Goal: Information Seeking & Learning: Learn about a topic

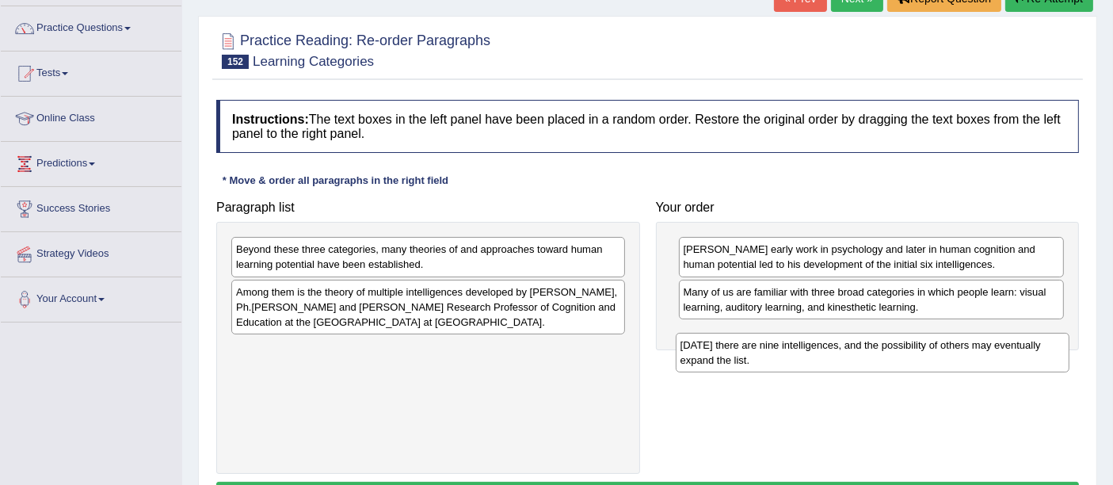
drag, startPoint x: 0, startPoint y: 0, endPoint x: 953, endPoint y: 354, distance: 1016.5
click at [953, 354] on div "Today there are nine intelligences, and the possibility of others may eventuall…" at bounding box center [873, 353] width 394 height 40
drag, startPoint x: 438, startPoint y: 361, endPoint x: 964, endPoint y: 358, distance: 526.0
click at [964, 358] on div "Today there are nine intelligences, and the possibility of others may eventuall…" at bounding box center [978, 354] width 394 height 40
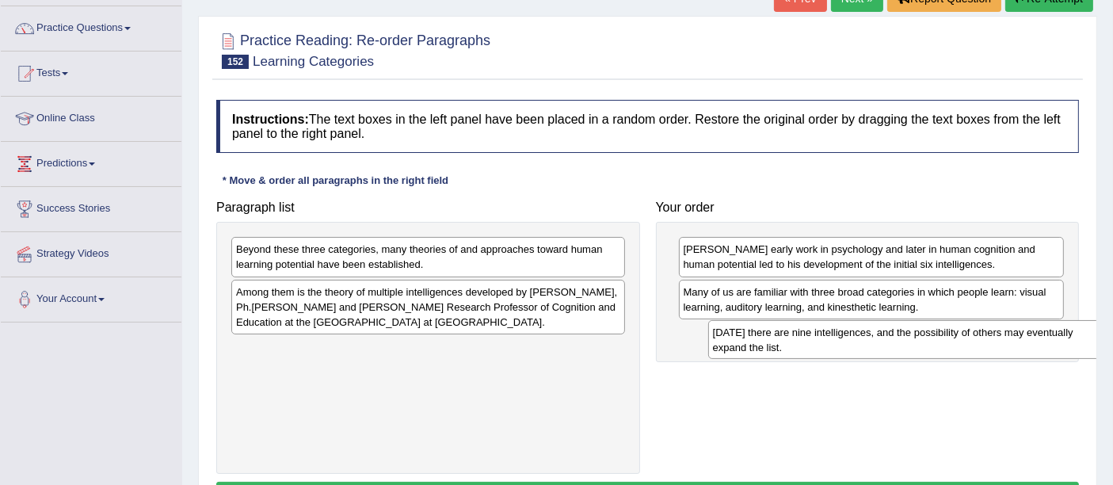
drag, startPoint x: 581, startPoint y: 366, endPoint x: 1058, endPoint y: 350, distance: 477.1
click at [1058, 350] on div "Today there are nine intelligences, and the possibility of others may eventuall…" at bounding box center [905, 340] width 394 height 40
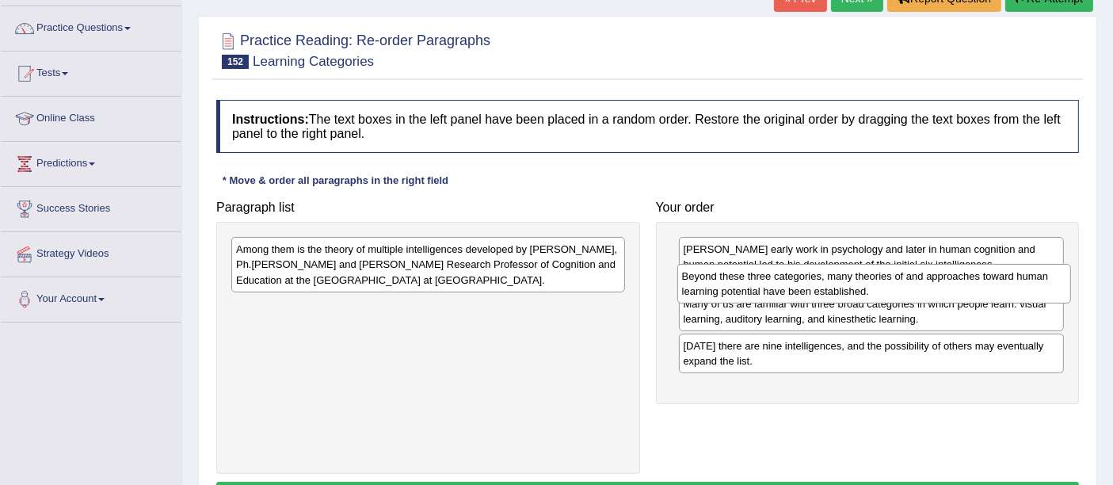
drag, startPoint x: 477, startPoint y: 267, endPoint x: 921, endPoint y: 291, distance: 445.0
click at [921, 291] on div "Beyond these three categories, many theories of and approaches toward human lea…" at bounding box center [874, 284] width 394 height 40
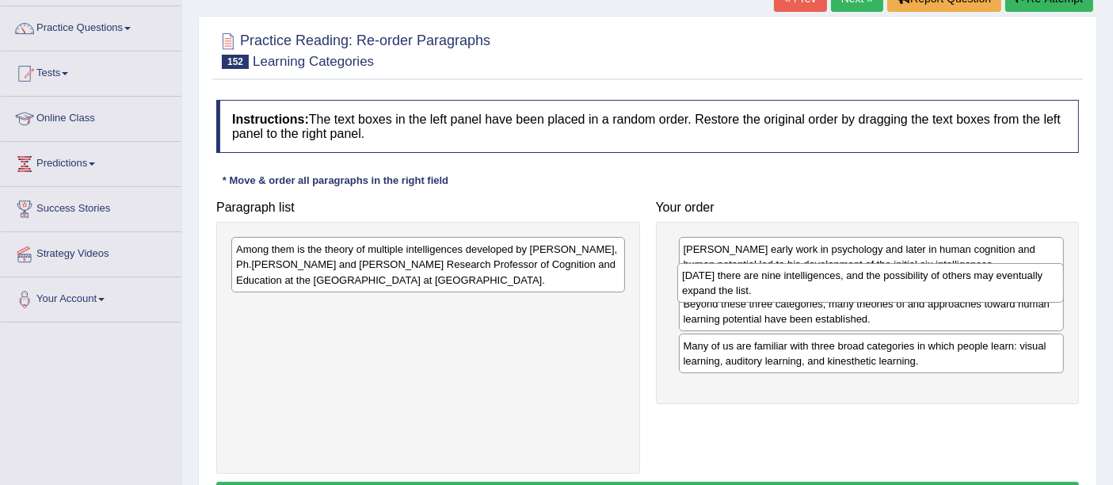
drag, startPoint x: 821, startPoint y: 398, endPoint x: 820, endPoint y: 299, distance: 99.0
click at [820, 299] on div "Today there are nine intelligences, and the possibility of others may eventuall…" at bounding box center [870, 283] width 386 height 40
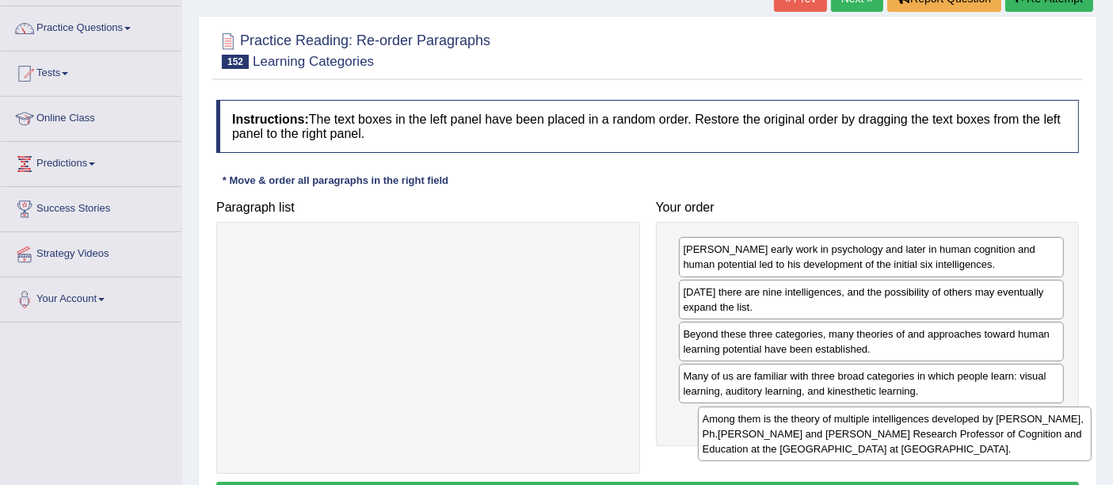
drag, startPoint x: 531, startPoint y: 268, endPoint x: 978, endPoint y: 426, distance: 474.0
click at [978, 426] on div "Among them is the theory of multiple intelligences developed by Howard Gardner,…" at bounding box center [895, 433] width 394 height 55
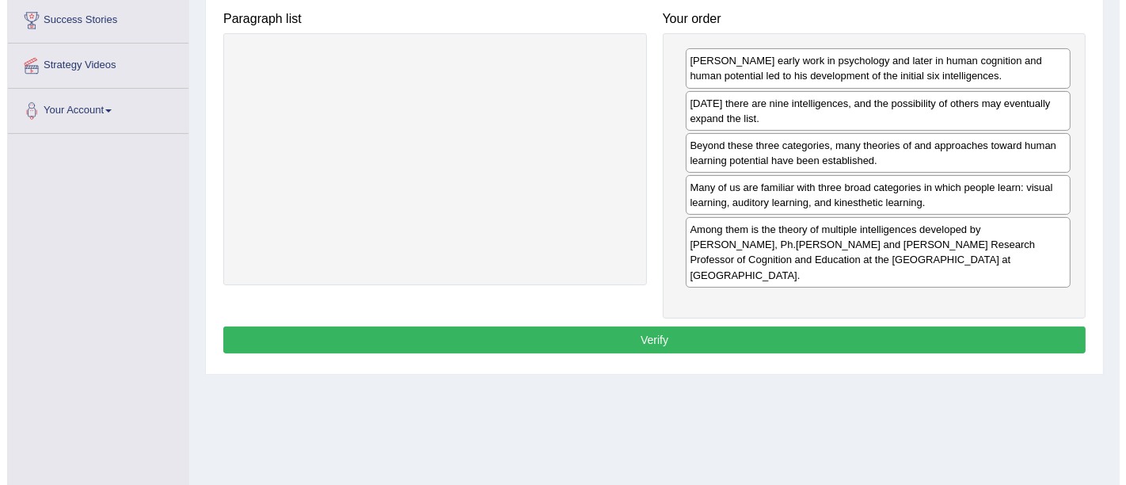
scroll to position [313, 0]
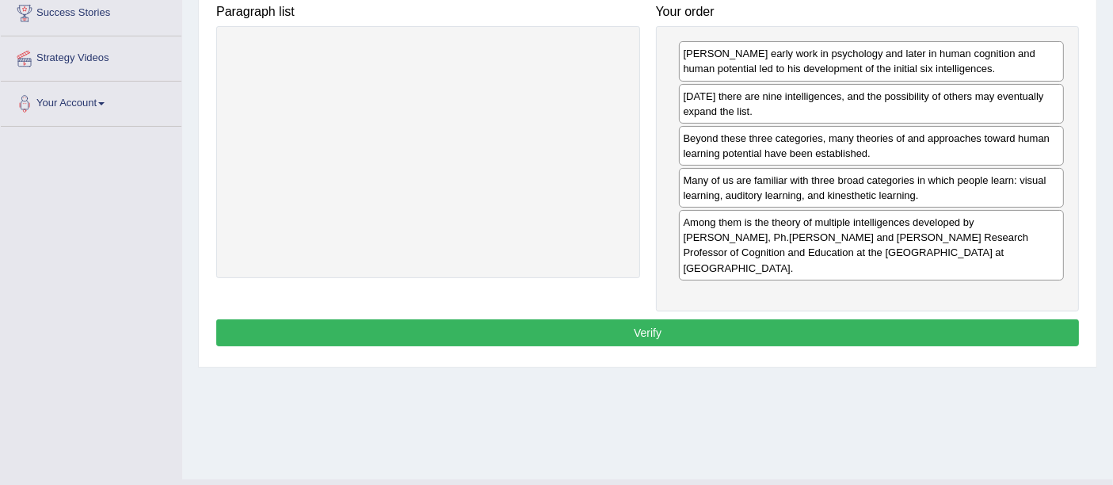
click at [672, 319] on button "Verify" at bounding box center [647, 332] width 863 height 27
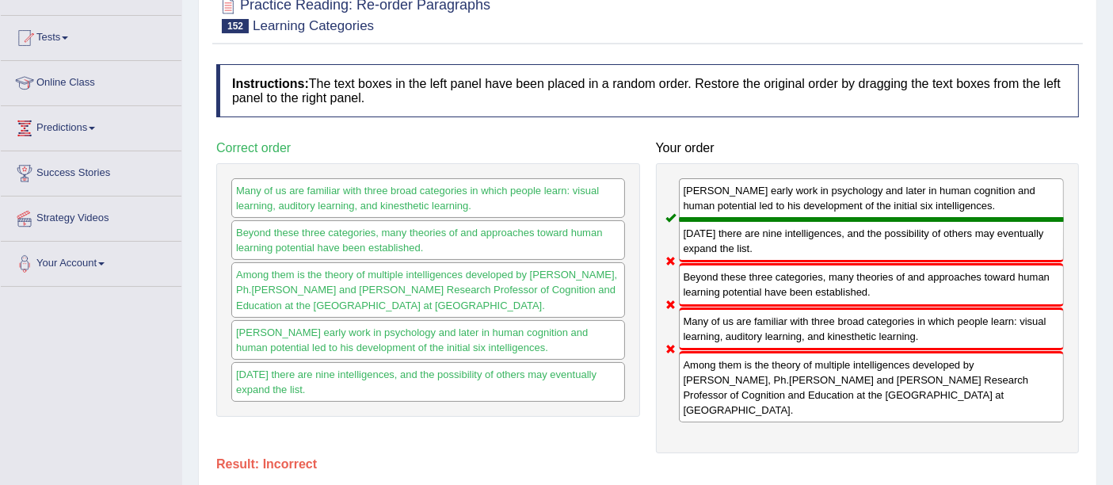
scroll to position [105, 0]
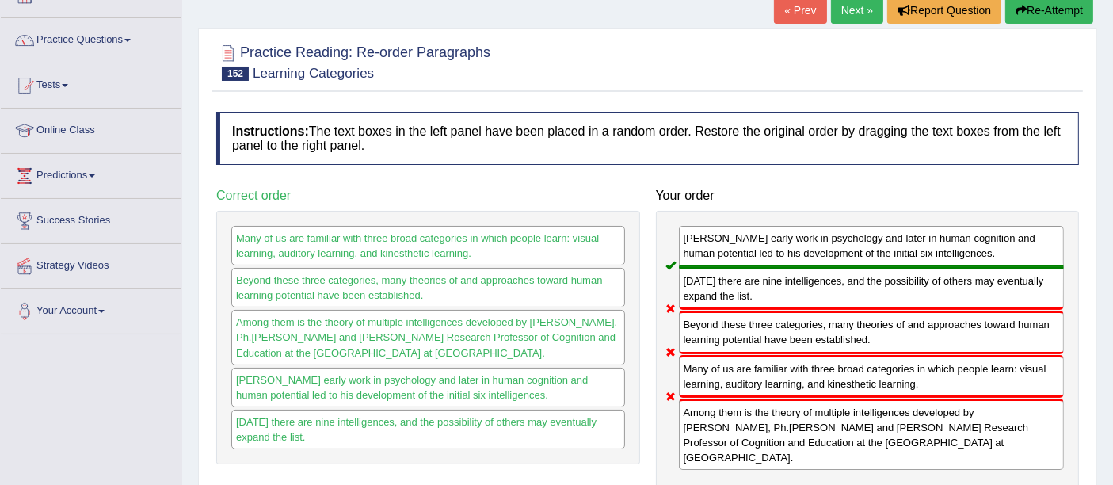
click at [851, 17] on link "Next »" at bounding box center [857, 10] width 52 height 27
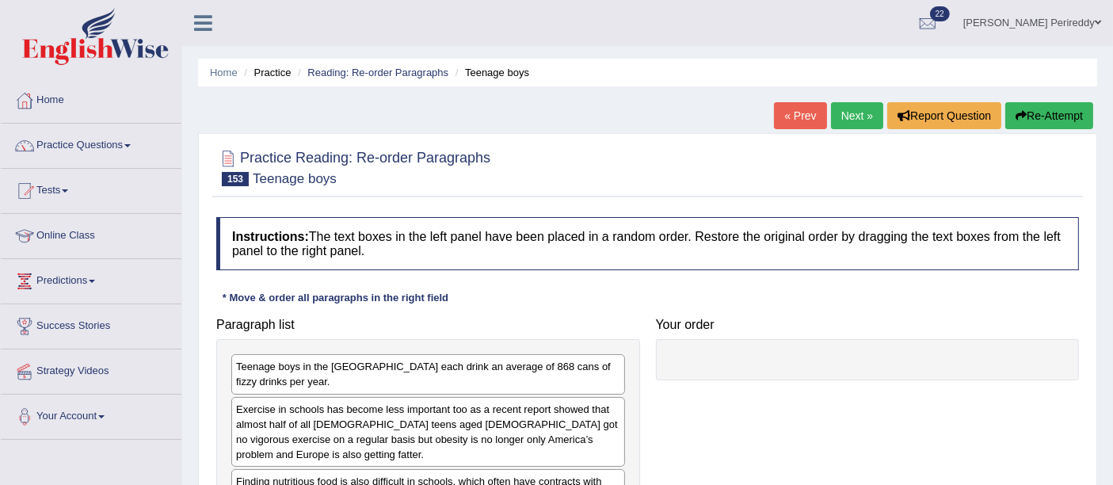
scroll to position [217, 0]
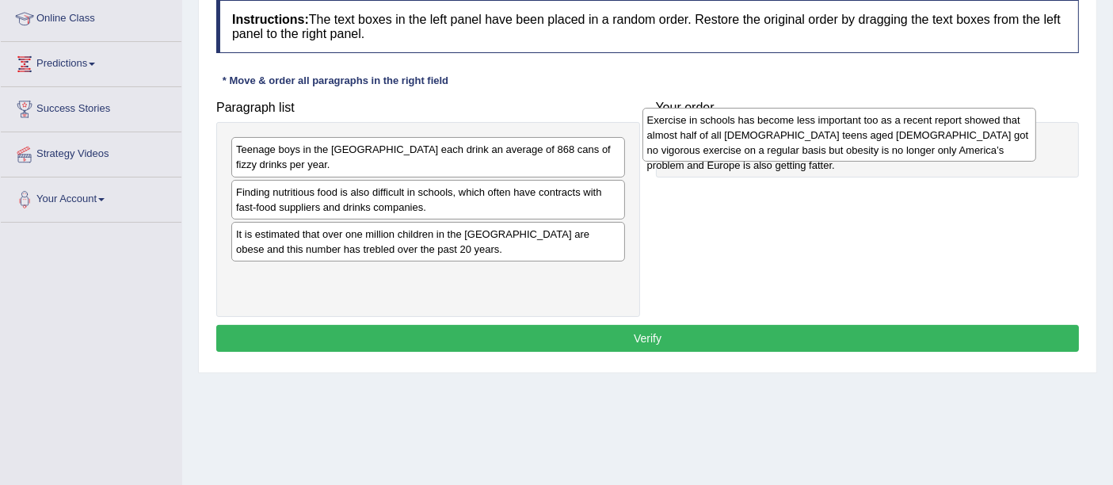
drag, startPoint x: 351, startPoint y: 188, endPoint x: 767, endPoint y: 132, distance: 419.5
click at [767, 132] on div "Exercise in schools has become less important too as a recent report showed tha…" at bounding box center [839, 135] width 394 height 55
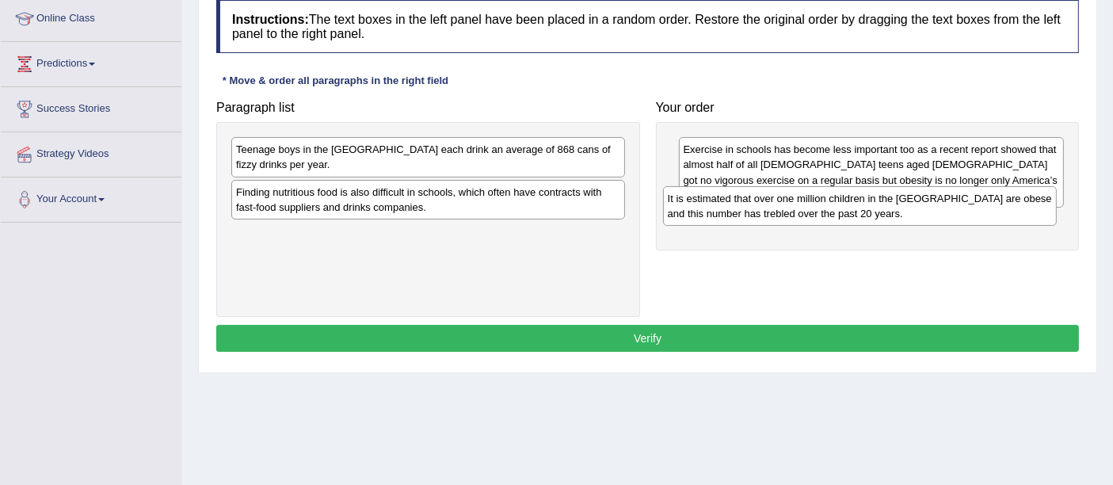
drag, startPoint x: 446, startPoint y: 230, endPoint x: 884, endPoint y: 209, distance: 438.5
click at [884, 209] on div "It is estimated that over one million children in the UK are obese and this num…" at bounding box center [860, 206] width 394 height 40
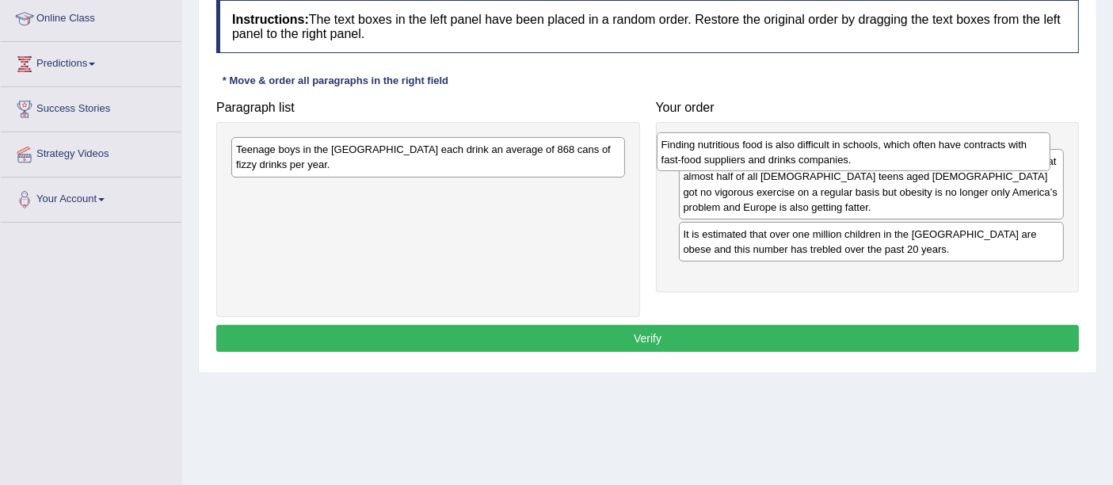
drag, startPoint x: 505, startPoint y: 191, endPoint x: 935, endPoint y: 159, distance: 431.3
click at [935, 159] on div "Finding nutritious food is also difficult in schools, which often have contract…" at bounding box center [854, 152] width 394 height 40
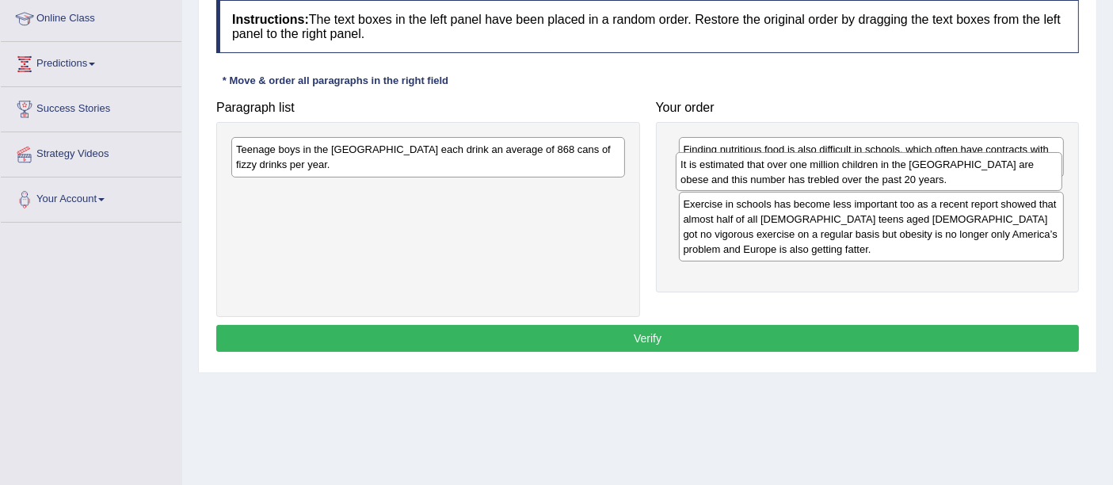
drag, startPoint x: 774, startPoint y: 263, endPoint x: 771, endPoint y: 182, distance: 80.8
click at [771, 182] on div "It is estimated that over one million children in the UK are obese and this num…" at bounding box center [869, 172] width 386 height 40
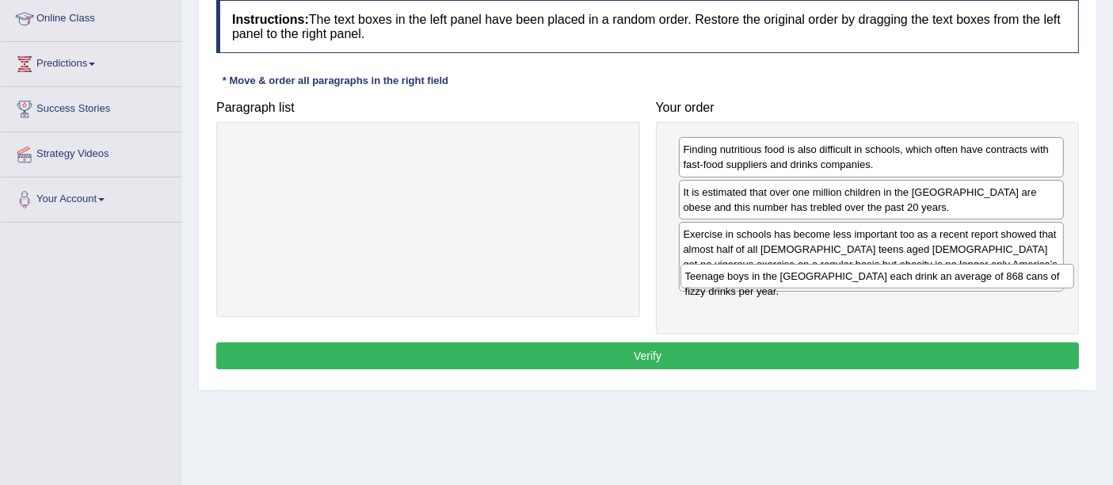
drag, startPoint x: 504, startPoint y: 145, endPoint x: 951, endPoint y: 273, distance: 465.6
click at [951, 273] on div "Teenage boys in the US each drink an average of 868 cans of fizzy drinks per ye…" at bounding box center [877, 276] width 394 height 25
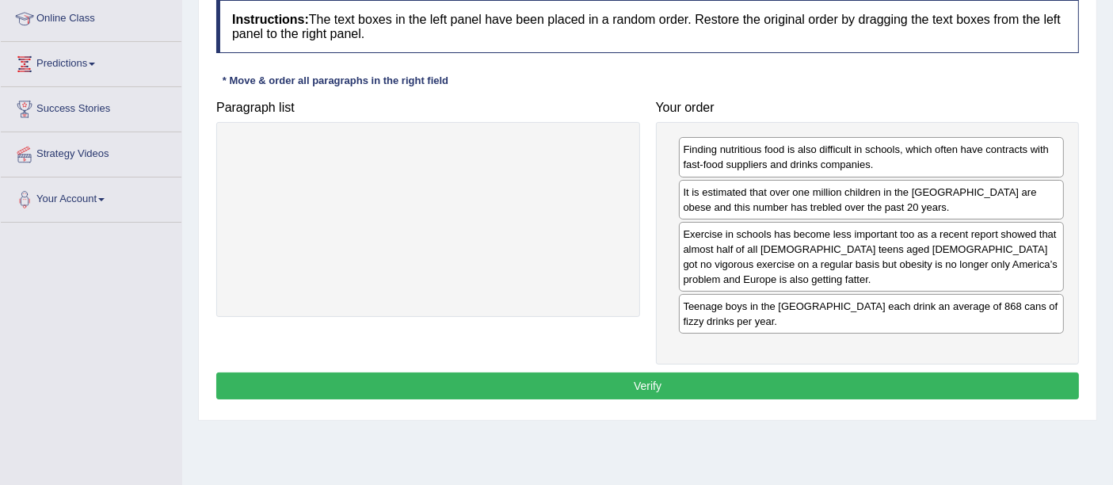
click at [672, 375] on button "Verify" at bounding box center [647, 385] width 863 height 27
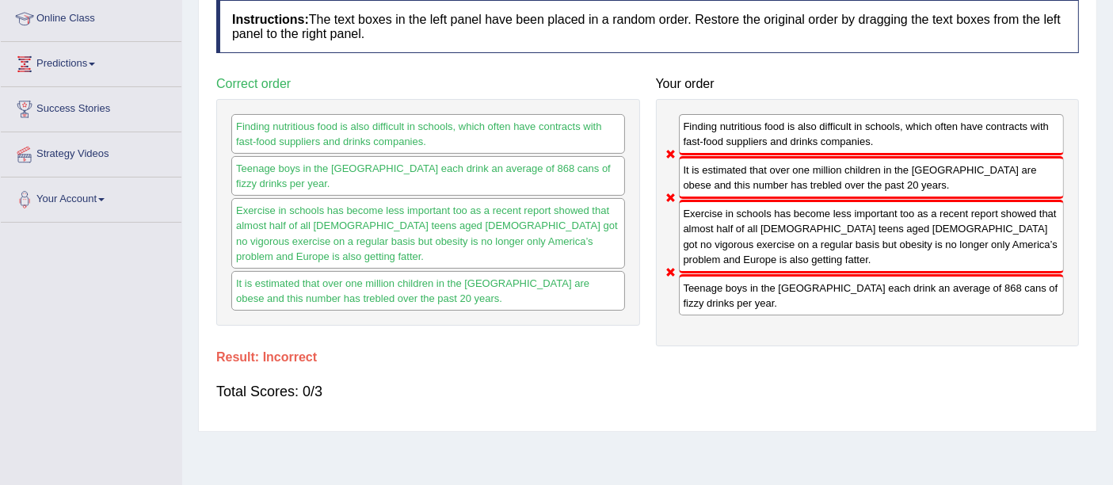
scroll to position [0, 0]
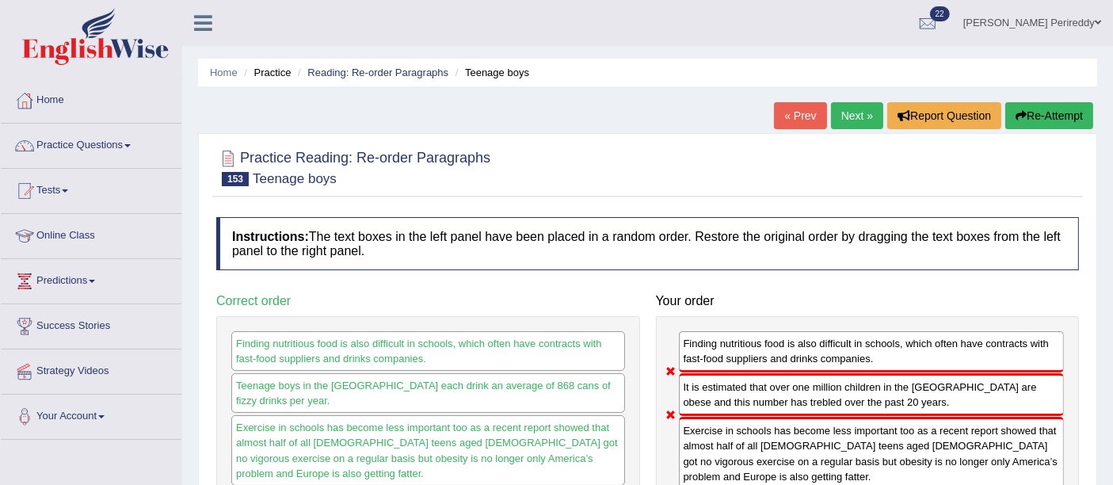
click at [857, 107] on link "Next »" at bounding box center [857, 115] width 52 height 27
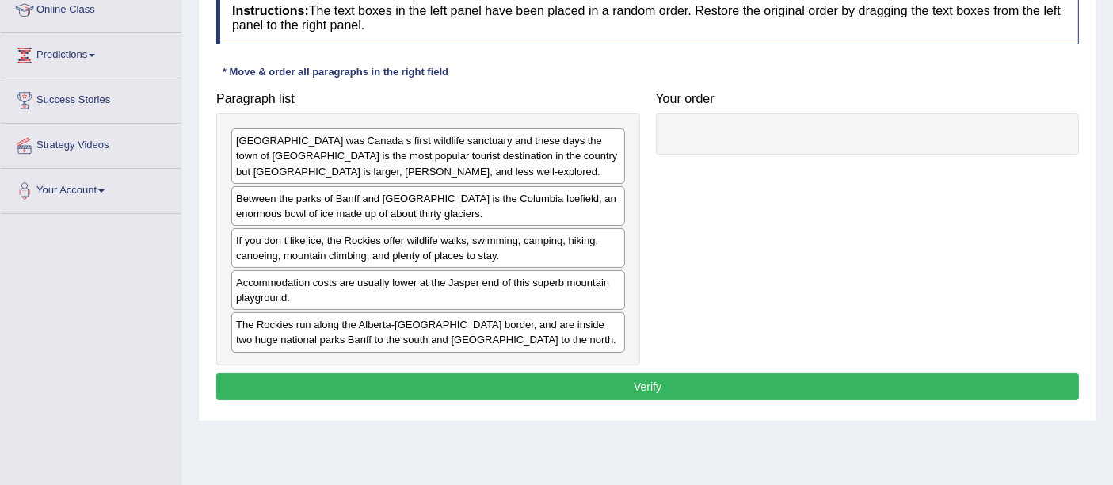
scroll to position [228, 0]
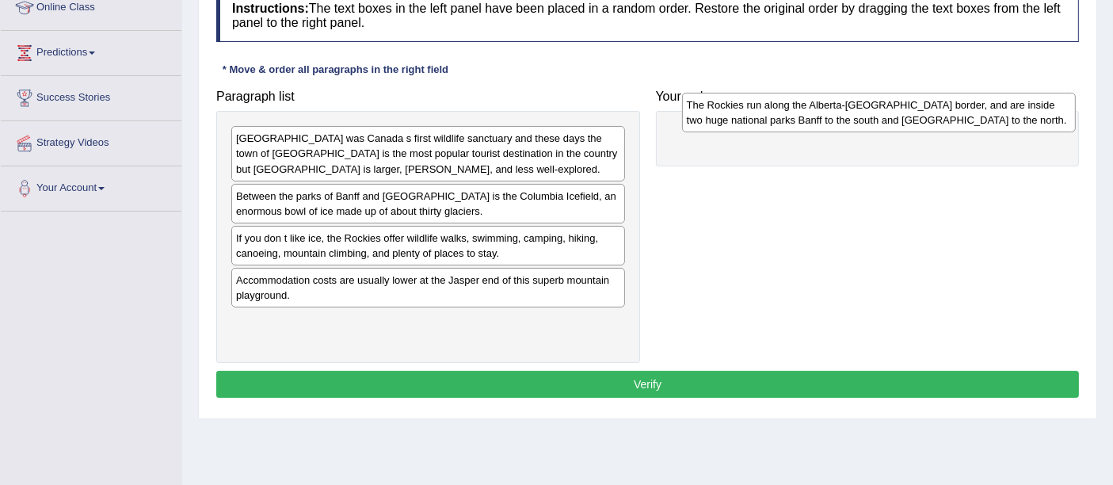
drag, startPoint x: 402, startPoint y: 337, endPoint x: 841, endPoint y: 135, distance: 483.5
click at [841, 132] on div "The Rockies run along the Alberta-[GEOGRAPHIC_DATA] border, and are inside two …" at bounding box center [879, 113] width 394 height 40
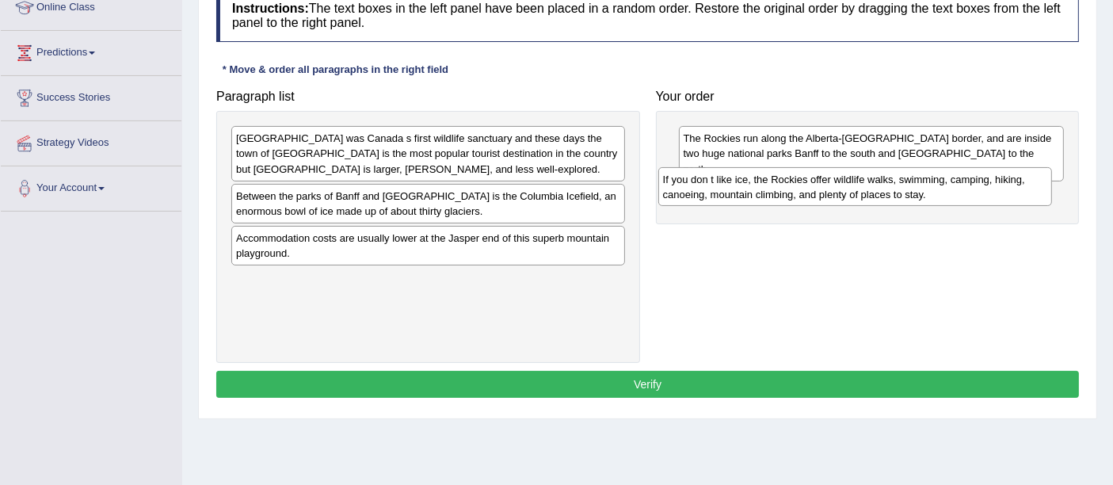
drag, startPoint x: 481, startPoint y: 257, endPoint x: 908, endPoint y: 200, distance: 430.7
click at [908, 200] on div "If you don t like ice, the Rockies offer wildlife walks, swimming, camping, hik…" at bounding box center [855, 187] width 394 height 40
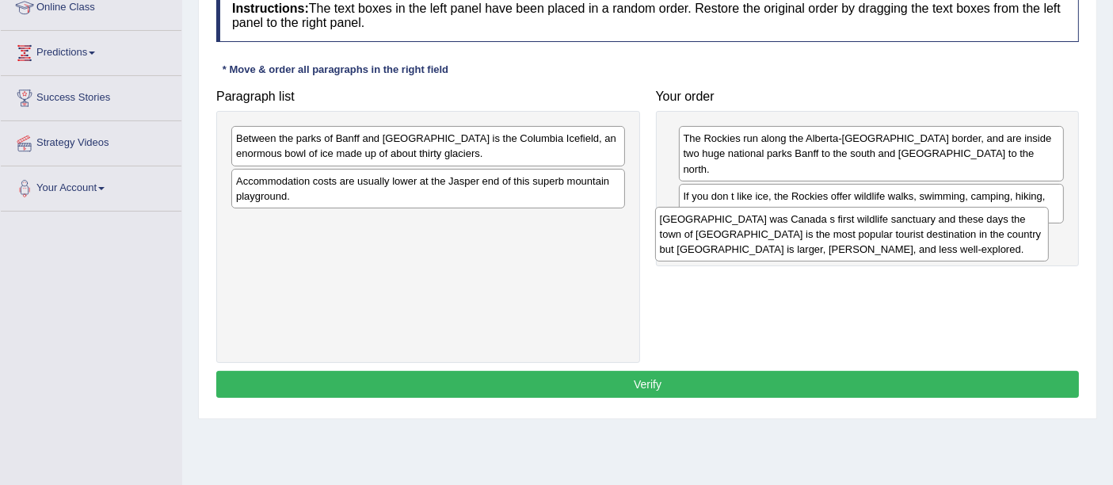
drag, startPoint x: 519, startPoint y: 172, endPoint x: 947, endPoint y: 252, distance: 435.9
click at [947, 252] on div "Banff was Canada s first wildlife sanctuary and these days the town of Banff is…" at bounding box center [852, 234] width 394 height 55
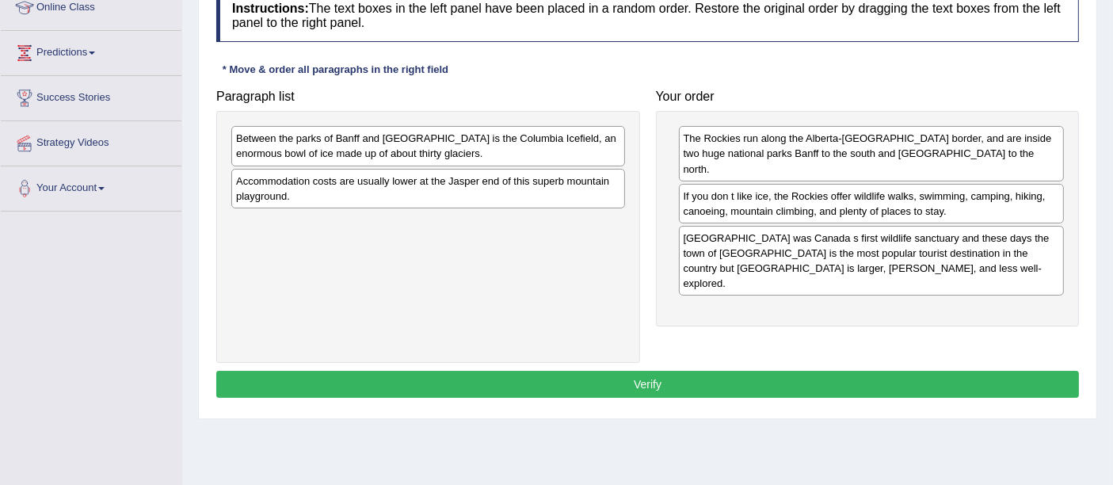
click at [497, 147] on div "Between the parks of Banff and Jasper is the Columbia Icefield, an enormous bow…" at bounding box center [428, 146] width 394 height 40
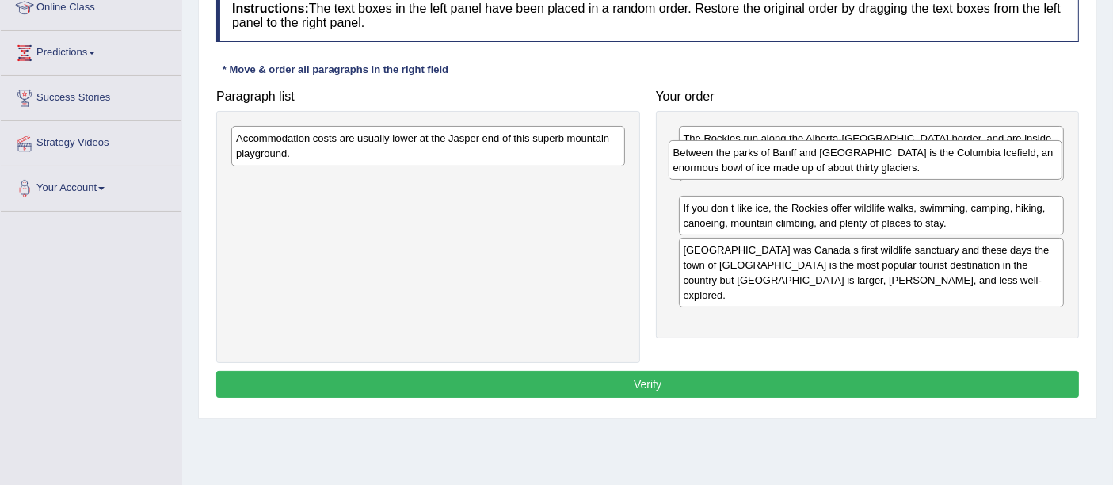
drag, startPoint x: 497, startPoint y: 147, endPoint x: 936, endPoint y: 168, distance: 439.3
click at [936, 168] on div "Between the parks of Banff and Jasper is the Columbia Icefield, an enormous bow…" at bounding box center [866, 160] width 394 height 40
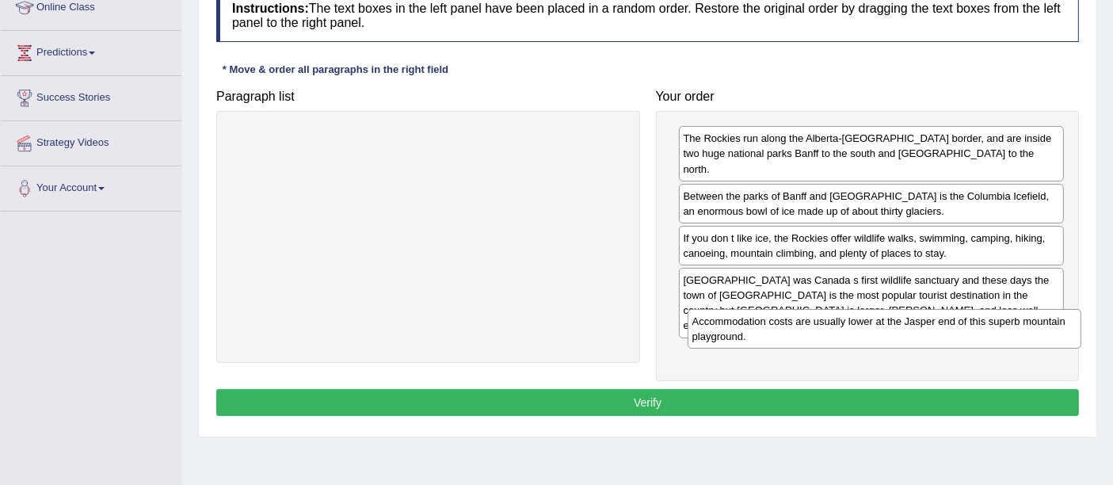
drag, startPoint x: 485, startPoint y: 137, endPoint x: 924, endPoint y: 325, distance: 477.3
click at [924, 325] on div "Accommodation costs are usually lower at the Jasper end of this superb mountain…" at bounding box center [885, 329] width 394 height 40
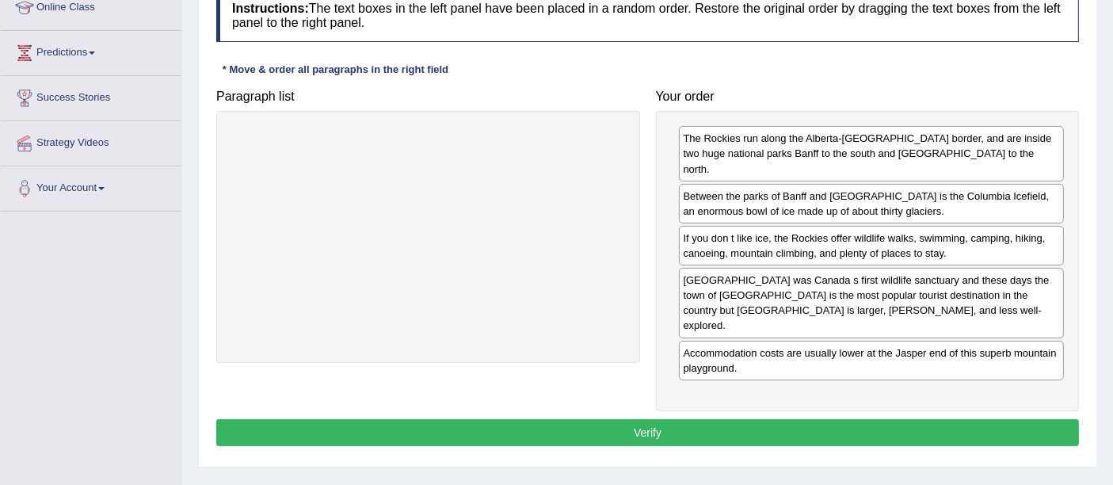
click at [730, 419] on button "Verify" at bounding box center [647, 432] width 863 height 27
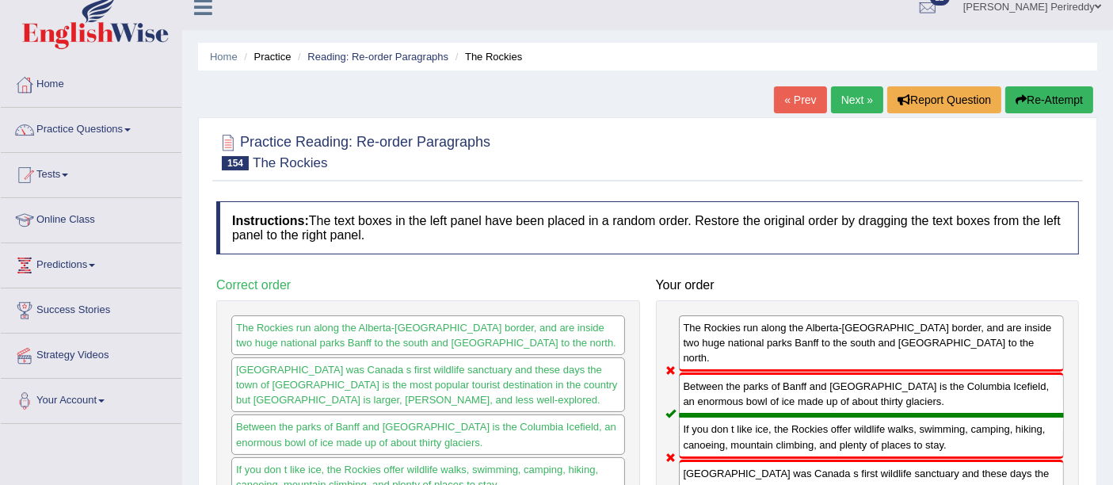
scroll to position [0, 0]
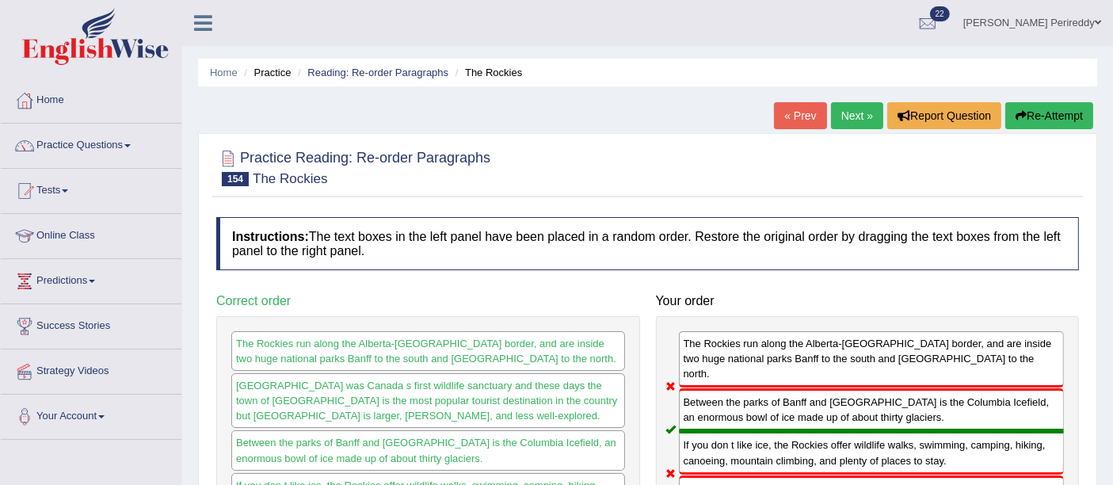
click at [843, 116] on link "Next »" at bounding box center [857, 115] width 52 height 27
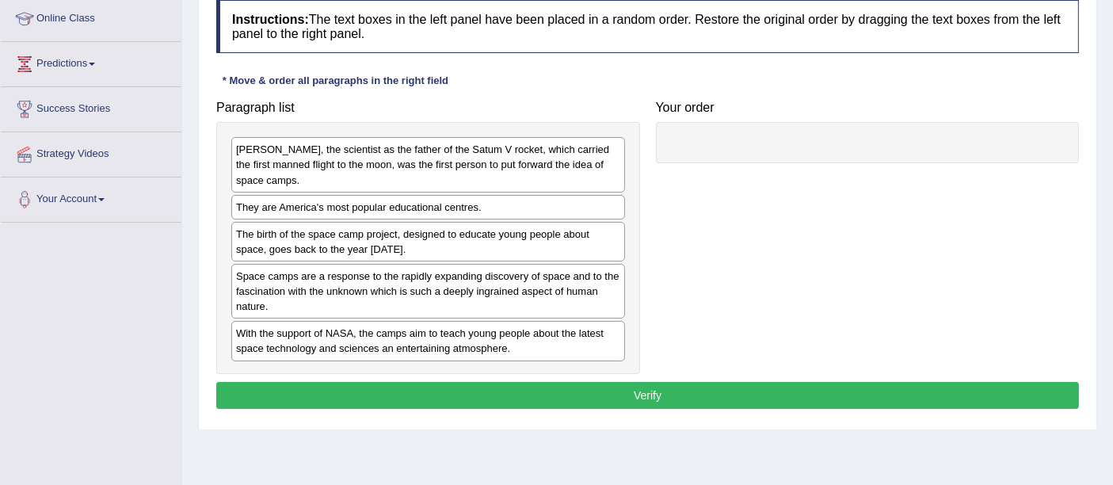
scroll to position [222, 0]
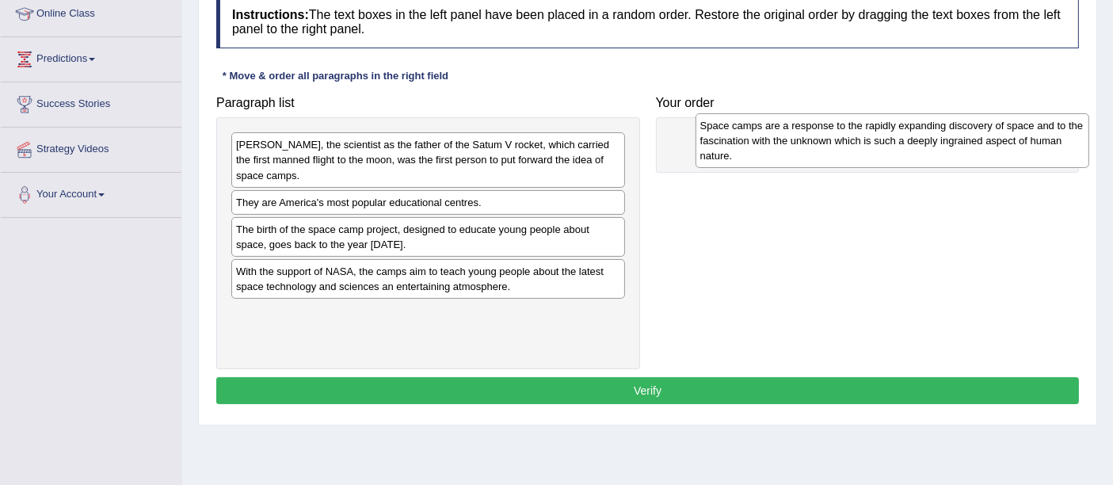
drag, startPoint x: 439, startPoint y: 296, endPoint x: 904, endPoint y: 152, distance: 486.8
click at [904, 152] on div "Space camps are a response to the rapidly expanding discovery of space and to t…" at bounding box center [892, 140] width 394 height 55
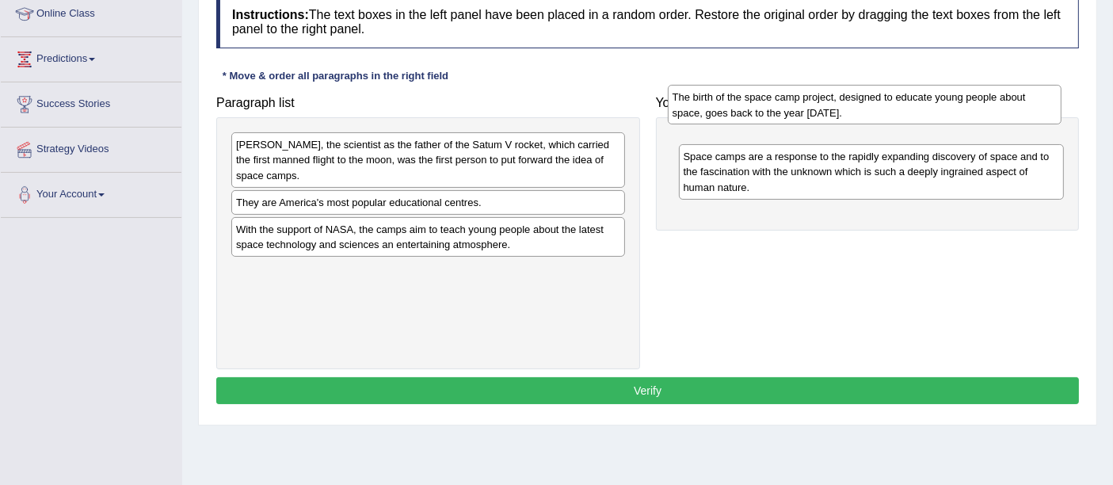
drag, startPoint x: 470, startPoint y: 231, endPoint x: 906, endPoint y: 109, distance: 452.4
click at [906, 109] on div "The birth of the space camp project, designed to educate young people about spa…" at bounding box center [865, 105] width 394 height 40
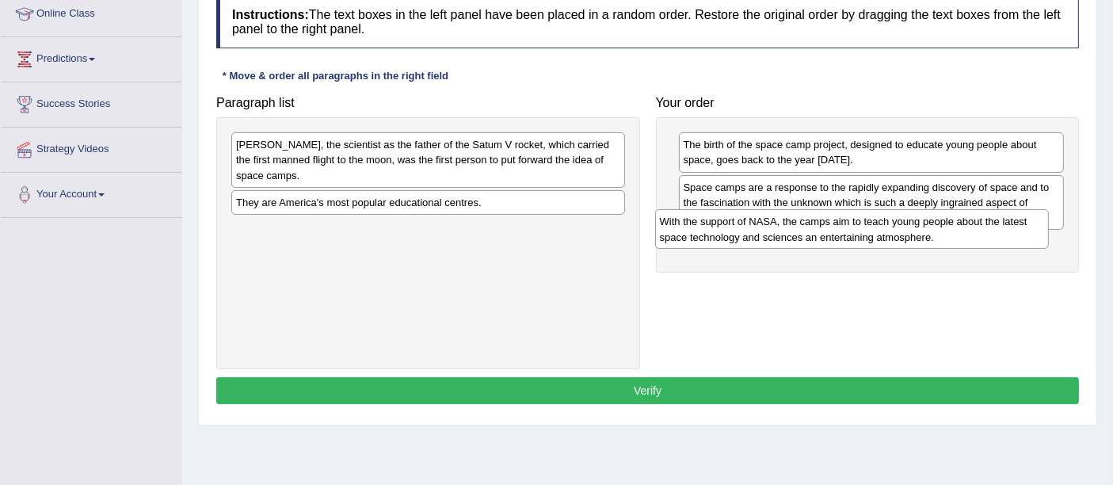
drag, startPoint x: 457, startPoint y: 246, endPoint x: 881, endPoint y: 246, distance: 423.8
click at [881, 246] on div "With the support of NASA, the camps aim to teach young people about the latest …" at bounding box center [852, 229] width 394 height 40
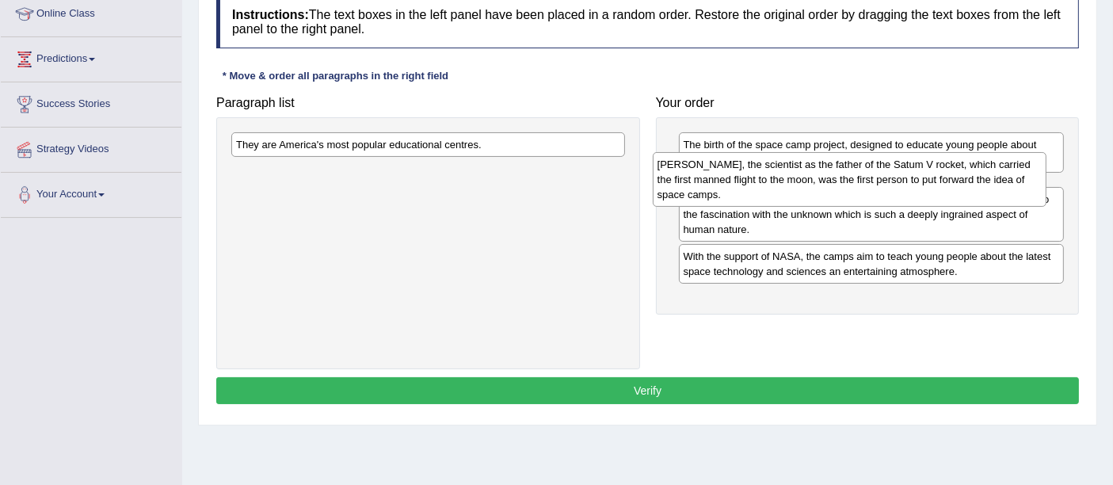
drag, startPoint x: 448, startPoint y: 162, endPoint x: 871, endPoint y: 182, distance: 424.2
click at [871, 182] on div "Dr Wemer von Braun, the scientist as the father of the Satum V rocket, which ca…" at bounding box center [850, 179] width 394 height 55
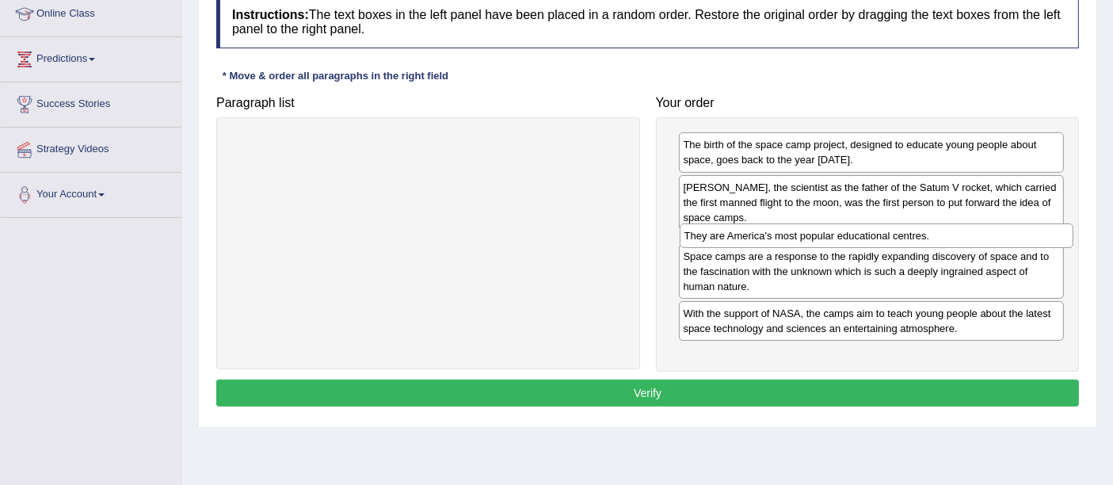
drag, startPoint x: 526, startPoint y: 146, endPoint x: 975, endPoint y: 234, distance: 457.8
click at [975, 234] on div "They are America's most popular educational centres." at bounding box center [877, 235] width 394 height 25
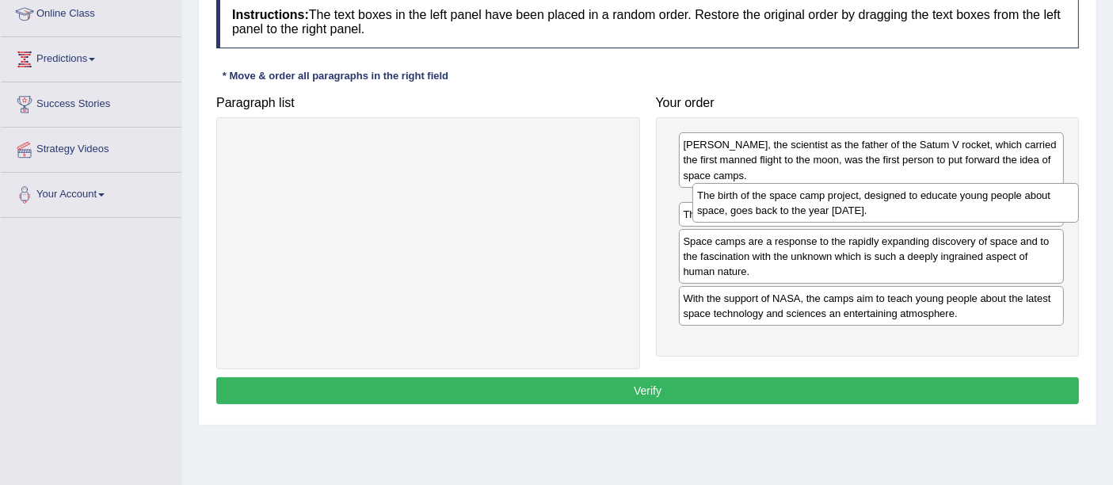
drag, startPoint x: 863, startPoint y: 148, endPoint x: 878, endPoint y: 199, distance: 52.7
click at [878, 199] on div "The birth of the space camp project, designed to educate young people about spa…" at bounding box center [885, 203] width 386 height 40
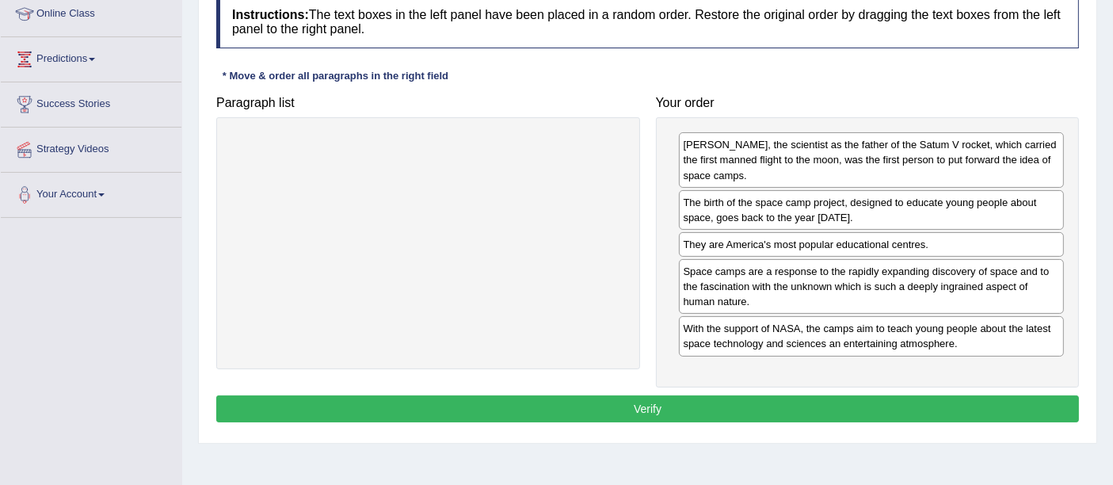
click at [741, 395] on button "Verify" at bounding box center [647, 408] width 863 height 27
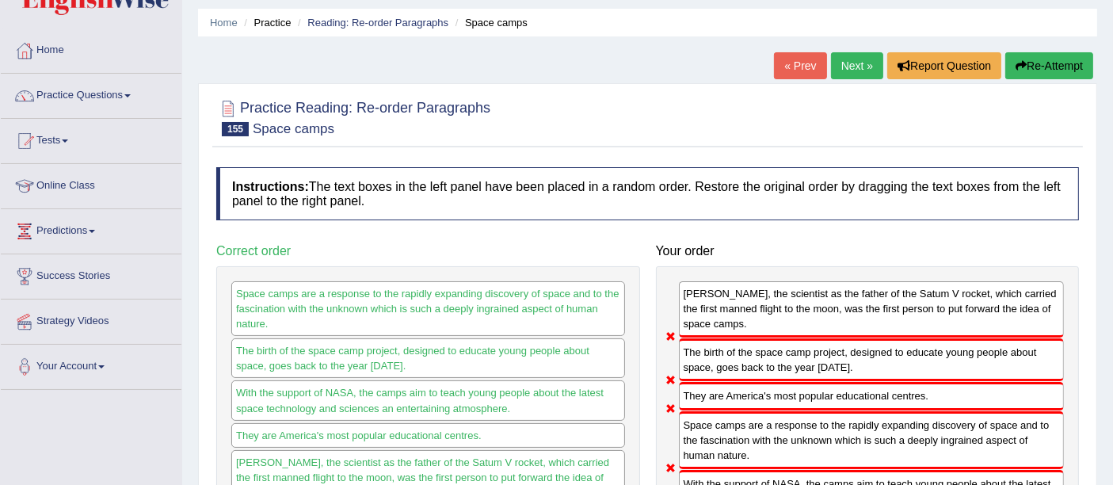
scroll to position [0, 0]
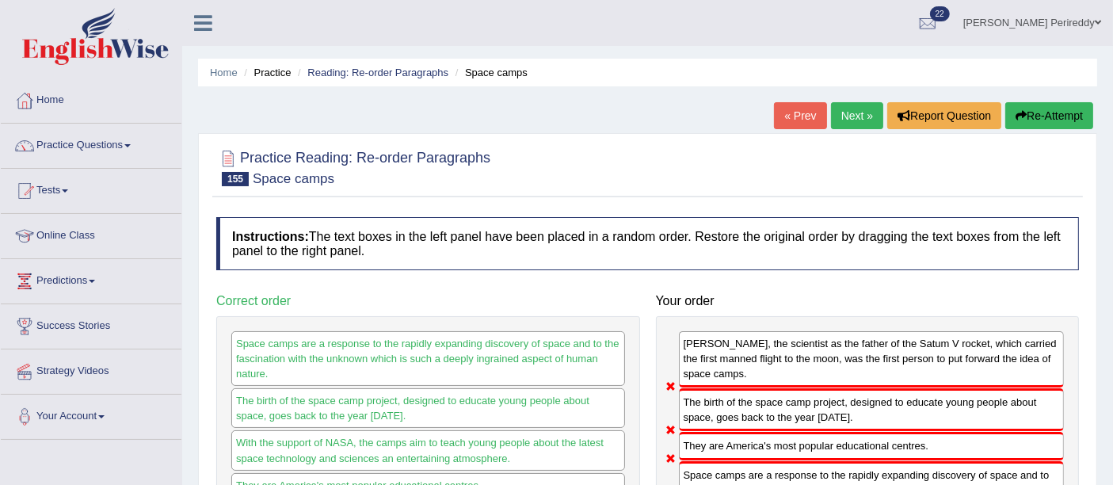
click at [845, 115] on link "Next »" at bounding box center [857, 115] width 52 height 27
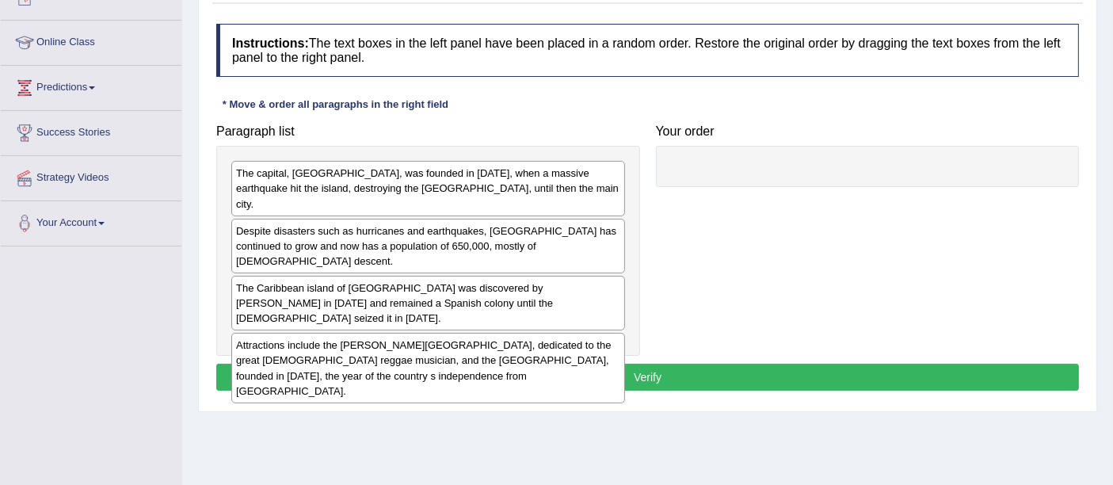
scroll to position [195, 0]
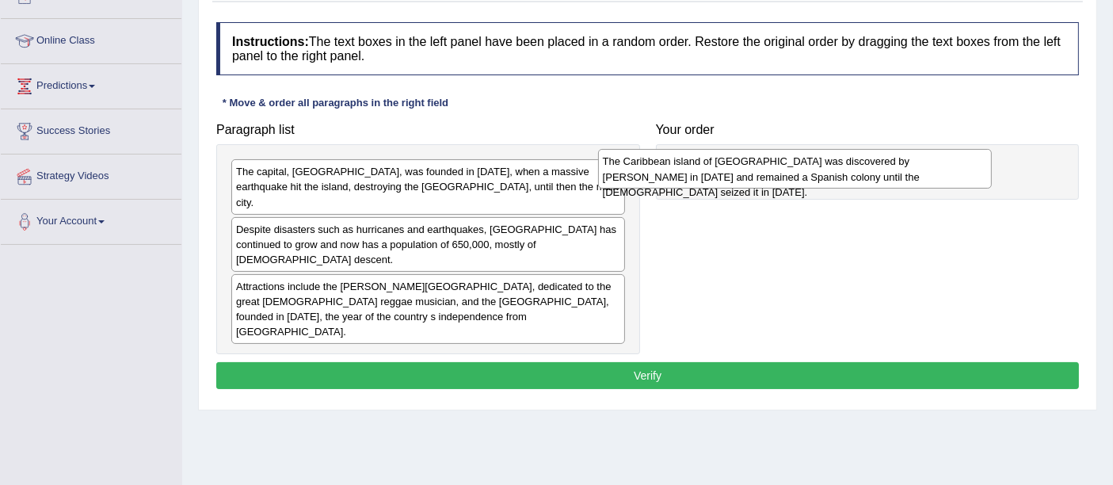
drag, startPoint x: 394, startPoint y: 270, endPoint x: 761, endPoint y: 177, distance: 378.3
click at [761, 177] on div "The Caribbean island of [GEOGRAPHIC_DATA] was discovered by [PERSON_NAME] in [D…" at bounding box center [795, 169] width 394 height 40
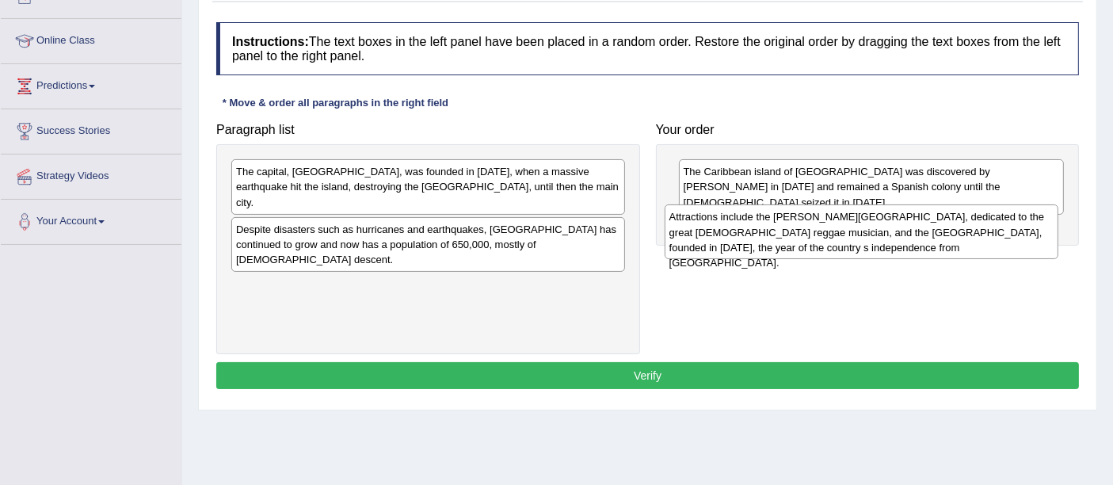
drag, startPoint x: 572, startPoint y: 286, endPoint x: 1007, endPoint y: 247, distance: 436.6
click at [1007, 247] on div "Attractions include the [PERSON_NAME][GEOGRAPHIC_DATA], dedicated to the great …" at bounding box center [862, 231] width 394 height 55
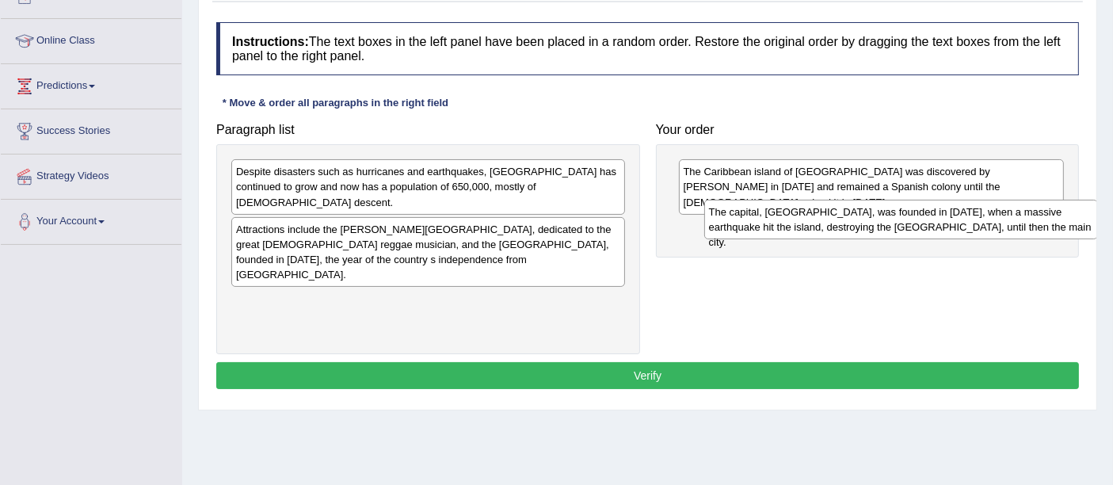
drag, startPoint x: 429, startPoint y: 185, endPoint x: 885, endPoint y: 226, distance: 457.3
click at [885, 226] on div "The capital, [GEOGRAPHIC_DATA], was founded in [DATE], when a massive earthquak…" at bounding box center [901, 220] width 394 height 40
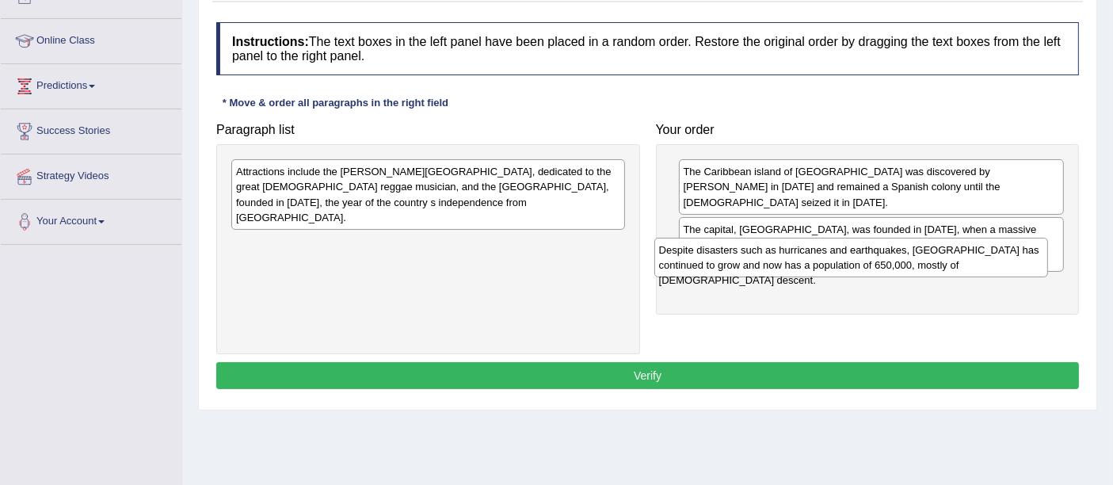
drag, startPoint x: 530, startPoint y: 191, endPoint x: 966, endPoint y: 260, distance: 441.8
click at [966, 260] on div "Despite disasters such as hurricanes and earthquakes, Kingston has continued to…" at bounding box center [851, 258] width 394 height 40
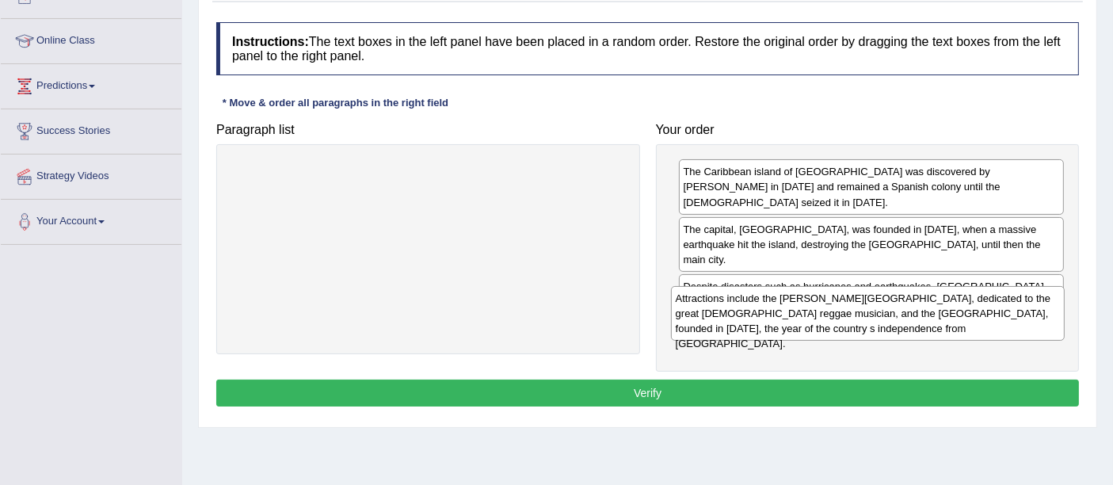
drag, startPoint x: 558, startPoint y: 193, endPoint x: 998, endPoint y: 320, distance: 457.5
click at [998, 320] on div "Attractions include the Bob Marley Museum, dedicated to the great Jamaican regg…" at bounding box center [868, 313] width 394 height 55
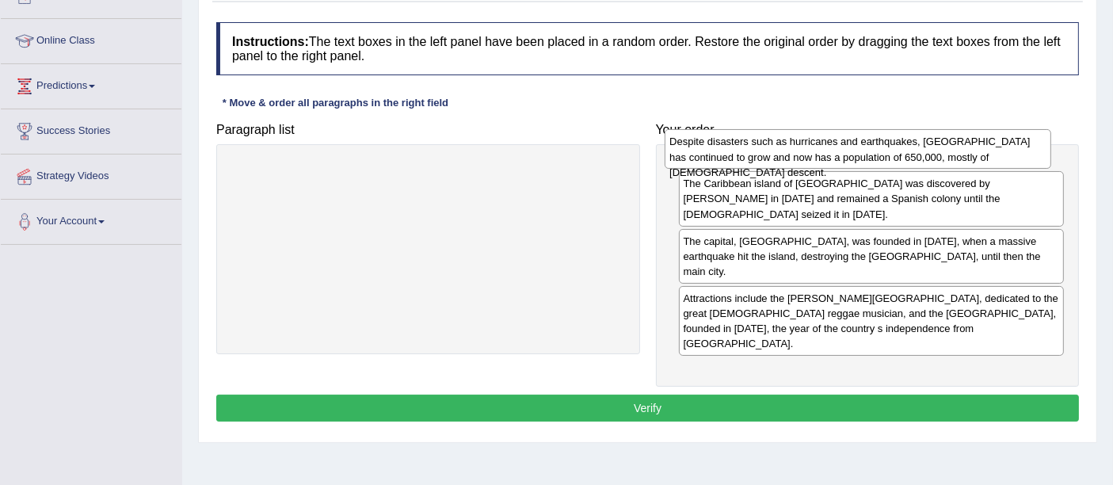
drag, startPoint x: 801, startPoint y: 275, endPoint x: 788, endPoint y: 163, distance: 112.4
click at [788, 163] on div "Despite disasters such as hurricanes and earthquakes, Kingston has continued to…" at bounding box center [858, 149] width 386 height 40
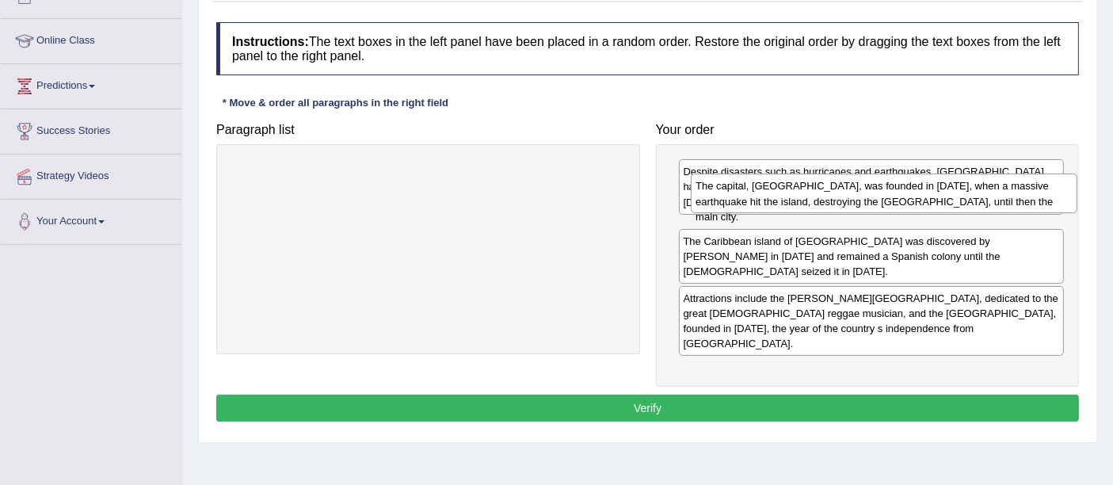
drag, startPoint x: 790, startPoint y: 259, endPoint x: 787, endPoint y: 195, distance: 64.2
click at [787, 195] on div "The capital, Kingston, was founded in 1693, when a massive earthquake hit the i…" at bounding box center [884, 193] width 386 height 40
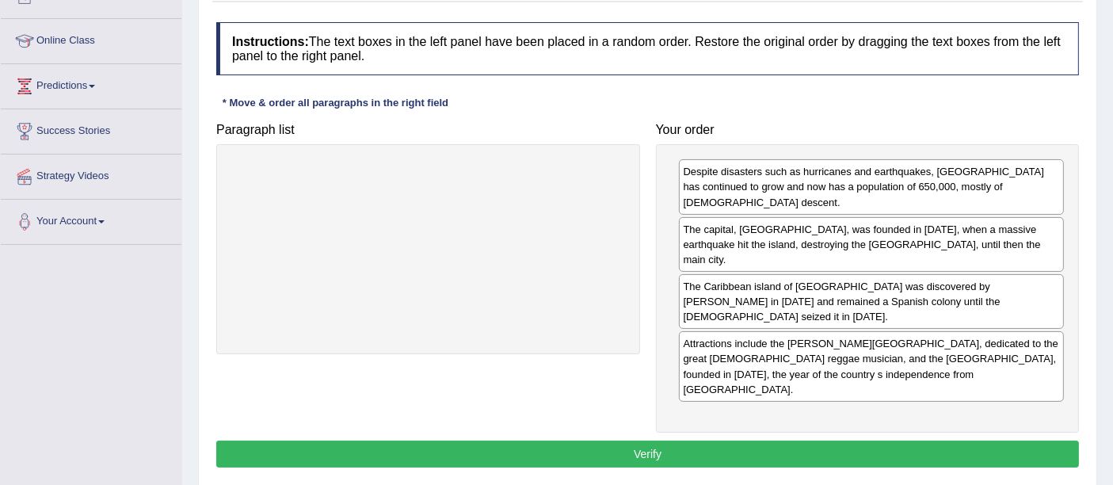
click at [771, 440] on button "Verify" at bounding box center [647, 453] width 863 height 27
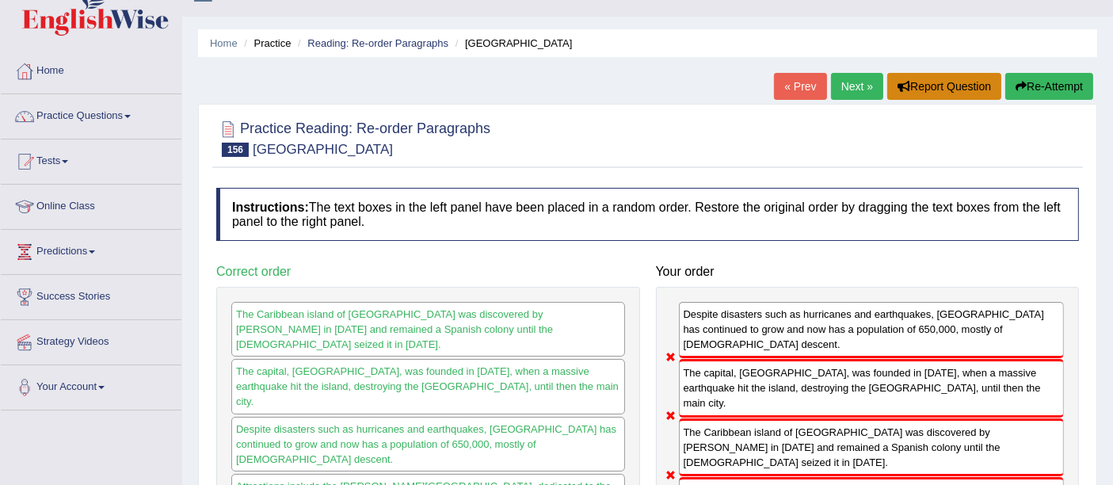
scroll to position [19, 0]
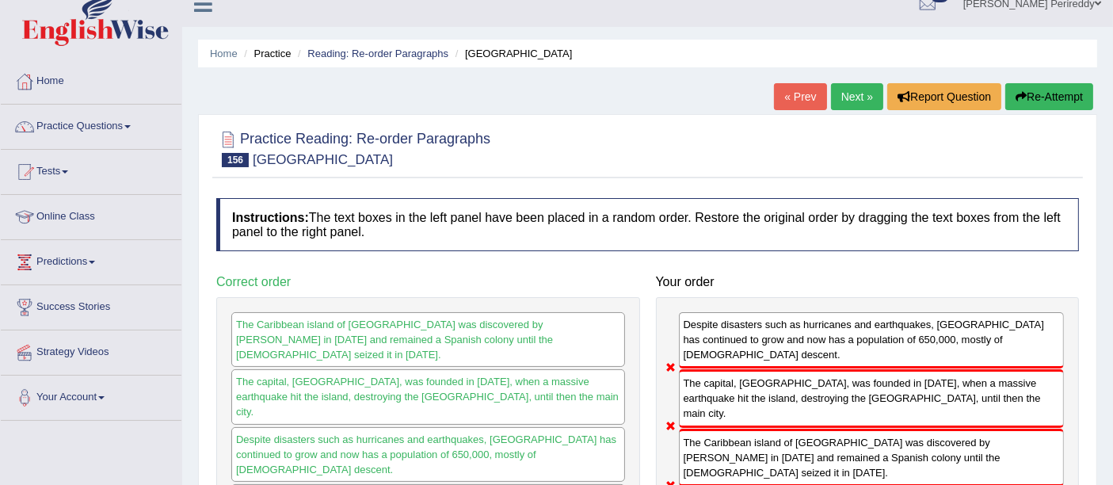
click at [874, 91] on link "Next »" at bounding box center [857, 96] width 52 height 27
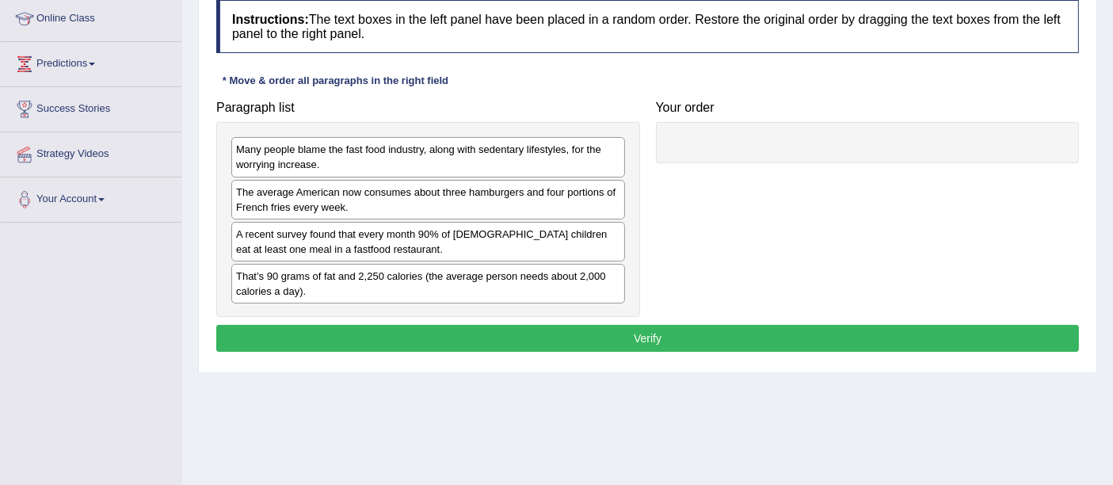
scroll to position [218, 0]
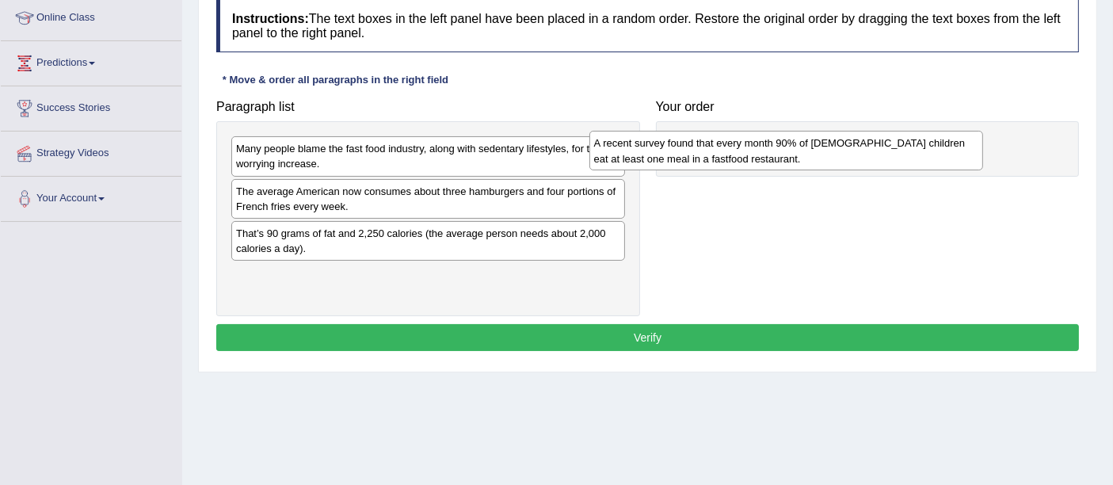
drag, startPoint x: 509, startPoint y: 245, endPoint x: 883, endPoint y: 147, distance: 386.6
click at [883, 147] on div "A recent survey found that every month 90% of [DEMOGRAPHIC_DATA] children eat a…" at bounding box center [786, 151] width 394 height 40
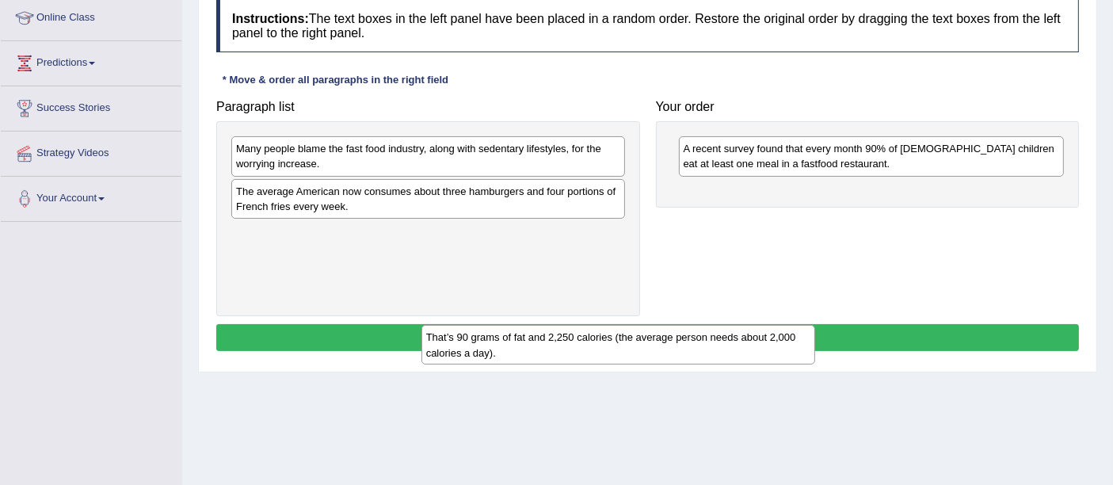
drag, startPoint x: 436, startPoint y: 218, endPoint x: 512, endPoint y: 296, distance: 109.2
click at [512, 325] on div "That’s 90 grams of fat and 2,250 calories (the average person needs about 2,000…" at bounding box center [618, 345] width 394 height 40
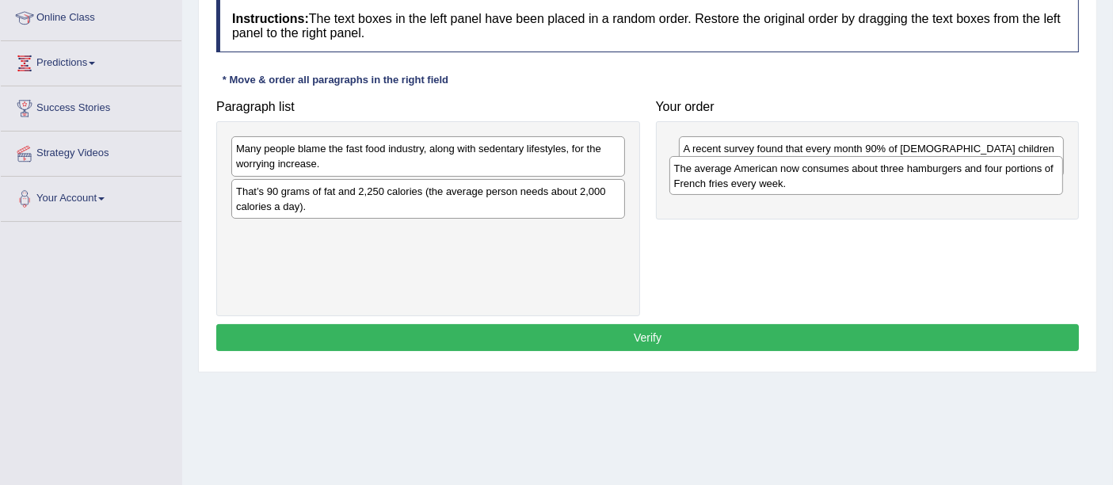
drag, startPoint x: 455, startPoint y: 209, endPoint x: 966, endPoint y: 209, distance: 510.1
click at [966, 196] on div "The average American now consumes about three hamburgers and four portions of F…" at bounding box center [866, 176] width 394 height 40
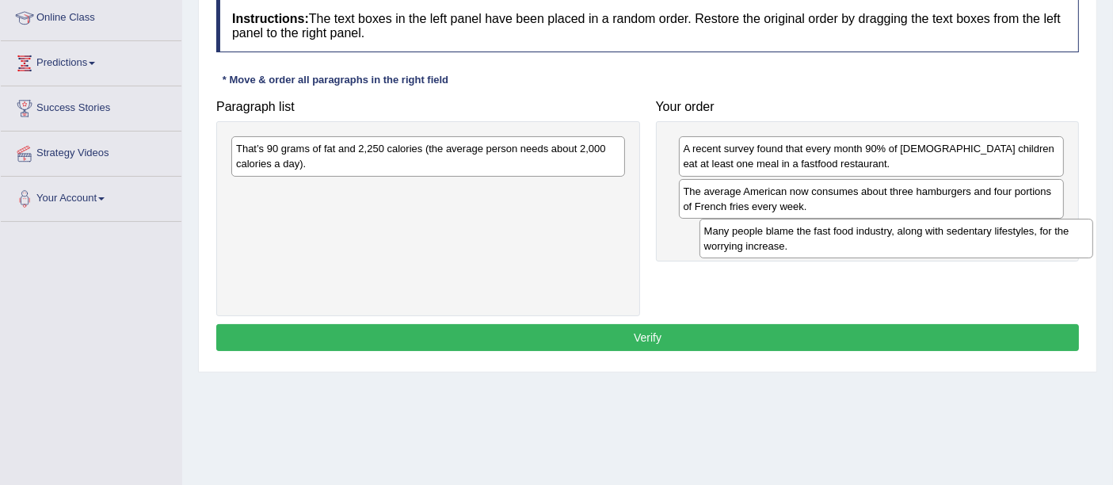
drag, startPoint x: 568, startPoint y: 147, endPoint x: 1031, endPoint y: 223, distance: 469.4
click at [1031, 223] on div "Many people blame the fast food industry, along with sedentary lifestyles, for …" at bounding box center [896, 239] width 394 height 40
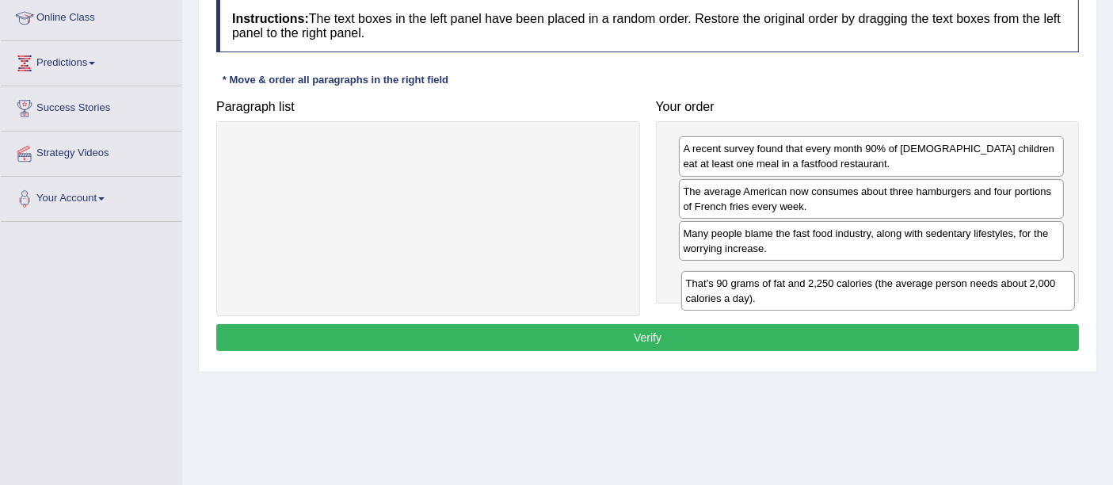
drag, startPoint x: 558, startPoint y: 154, endPoint x: 992, endPoint y: 270, distance: 448.4
click at [992, 271] on div "That’s 90 grams of fat and 2,250 calories (the average person needs about 2,000…" at bounding box center [878, 291] width 394 height 40
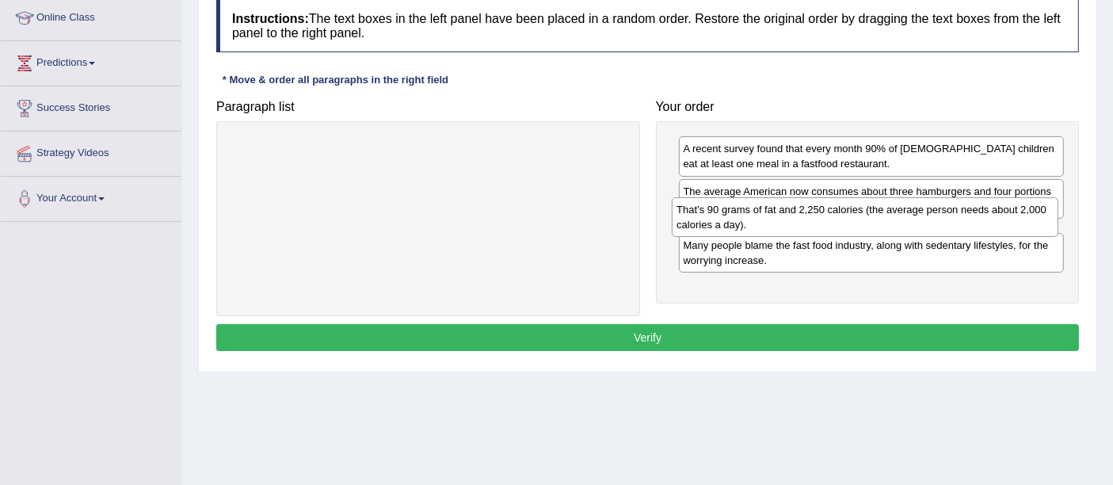
drag, startPoint x: 1000, startPoint y: 288, endPoint x: 993, endPoint y: 224, distance: 64.5
click at [993, 224] on div "That’s 90 grams of fat and 2,250 calories (the average person needs about 2,000…" at bounding box center [865, 217] width 386 height 40
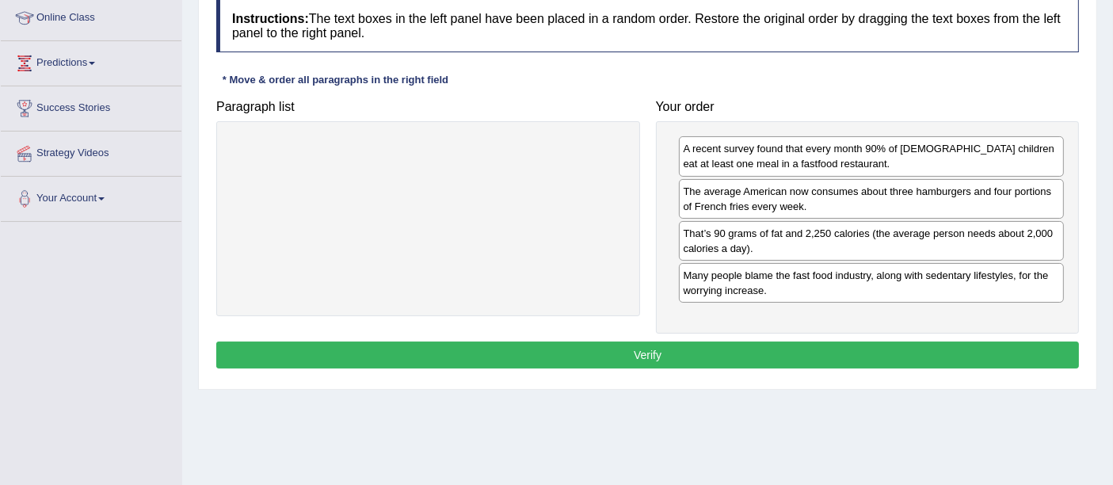
click at [779, 341] on button "Verify" at bounding box center [647, 354] width 863 height 27
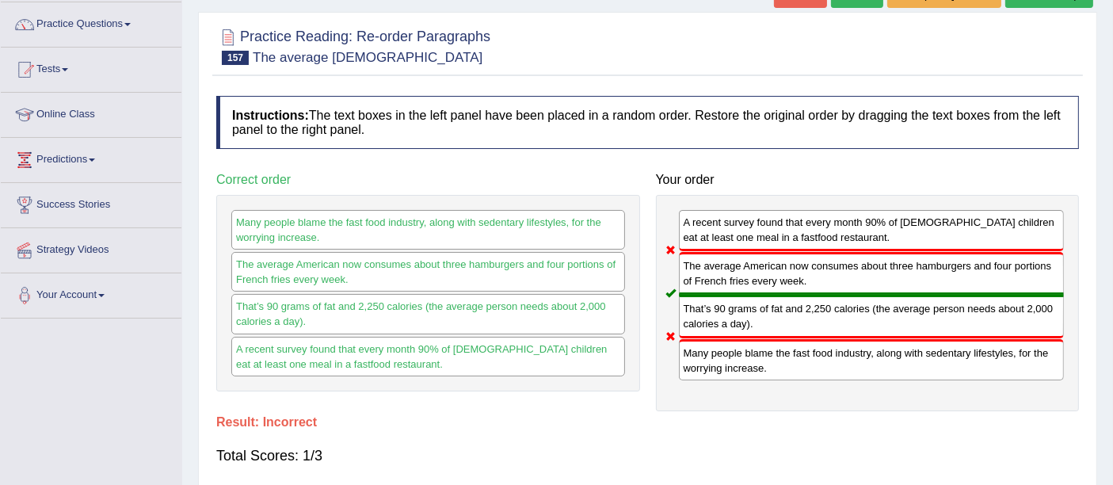
scroll to position [82, 0]
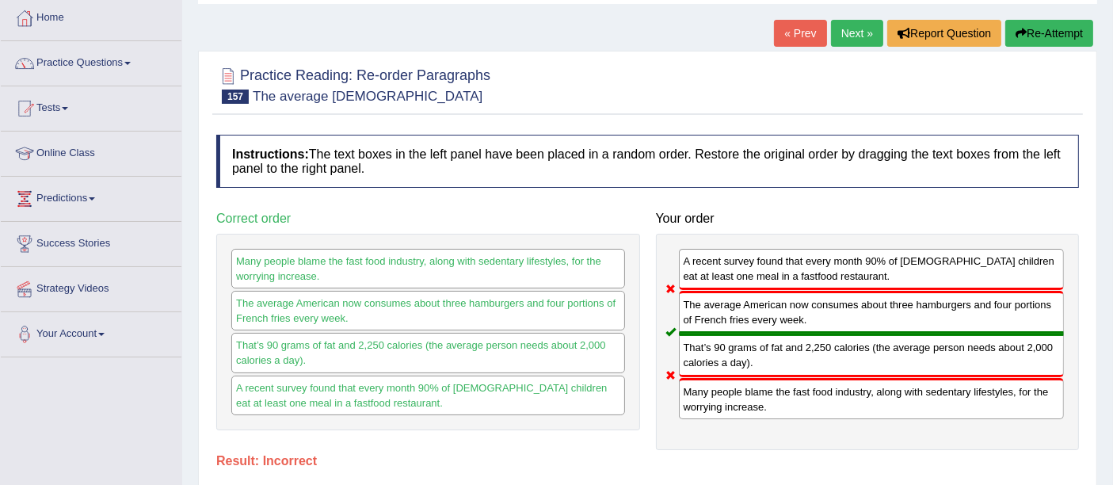
click at [845, 30] on link "Next »" at bounding box center [857, 33] width 52 height 27
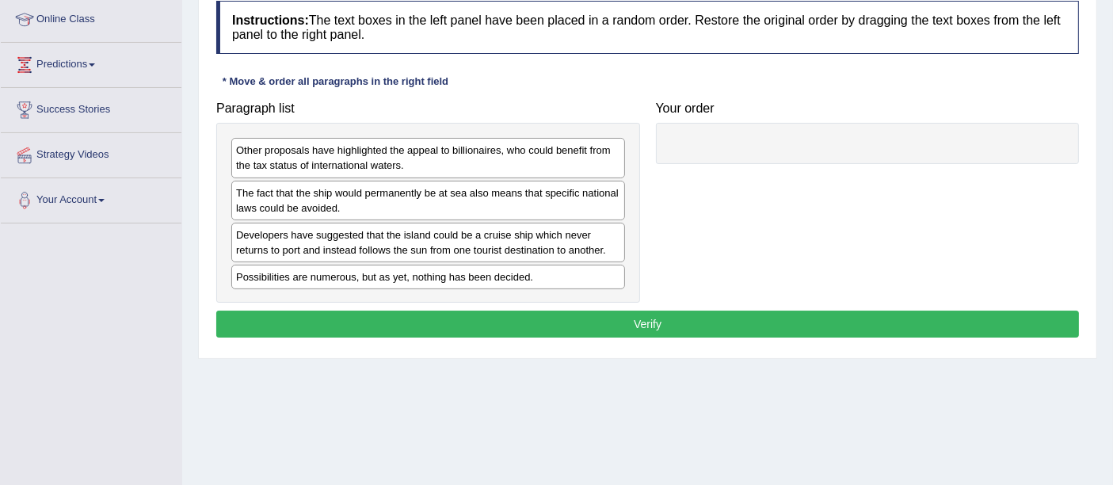
scroll to position [217, 0]
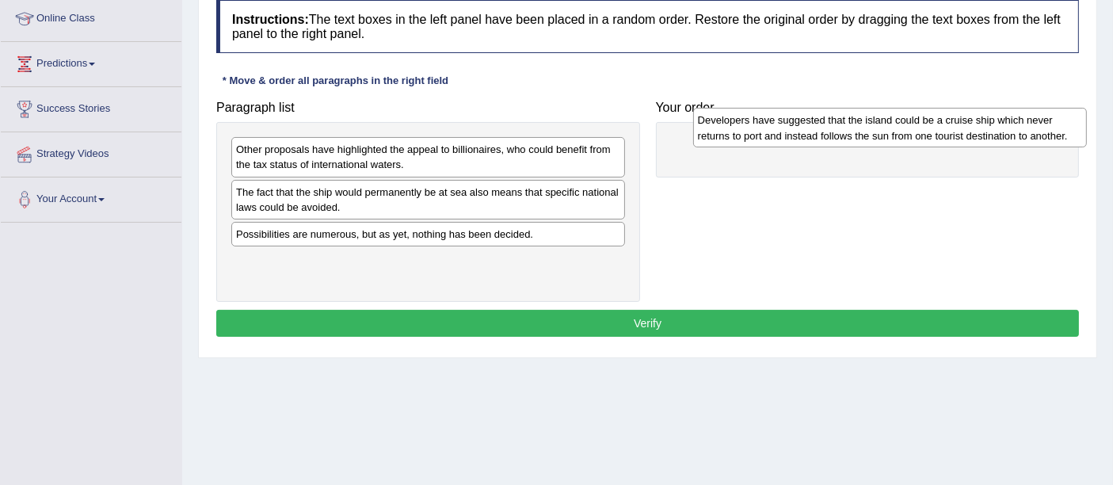
drag, startPoint x: 447, startPoint y: 229, endPoint x: 909, endPoint y: 116, distance: 475.3
click at [909, 116] on div "Developers have suggested that the island could be a cruise ship which never re…" at bounding box center [890, 128] width 394 height 40
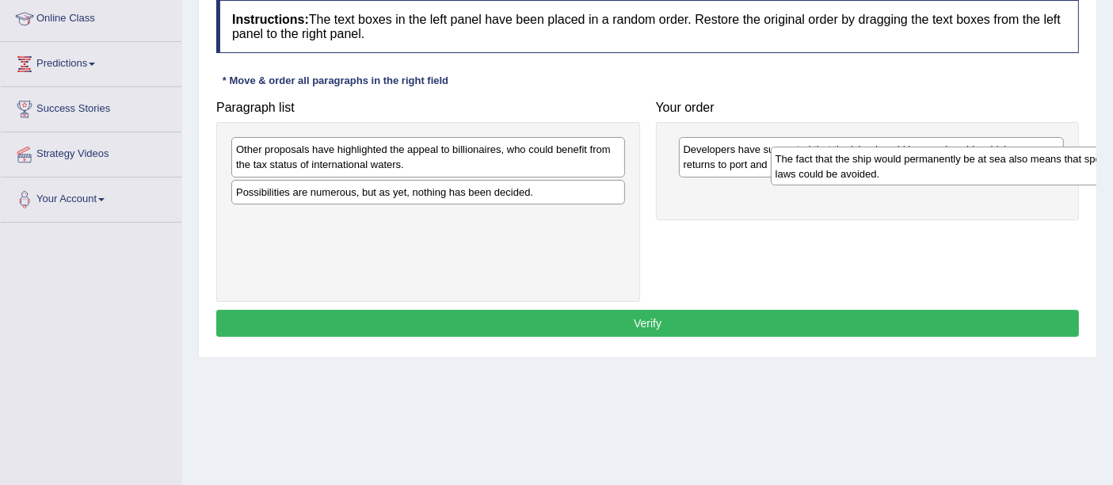
drag, startPoint x: 433, startPoint y: 209, endPoint x: 982, endPoint y: 177, distance: 549.9
click at [982, 177] on div "The fact that the ship would permanently be at sea also means that specific nat…" at bounding box center [968, 167] width 394 height 40
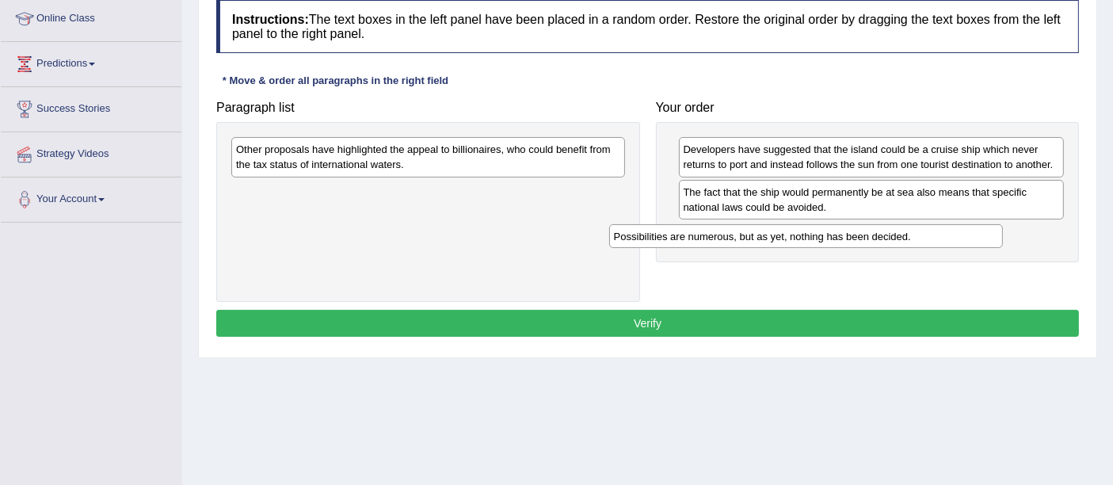
drag, startPoint x: 573, startPoint y: 200, endPoint x: 951, endPoint y: 243, distance: 380.3
click at [951, 243] on div "Possibilities are numerous, but as yet, nothing has been decided." at bounding box center [806, 236] width 394 height 25
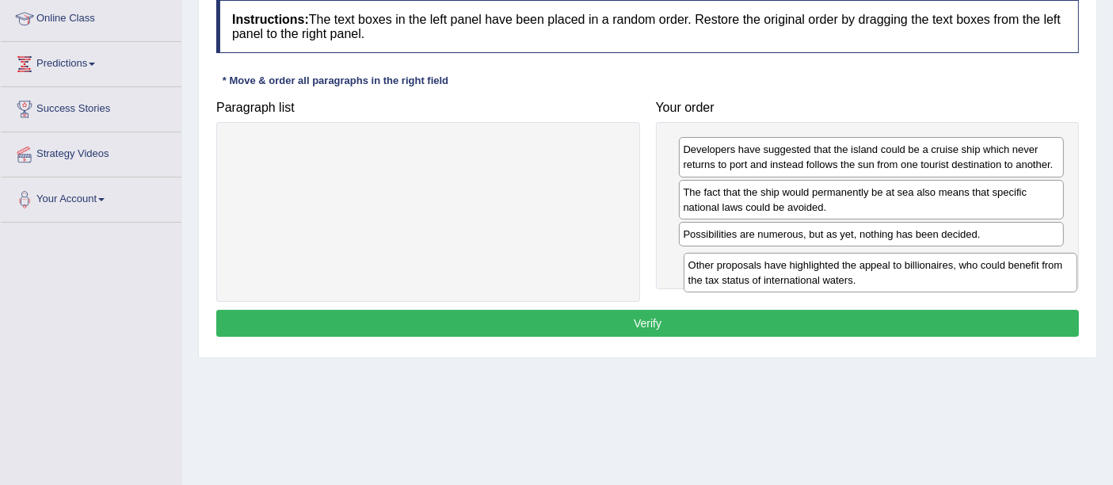
drag, startPoint x: 532, startPoint y: 148, endPoint x: 978, endPoint y: 237, distance: 454.7
click at [978, 253] on div "Other proposals have highlighted the appeal to billionaires, who could benefit …" at bounding box center [881, 273] width 394 height 40
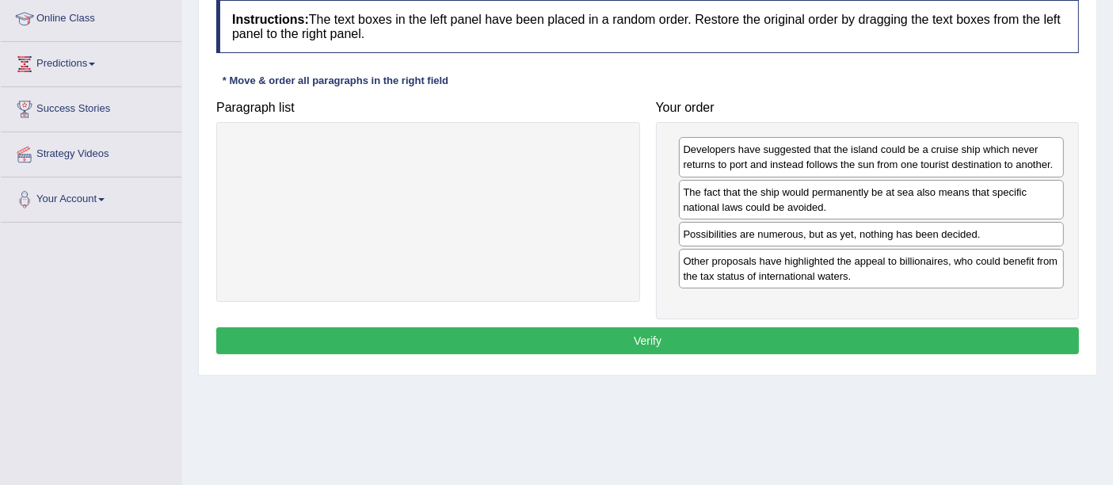
click at [676, 347] on button "Verify" at bounding box center [647, 340] width 863 height 27
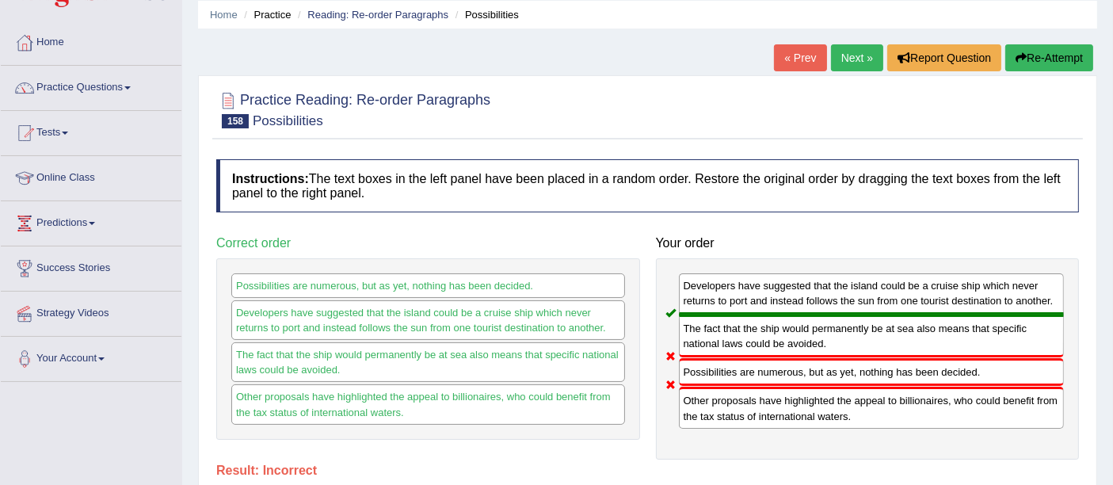
scroll to position [48, 0]
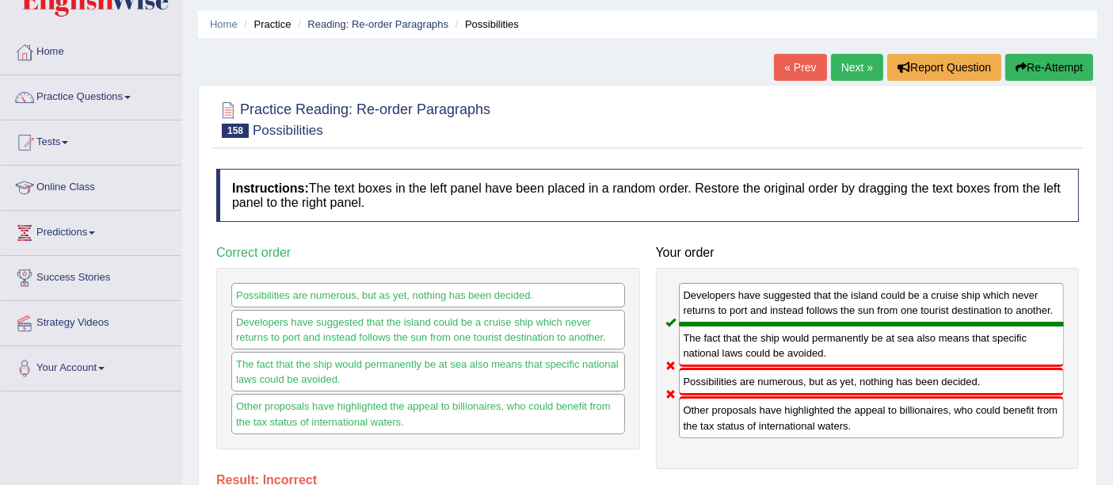
click at [851, 67] on link "Next »" at bounding box center [857, 67] width 52 height 27
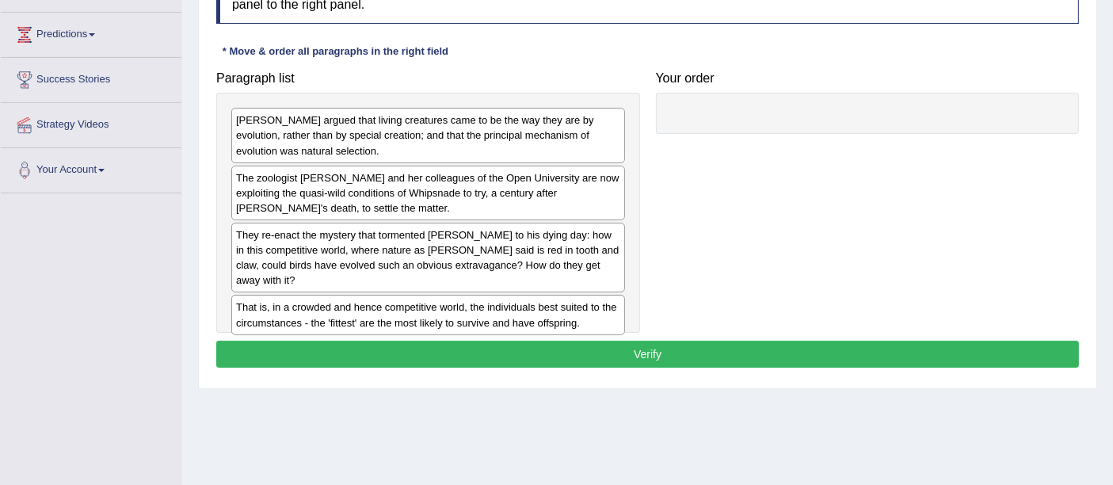
scroll to position [247, 0]
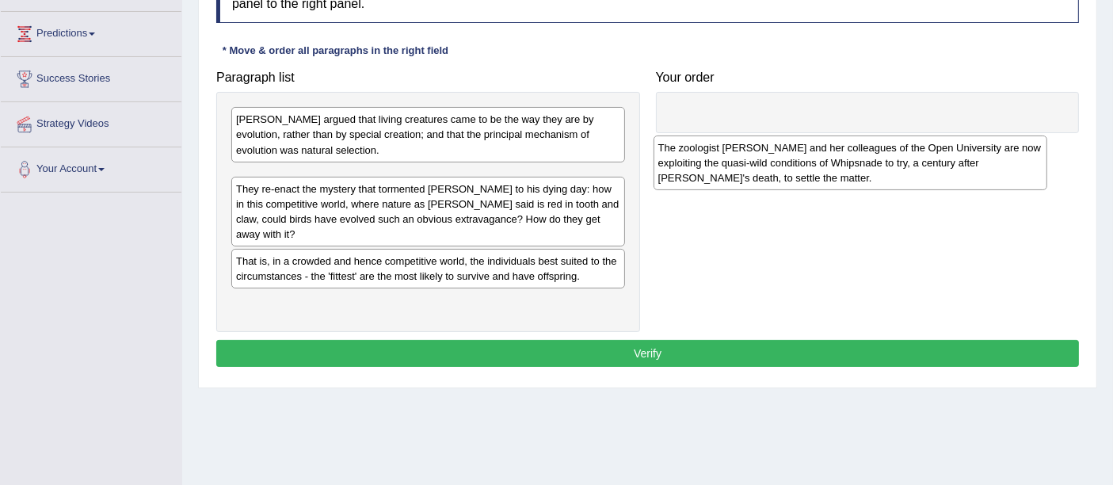
drag, startPoint x: 490, startPoint y: 175, endPoint x: 951, endPoint y: 94, distance: 467.2
click at [951, 135] on div "The zoologist Marion Petrie and her colleagues of the Open University are now e…" at bounding box center [850, 162] width 394 height 55
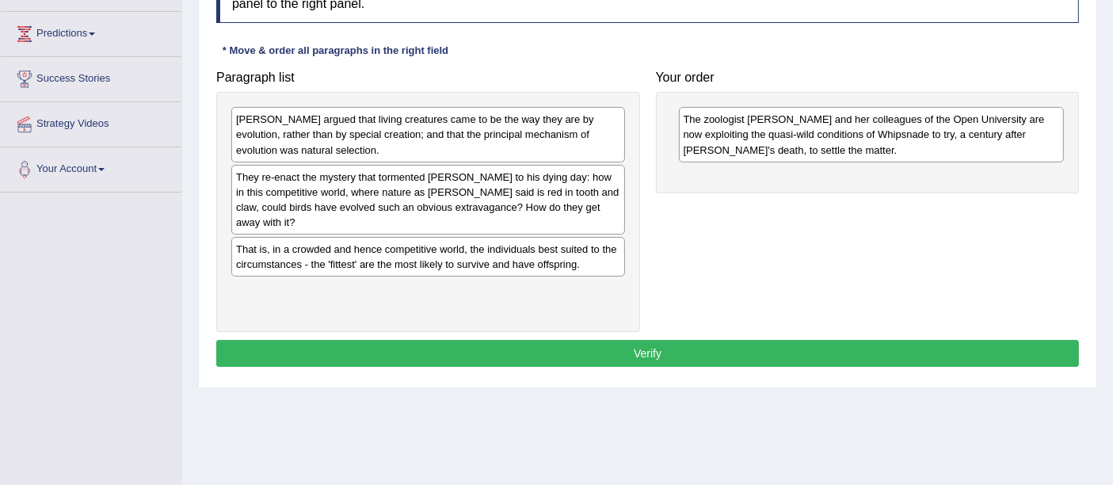
click at [483, 133] on div "Darwin argued that living creatures came to be the way they are by evolution, r…" at bounding box center [428, 134] width 394 height 55
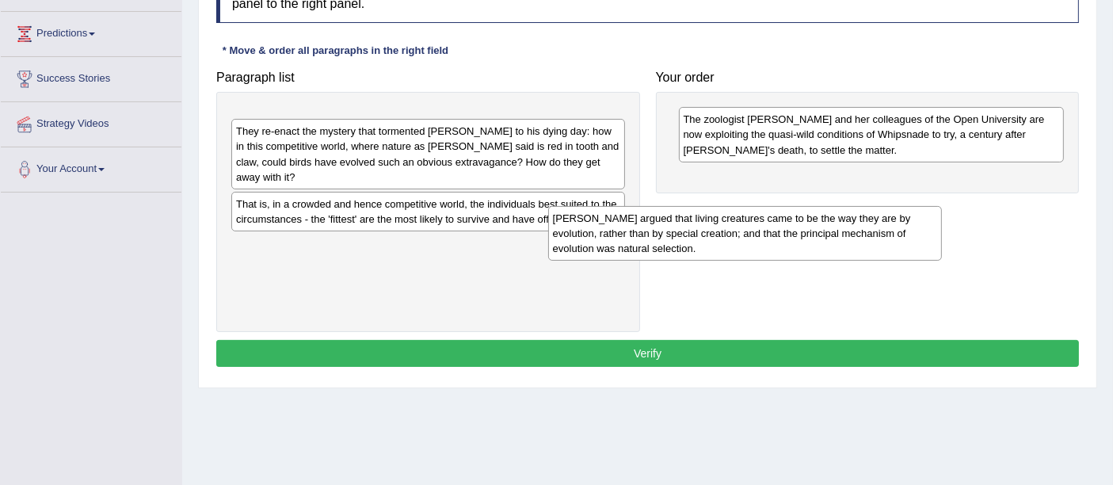
drag, startPoint x: 562, startPoint y: 139, endPoint x: 968, endPoint y: 219, distance: 414.1
click at [942, 219] on div "Darwin argued that living creatures came to be the way they are by evolution, r…" at bounding box center [745, 233] width 394 height 55
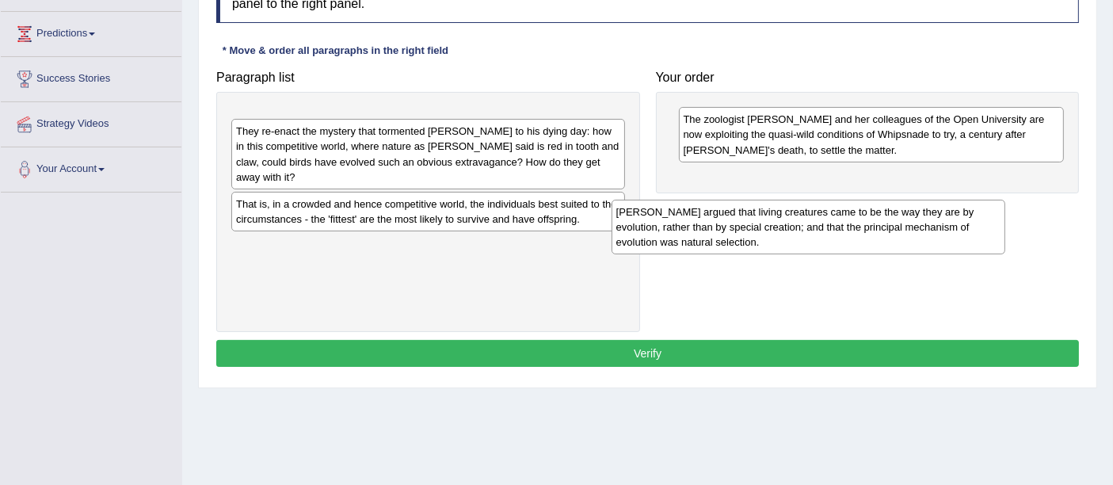
drag, startPoint x: 491, startPoint y: 147, endPoint x: 919, endPoint y: 204, distance: 431.4
click at [919, 204] on div "Darwin argued that living creatures came to be the way they are by evolution, r…" at bounding box center [808, 227] width 394 height 55
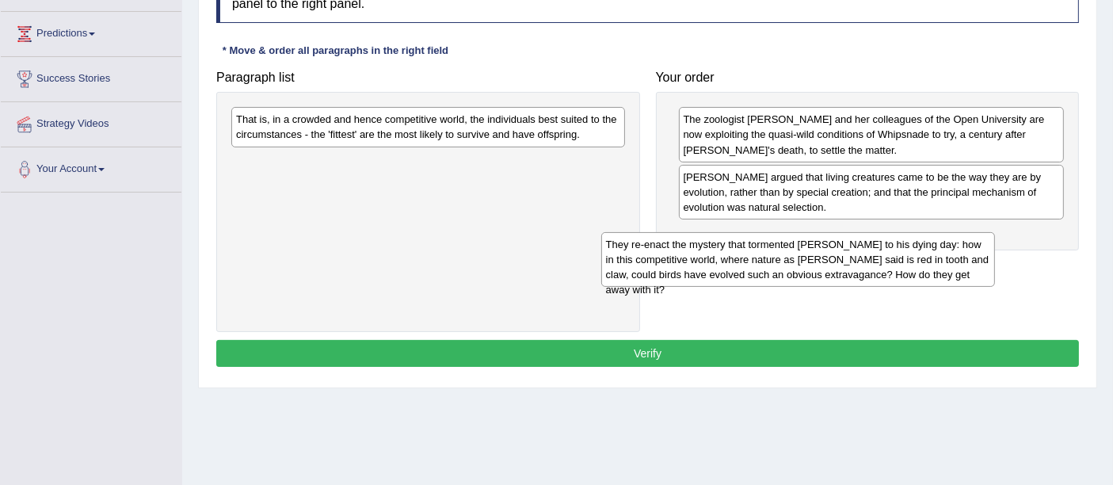
drag, startPoint x: 509, startPoint y: 127, endPoint x: 889, endPoint y: 229, distance: 392.9
click at [889, 232] on div "They re-enact the mystery that tormented Charles Darwin to his dying day: how i…" at bounding box center [798, 259] width 394 height 55
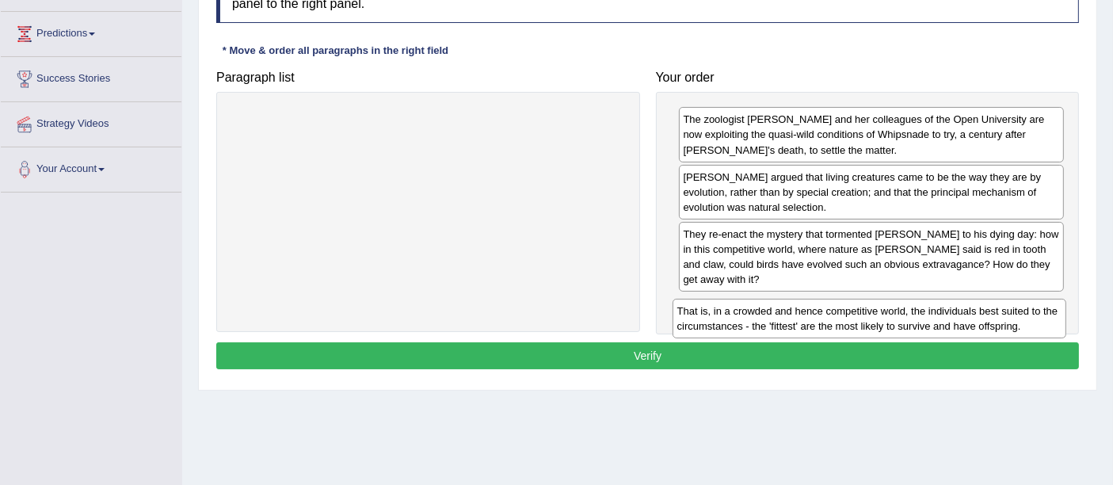
drag, startPoint x: 559, startPoint y: 118, endPoint x: 1000, endPoint y: 308, distance: 479.7
click at [1000, 308] on div "That is, in a crowded and hence competitive world, the individuals best suited …" at bounding box center [869, 319] width 394 height 40
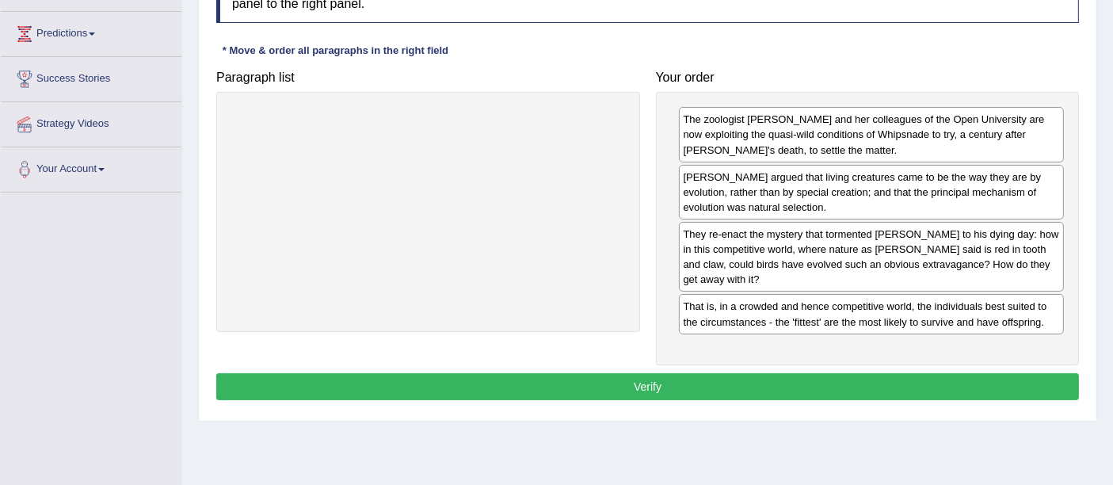
click at [717, 390] on button "Verify" at bounding box center [647, 386] width 863 height 27
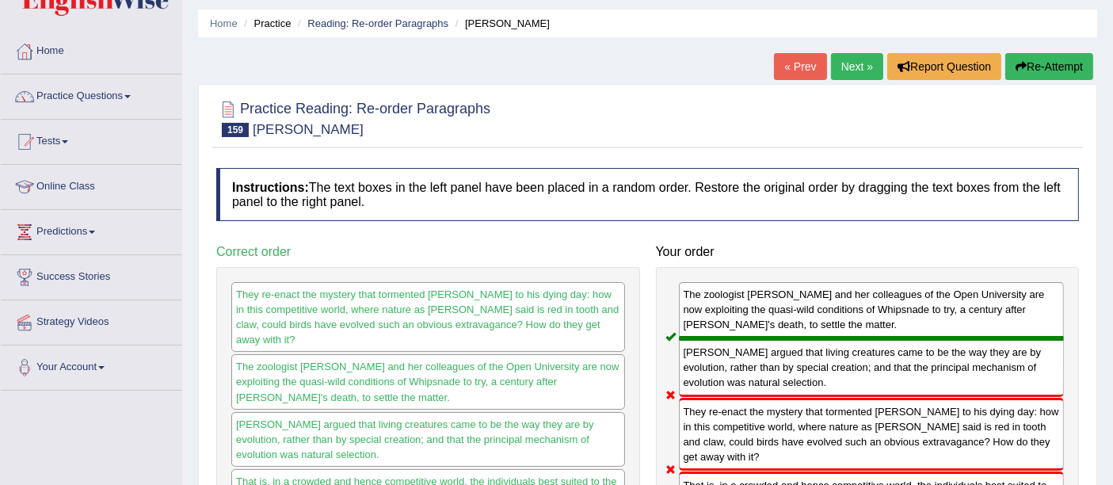
scroll to position [48, 0]
click at [858, 73] on link "Next »" at bounding box center [857, 67] width 52 height 27
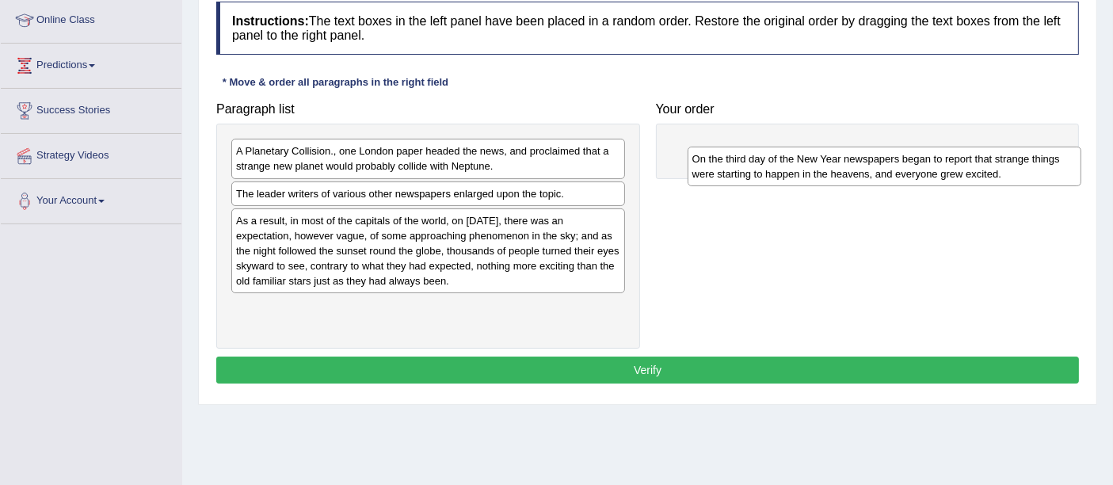
drag, startPoint x: 386, startPoint y: 241, endPoint x: 893, endPoint y: 156, distance: 514.0
click at [893, 156] on div "On the third day of the New Year newspapers began to report that strange things…" at bounding box center [885, 167] width 394 height 40
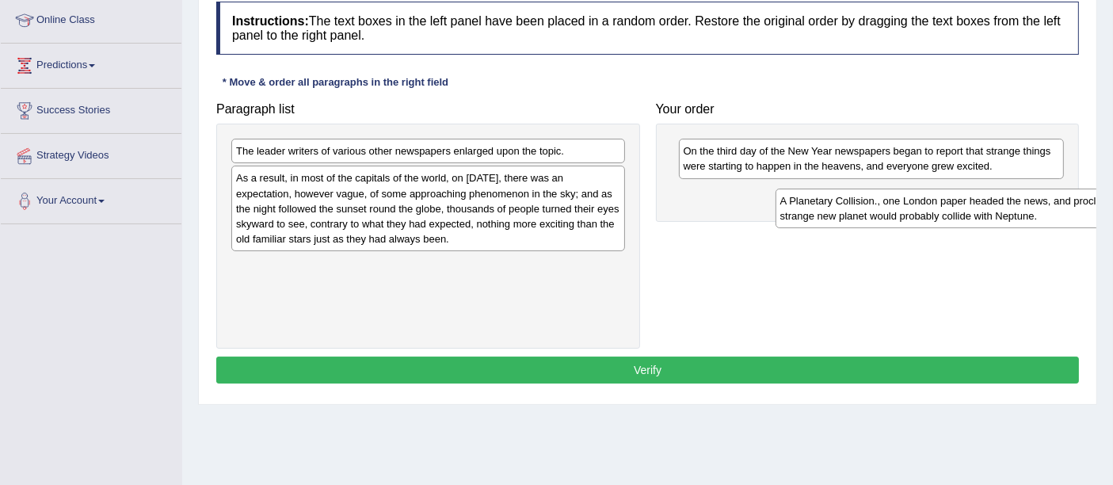
drag, startPoint x: 384, startPoint y: 156, endPoint x: 920, endPoint y: 189, distance: 536.4
click at [920, 189] on div "A Planetary Collision., one London paper headed the news, and proclaimed that a…" at bounding box center [972, 209] width 394 height 40
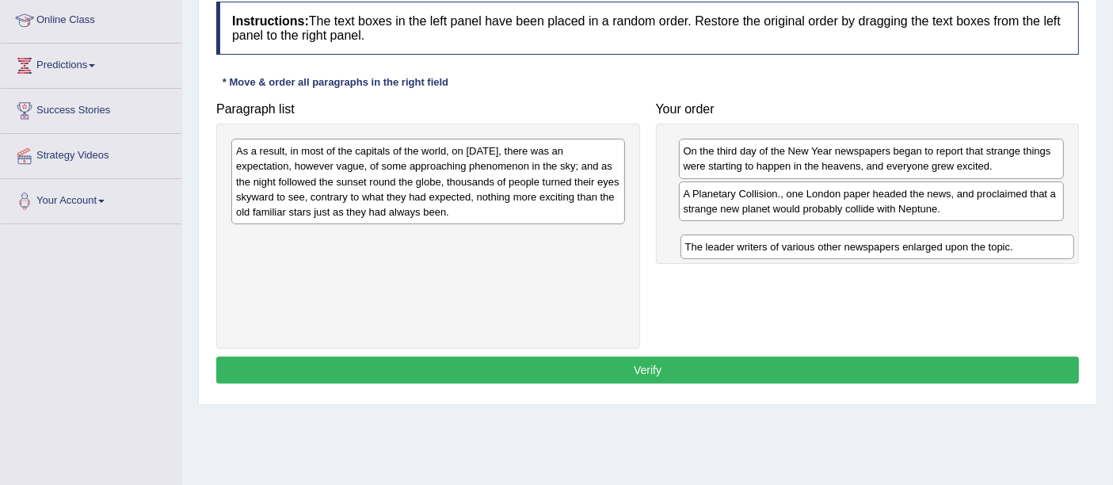
drag, startPoint x: 588, startPoint y: 153, endPoint x: 1037, endPoint y: 249, distance: 459.2
click at [1037, 249] on div "The leader writers of various other newspapers enlarged upon the topic." at bounding box center [877, 246] width 394 height 25
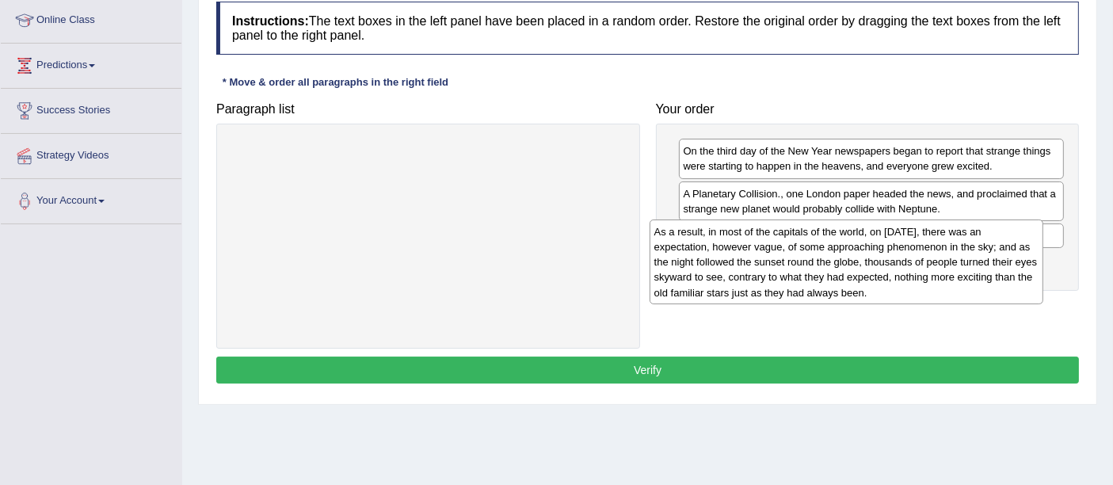
drag, startPoint x: 518, startPoint y: 172, endPoint x: 939, endPoint y: 257, distance: 430.0
click at [939, 257] on div "As a result, in most of the capitals of the world, on January 3rd, there was an…" at bounding box center [847, 261] width 394 height 85
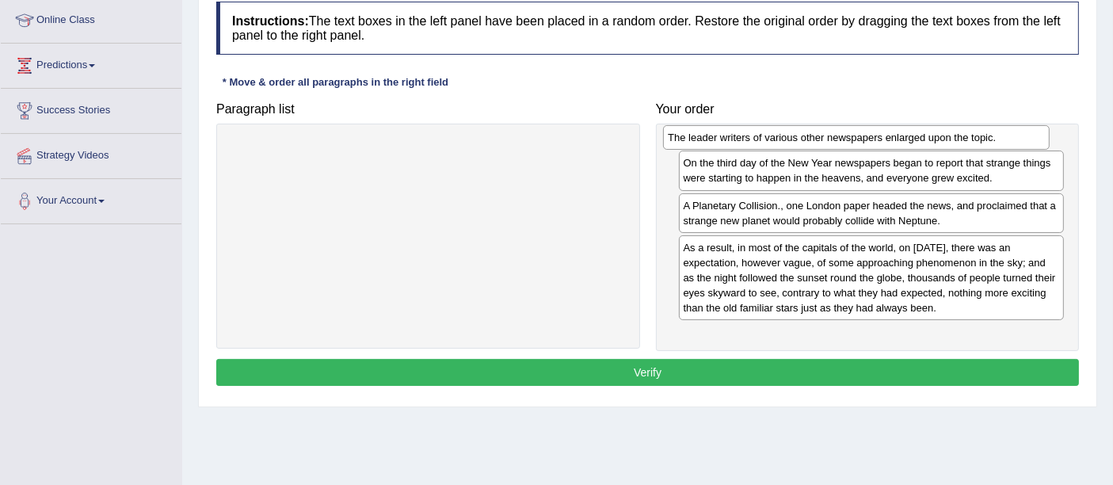
drag, startPoint x: 757, startPoint y: 237, endPoint x: 742, endPoint y: 141, distance: 97.0
click at [742, 141] on div "The leader writers of various other newspapers enlarged upon the topic." at bounding box center [856, 137] width 386 height 25
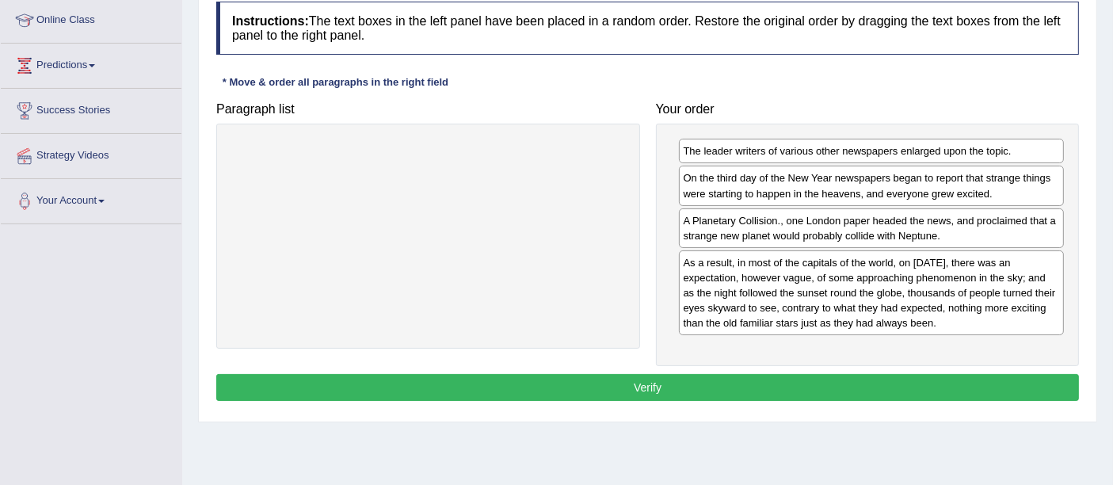
click at [613, 378] on button "Verify" at bounding box center [647, 387] width 863 height 27
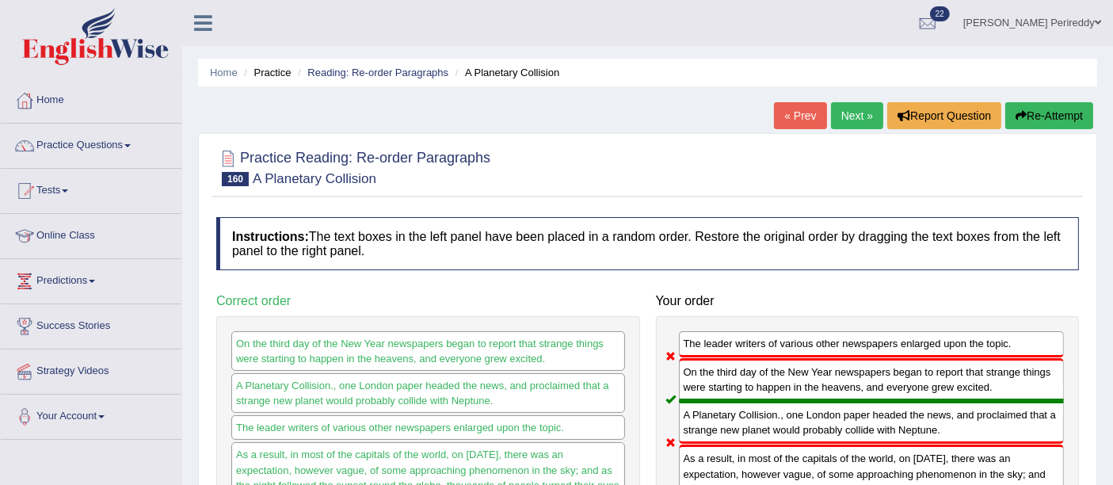
drag, startPoint x: 862, startPoint y: 95, endPoint x: 855, endPoint y: 107, distance: 13.9
click at [855, 107] on div "Home Practice Reading: Re-order Paragraphs A Planetary Collision « Prev Next » …" at bounding box center [647, 396] width 931 height 792
click at [855, 107] on link "Next »" at bounding box center [857, 115] width 52 height 27
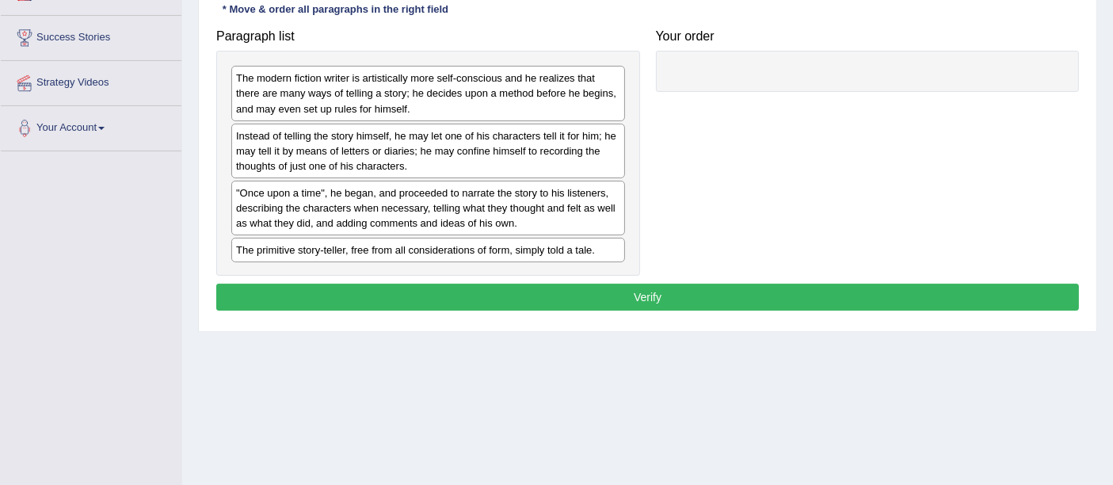
scroll to position [291, 0]
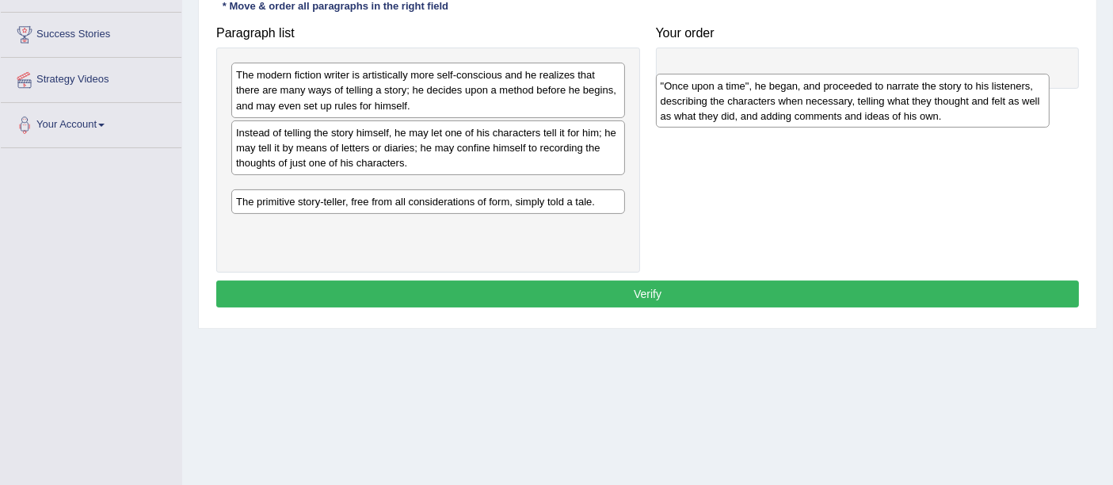
drag, startPoint x: 462, startPoint y: 219, endPoint x: 888, endPoint y: 90, distance: 445.0
click at [888, 90] on div ""Once upon a time", he began, and proceeded to narrate the story to his listene…" at bounding box center [853, 101] width 394 height 55
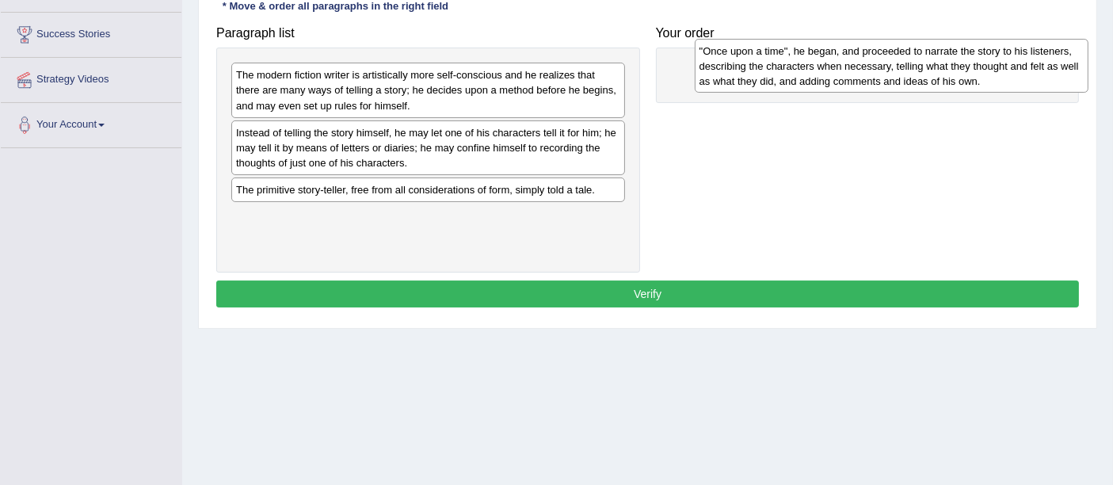
drag, startPoint x: 478, startPoint y: 215, endPoint x: 925, endPoint y: 89, distance: 465.1
click at [925, 89] on div ""Once upon a time", he began, and proceeded to narrate the story to his listene…" at bounding box center [892, 66] width 394 height 55
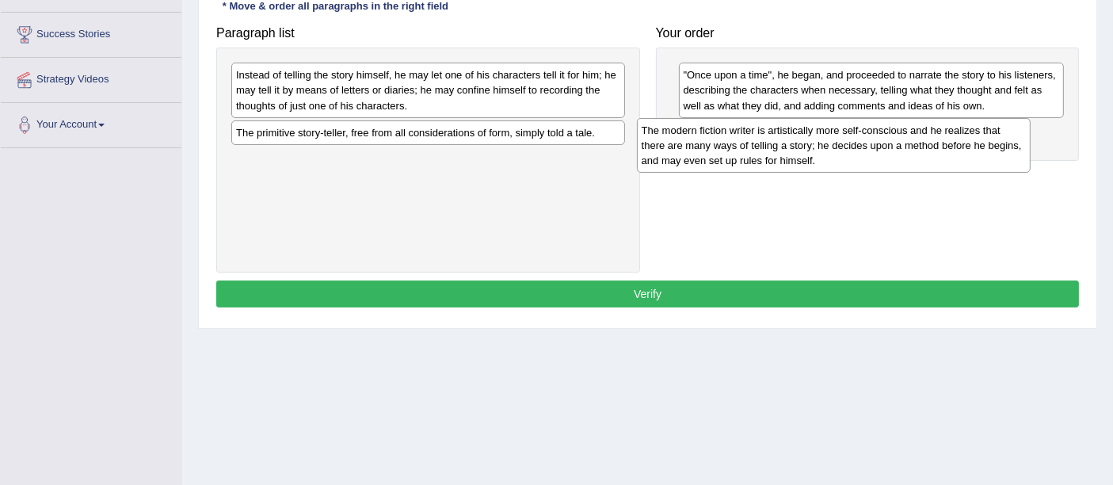
drag, startPoint x: 425, startPoint y: 105, endPoint x: 844, endPoint y: 162, distance: 422.0
click at [844, 162] on div "The modern fiction writer is artistically more self-conscious and he realizes t…" at bounding box center [834, 145] width 394 height 55
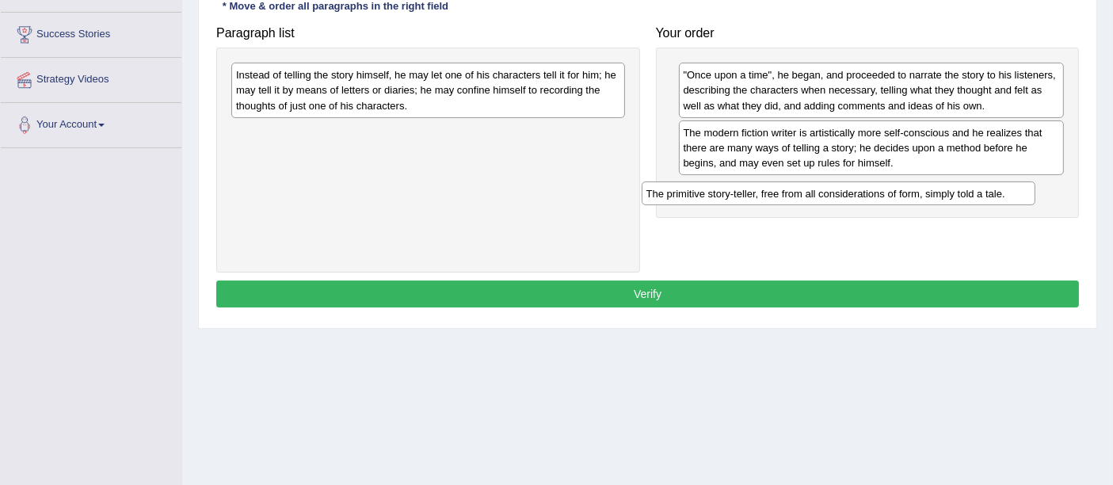
drag, startPoint x: 494, startPoint y: 132, endPoint x: 909, endPoint y: 185, distance: 417.6
click at [909, 185] on div "The primitive story-teller, free from all considerations of form, simply told a…" at bounding box center [839, 193] width 394 height 25
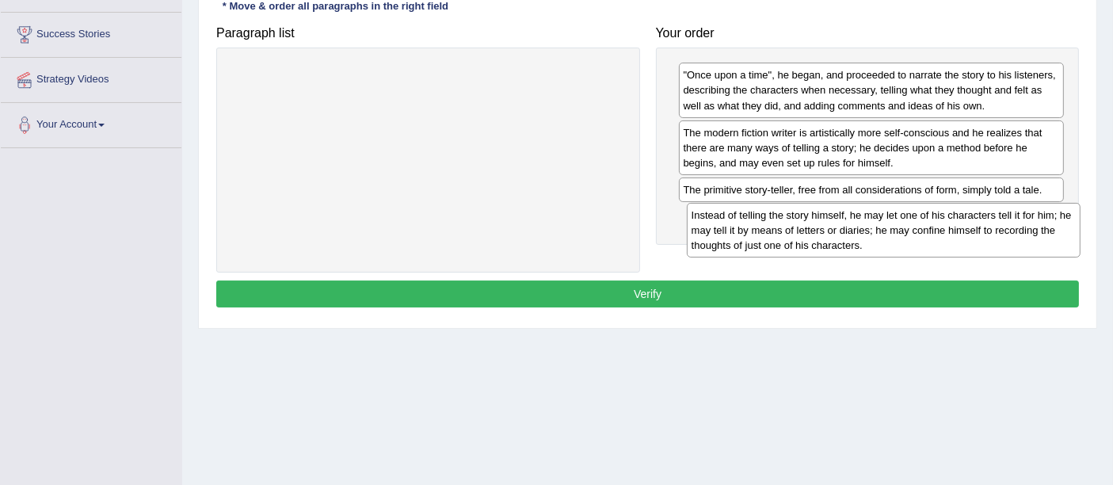
drag, startPoint x: 543, startPoint y: 96, endPoint x: 1002, endPoint y: 233, distance: 479.4
click at [1002, 233] on div "Instead of telling the story himself, he may let one of his characters tell it …" at bounding box center [884, 230] width 394 height 55
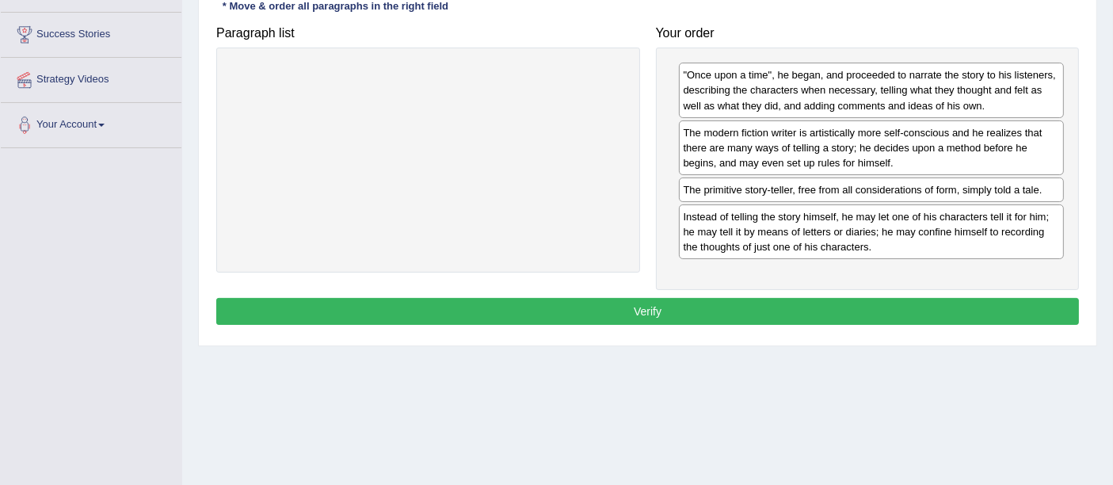
click at [735, 306] on button "Verify" at bounding box center [647, 311] width 863 height 27
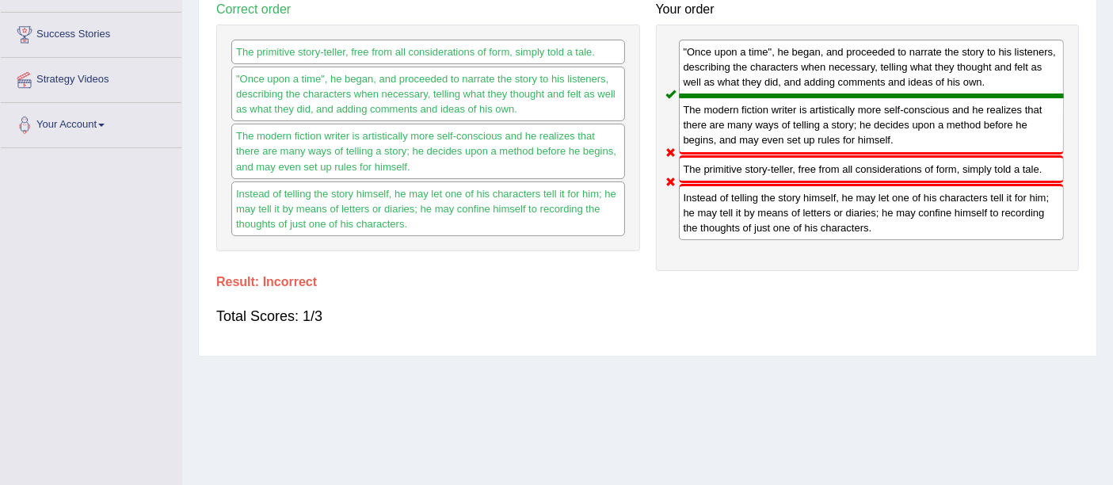
scroll to position [0, 0]
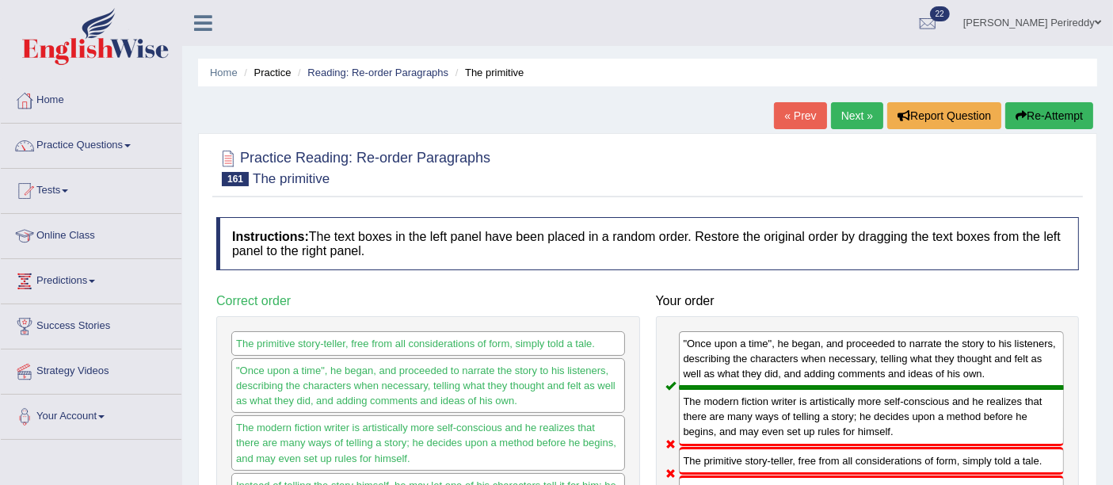
click at [855, 105] on link "Next »" at bounding box center [857, 115] width 52 height 27
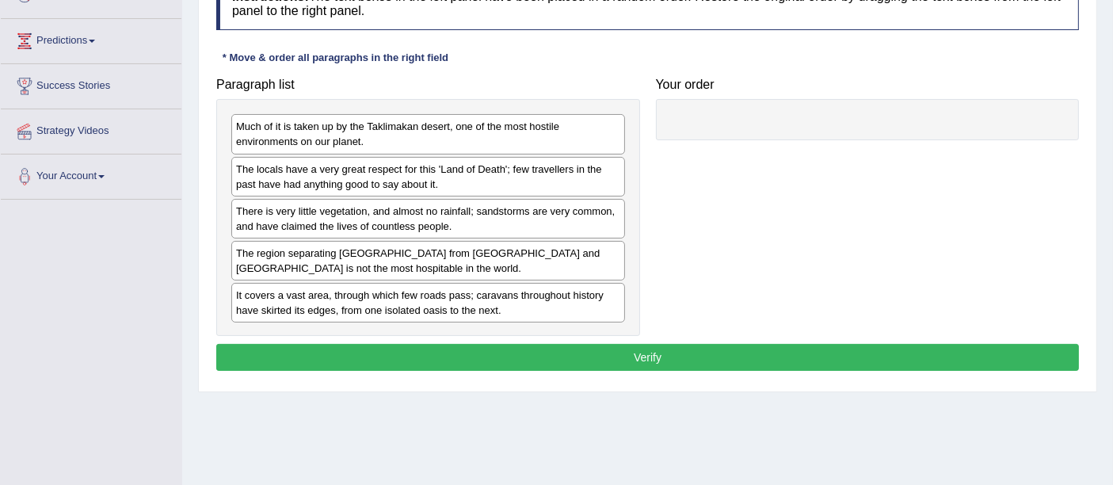
scroll to position [241, 0]
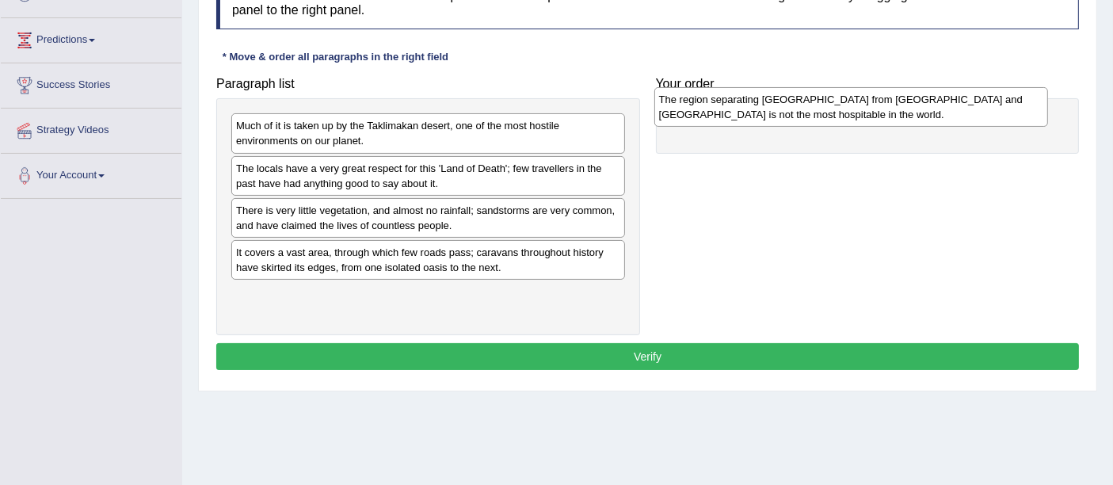
drag, startPoint x: 434, startPoint y: 265, endPoint x: 886, endPoint y: 119, distance: 475.2
click at [886, 119] on div "The region separating [GEOGRAPHIC_DATA] from [GEOGRAPHIC_DATA] and [GEOGRAPHIC_…" at bounding box center [851, 107] width 394 height 40
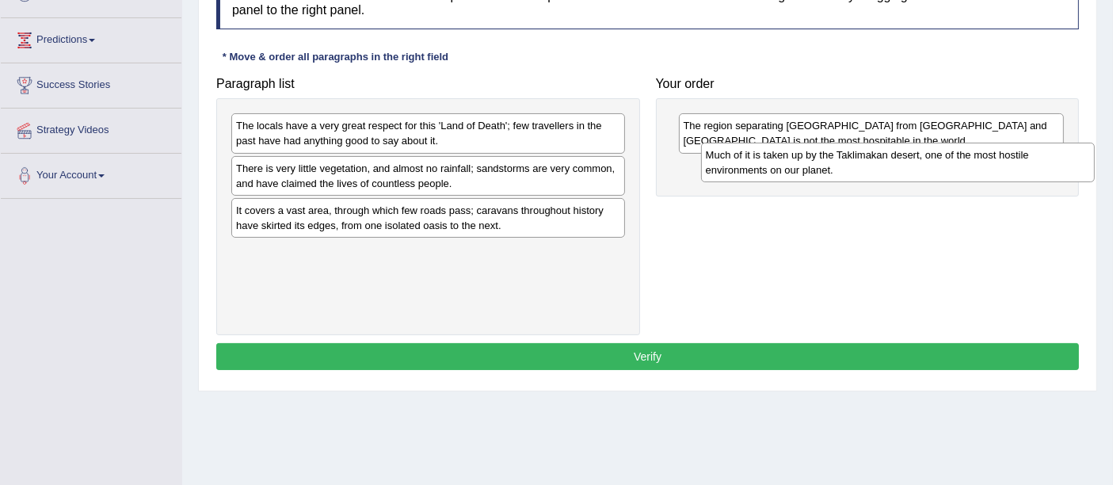
drag, startPoint x: 486, startPoint y: 146, endPoint x: 969, endPoint y: 163, distance: 482.7
click at [969, 163] on div "Much of it is taken up by the Taklimakan desert, one of the most hostile enviro…" at bounding box center [898, 163] width 394 height 40
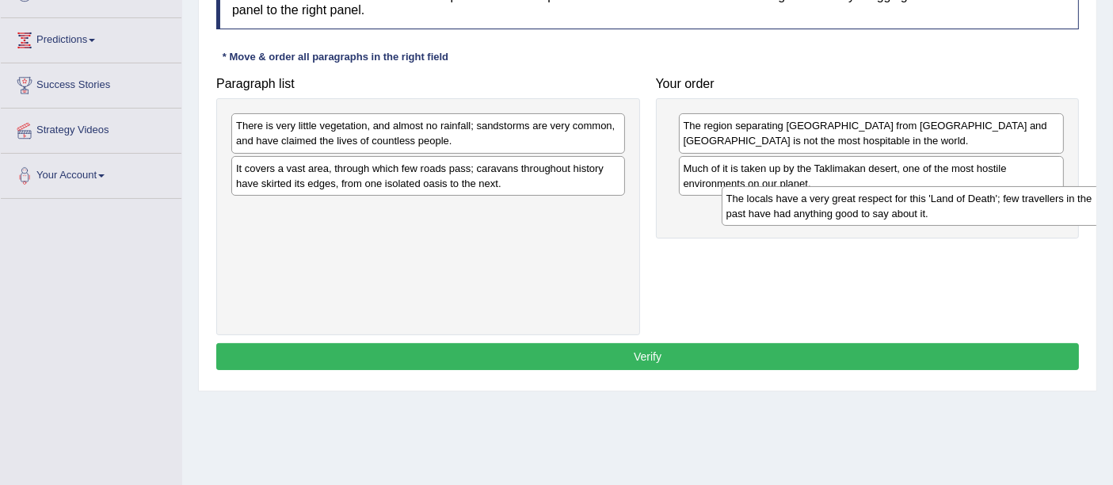
drag, startPoint x: 513, startPoint y: 141, endPoint x: 993, endPoint y: 220, distance: 486.5
click at [993, 220] on div "The locals have a very great respect for this 'Land of Death'; few travellers i…" at bounding box center [919, 206] width 394 height 40
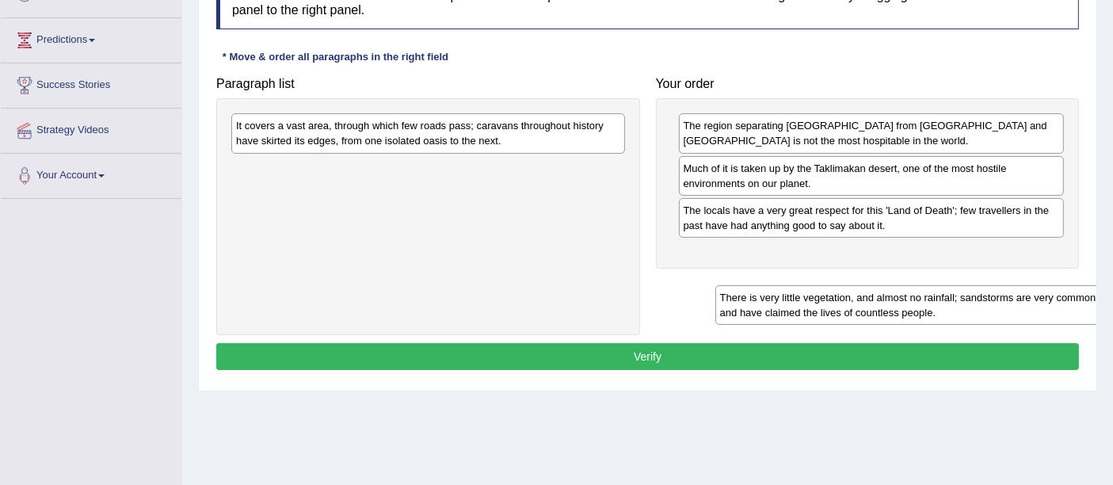
drag, startPoint x: 518, startPoint y: 137, endPoint x: 993, endPoint y: 257, distance: 490.1
click at [993, 285] on div "There is very little vegetation, and almost no rainfall; sandstorms are very co…" at bounding box center [912, 305] width 394 height 40
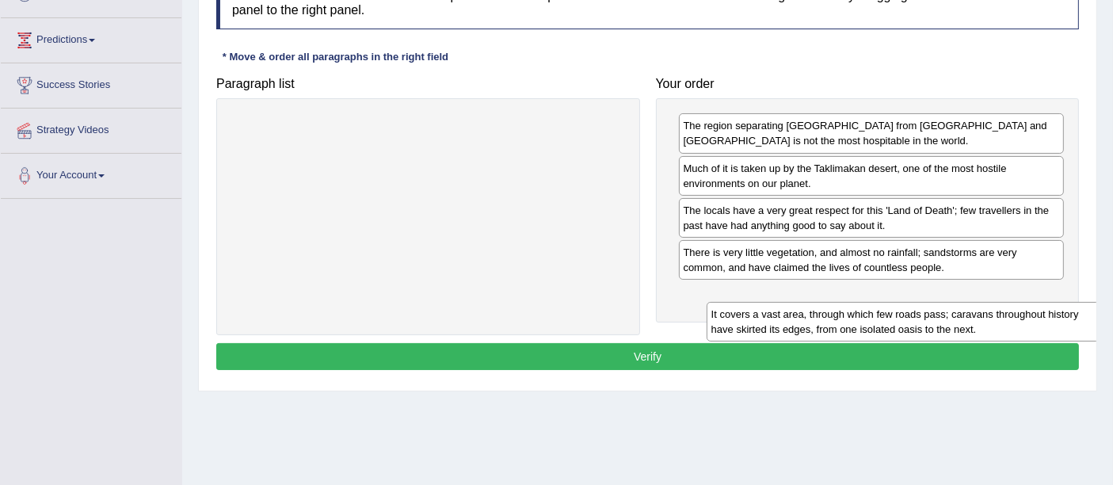
drag, startPoint x: 503, startPoint y: 132, endPoint x: 954, endPoint y: 309, distance: 484.8
click at [954, 309] on div "It covers a vast area, through which few roads pass; caravans throughout histor…" at bounding box center [904, 322] width 394 height 40
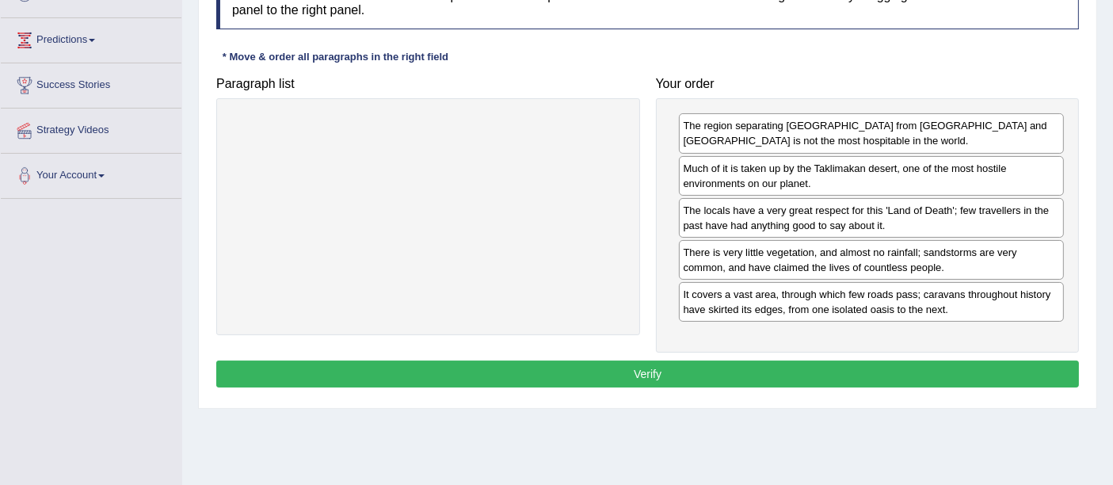
click at [867, 229] on div "The locals have a very great respect for this 'Land of Death'; few travellers i…" at bounding box center [872, 218] width 386 height 40
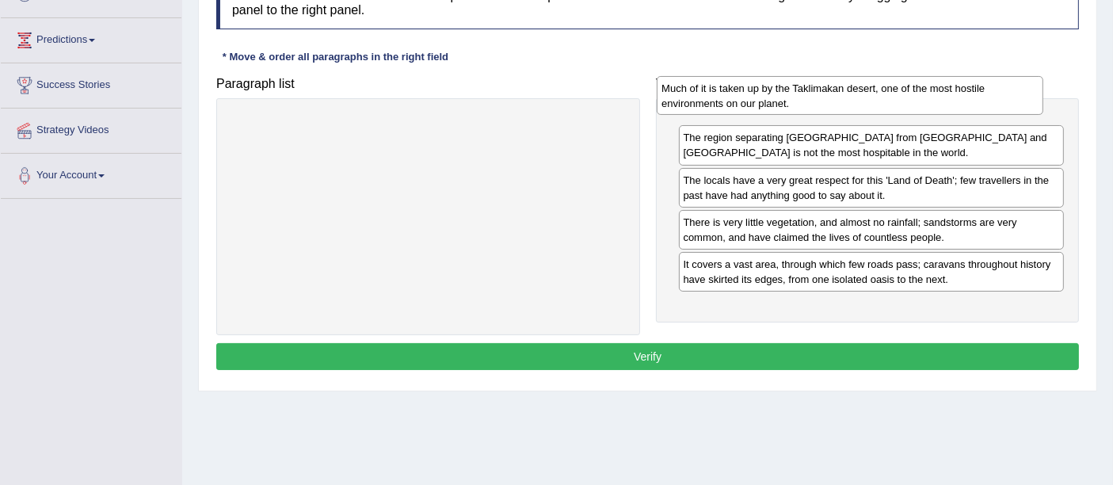
drag, startPoint x: 805, startPoint y: 189, endPoint x: 783, endPoint y: 109, distance: 82.0
click at [783, 109] on div "Much of it is taken up by the Taklimakan desert, one of the most hostile enviro…" at bounding box center [850, 96] width 386 height 40
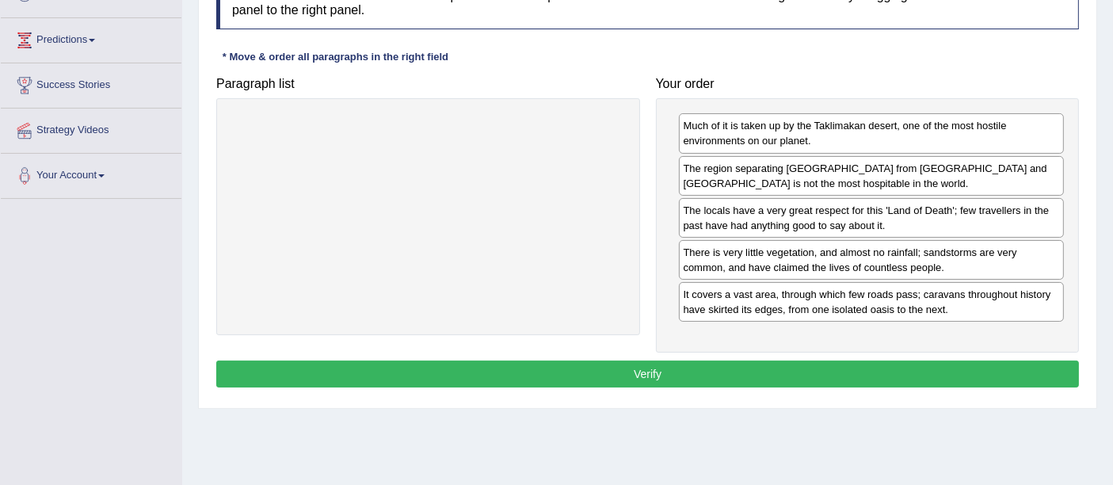
drag, startPoint x: 906, startPoint y: 319, endPoint x: 885, endPoint y: 303, distance: 26.6
click at [885, 303] on div "Much of it is taken up by the Taklimakan desert, one of the most hostile enviro…" at bounding box center [868, 225] width 424 height 254
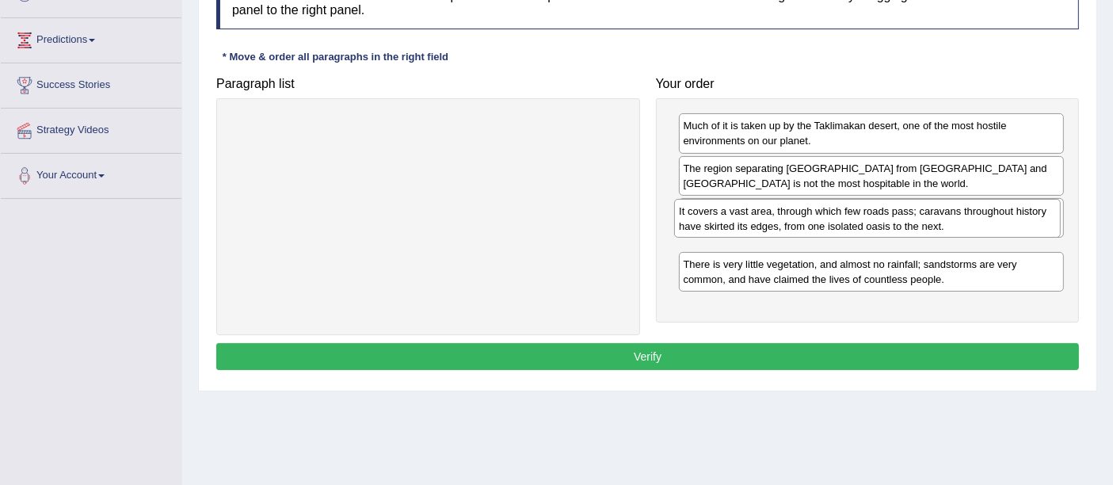
drag, startPoint x: 885, startPoint y: 303, endPoint x: 881, endPoint y: 222, distance: 81.7
click at [881, 222] on div "It covers a vast area, through which few roads pass; caravans throughout histor…" at bounding box center [867, 219] width 386 height 40
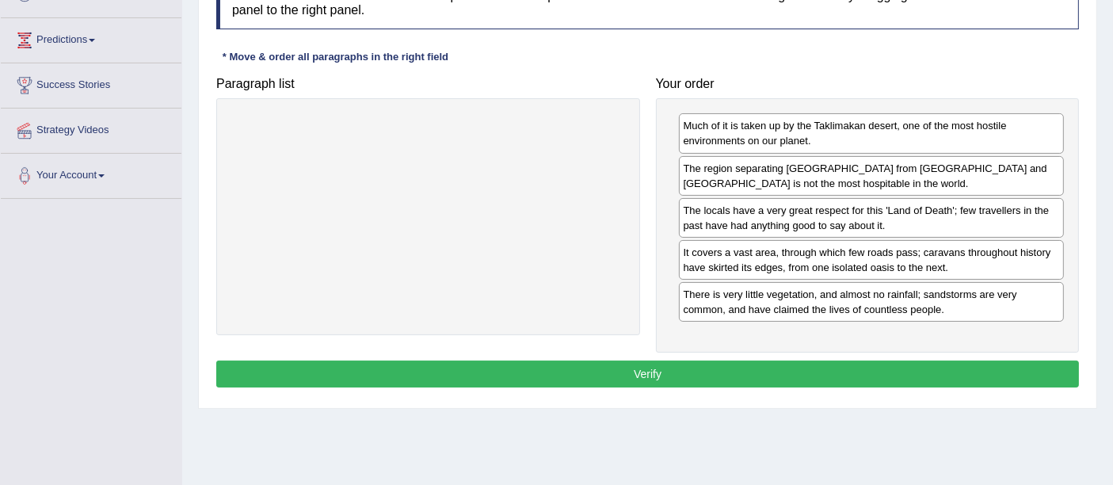
click at [751, 364] on button "Verify" at bounding box center [647, 373] width 863 height 27
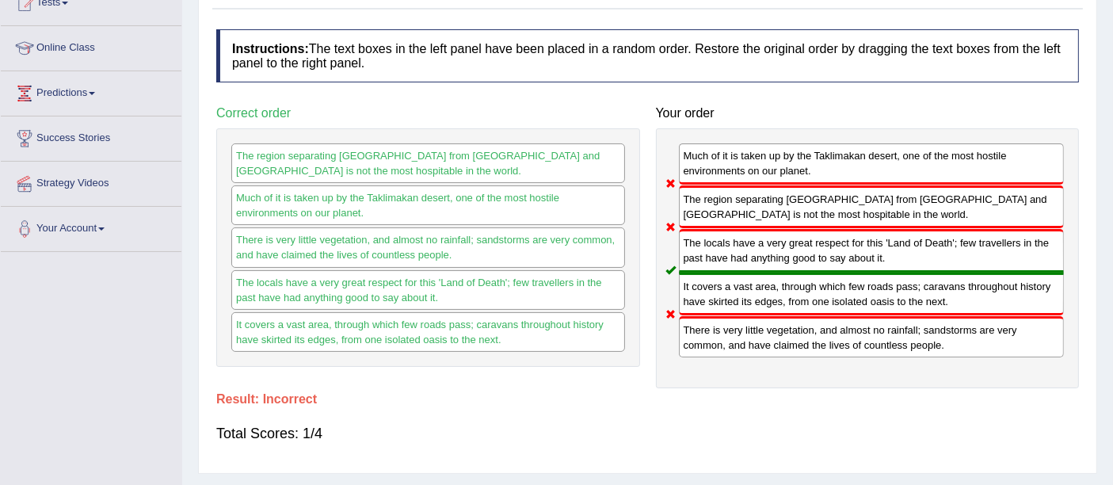
scroll to position [0, 0]
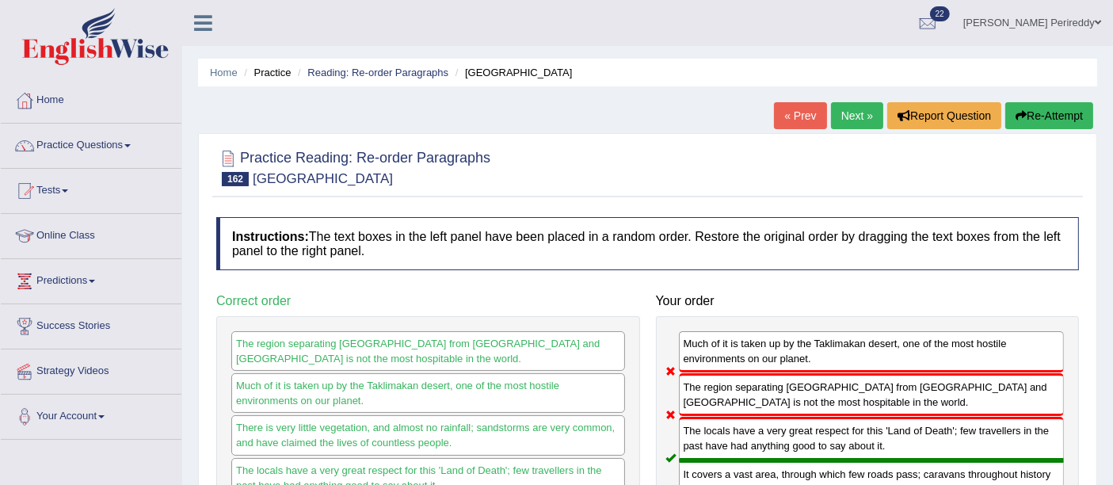
click at [832, 119] on link "Next »" at bounding box center [857, 115] width 52 height 27
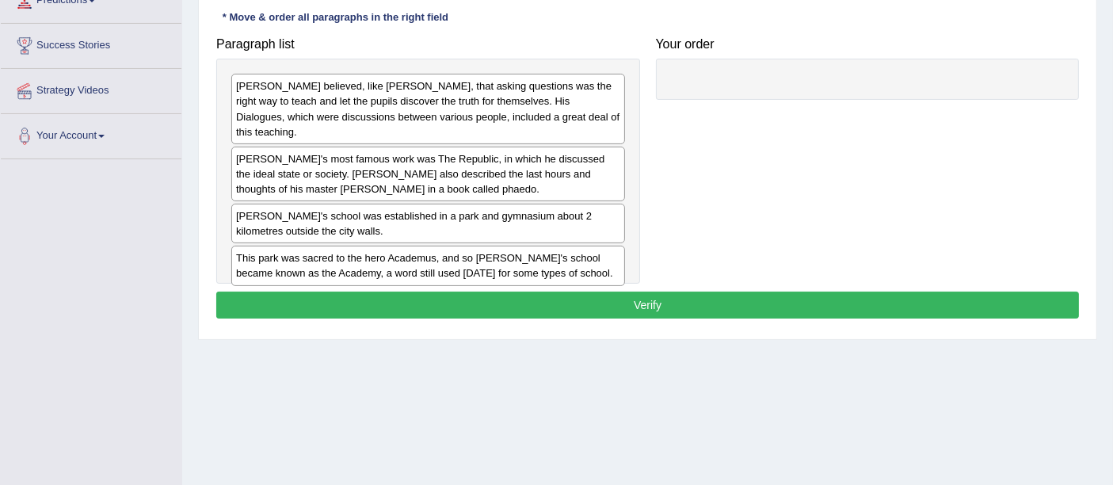
scroll to position [281, 0]
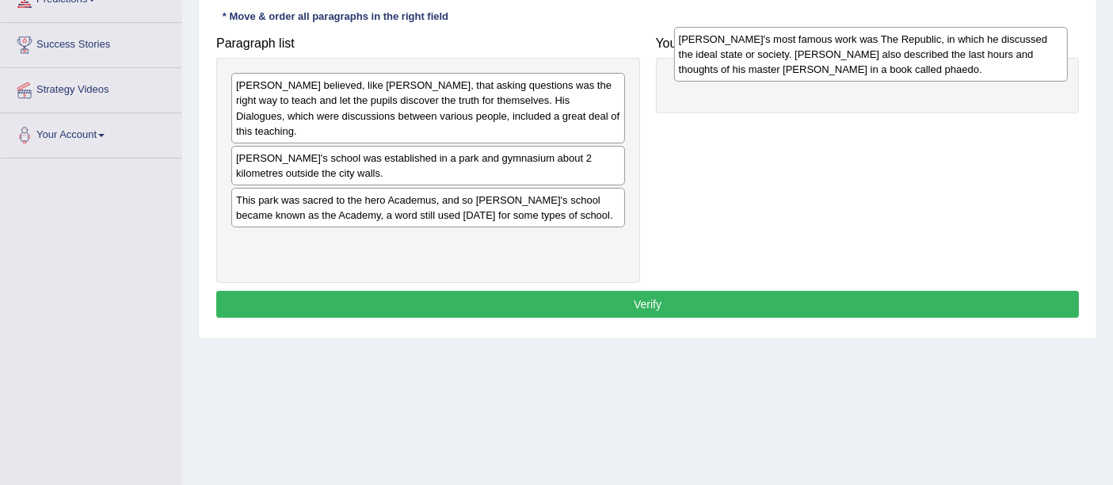
drag, startPoint x: 450, startPoint y: 169, endPoint x: 893, endPoint y: 67, distance: 455.2
click at [893, 67] on div "[PERSON_NAME]'s most famous work was The Republic, in which he discussed the id…" at bounding box center [871, 54] width 394 height 55
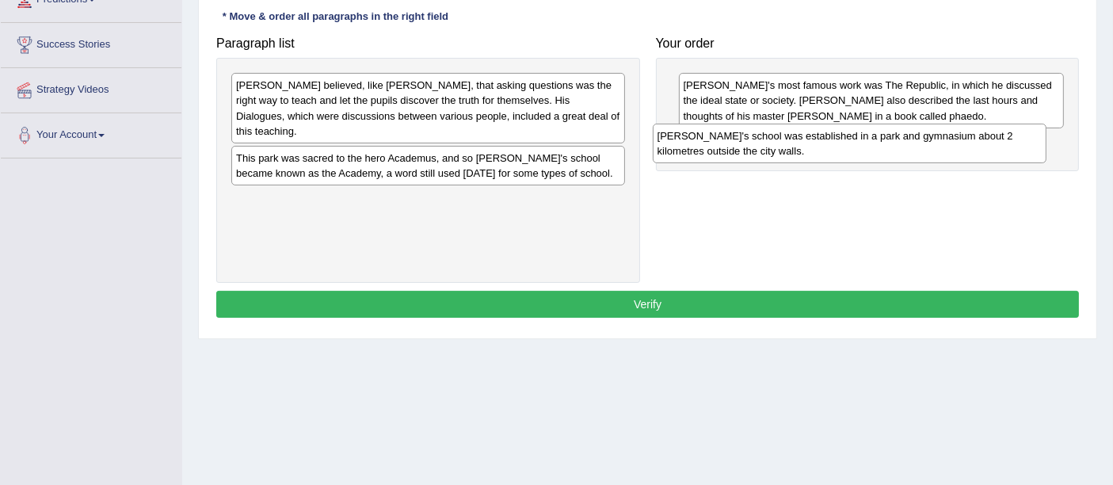
drag, startPoint x: 520, startPoint y: 137, endPoint x: 945, endPoint y: 131, distance: 424.6
click at [945, 131] on div "[PERSON_NAME]'s school was established in a park and gymnasium about 2 kilometr…" at bounding box center [850, 144] width 394 height 40
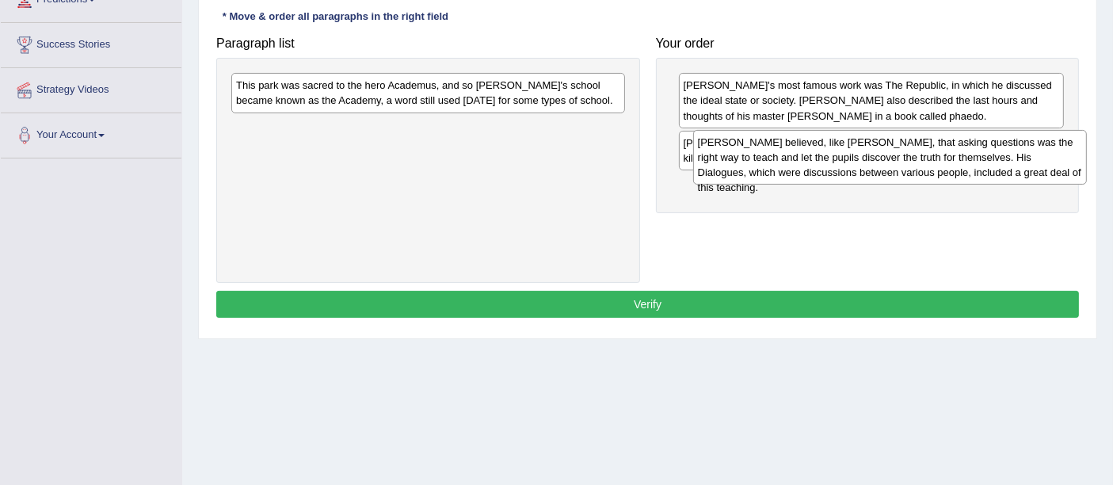
drag, startPoint x: 516, startPoint y: 96, endPoint x: 983, endPoint y: 152, distance: 469.9
click at [983, 152] on div "Plato believed, like Socrates, that asking questions was the right way to teach…" at bounding box center [890, 157] width 394 height 55
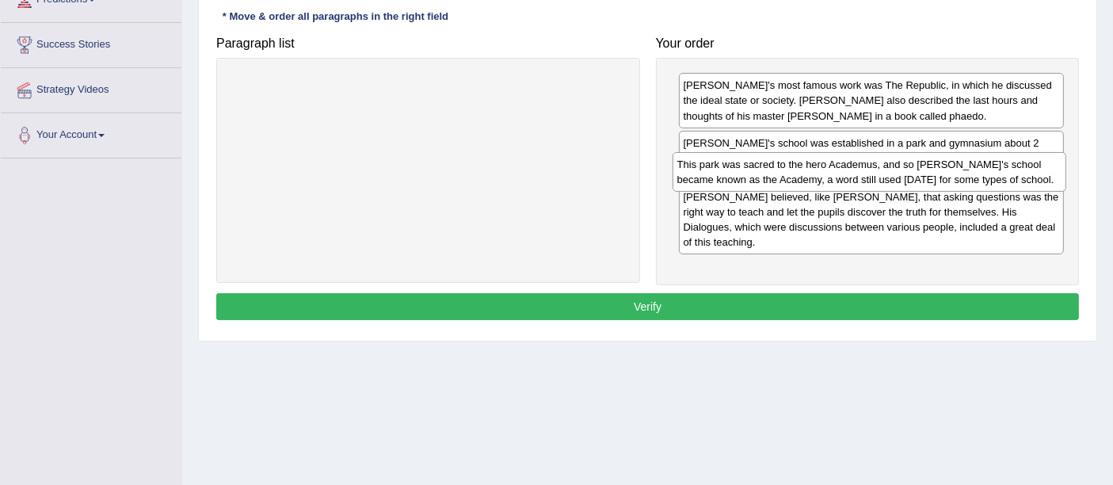
drag, startPoint x: 506, startPoint y: 97, endPoint x: 954, endPoint y: 177, distance: 455.4
click at [954, 177] on div "This park was sacred to the hero Academus, and so Plato's school became known a…" at bounding box center [869, 172] width 394 height 40
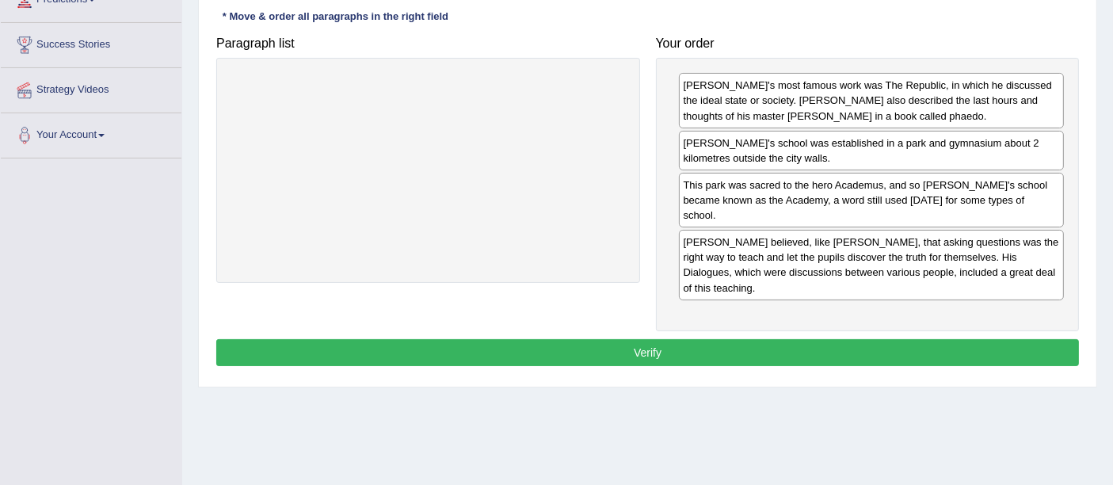
click at [792, 339] on button "Verify" at bounding box center [647, 352] width 863 height 27
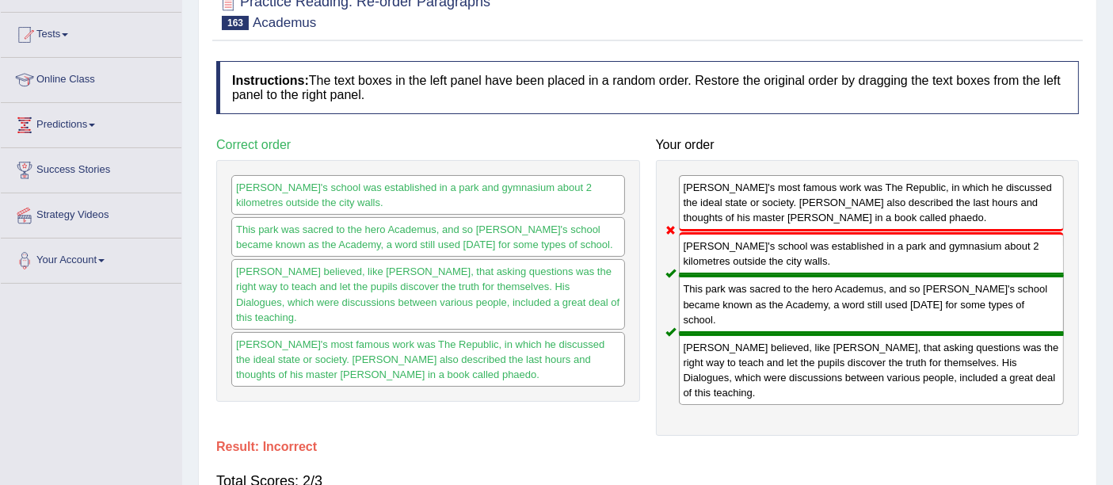
scroll to position [0, 0]
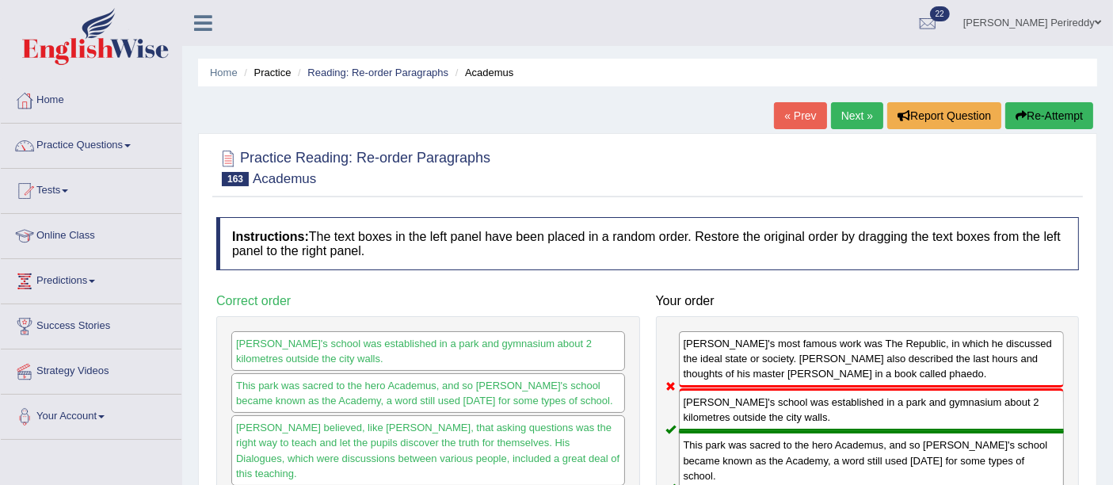
click at [849, 114] on link "Next »" at bounding box center [857, 115] width 52 height 27
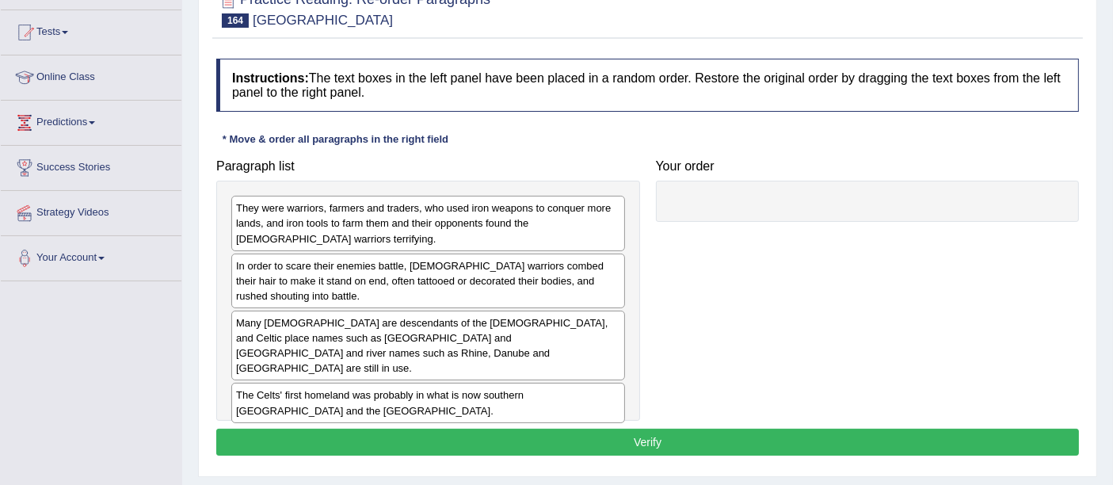
scroll to position [159, 0]
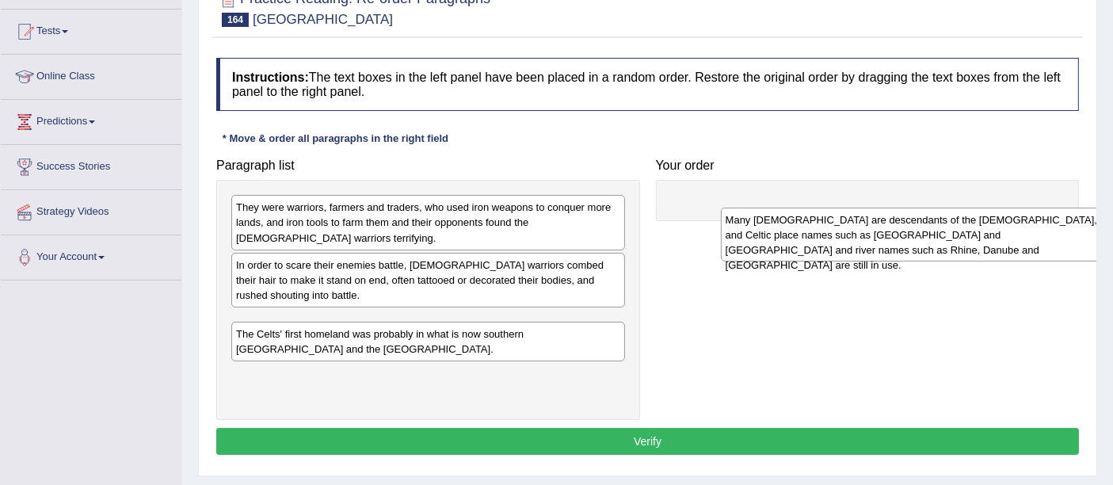
drag, startPoint x: 0, startPoint y: 0, endPoint x: 961, endPoint y: 230, distance: 987.9
click at [961, 230] on div "Many Europeans are descendants of the Celts, and Celtic place names such as Lon…" at bounding box center [918, 235] width 394 height 55
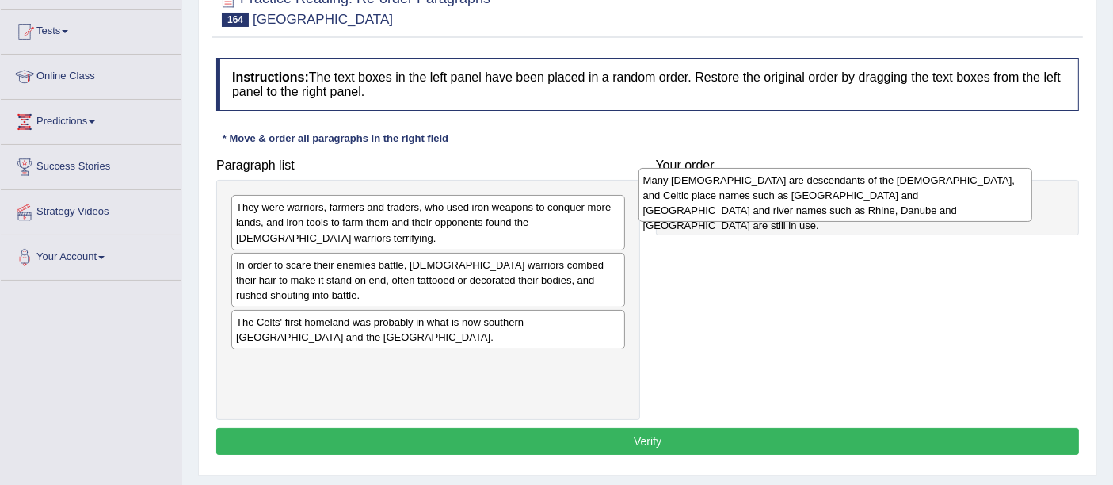
drag, startPoint x: 535, startPoint y: 325, endPoint x: 944, endPoint y: 184, distance: 432.4
click at [944, 184] on div "Many Europeans are descendants of the Celts, and Celtic place names such as Lon…" at bounding box center [835, 195] width 394 height 55
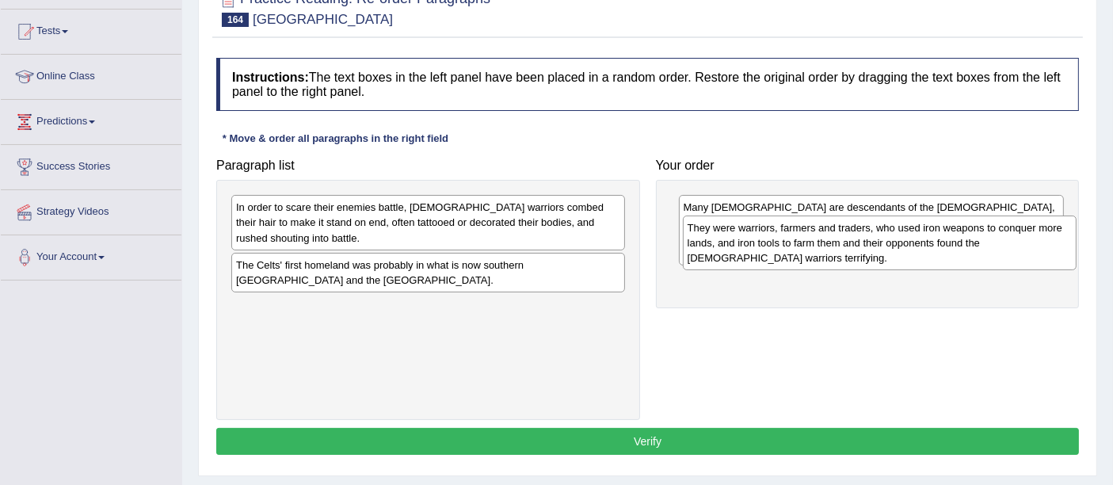
drag, startPoint x: 591, startPoint y: 230, endPoint x: 1045, endPoint y: 296, distance: 458.6
click at [1045, 270] on div "They were warriors, farmers and traders, who used iron weapons to conquer more …" at bounding box center [880, 242] width 394 height 55
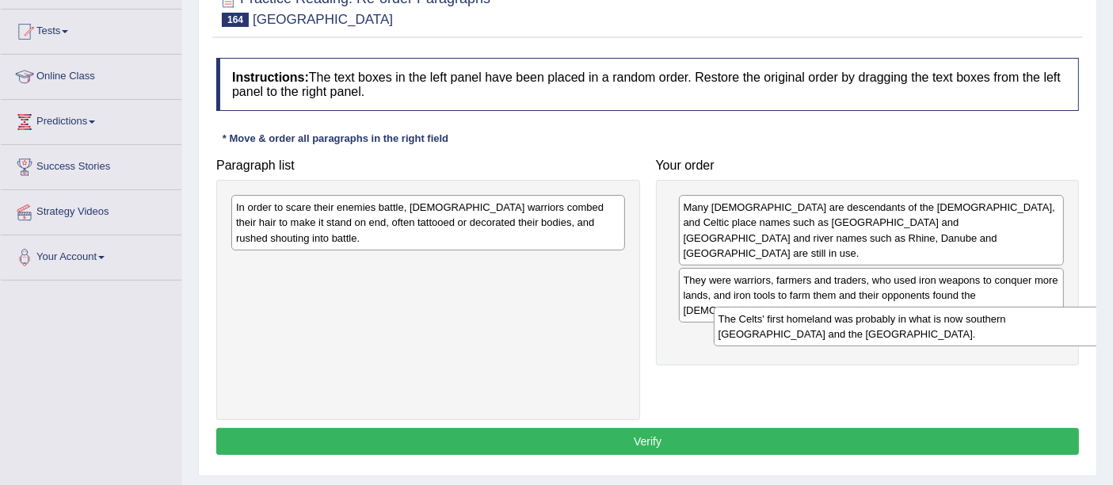
drag, startPoint x: 371, startPoint y: 284, endPoint x: 853, endPoint y: 343, distance: 486.0
click at [853, 343] on div "The Celts' first homeland was probably in what is now southern Germany and the …" at bounding box center [911, 327] width 394 height 40
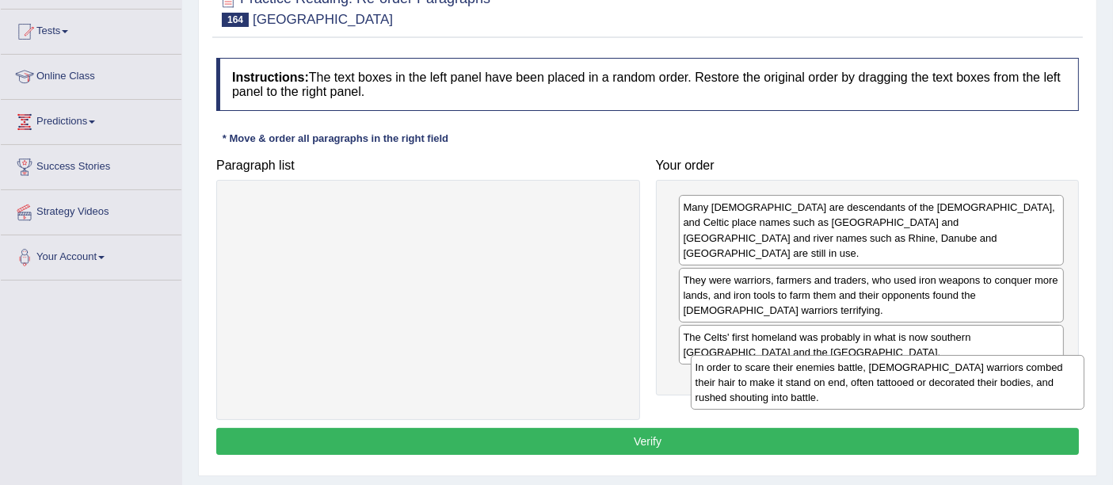
drag, startPoint x: 421, startPoint y: 226, endPoint x: 881, endPoint y: 386, distance: 486.5
click at [881, 386] on div "In order to scare their enemies battle, Celtic warriors combed their hair to ma…" at bounding box center [888, 382] width 394 height 55
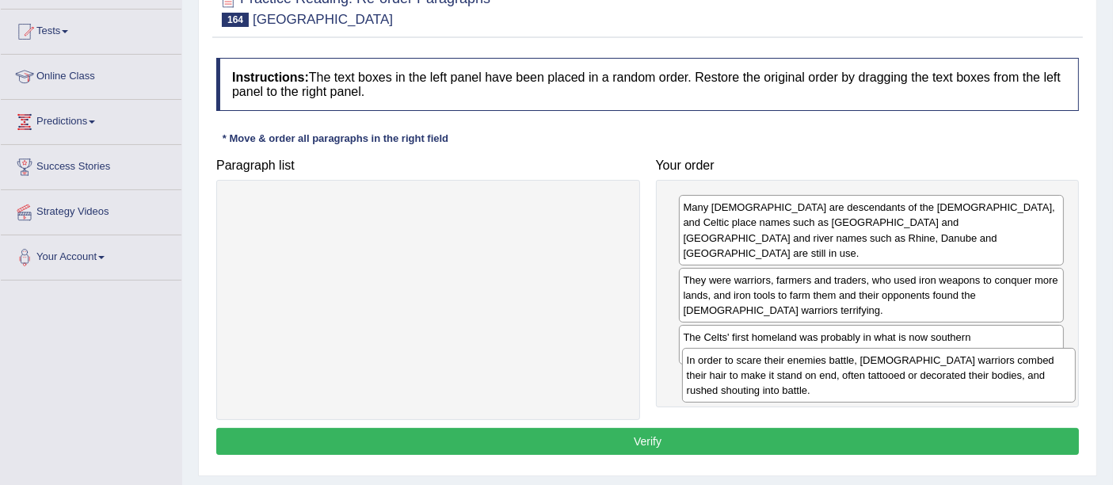
drag, startPoint x: 528, startPoint y: 235, endPoint x: 979, endPoint y: 388, distance: 475.9
click at [979, 388] on div "In order to scare their enemies battle, Celtic warriors combed their hair to ma…" at bounding box center [879, 375] width 394 height 55
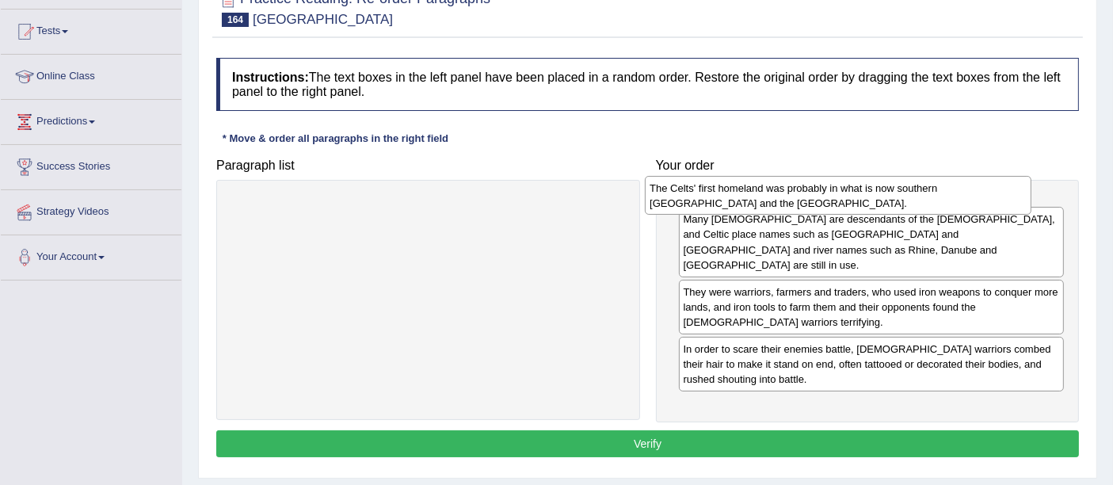
drag, startPoint x: 923, startPoint y: 336, endPoint x: 913, endPoint y: 187, distance: 149.2
click at [913, 187] on div "The Celts' first homeland was probably in what is now southern Germany and the …" at bounding box center [838, 196] width 386 height 40
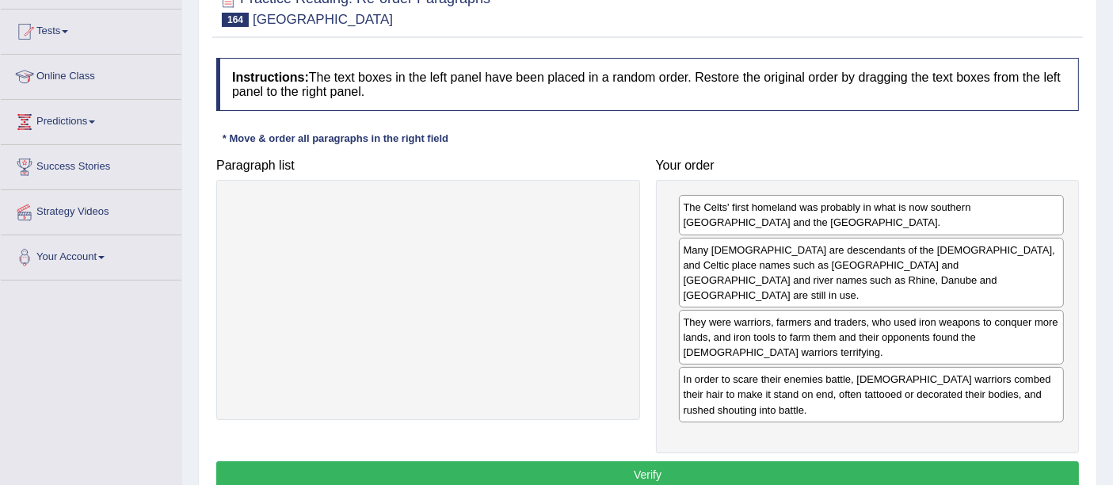
click at [685, 461] on button "Verify" at bounding box center [647, 474] width 863 height 27
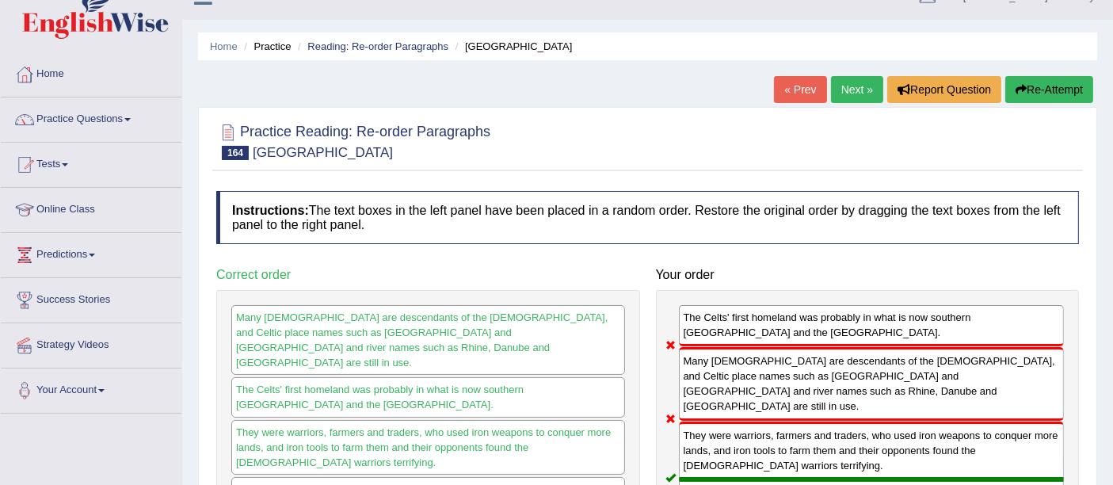
scroll to position [18, 0]
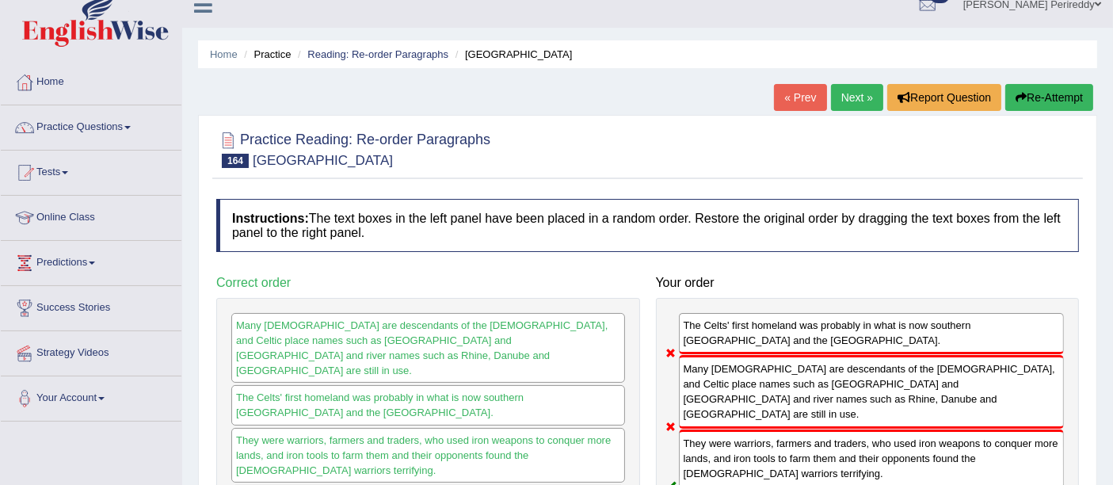
click at [837, 93] on link "Next »" at bounding box center [857, 97] width 52 height 27
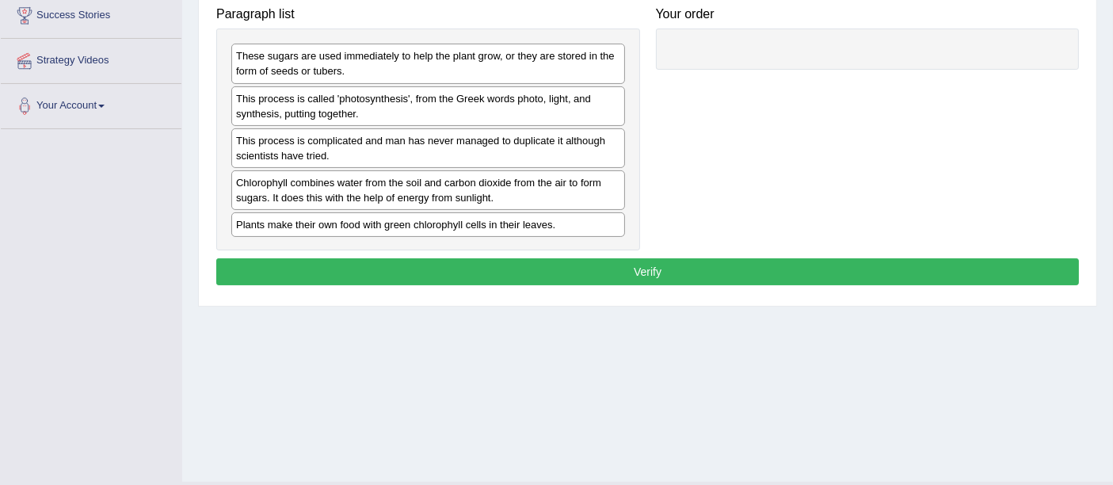
scroll to position [311, 0]
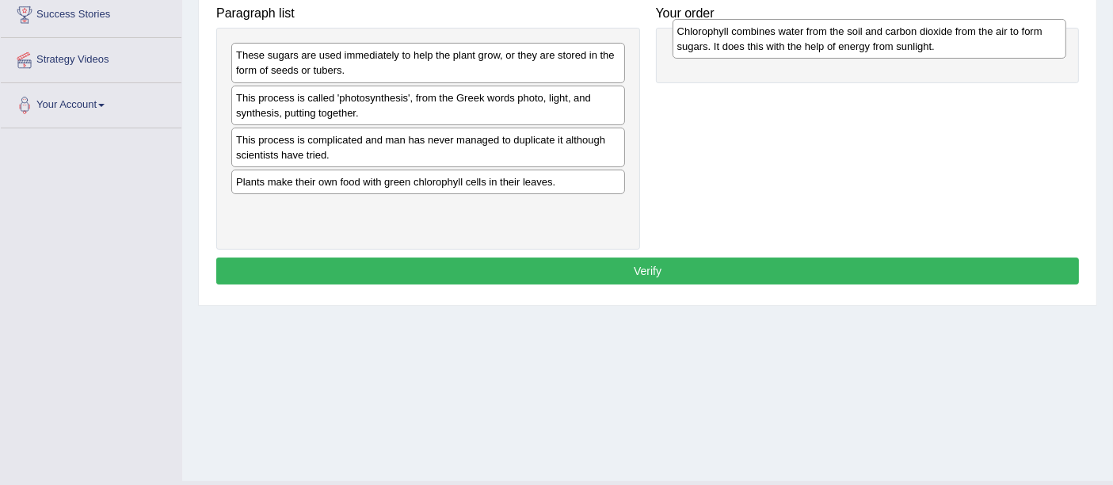
drag, startPoint x: 444, startPoint y: 200, endPoint x: 886, endPoint y: 51, distance: 466.4
click at [886, 51] on div "Chlorophyll combines water from the soil and carbon dioxide from the air to for…" at bounding box center [869, 39] width 394 height 40
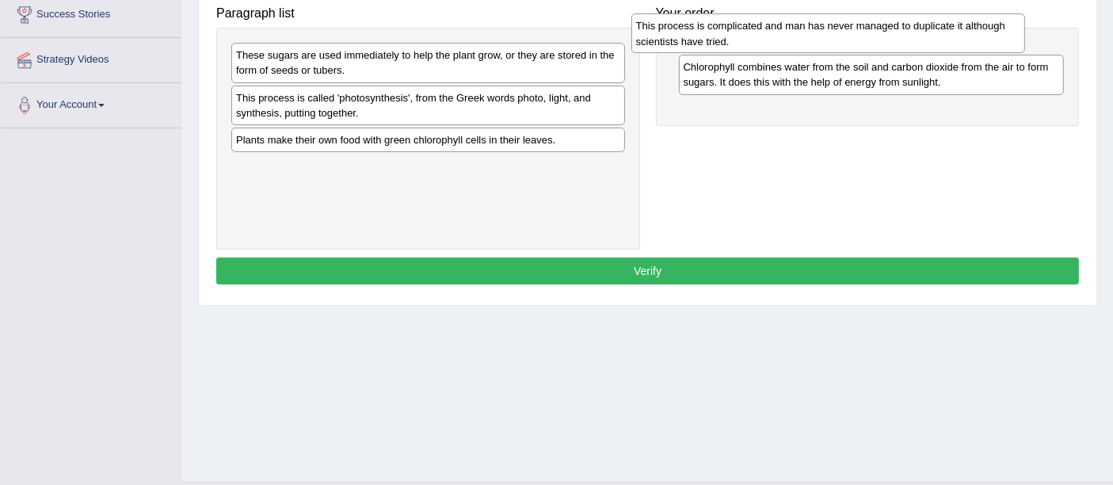
drag, startPoint x: 467, startPoint y: 162, endPoint x: 881, endPoint y: 45, distance: 430.3
click at [881, 45] on div "This process is complicated and man has never managed to duplicate it although …" at bounding box center [828, 33] width 394 height 40
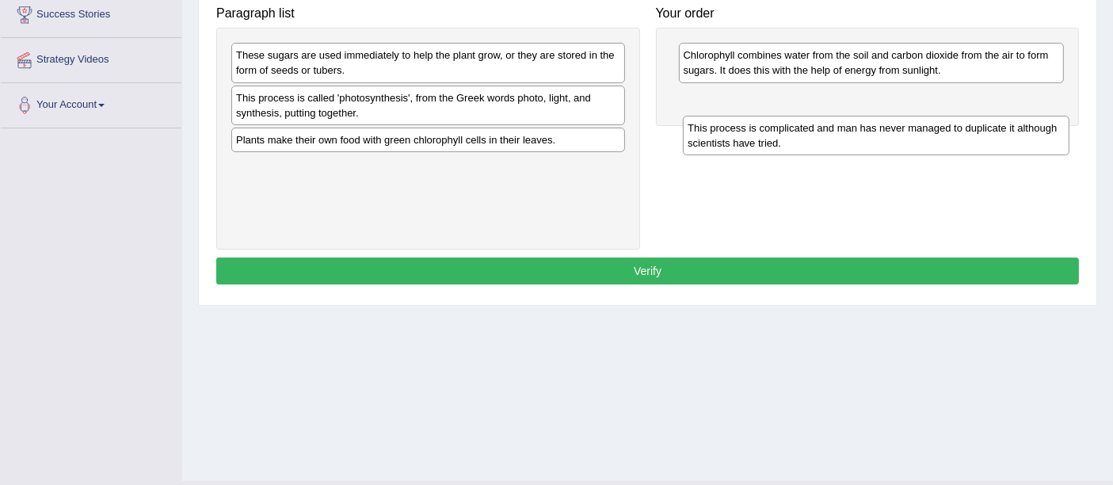
drag, startPoint x: 717, startPoint y: 68, endPoint x: 722, endPoint y: 142, distance: 73.8
click at [722, 142] on div "This process is complicated and man has never managed to duplicate it although …" at bounding box center [876, 136] width 386 height 40
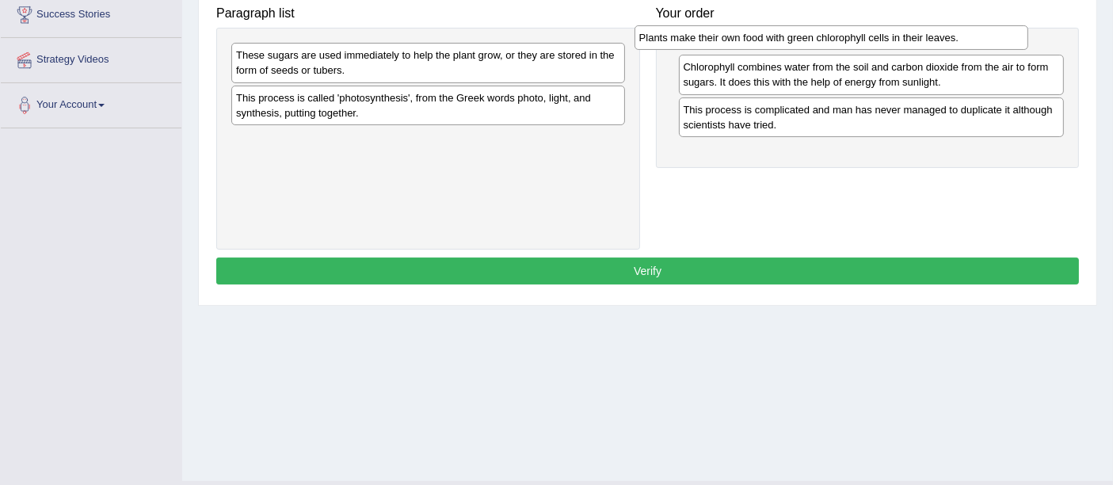
drag, startPoint x: 555, startPoint y: 143, endPoint x: 959, endPoint y: 44, distance: 416.1
click at [959, 44] on div "Plants make their own food with green chlorophyll cells in their leaves." at bounding box center [831, 37] width 394 height 25
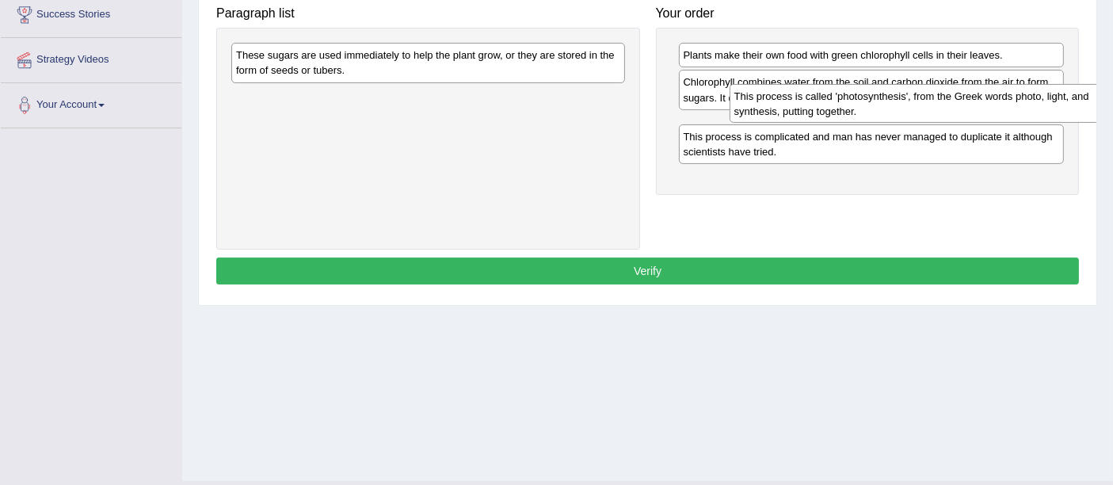
drag, startPoint x: 551, startPoint y: 104, endPoint x: 1030, endPoint y: 104, distance: 478.4
click at [1030, 104] on div "This process is called 'photosynthesis', from the Greek words photo, light, and…" at bounding box center [927, 104] width 394 height 40
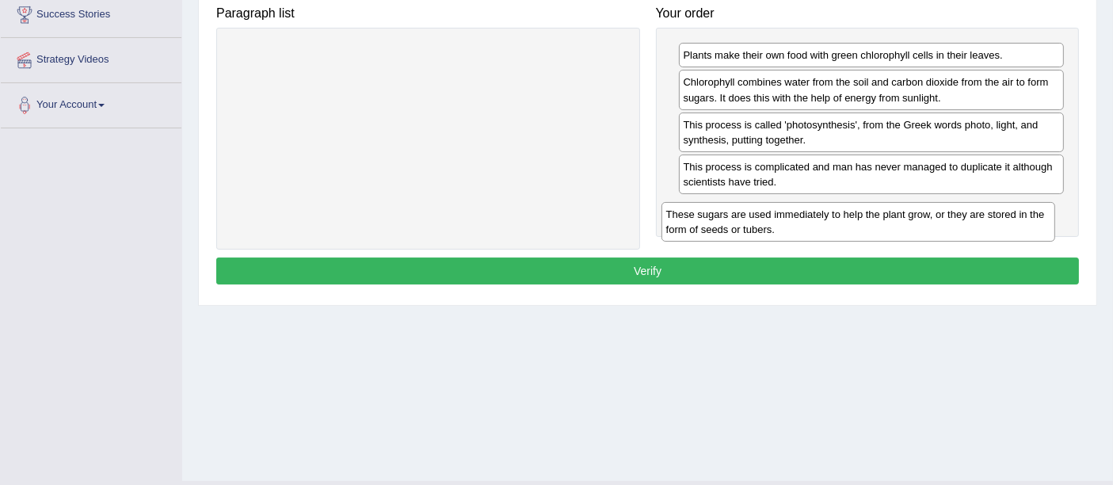
drag, startPoint x: 412, startPoint y: 78, endPoint x: 848, endPoint y: 237, distance: 463.8
click at [848, 237] on div "These sugars are used immediately to help the plant grow, or they are stored in…" at bounding box center [858, 222] width 394 height 40
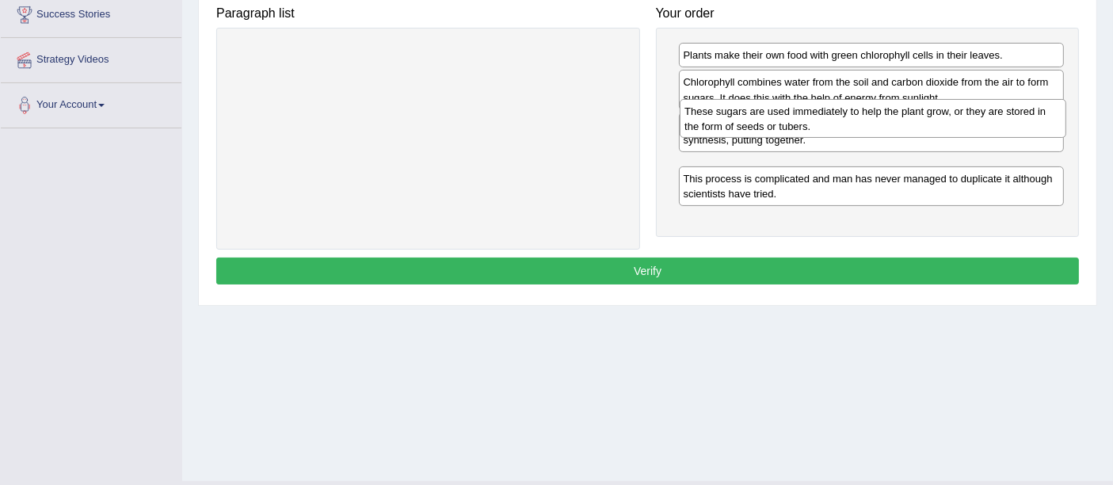
drag, startPoint x: 832, startPoint y: 228, endPoint x: 834, endPoint y: 132, distance: 95.9
click at [834, 132] on div "These sugars are used immediately to help the plant grow, or they are stored in…" at bounding box center [873, 119] width 386 height 40
drag, startPoint x: 812, startPoint y: 172, endPoint x: 818, endPoint y: 118, distance: 54.2
click at [818, 118] on div "These sugars are used immediately to help the plant grow, or they are stored in…" at bounding box center [877, 119] width 386 height 40
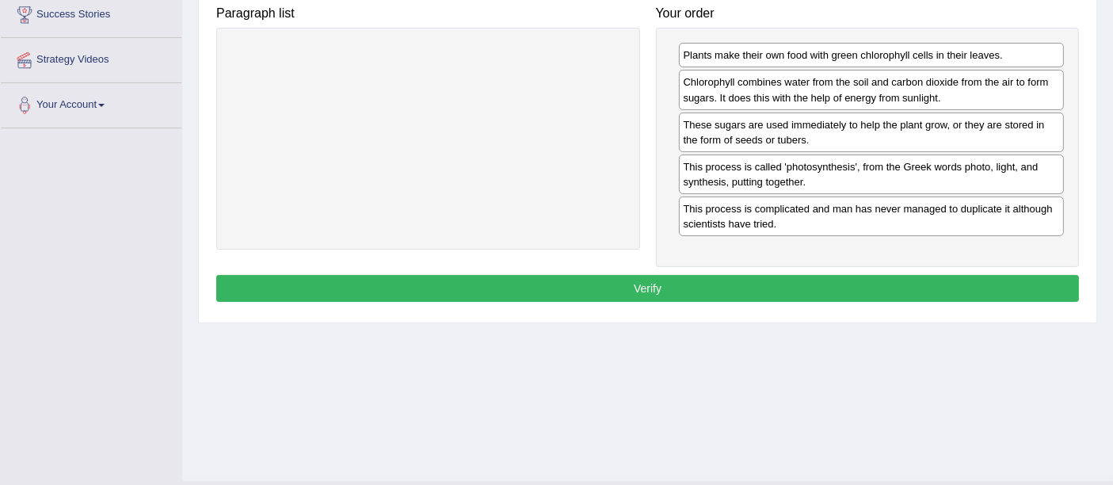
click at [651, 277] on button "Verify" at bounding box center [647, 288] width 863 height 27
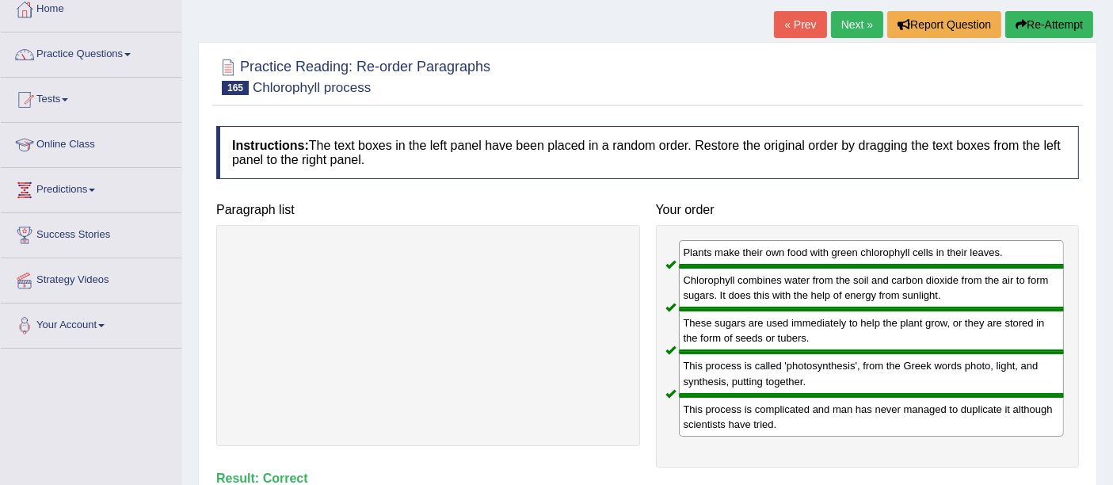
scroll to position [71, 0]
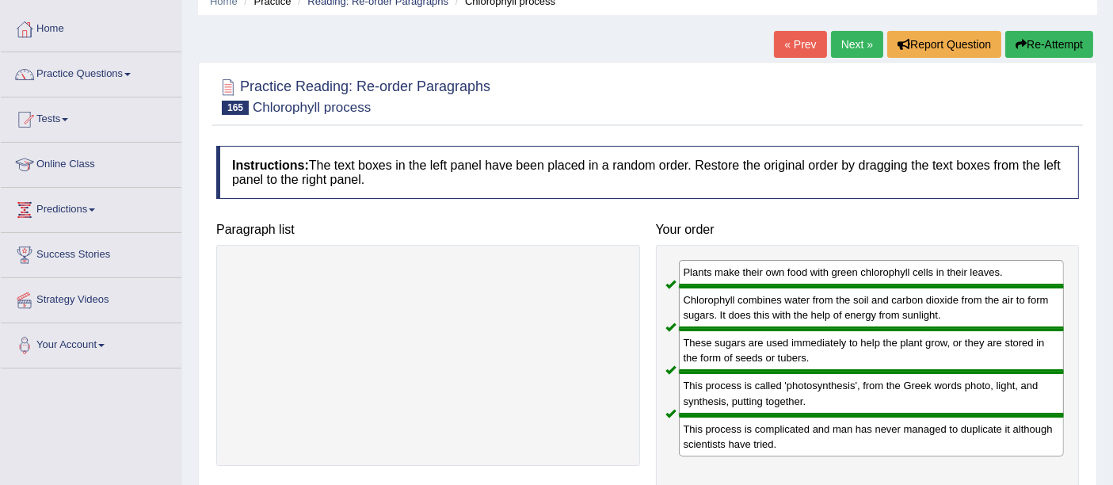
click at [851, 48] on link "Next »" at bounding box center [857, 44] width 52 height 27
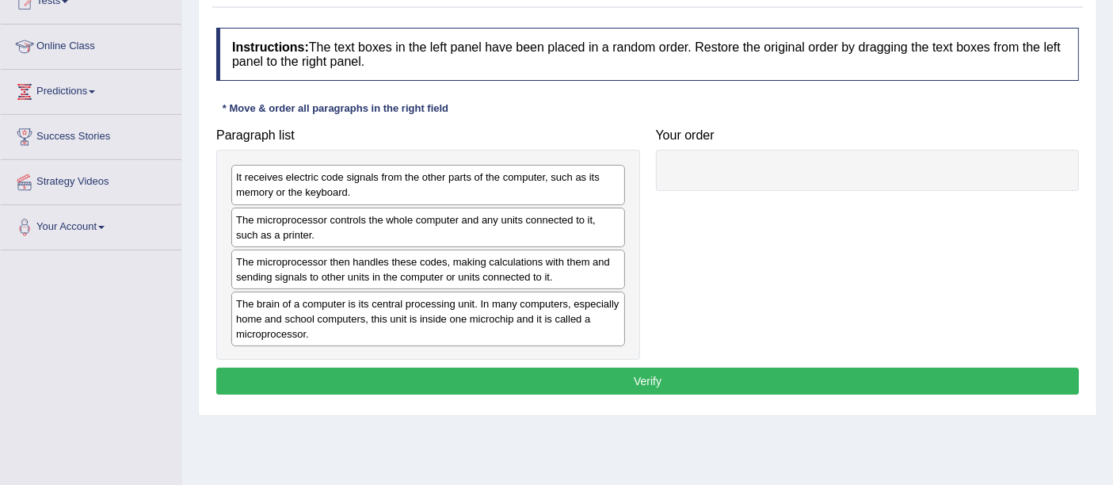
scroll to position [190, 0]
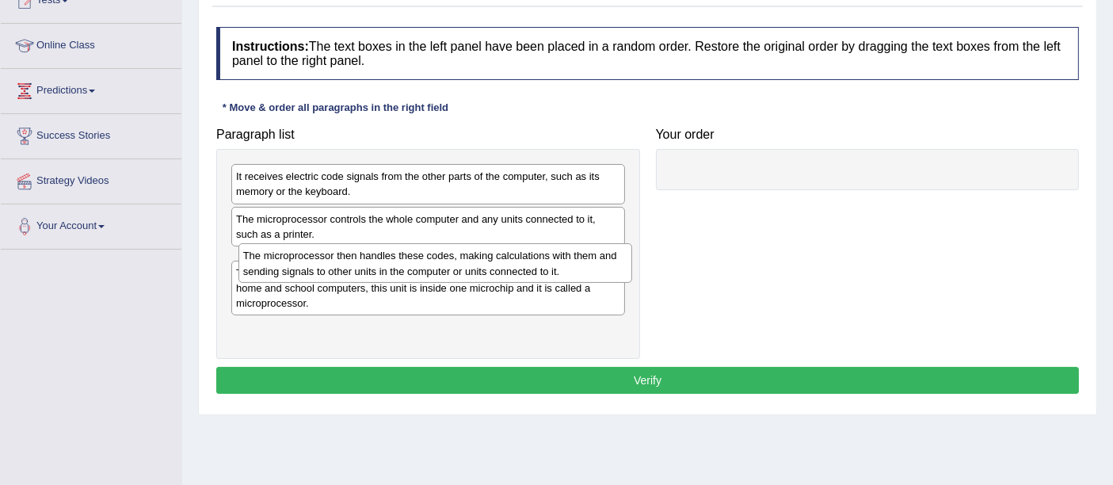
drag, startPoint x: 367, startPoint y: 276, endPoint x: 374, endPoint y: 270, distance: 9.0
click at [374, 270] on div "The microprocessor then handles these codes, making calculations with them and …" at bounding box center [435, 263] width 394 height 40
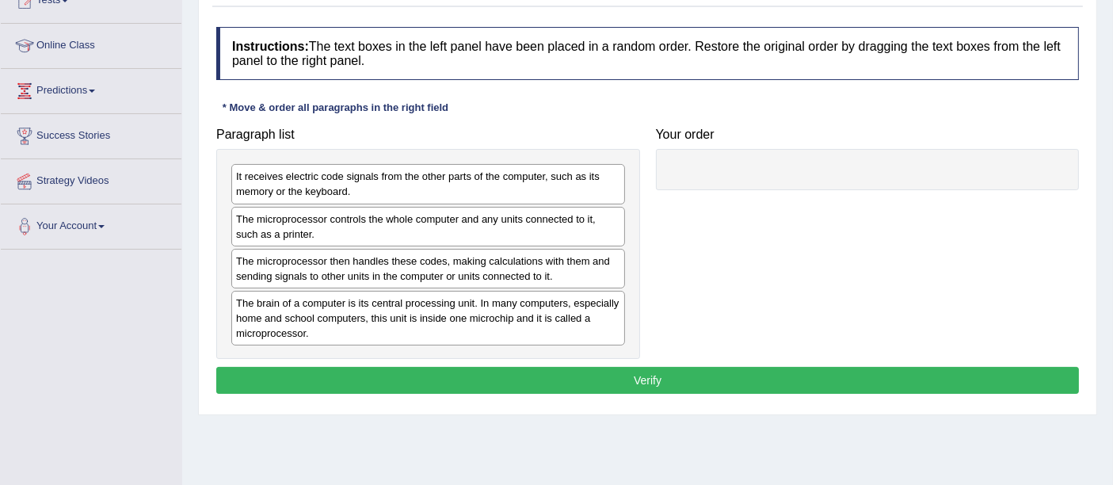
click at [382, 230] on div "The microprocessor controls the whole computer and any units connected to it, s…" at bounding box center [428, 227] width 394 height 40
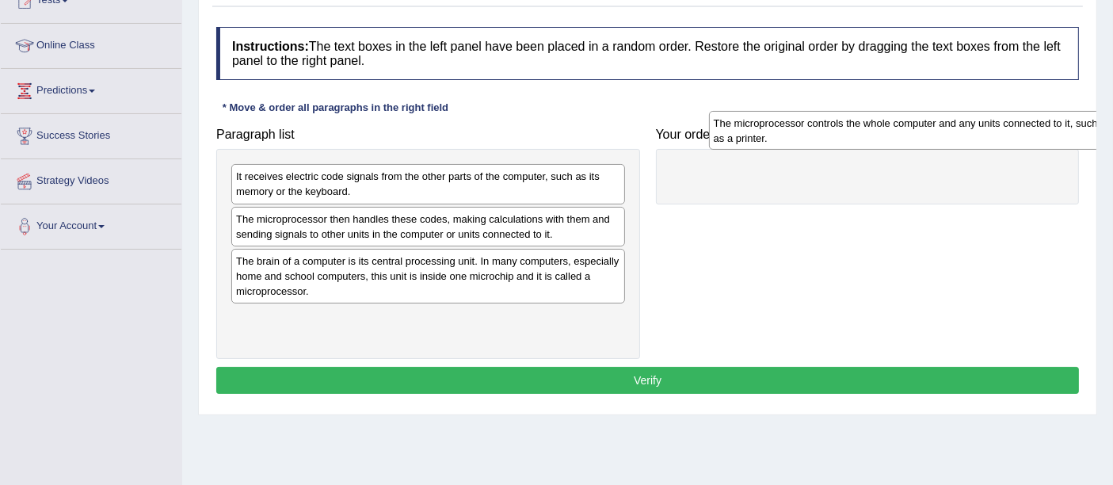
drag, startPoint x: 382, startPoint y: 230, endPoint x: 818, endPoint y: 150, distance: 443.6
click at [818, 150] on div "The microprocessor controls the whole computer and any units connected to it, s…" at bounding box center [906, 131] width 394 height 40
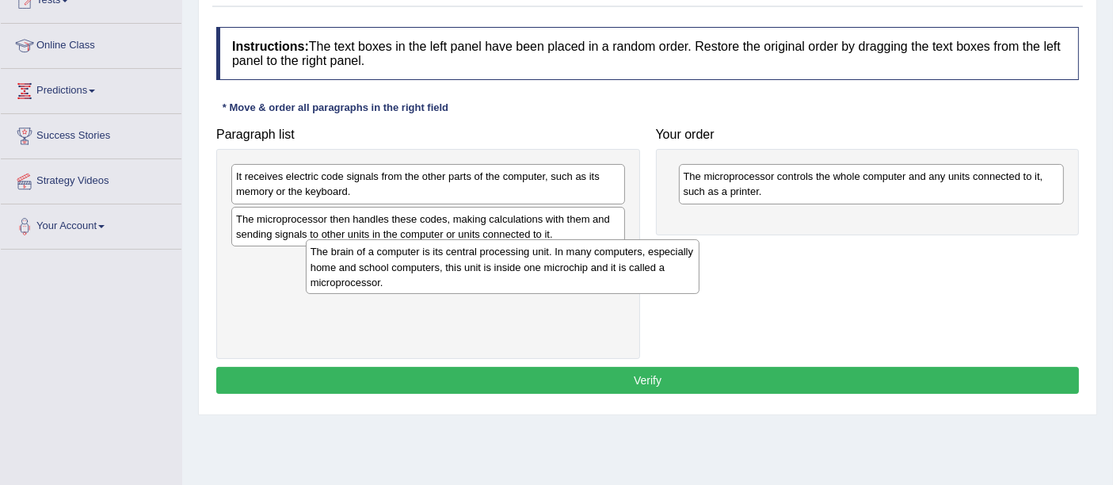
drag, startPoint x: 314, startPoint y: 250, endPoint x: 349, endPoint y: 247, distance: 34.1
click at [349, 247] on div "The brain of a computer is its central processing unit. In many computers, espe…" at bounding box center [503, 266] width 394 height 55
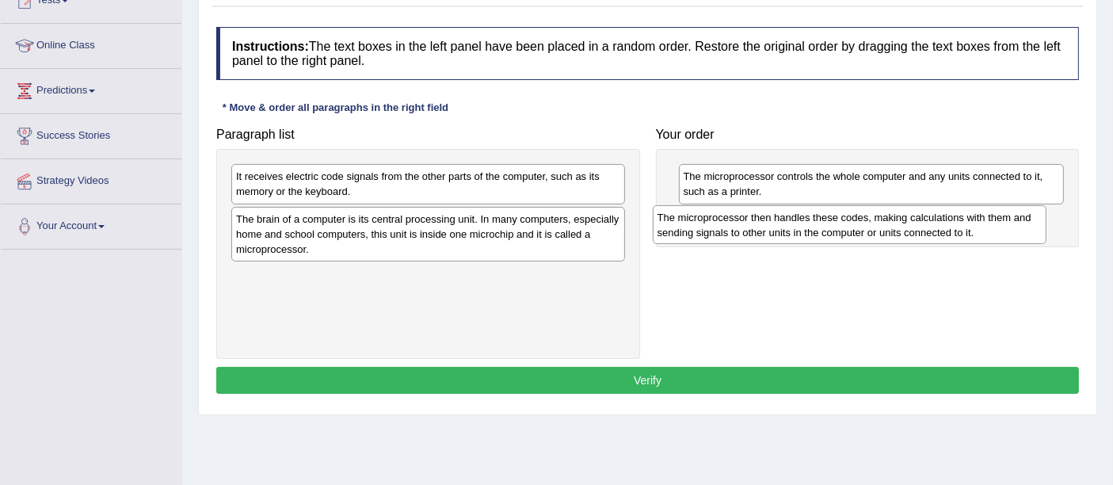
drag, startPoint x: 364, startPoint y: 229, endPoint x: 787, endPoint y: 228, distance: 423.0
click at [787, 228] on div "The microprocessor then handles these codes, making calculations with them and …" at bounding box center [850, 225] width 394 height 40
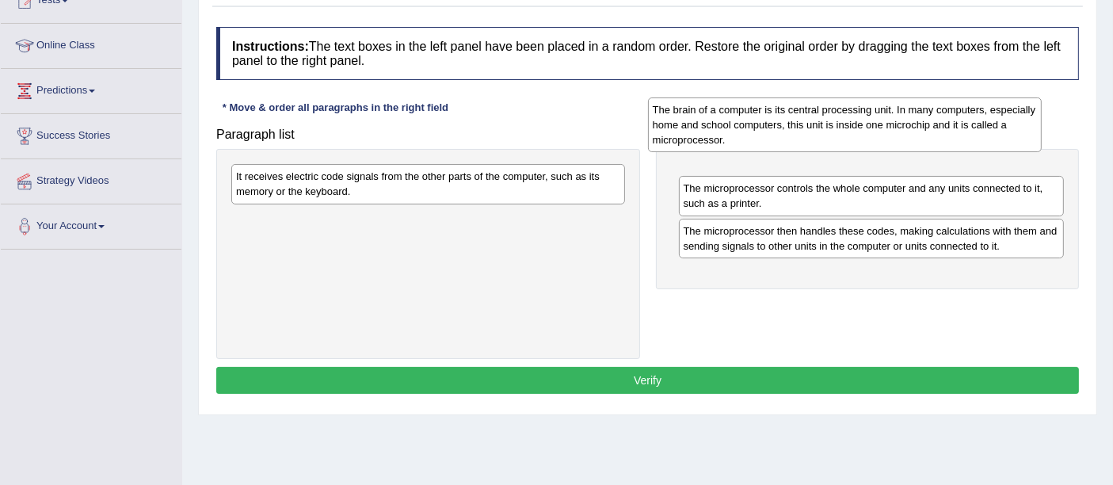
drag, startPoint x: 455, startPoint y: 246, endPoint x: 854, endPoint y: 166, distance: 407.3
click at [854, 152] on div "The brain of a computer is its central processing unit. In many computers, espe…" at bounding box center [845, 124] width 394 height 55
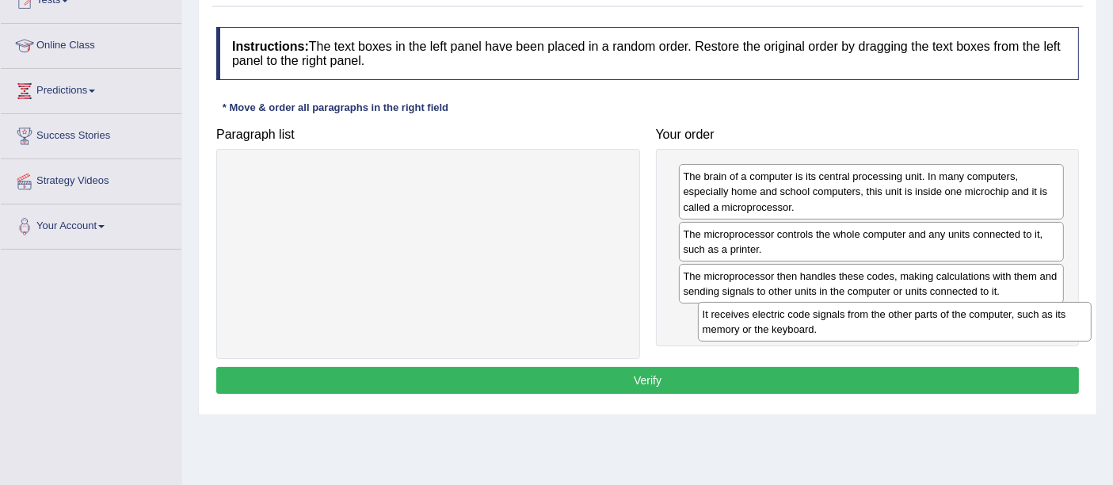
drag, startPoint x: 348, startPoint y: 184, endPoint x: 802, endPoint y: 316, distance: 473.5
click at [802, 316] on div "It receives electric code signals from the other parts of the computer, such as…" at bounding box center [895, 322] width 394 height 40
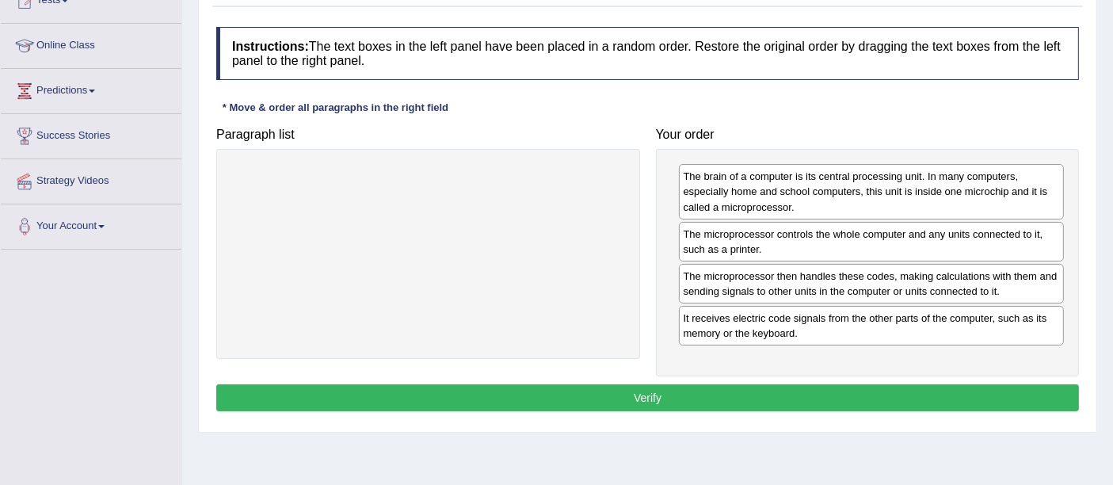
click at [640, 389] on button "Verify" at bounding box center [647, 397] width 863 height 27
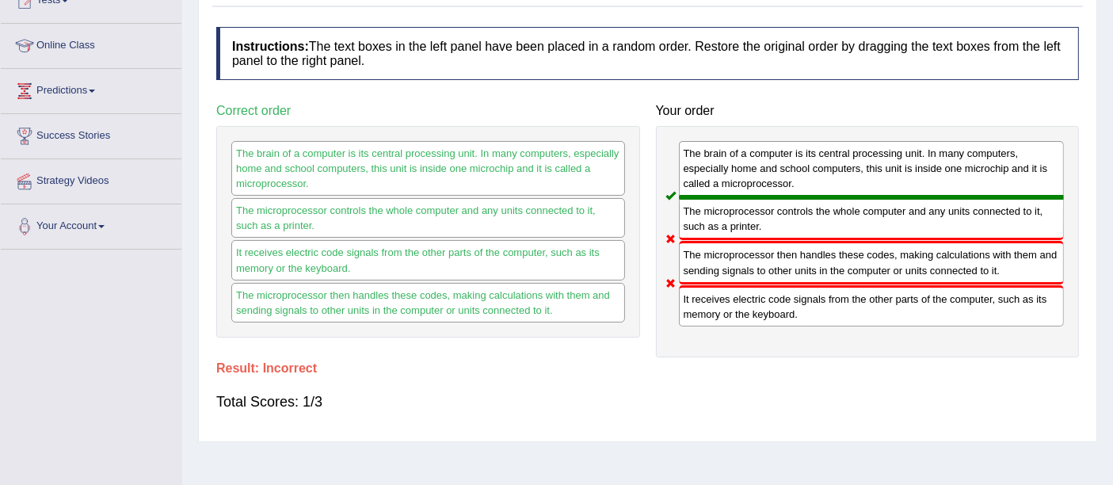
scroll to position [0, 0]
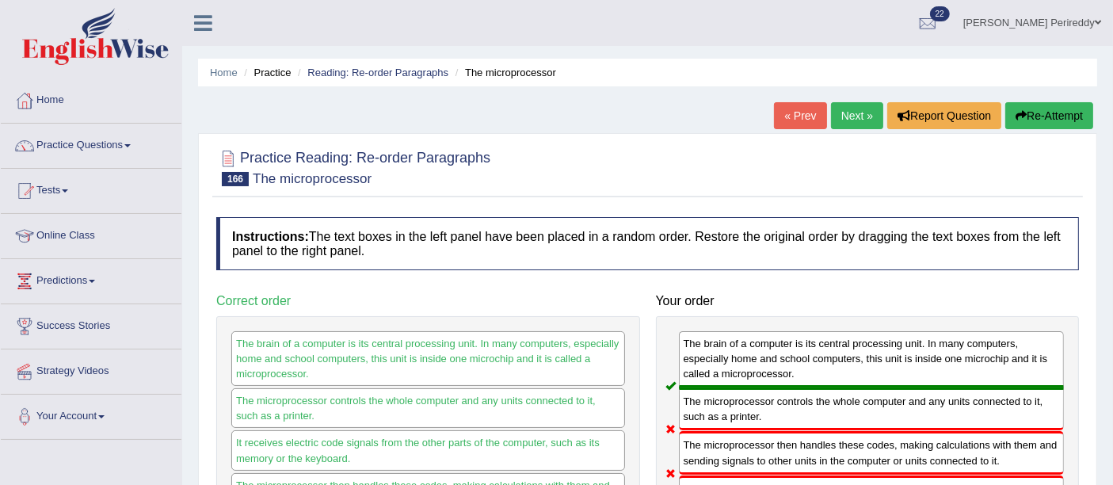
click at [843, 119] on link "Next »" at bounding box center [857, 115] width 52 height 27
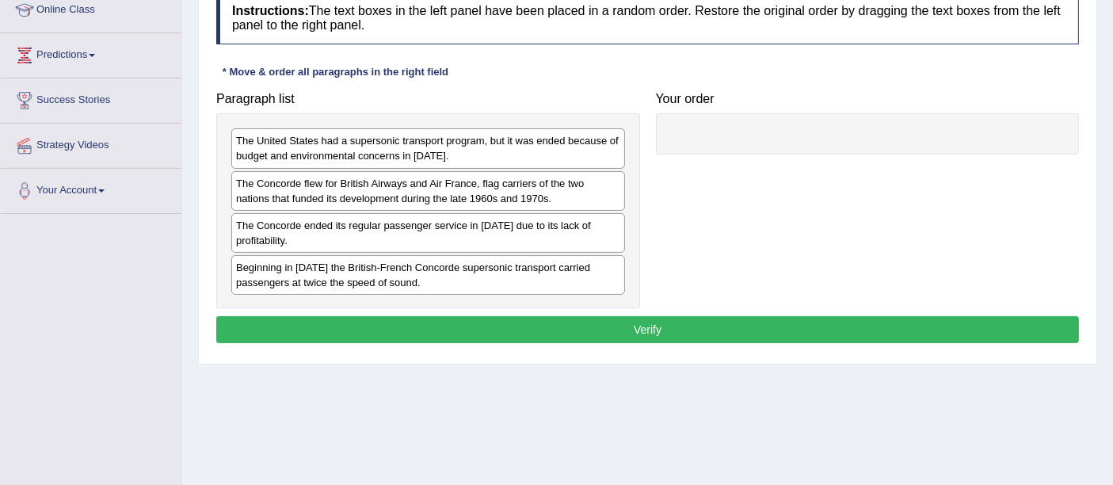
scroll to position [227, 0]
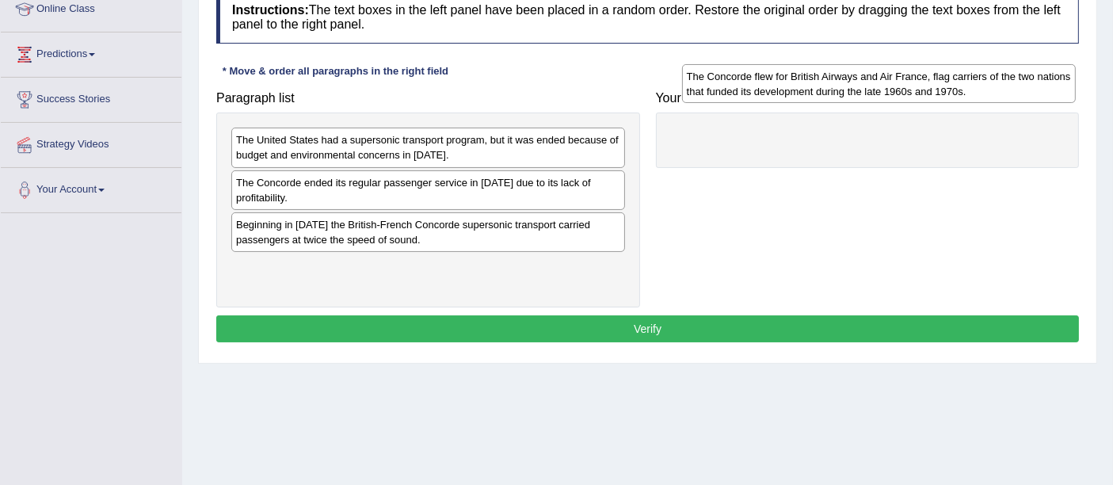
drag, startPoint x: 416, startPoint y: 200, endPoint x: 843, endPoint y: 116, distance: 435.3
click at [843, 104] on div "The Concorde flew for British Airways and Air France, flag carriers of the two …" at bounding box center [879, 84] width 394 height 40
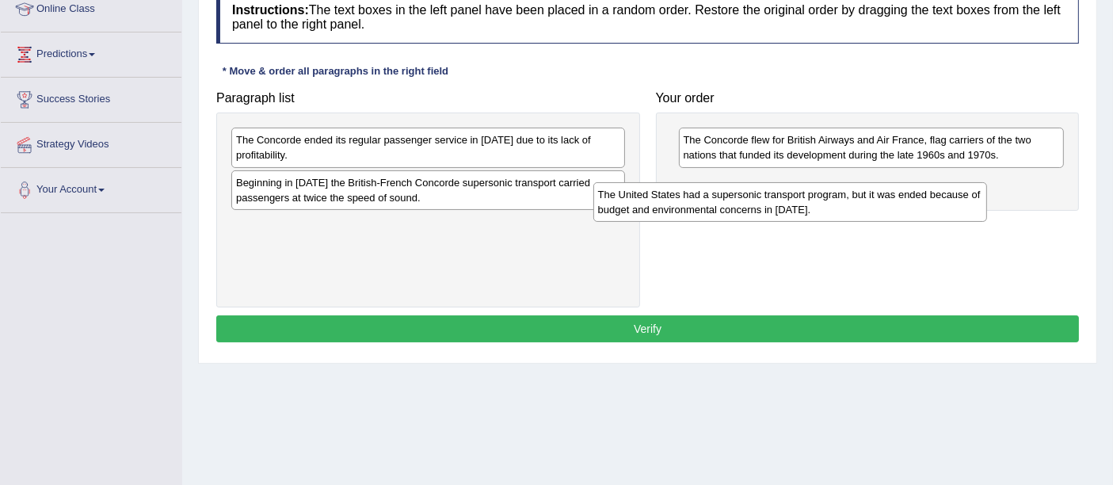
drag, startPoint x: 418, startPoint y: 157, endPoint x: 821, endPoint y: 209, distance: 406.5
click at [821, 209] on div "The United States had a supersonic transport program, but it was ended because …" at bounding box center [790, 202] width 394 height 40
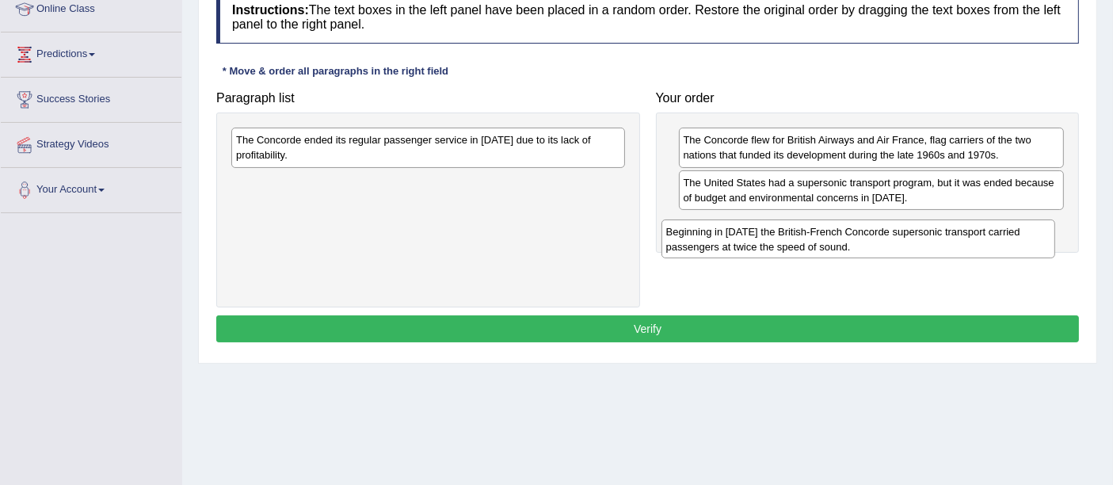
drag, startPoint x: 469, startPoint y: 193, endPoint x: 894, endPoint y: 225, distance: 426.5
click at [894, 225] on div "Beginning in 1976 the British-French Concorde supersonic transport carried pass…" at bounding box center [858, 239] width 394 height 40
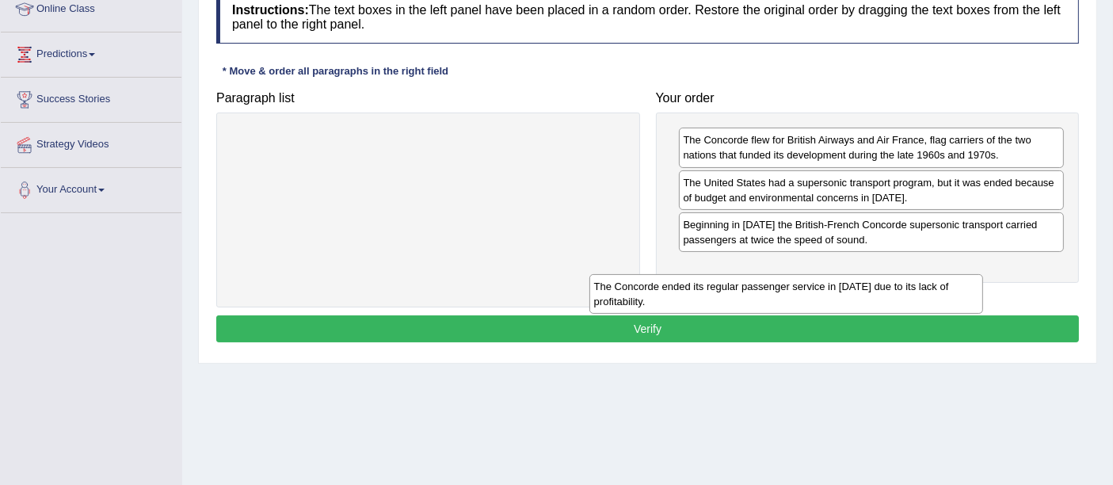
drag, startPoint x: 550, startPoint y: 140, endPoint x: 950, endPoint y: 268, distance: 419.8
click at [950, 274] on div "The Concorde ended its regular passenger service in October 2003 due to its lac…" at bounding box center [786, 294] width 394 height 40
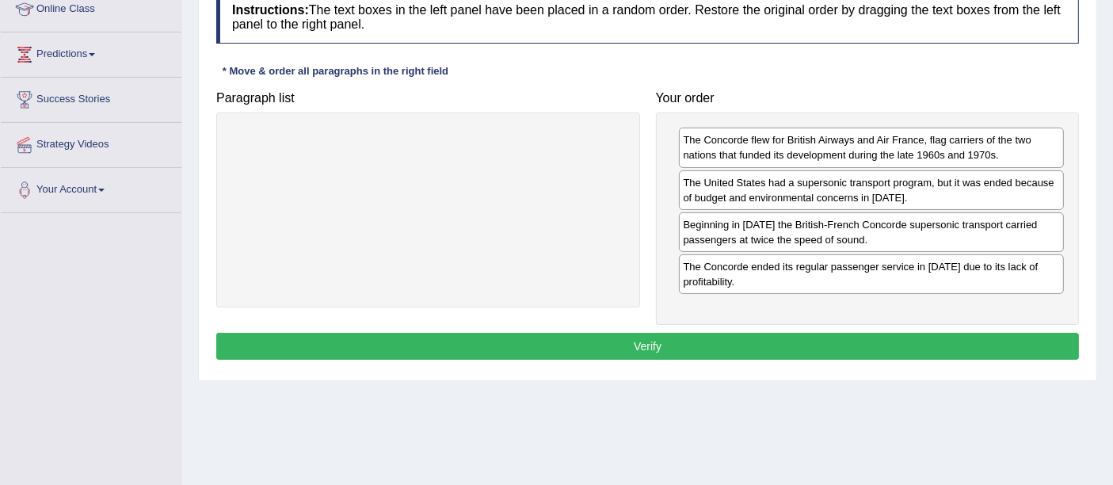
click at [655, 338] on button "Verify" at bounding box center [647, 346] width 863 height 27
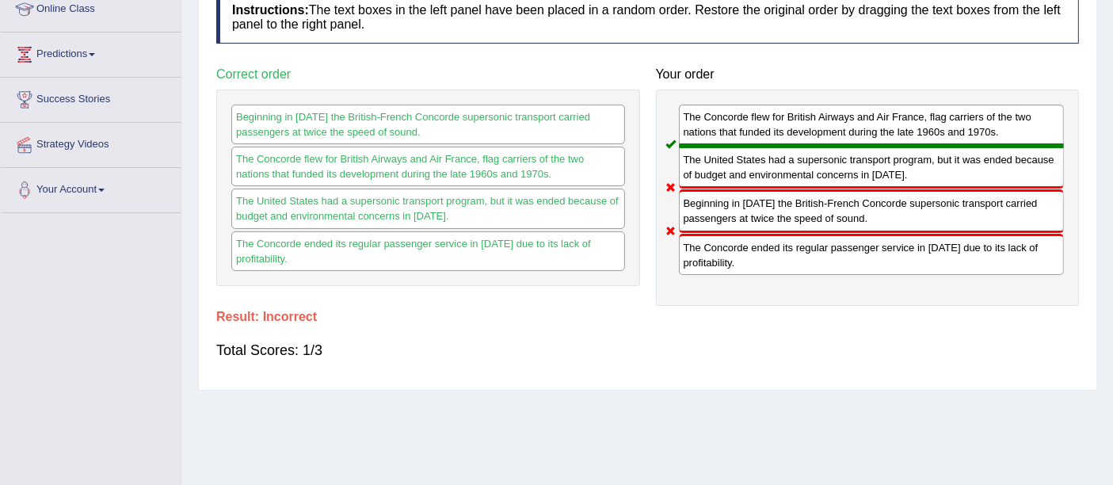
scroll to position [0, 0]
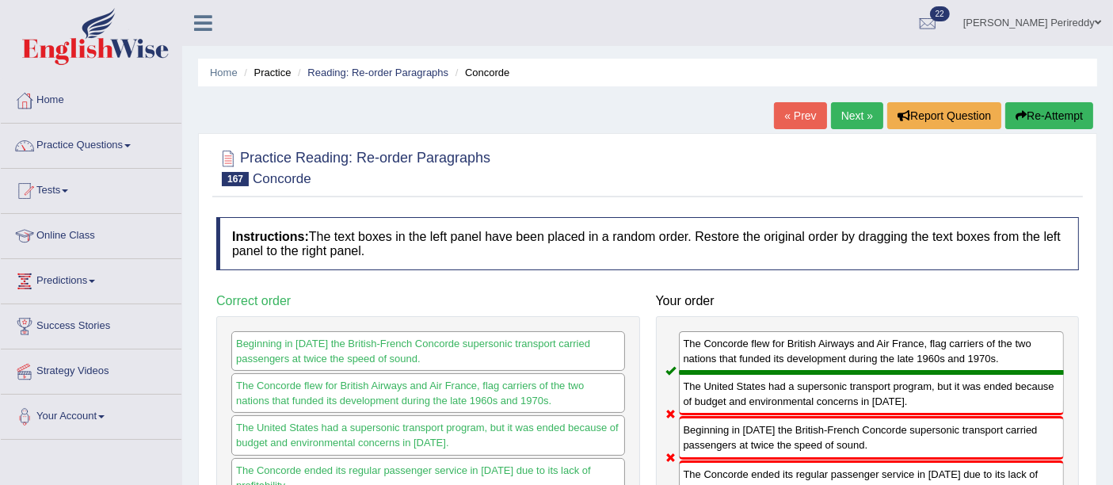
click at [837, 124] on link "Next »" at bounding box center [857, 115] width 52 height 27
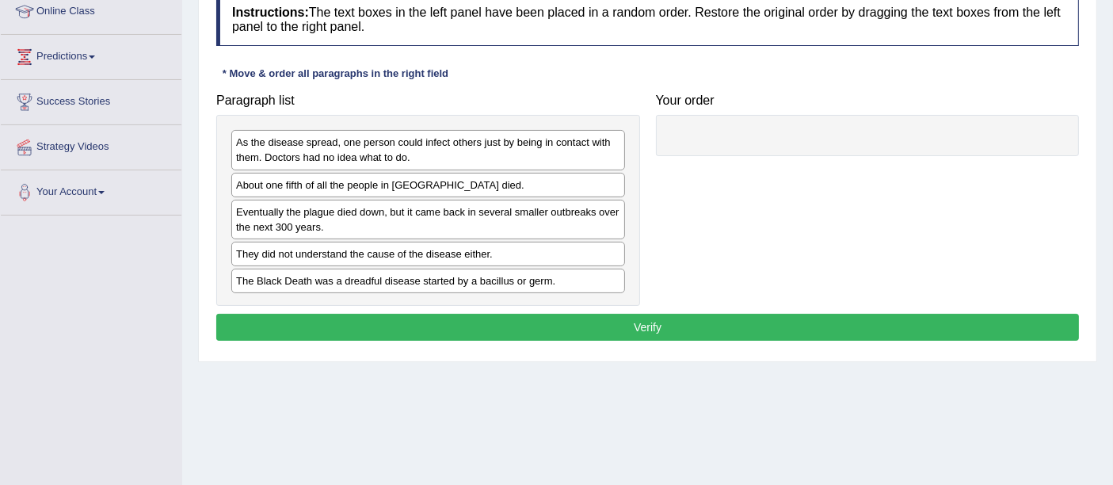
scroll to position [225, 0]
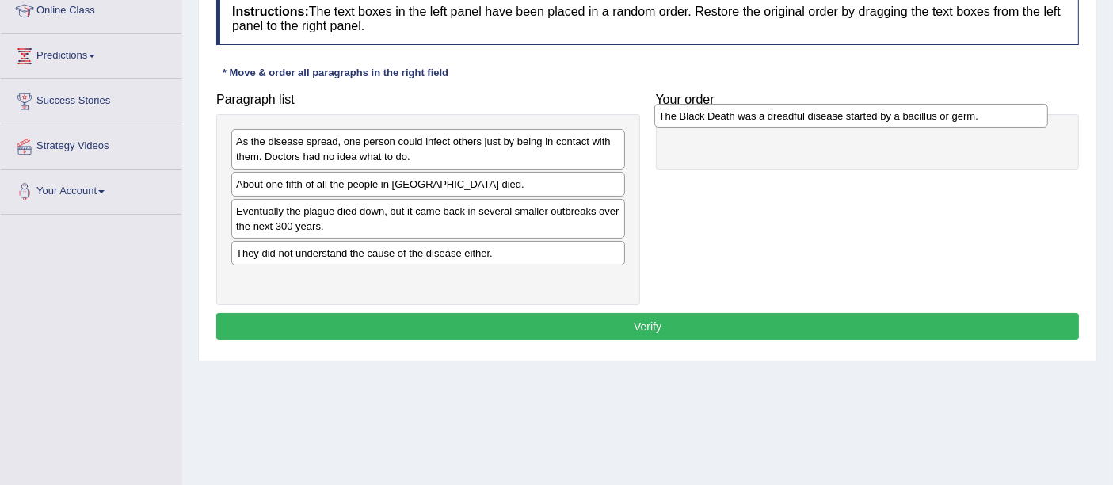
drag, startPoint x: 341, startPoint y: 286, endPoint x: 760, endPoint y: 128, distance: 448.0
click at [760, 128] on div "The Black Death was a dreadful disease started by a bacillus or germ." at bounding box center [851, 116] width 394 height 25
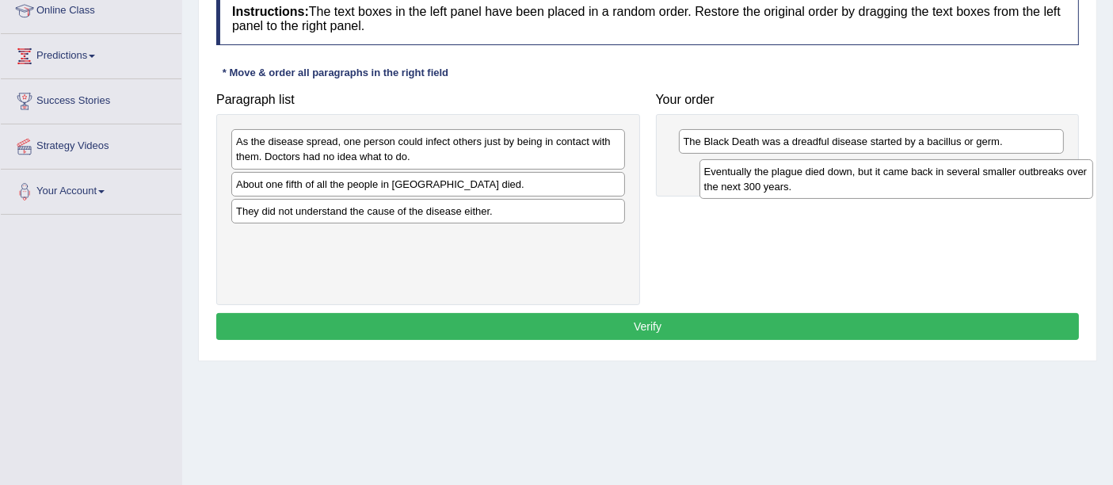
drag, startPoint x: 276, startPoint y: 214, endPoint x: 691, endPoint y: 182, distance: 416.3
click at [699, 182] on div "Eventually the plague died down, but it came back in several smaller outbreaks …" at bounding box center [896, 179] width 394 height 40
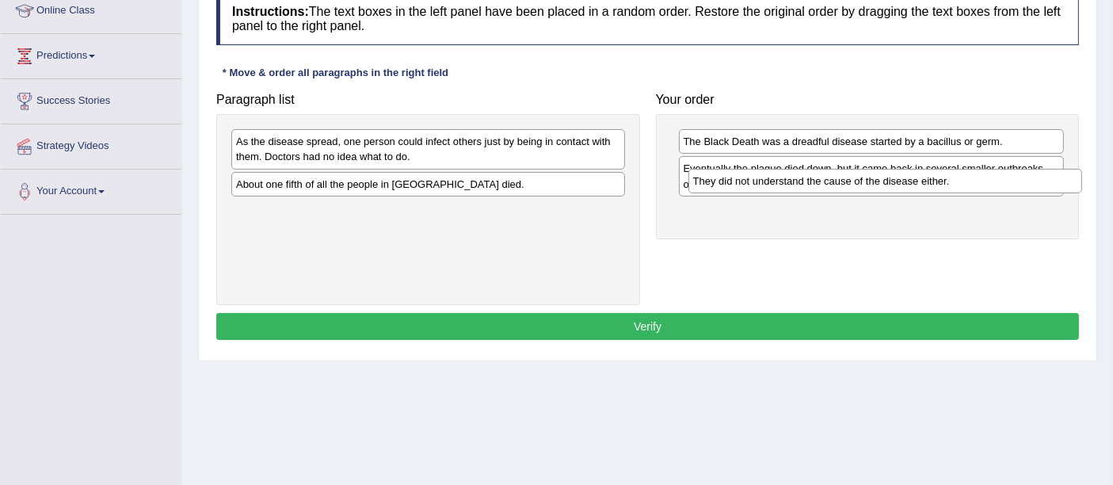
drag, startPoint x: 283, startPoint y: 209, endPoint x: 717, endPoint y: 199, distance: 434.2
click at [717, 193] on div "They did not understand the cause of the disease either." at bounding box center [885, 181] width 394 height 25
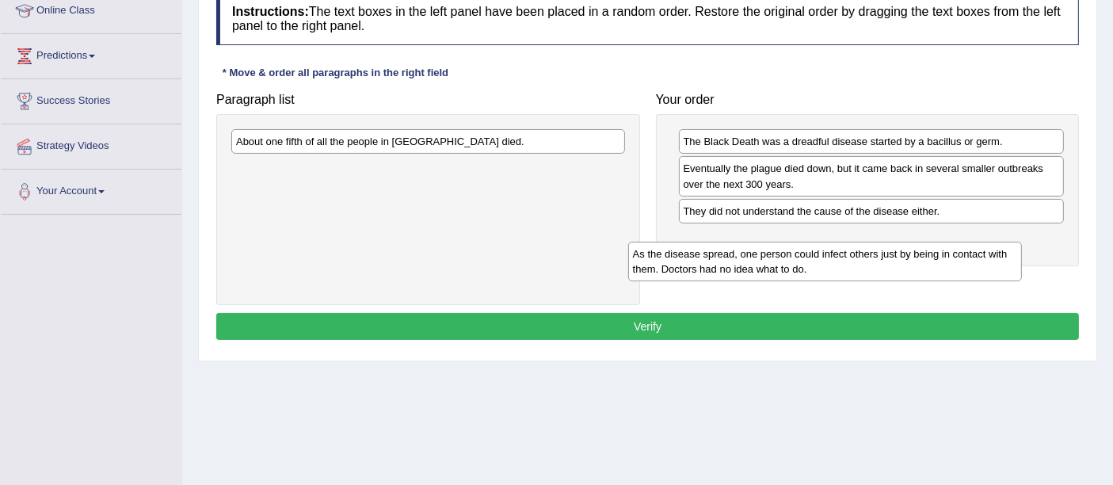
drag, startPoint x: 325, startPoint y: 156, endPoint x: 722, endPoint y: 265, distance: 412.4
click at [722, 265] on div "As the disease spread, one person could infect others just by being in contact …" at bounding box center [825, 262] width 394 height 40
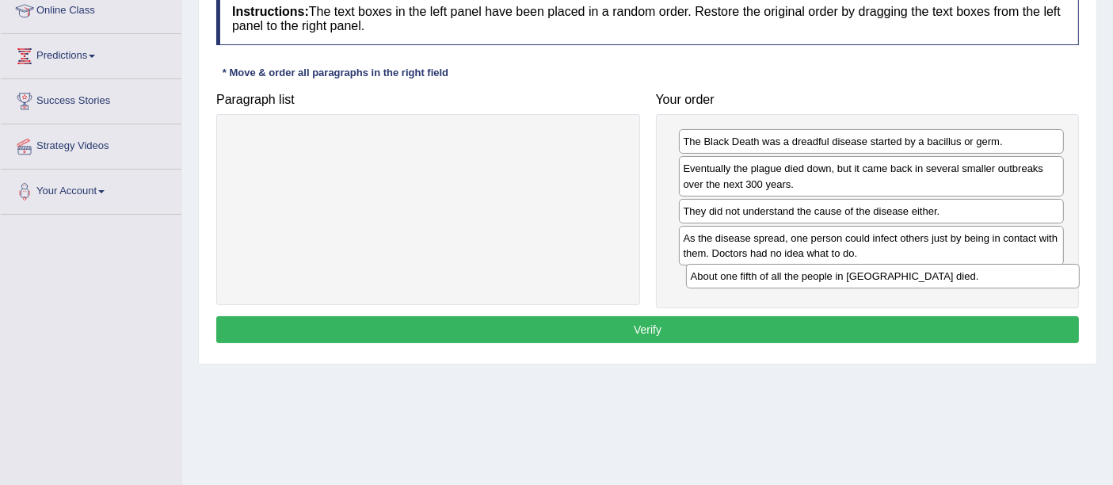
drag, startPoint x: 337, startPoint y: 142, endPoint x: 791, endPoint y: 278, distance: 473.1
click at [791, 278] on div "About one fifth of all the people in Europe died." at bounding box center [883, 276] width 394 height 25
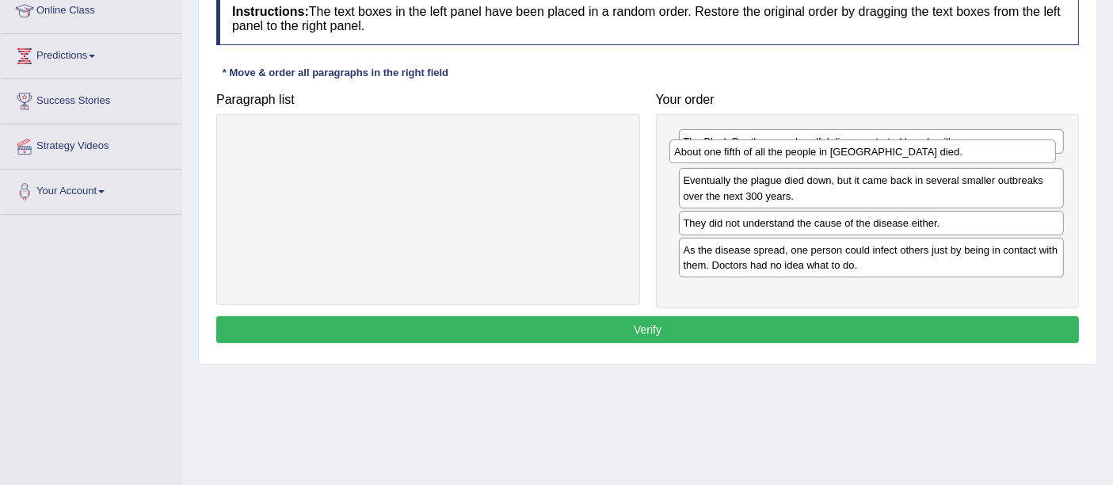
drag, startPoint x: 737, startPoint y: 278, endPoint x: 726, endPoint y: 161, distance: 117.8
click at [726, 161] on div "About one fifth of all the people in Europe died." at bounding box center [862, 151] width 386 height 25
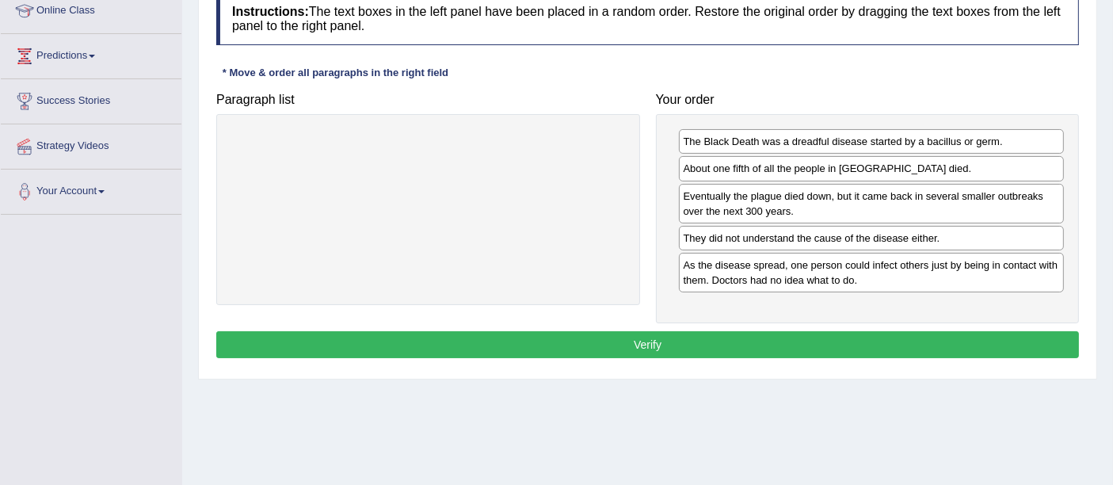
click at [660, 334] on button "Verify" at bounding box center [647, 344] width 863 height 27
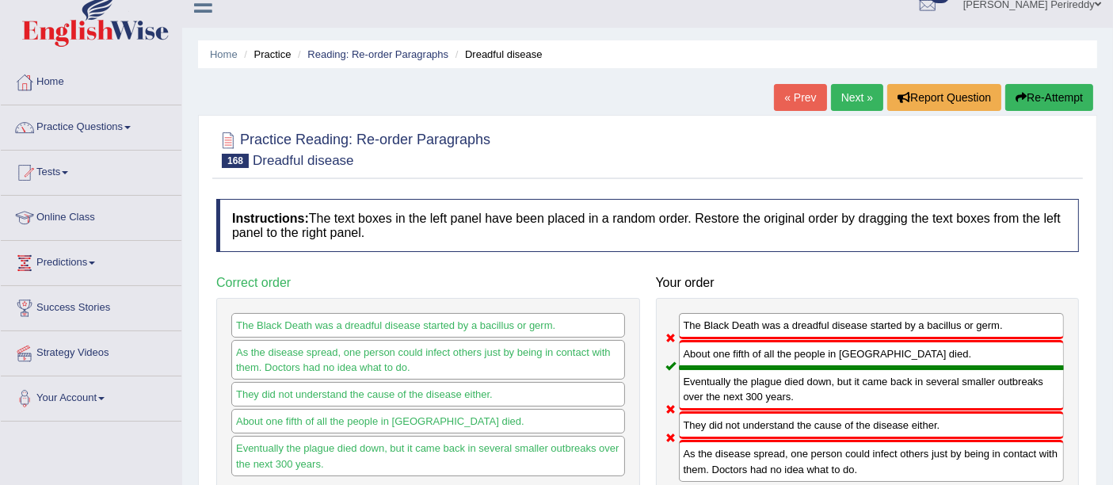
scroll to position [16, 0]
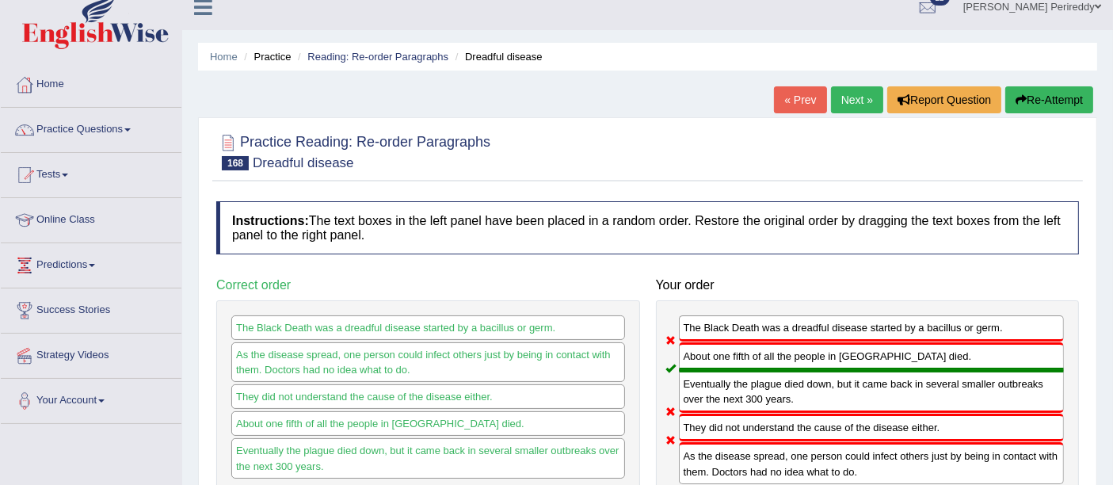
click at [831, 101] on link "Next »" at bounding box center [857, 99] width 52 height 27
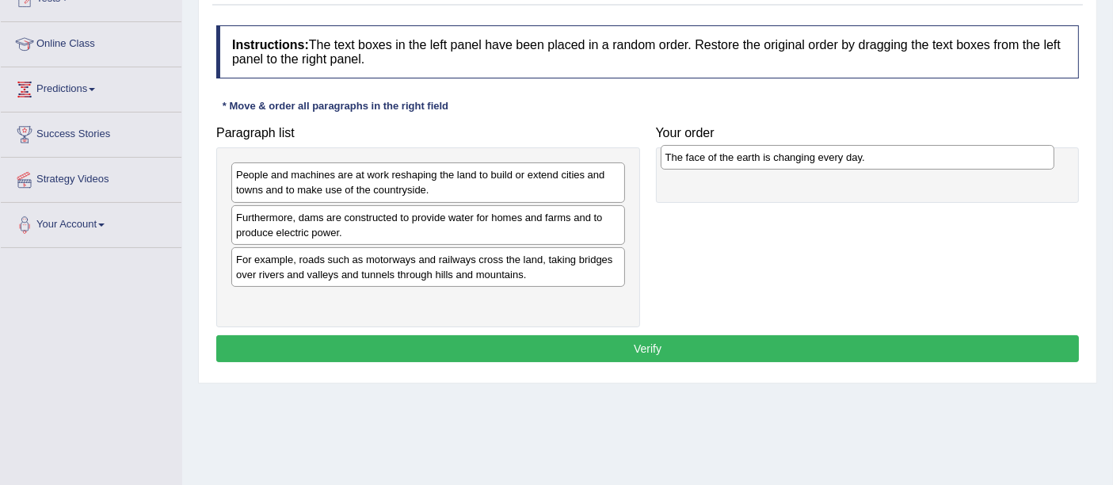
drag, startPoint x: 363, startPoint y: 263, endPoint x: 804, endPoint y: 161, distance: 452.9
click at [804, 161] on div "The face of the earth is changing every day." at bounding box center [858, 157] width 394 height 25
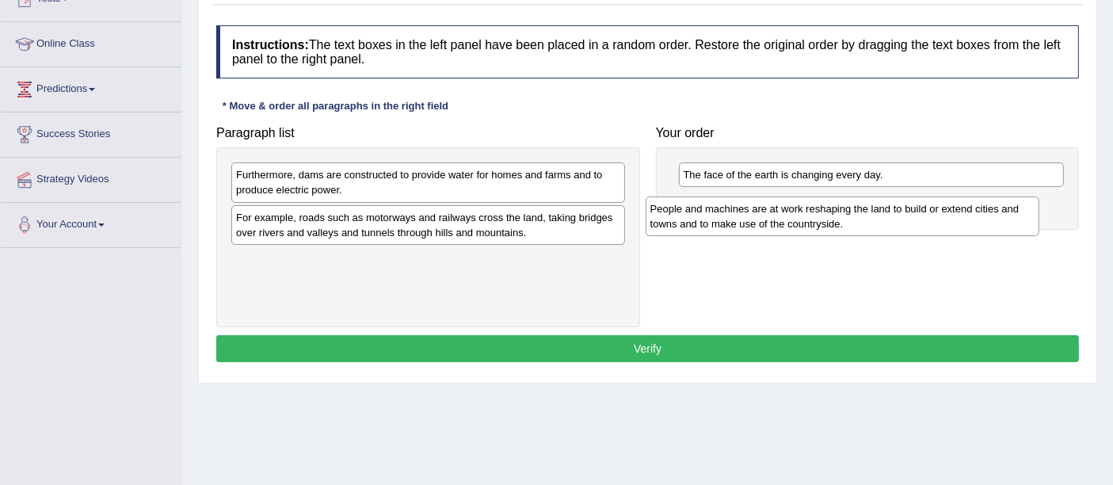
drag, startPoint x: 432, startPoint y: 184, endPoint x: 854, endPoint y: 207, distance: 422.8
click at [854, 207] on div "People and machines are at work reshaping the land to build or extend cities an…" at bounding box center [843, 216] width 394 height 40
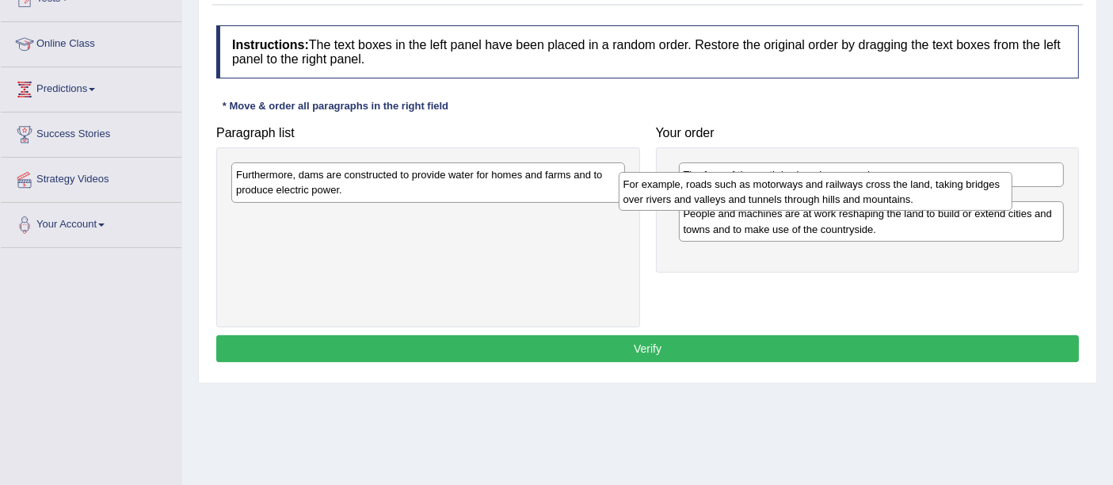
drag, startPoint x: 545, startPoint y: 230, endPoint x: 954, endPoint y: 192, distance: 411.2
click at [954, 192] on div "For example, roads such as motorways and railways cross the land, taking bridge…" at bounding box center [816, 192] width 394 height 40
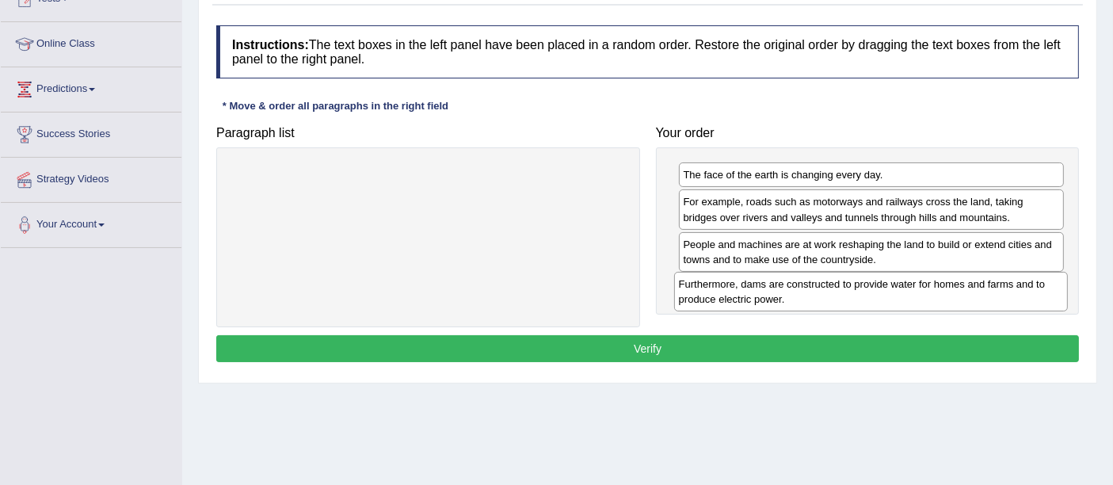
drag, startPoint x: 594, startPoint y: 177, endPoint x: 1037, endPoint y: 288, distance: 456.3
click at [1037, 288] on div "Furthermore, dams are constructed to provide water for homes and farms and to p…" at bounding box center [871, 292] width 394 height 40
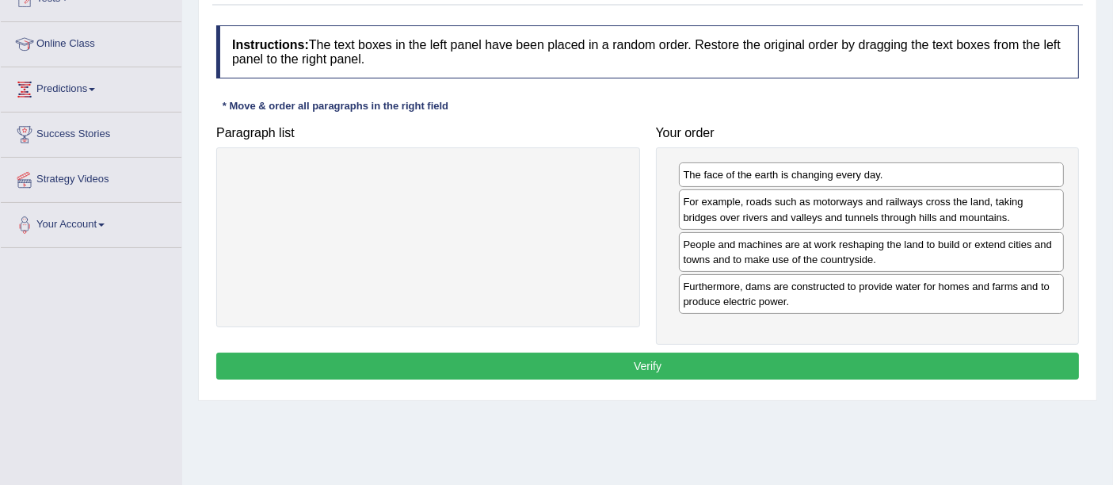
click at [747, 359] on button "Verify" at bounding box center [647, 365] width 863 height 27
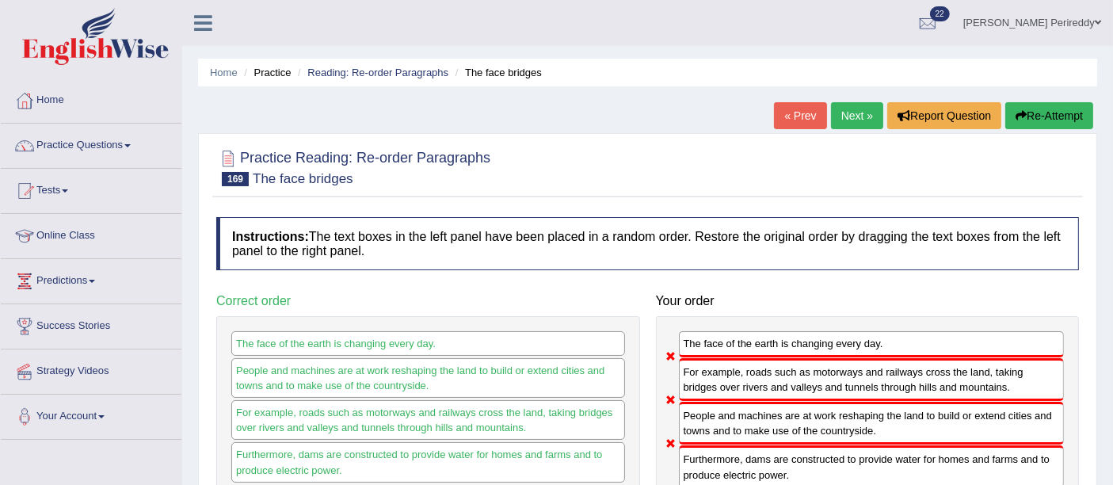
click at [867, 109] on link "Next »" at bounding box center [857, 115] width 52 height 27
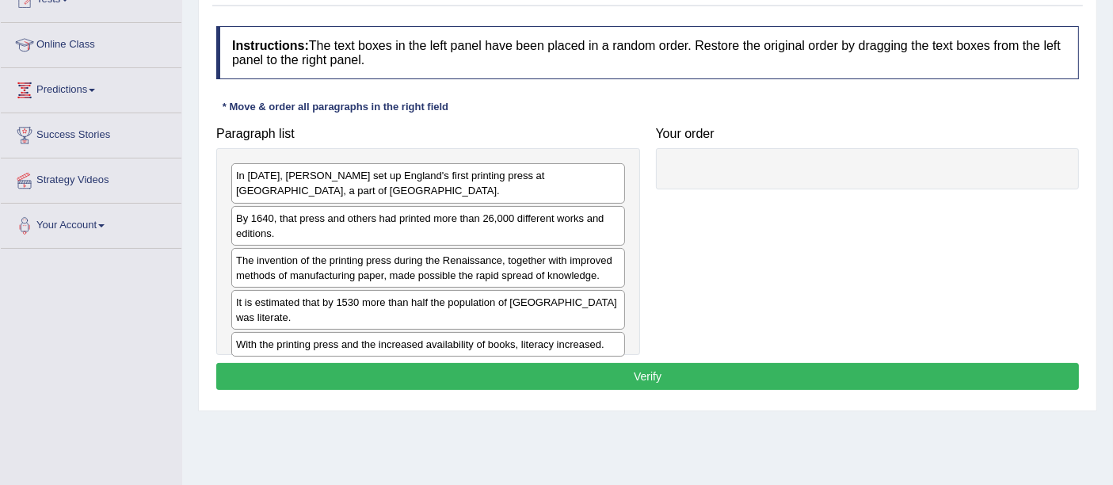
scroll to position [192, 0]
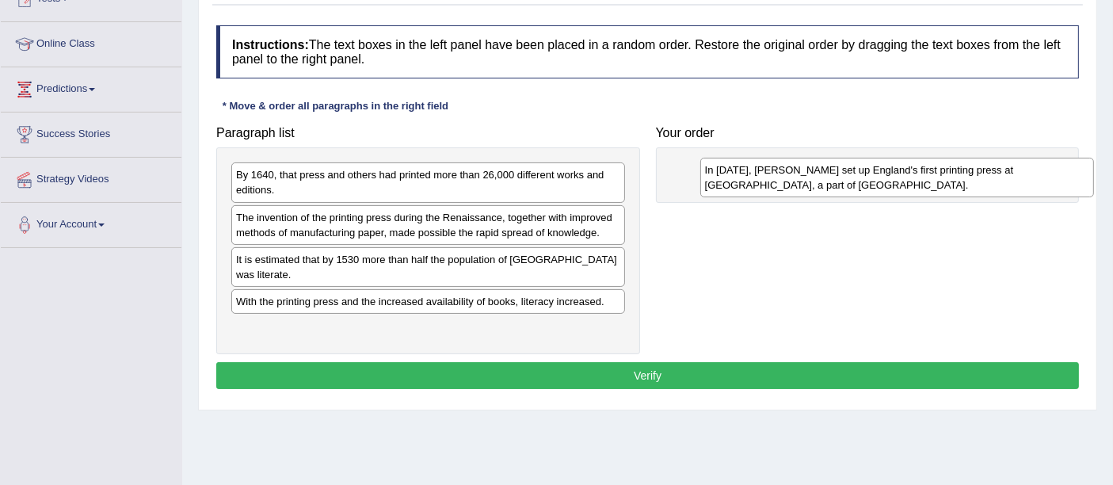
drag, startPoint x: 497, startPoint y: 175, endPoint x: 966, endPoint y: 168, distance: 469.0
click at [966, 168] on div "In [DATE], [PERSON_NAME] set up England's first printing press at [GEOGRAPHIC_D…" at bounding box center [897, 178] width 394 height 40
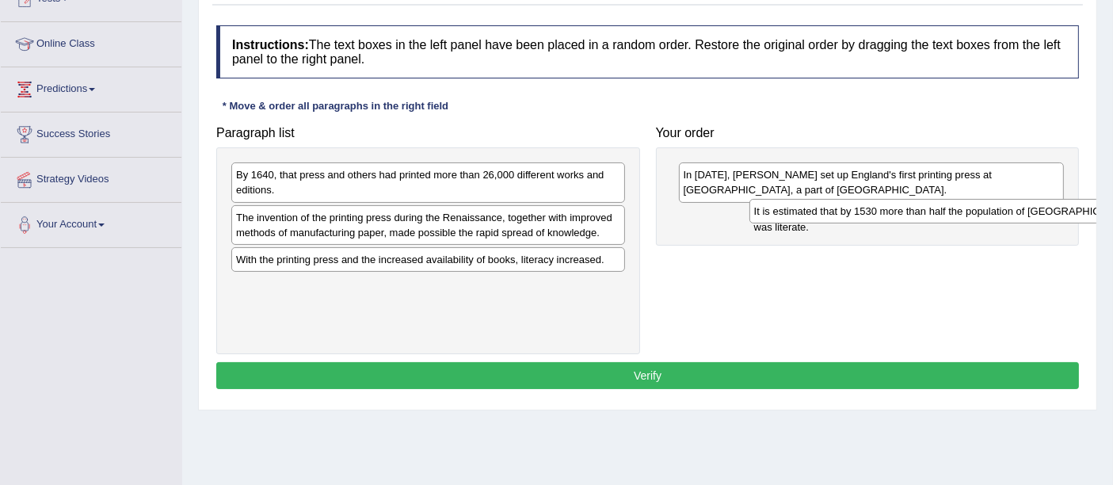
drag, startPoint x: 531, startPoint y: 252, endPoint x: 1015, endPoint y: 207, distance: 486.9
click at [1015, 207] on div "It is estimated that by 1530 more than half the population of [GEOGRAPHIC_DATA]…" at bounding box center [946, 211] width 394 height 25
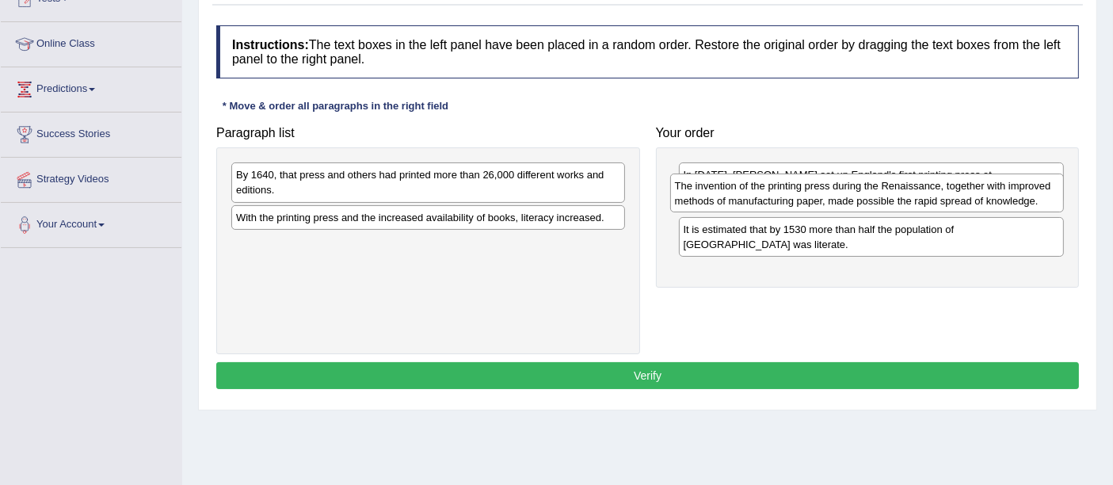
drag, startPoint x: 534, startPoint y: 231, endPoint x: 973, endPoint y: 200, distance: 439.9
click at [973, 200] on div "The invention of the printing press during the Renaissance, together with impro…" at bounding box center [867, 193] width 394 height 40
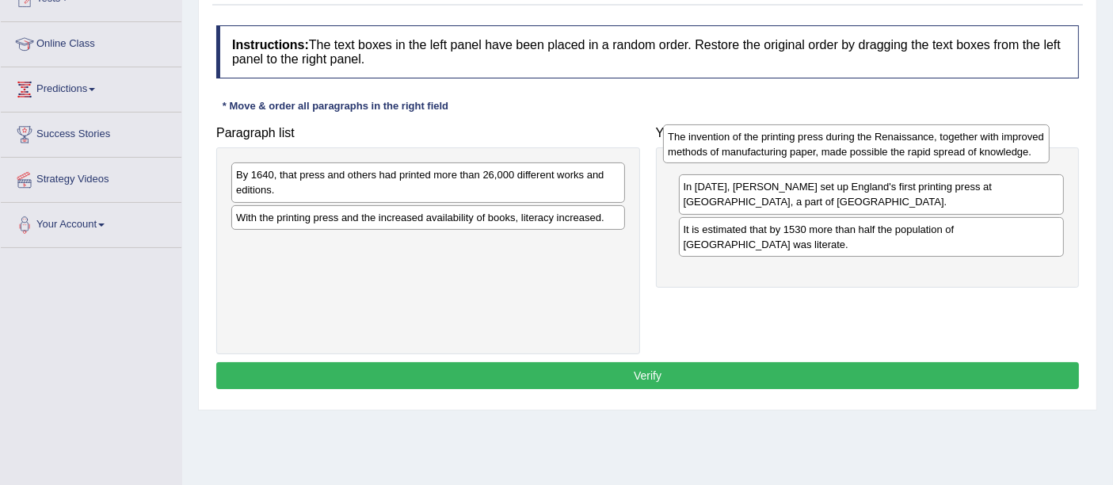
drag, startPoint x: 924, startPoint y: 237, endPoint x: 924, endPoint y: 170, distance: 66.5
click at [924, 164] on div "The invention of the printing press during the Renaissance, together with impro…" at bounding box center [856, 144] width 386 height 40
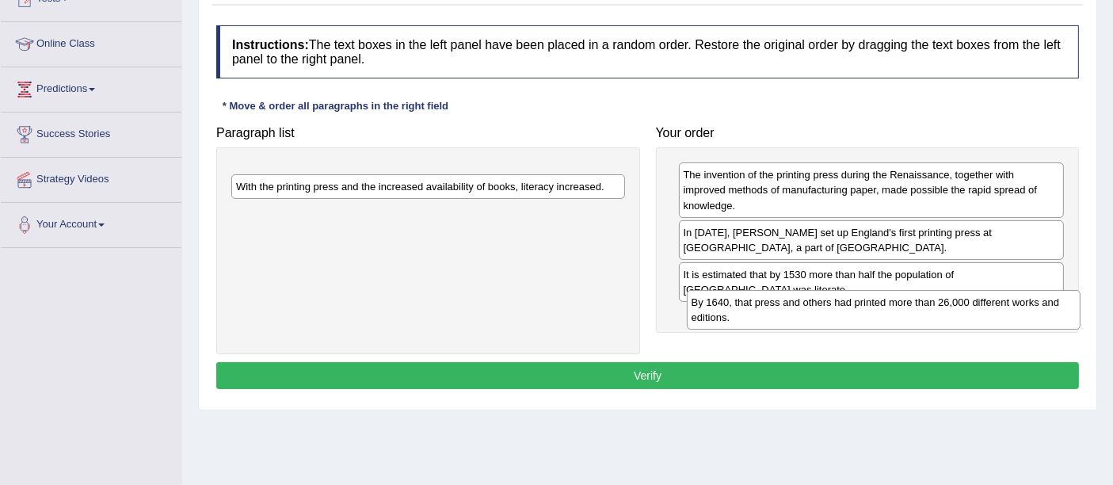
drag, startPoint x: 567, startPoint y: 170, endPoint x: 1018, endPoint y: 292, distance: 466.9
click at [1018, 292] on div "By 1640, that press and others had printed more than 26,000 different works and…" at bounding box center [884, 310] width 394 height 40
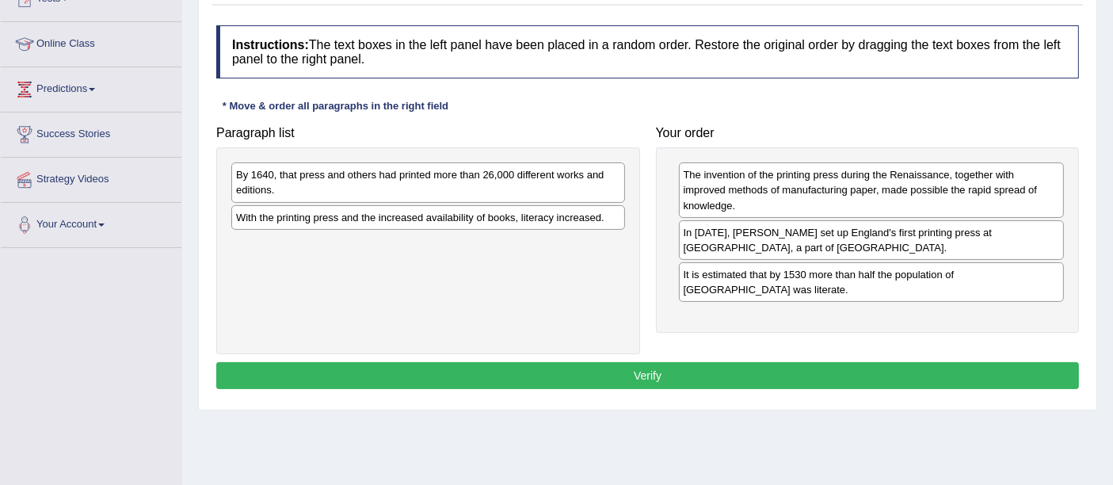
click at [1018, 292] on div "The invention of the printing press during the Renaissance, together with impro…" at bounding box center [868, 239] width 424 height 185
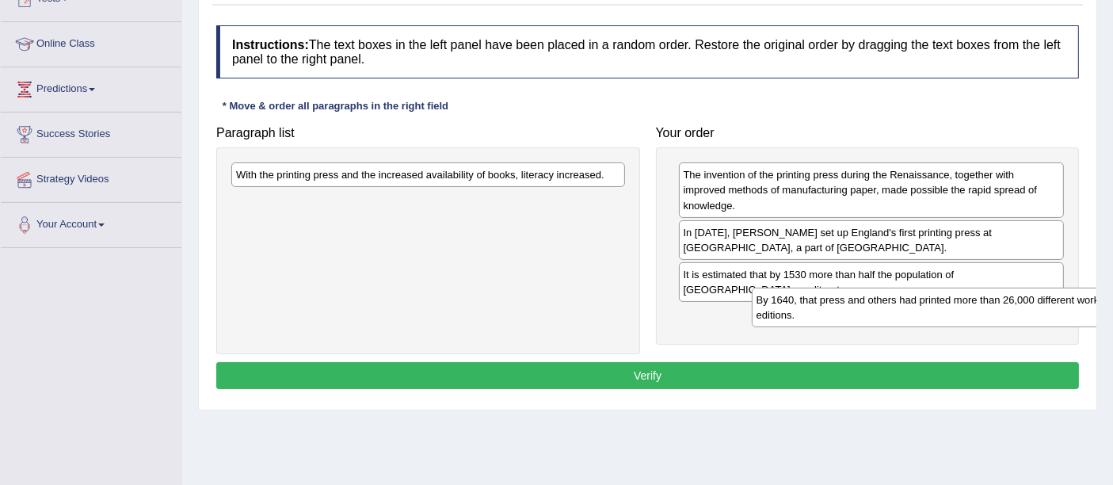
drag, startPoint x: 606, startPoint y: 196, endPoint x: 1065, endPoint y: 291, distance: 469.1
click at [1065, 291] on div "By 1640, that press and others had printed more than 26,000 different works and…" at bounding box center [949, 308] width 394 height 40
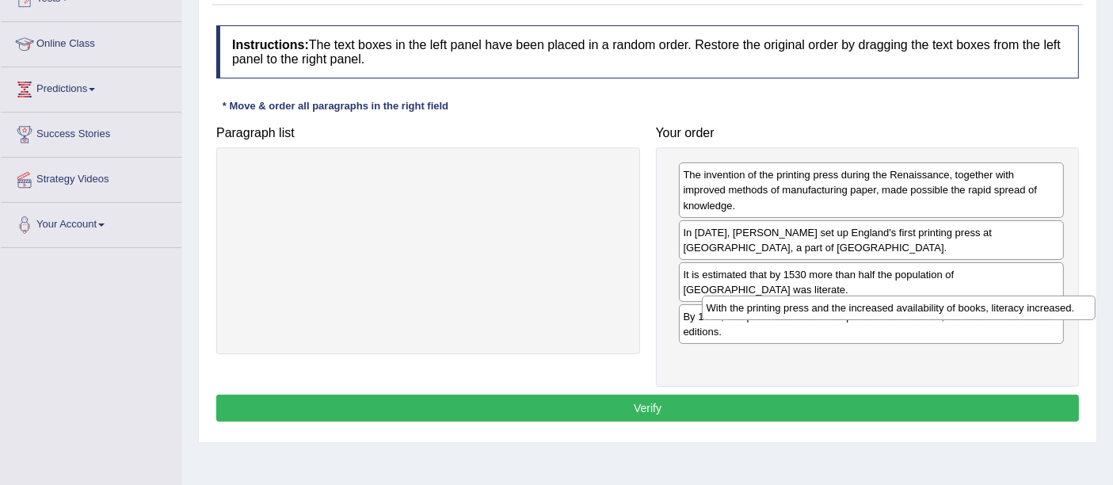
drag, startPoint x: 575, startPoint y: 170, endPoint x: 1044, endPoint y: 315, distance: 490.8
click at [1044, 315] on div "With the printing press and the increased availability of books, literacy incre…" at bounding box center [899, 307] width 394 height 25
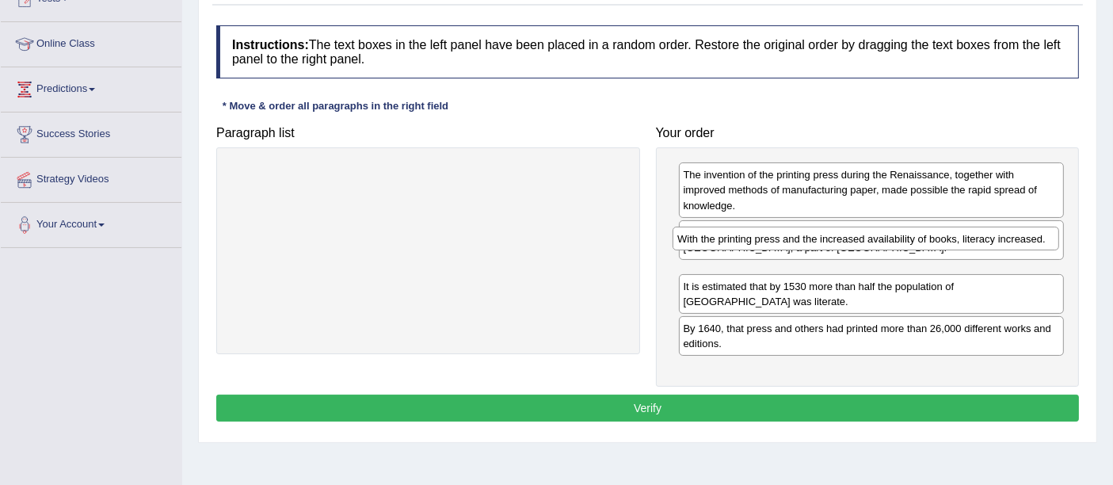
drag, startPoint x: 1014, startPoint y: 334, endPoint x: 1011, endPoint y: 251, distance: 83.2
click at [1011, 251] on div "With the printing press and the increased availability of books, literacy incre…" at bounding box center [865, 239] width 386 height 25
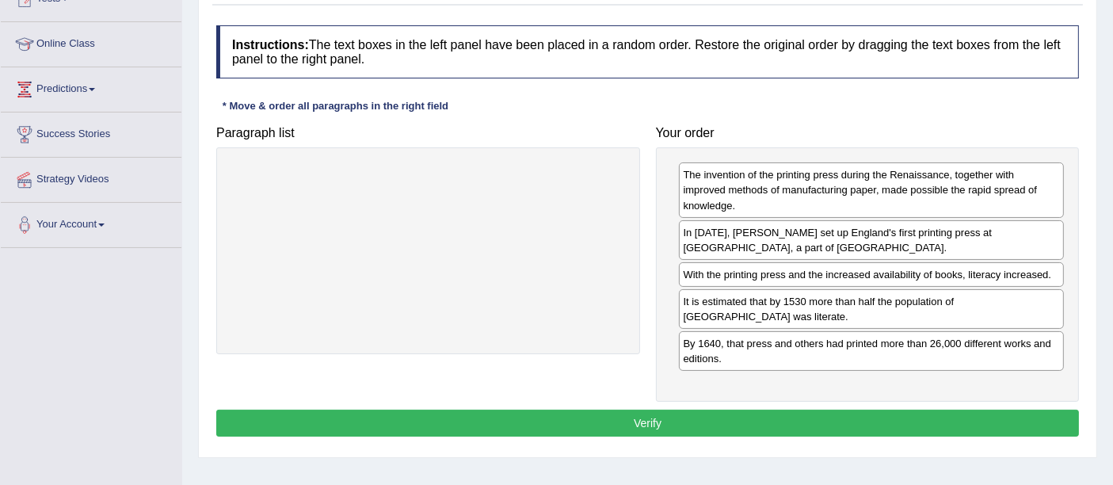
click at [907, 410] on button "Verify" at bounding box center [647, 423] width 863 height 27
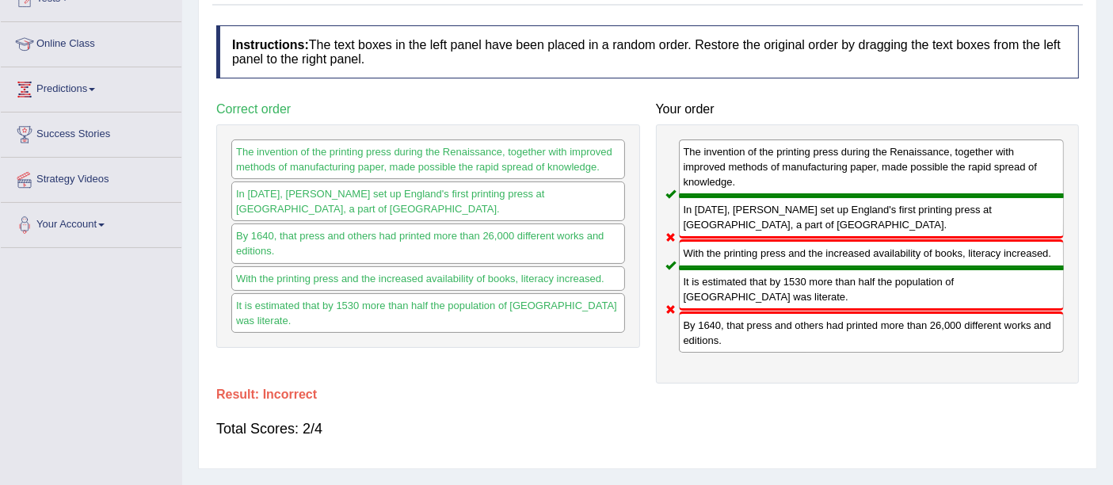
click at [907, 410] on div "Total Scores: 2/4" at bounding box center [647, 429] width 863 height 38
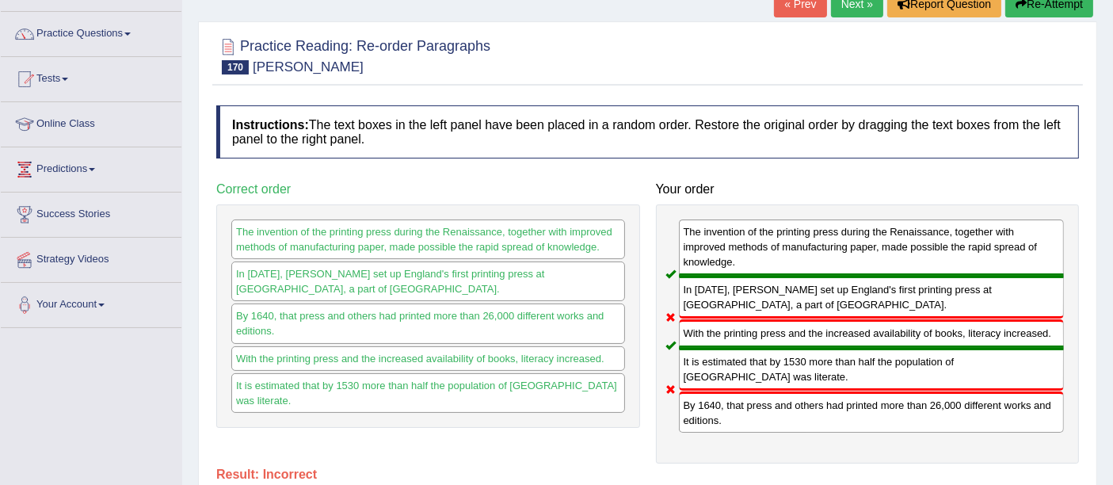
scroll to position [0, 0]
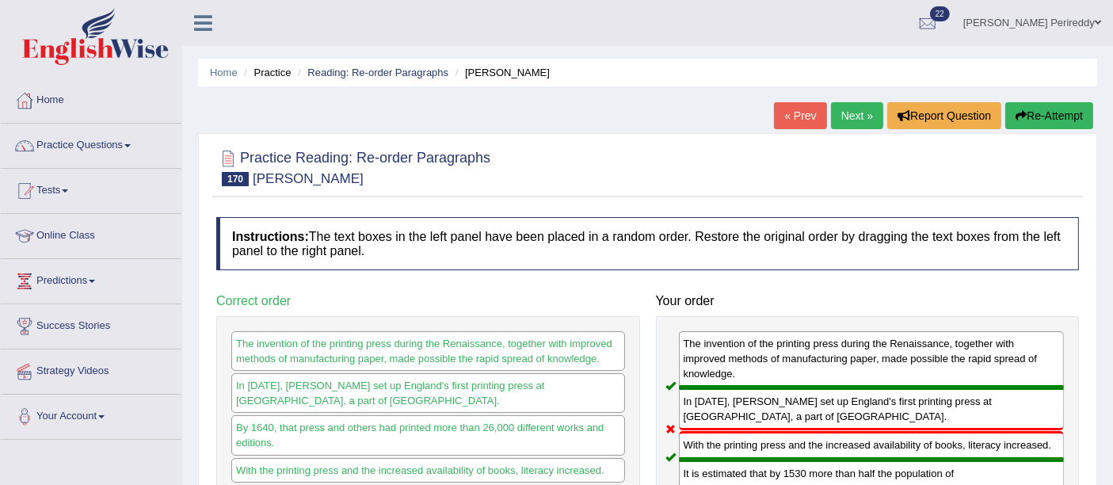
click at [852, 112] on link "Next »" at bounding box center [857, 115] width 52 height 27
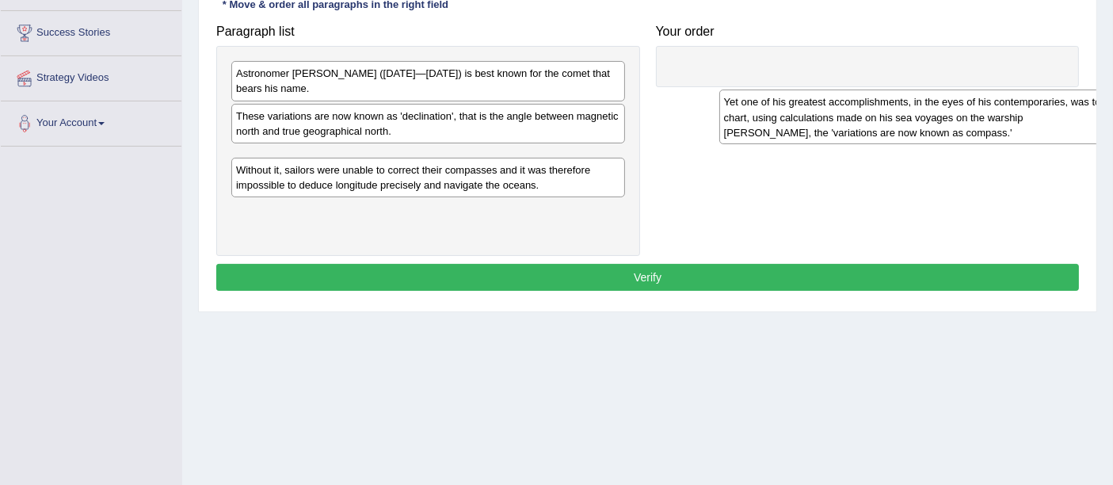
drag, startPoint x: 389, startPoint y: 186, endPoint x: 878, endPoint y: 109, distance: 494.7
click at [878, 109] on div "Yet one of his greatest accomplishments, in the eyes of his contemporaries, was…" at bounding box center [916, 117] width 394 height 55
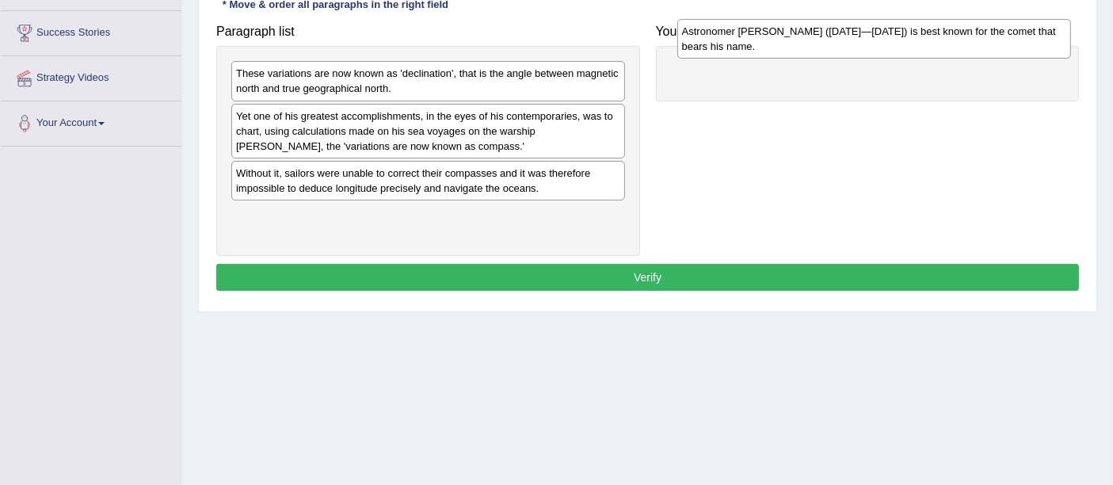
drag, startPoint x: 569, startPoint y: 69, endPoint x: 1015, endPoint y: 26, distance: 448.0
click at [1015, 26] on div "Astronomer Sir Edmund Halley (1656—1742) is best known for the comet that bears…" at bounding box center [874, 39] width 394 height 40
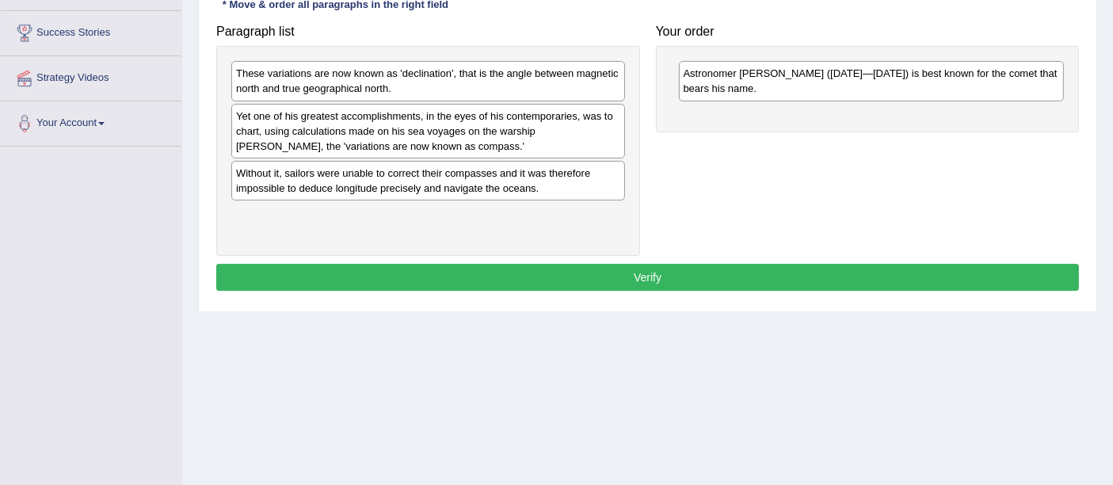
drag, startPoint x: 543, startPoint y: 157, endPoint x: 529, endPoint y: 154, distance: 13.7
click at [529, 154] on div "These variations are now known as 'declination', that is the angle between magn…" at bounding box center [428, 151] width 424 height 210
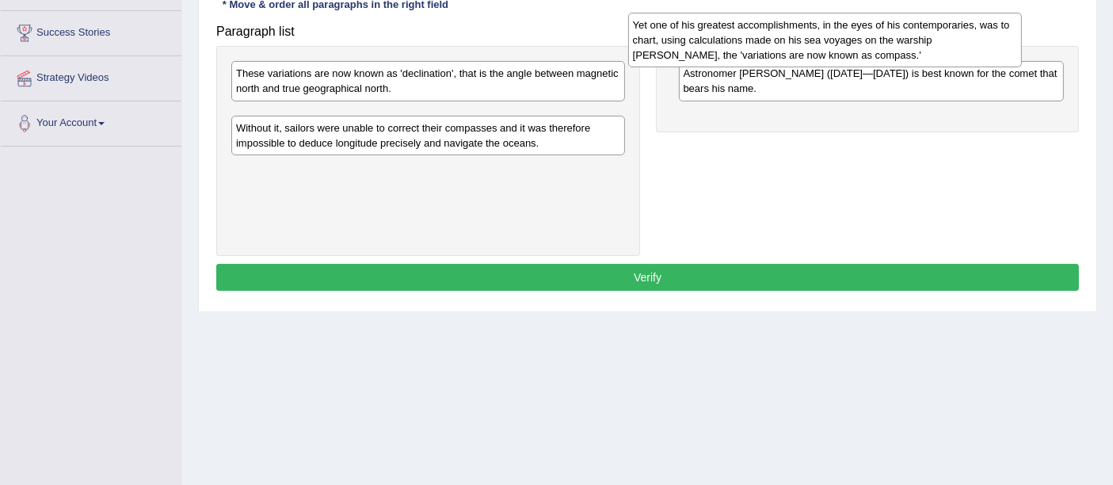
drag, startPoint x: 529, startPoint y: 149, endPoint x: 935, endPoint y: 73, distance: 412.6
click at [935, 67] on div "Yet one of his greatest accomplishments, in the eyes of his contemporaries, was…" at bounding box center [825, 40] width 394 height 55
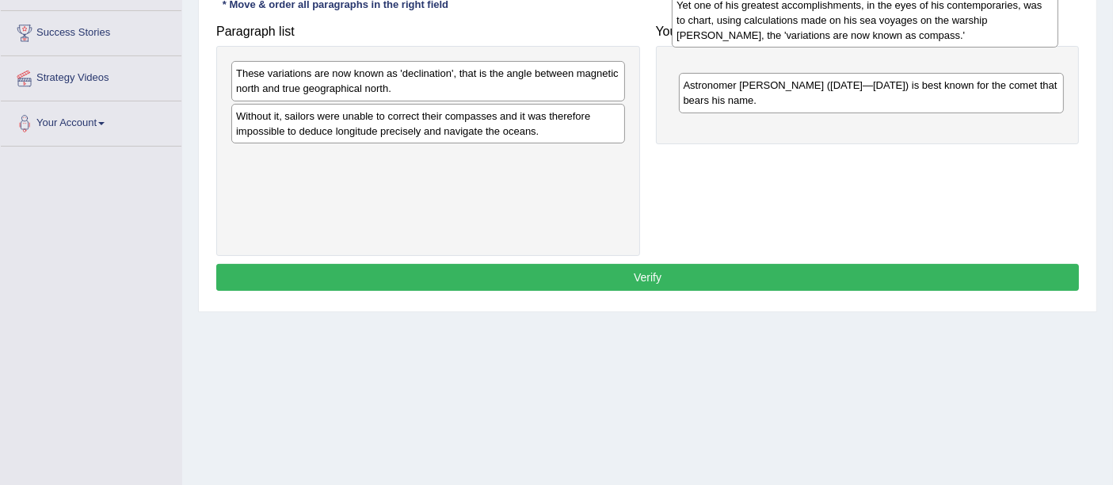
drag, startPoint x: 866, startPoint y: 132, endPoint x: 864, endPoint y: 29, distance: 103.8
click at [864, 29] on div "Yet one of his greatest accomplishments, in the eyes of his contemporaries, was…" at bounding box center [865, 20] width 386 height 55
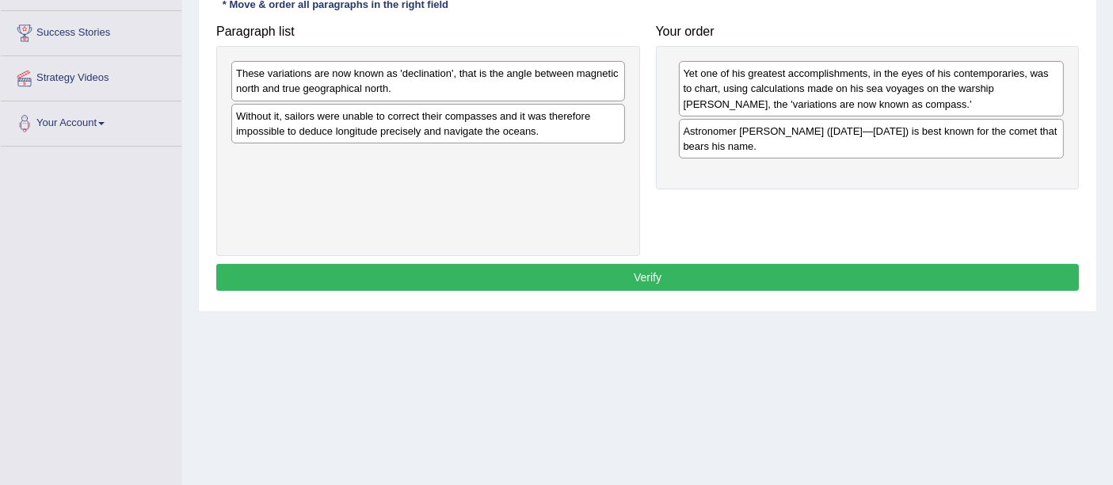
drag, startPoint x: 436, startPoint y: 99, endPoint x: 552, endPoint y: 117, distance: 117.9
click at [552, 117] on div "These variations are now known as 'declination', that is the angle between magn…" at bounding box center [428, 151] width 424 height 210
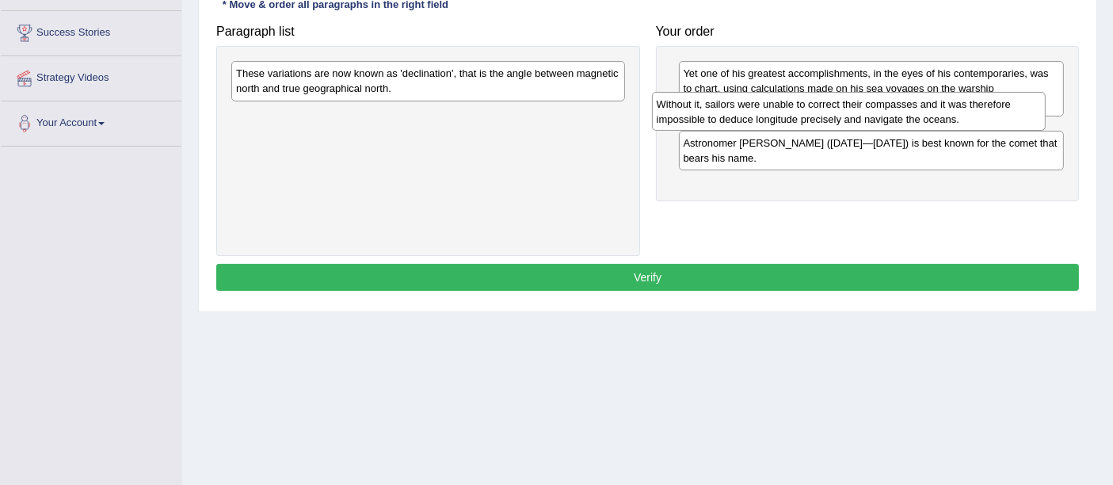
drag, startPoint x: 552, startPoint y: 117, endPoint x: 975, endPoint y: 105, distance: 423.1
click at [975, 105] on div "Without it, sailors were unable to correct their compasses and it was therefore…" at bounding box center [849, 112] width 394 height 40
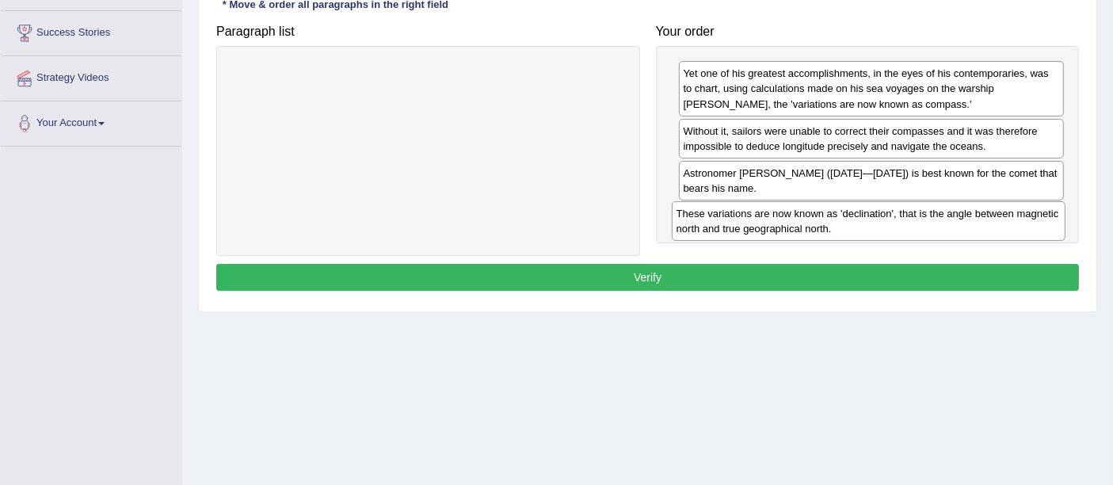
drag, startPoint x: 379, startPoint y: 88, endPoint x: 820, endPoint y: 227, distance: 461.9
click at [820, 227] on div "These variations are now known as 'declination', that is the angle between magn…" at bounding box center [869, 221] width 394 height 40
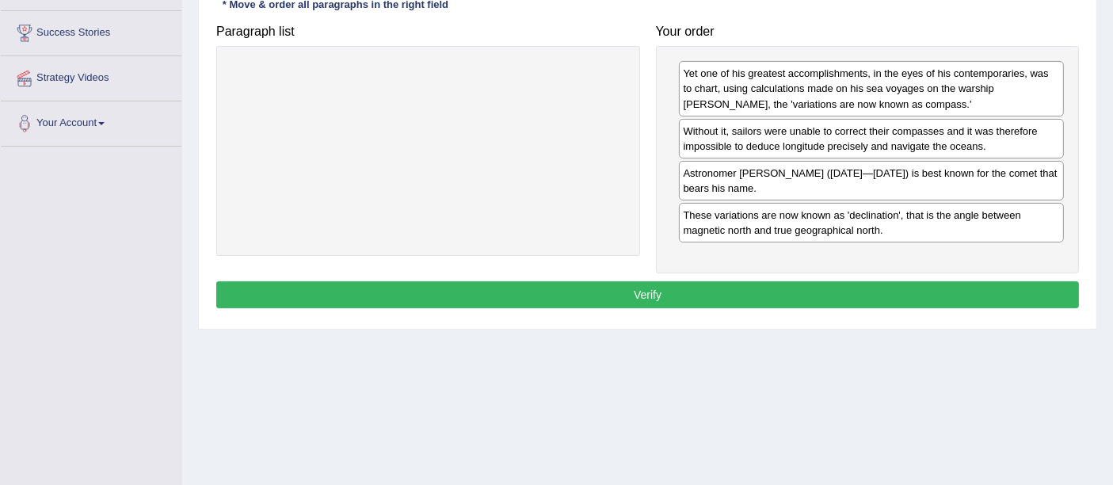
click at [722, 284] on button "Verify" at bounding box center [647, 294] width 863 height 27
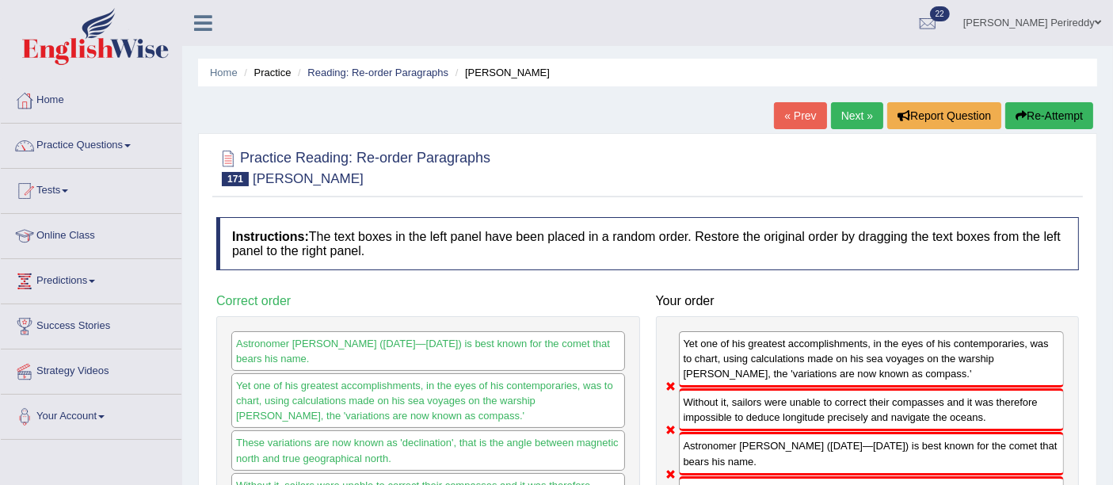
click at [840, 112] on link "Next »" at bounding box center [857, 115] width 52 height 27
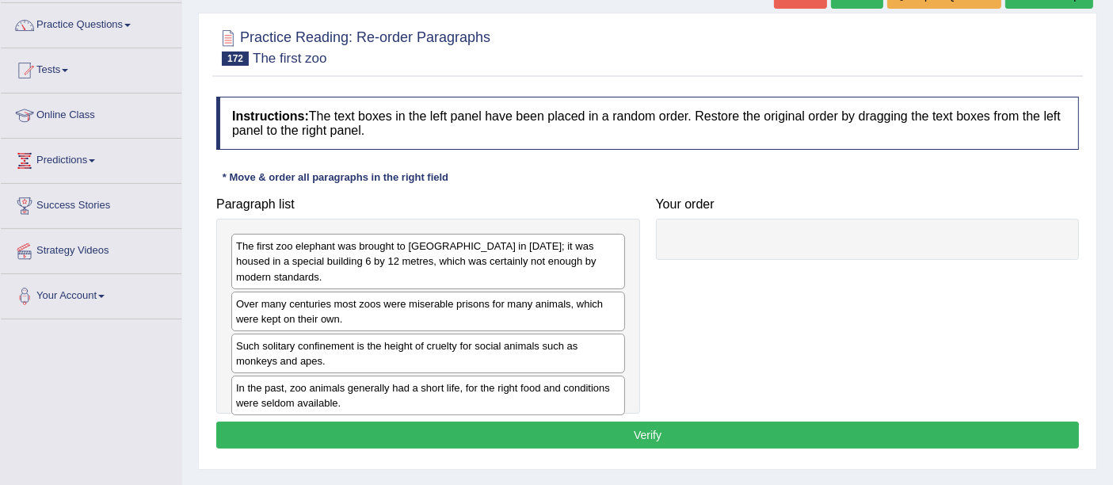
scroll to position [167, 0]
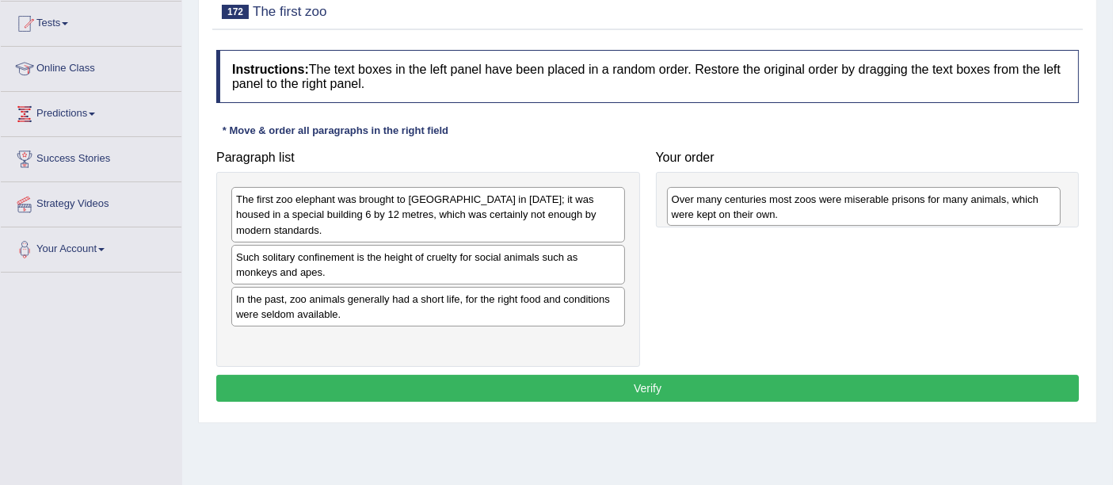
drag, startPoint x: 374, startPoint y: 265, endPoint x: 814, endPoint y: 220, distance: 442.6
click at [814, 220] on div "Over many centuries most zoos were miserable prisons for many animals, which we…" at bounding box center [864, 207] width 394 height 40
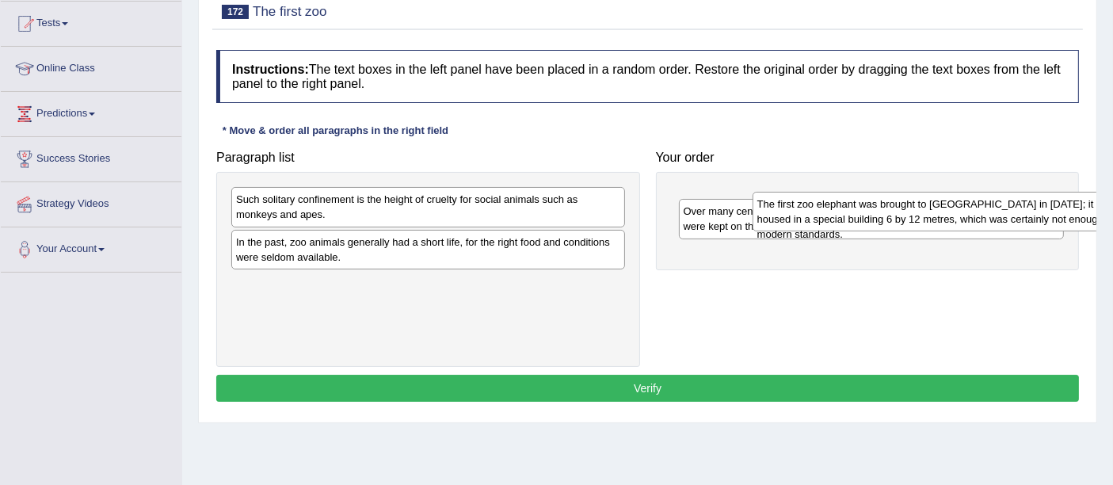
drag, startPoint x: 507, startPoint y: 198, endPoint x: 1030, endPoint y: 204, distance: 522.8
click at [1030, 204] on div "The first zoo elephant was brought to [GEOGRAPHIC_DATA] in [DATE]; it was house…" at bounding box center [949, 212] width 394 height 40
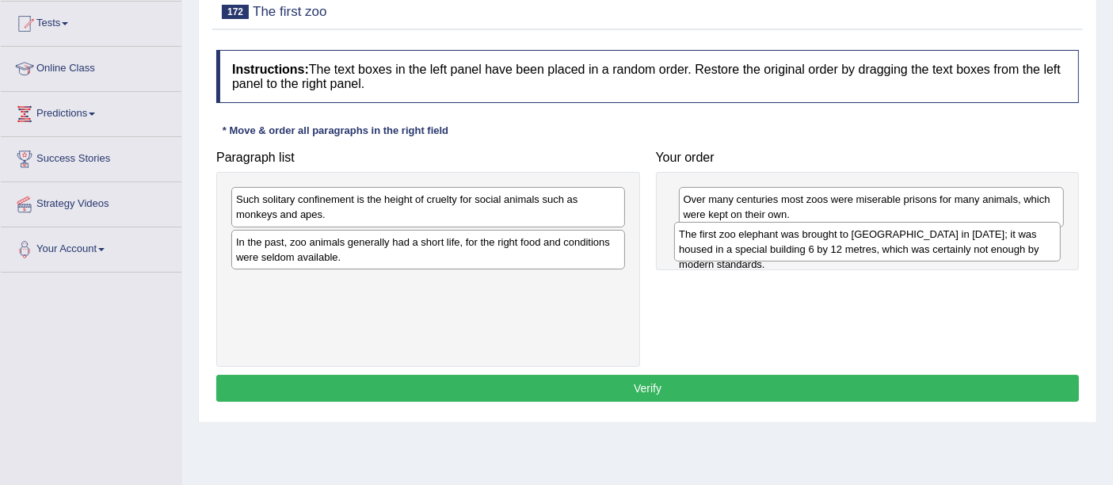
drag, startPoint x: 1008, startPoint y: 220, endPoint x: 1004, endPoint y: 255, distance: 35.1
click at [1004, 255] on div "The first zoo elephant was brought to [GEOGRAPHIC_DATA] in [DATE]; it was house…" at bounding box center [867, 242] width 386 height 40
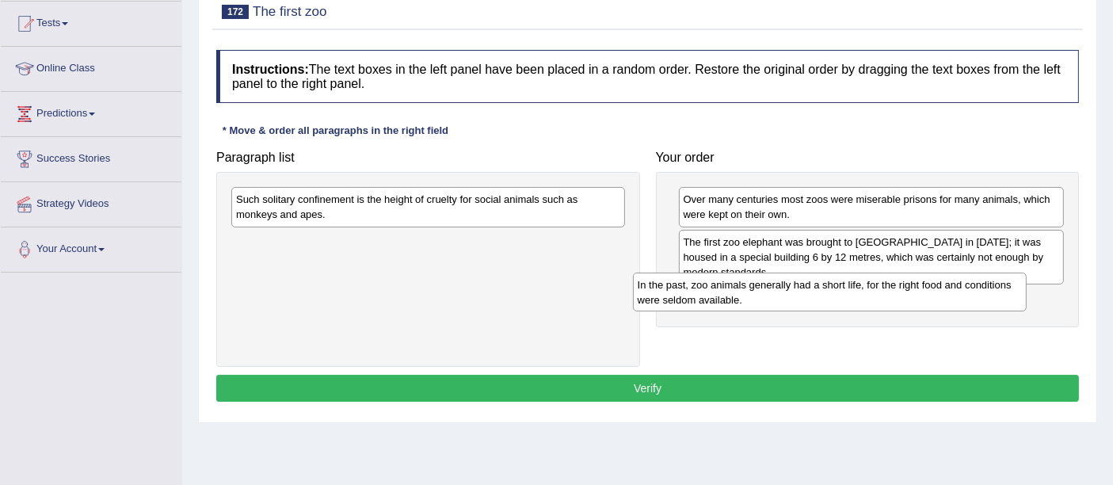
drag, startPoint x: 493, startPoint y: 247, endPoint x: 901, endPoint y: 281, distance: 409.3
click at [901, 281] on div "In the past, zoo animals generally had a short life, for the right food and con…" at bounding box center [830, 292] width 394 height 40
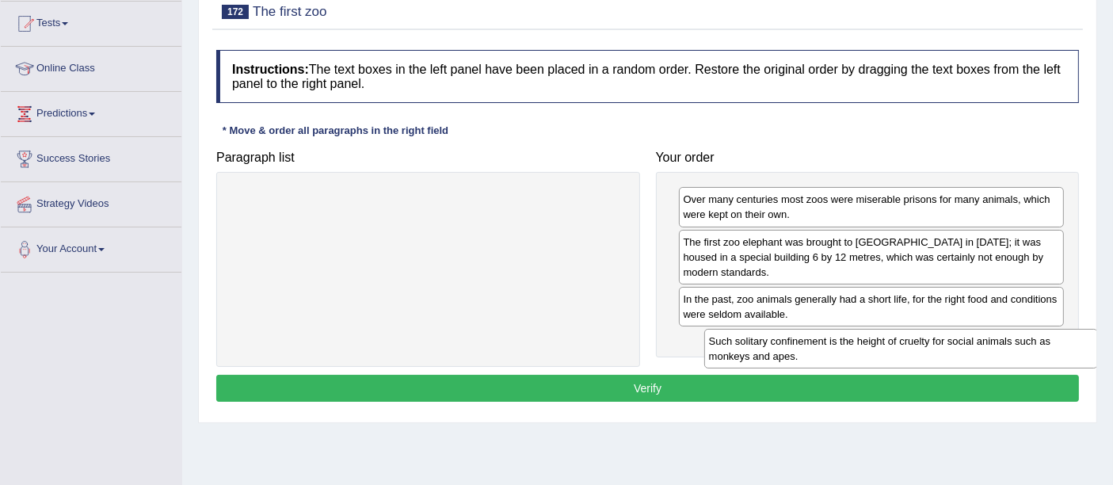
drag, startPoint x: 484, startPoint y: 196, endPoint x: 957, endPoint y: 336, distance: 493.0
click at [957, 336] on div "Such solitary confinement is the height of cruelty for social animals such as m…" at bounding box center [901, 349] width 394 height 40
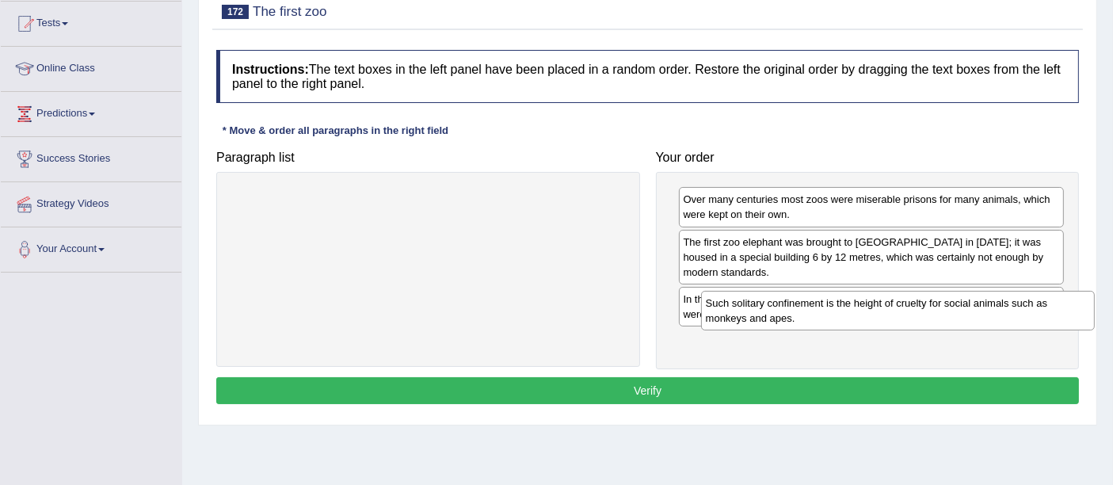
drag, startPoint x: 482, startPoint y: 211, endPoint x: 943, endPoint y: 344, distance: 480.4
click at [943, 330] on div "Such solitary confinement is the height of cruelty for social animals such as m…" at bounding box center [898, 311] width 394 height 40
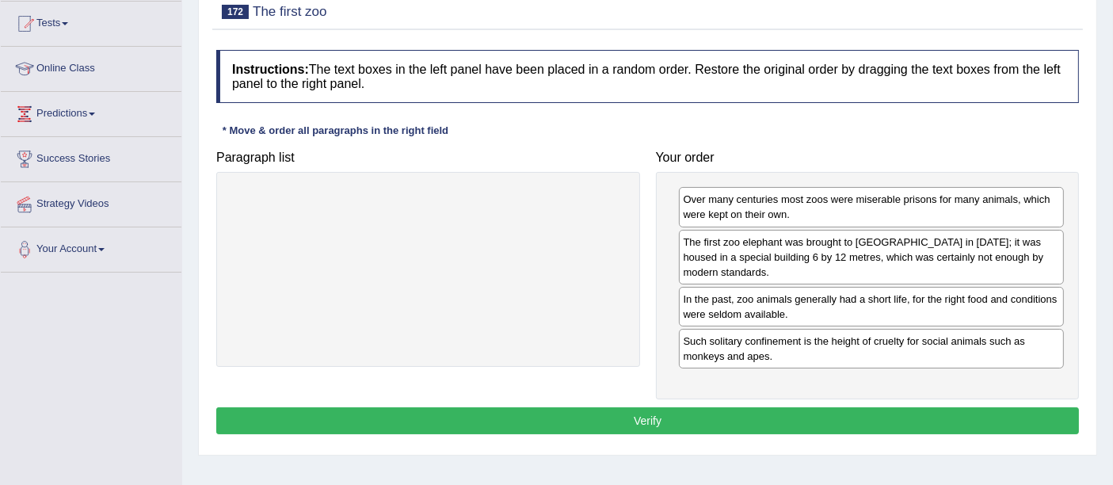
drag, startPoint x: 835, startPoint y: 386, endPoint x: 828, endPoint y: 394, distance: 10.7
click at [828, 394] on div "Instructions: The text boxes in the left panel have been placed in a random ord…" at bounding box center [647, 244] width 871 height 405
click at [828, 407] on button "Verify" at bounding box center [647, 420] width 863 height 27
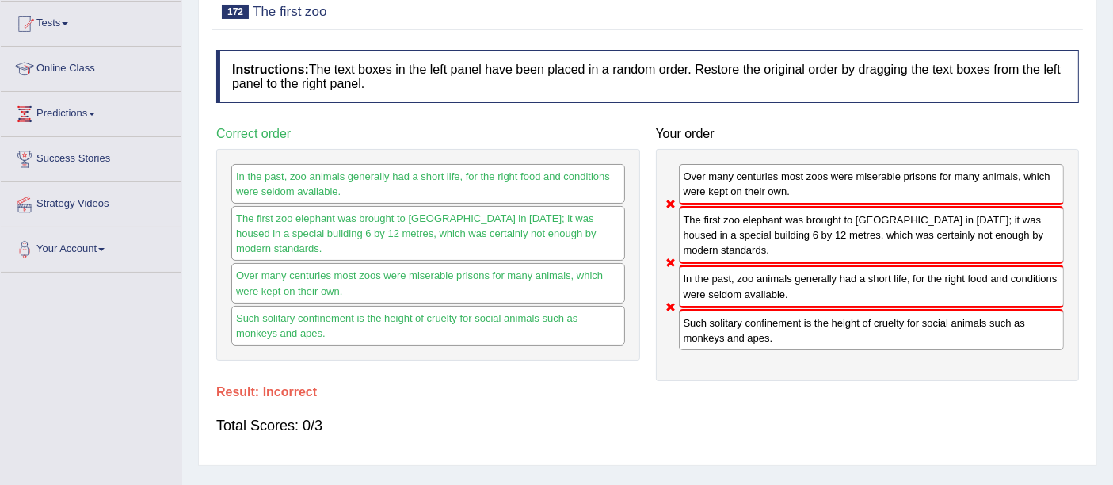
scroll to position [0, 0]
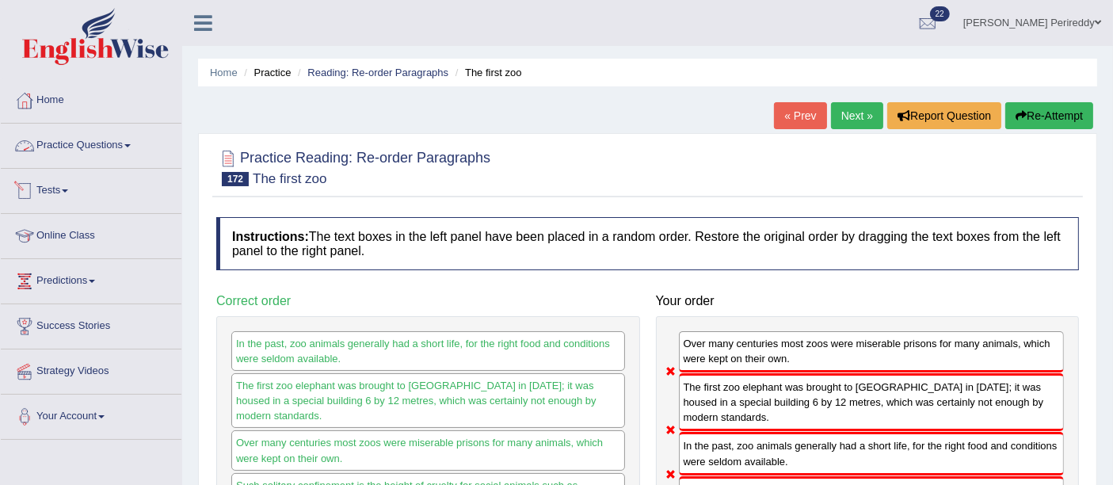
click at [78, 137] on link "Practice Questions" at bounding box center [91, 144] width 181 height 40
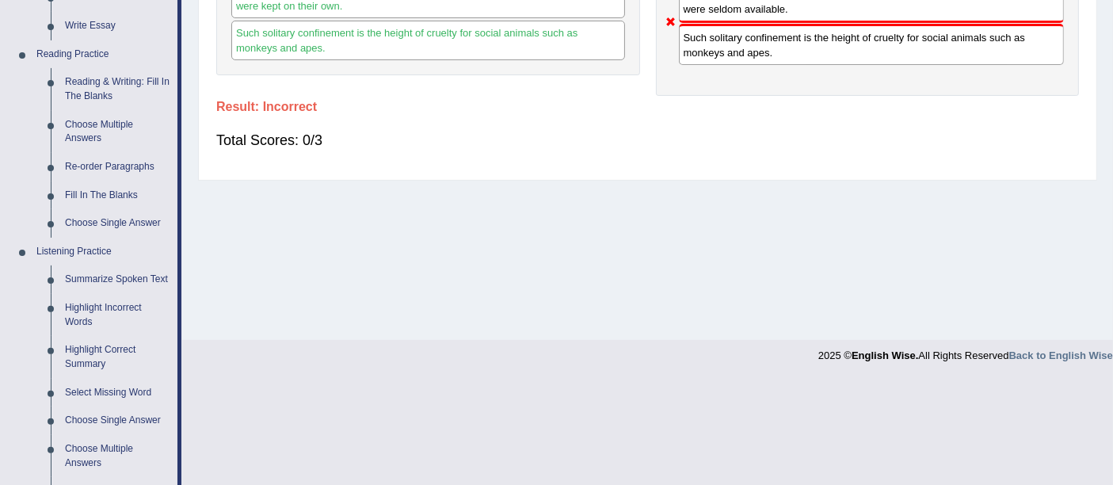
scroll to position [454, 0]
click at [90, 189] on link "Fill In The Blanks" at bounding box center [118, 194] width 120 height 29
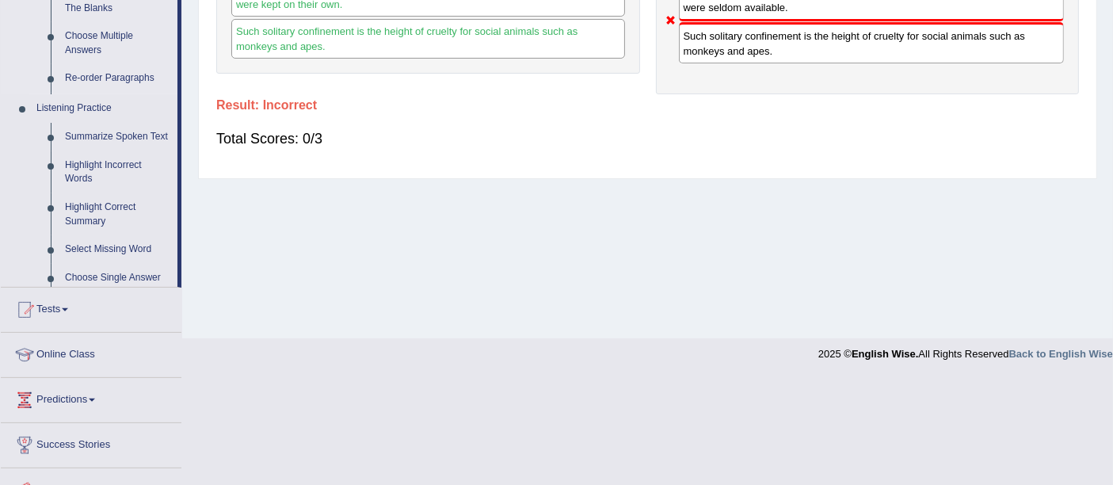
scroll to position [366, 0]
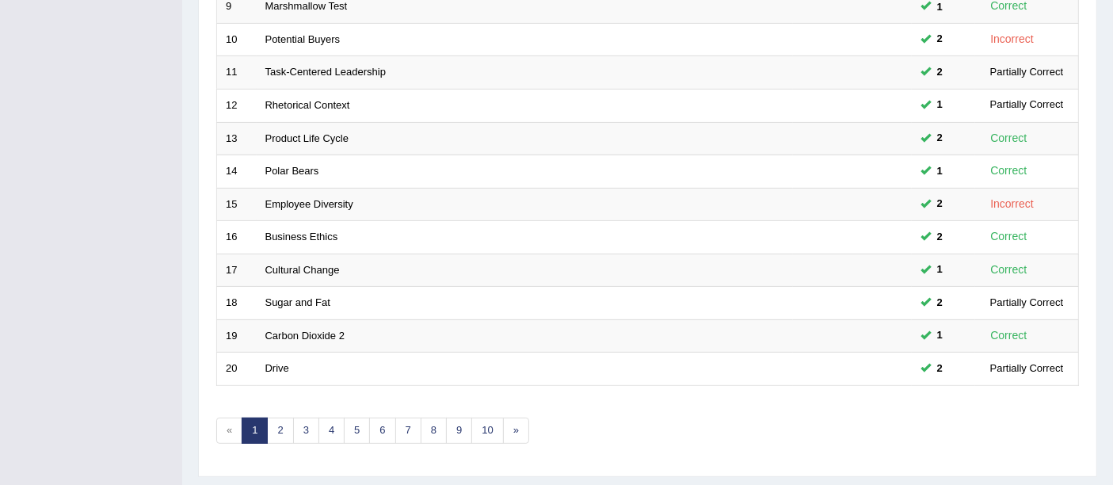
scroll to position [558, 0]
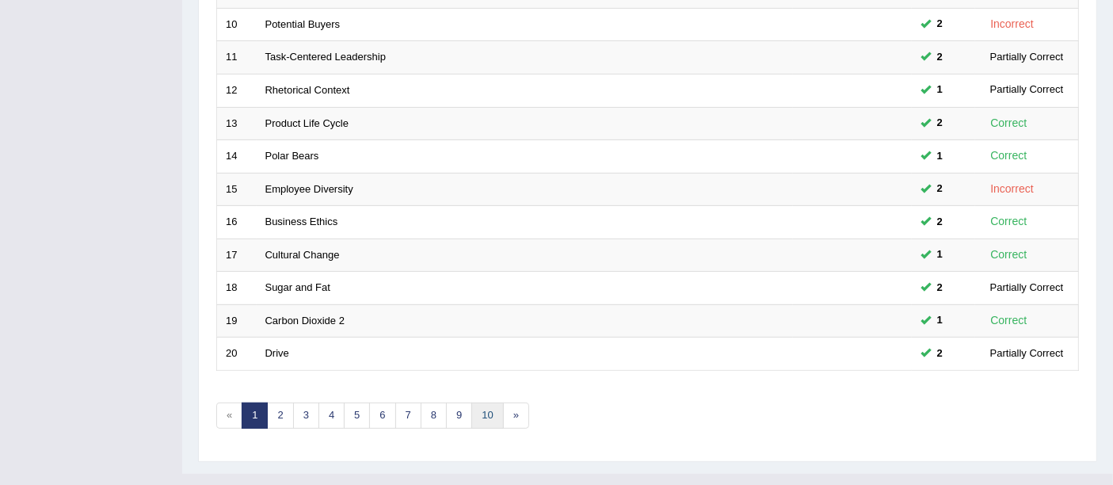
click at [471, 402] on link "10" at bounding box center [487, 415] width 32 height 26
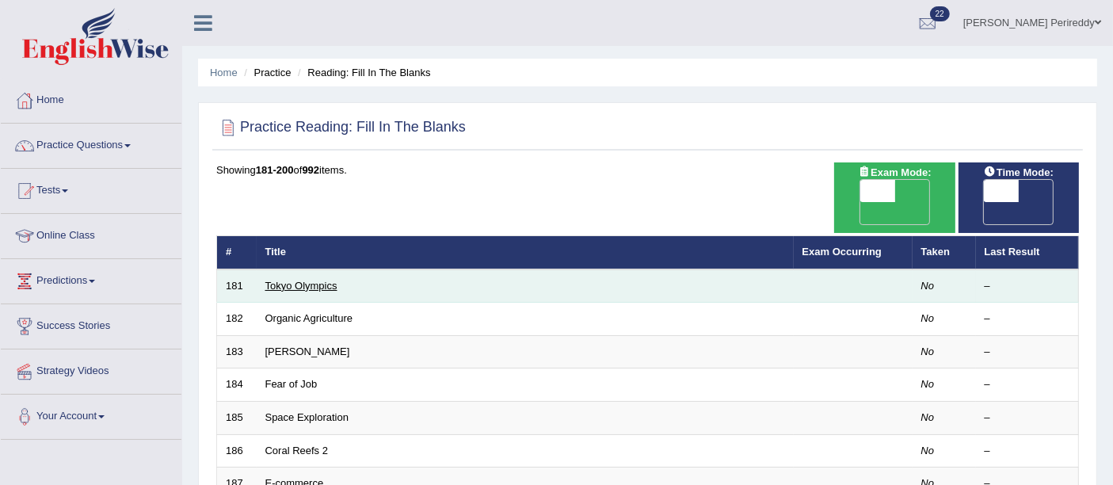
click at [314, 280] on link "Tokyo Olympics" at bounding box center [301, 286] width 72 height 12
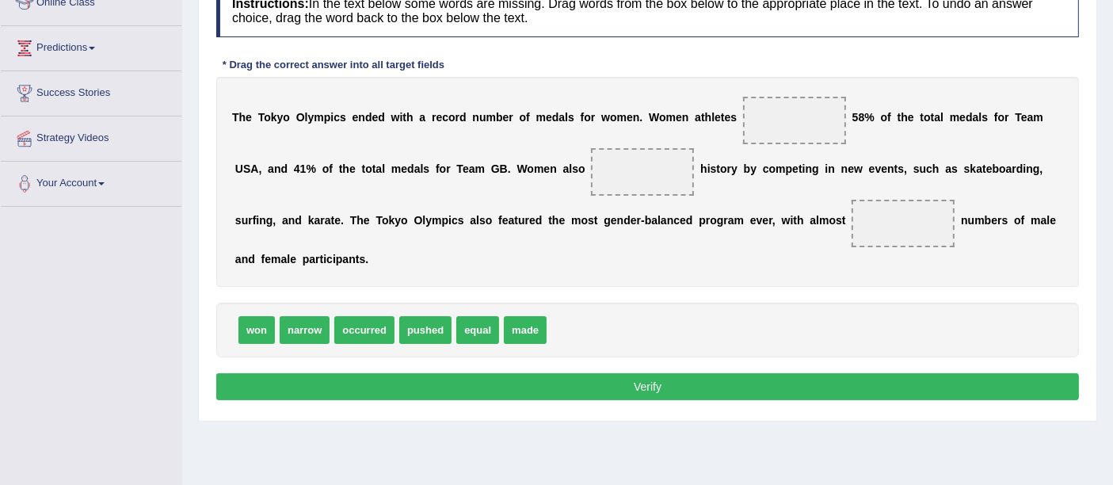
scroll to position [238, 0]
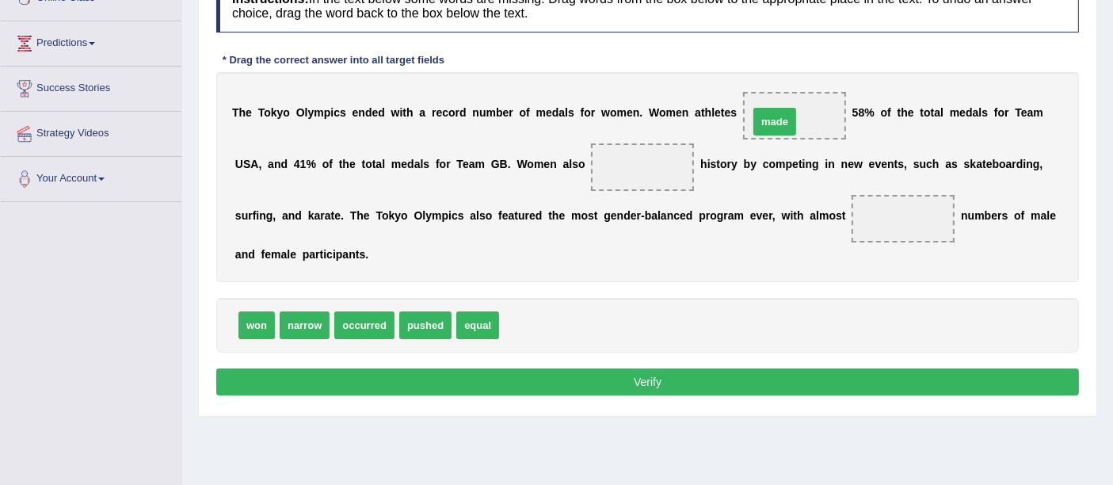
drag, startPoint x: 526, startPoint y: 317, endPoint x: 782, endPoint y: 112, distance: 327.9
drag, startPoint x: 482, startPoint y: 320, endPoint x: 900, endPoint y: 219, distance: 429.4
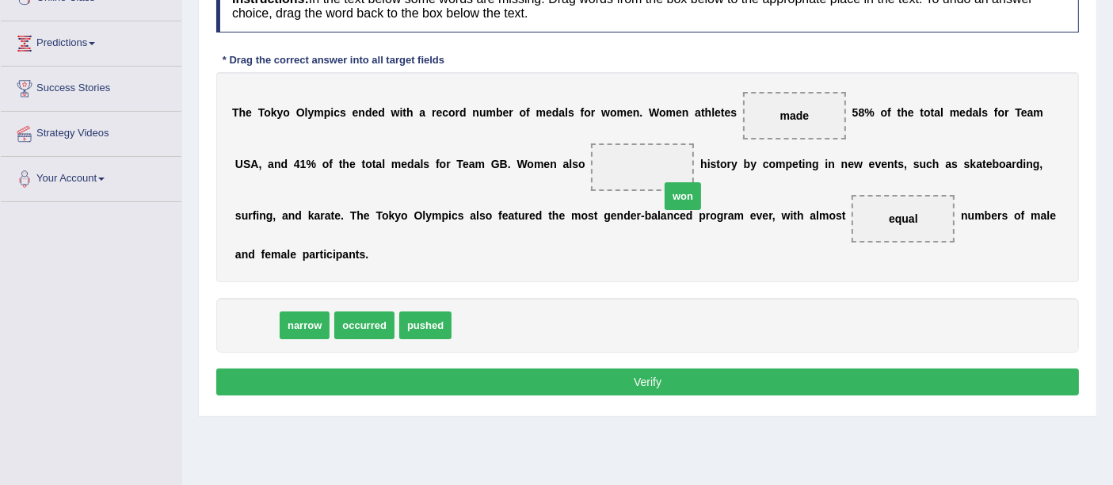
drag, startPoint x: 251, startPoint y: 320, endPoint x: 646, endPoint y: 180, distance: 419.4
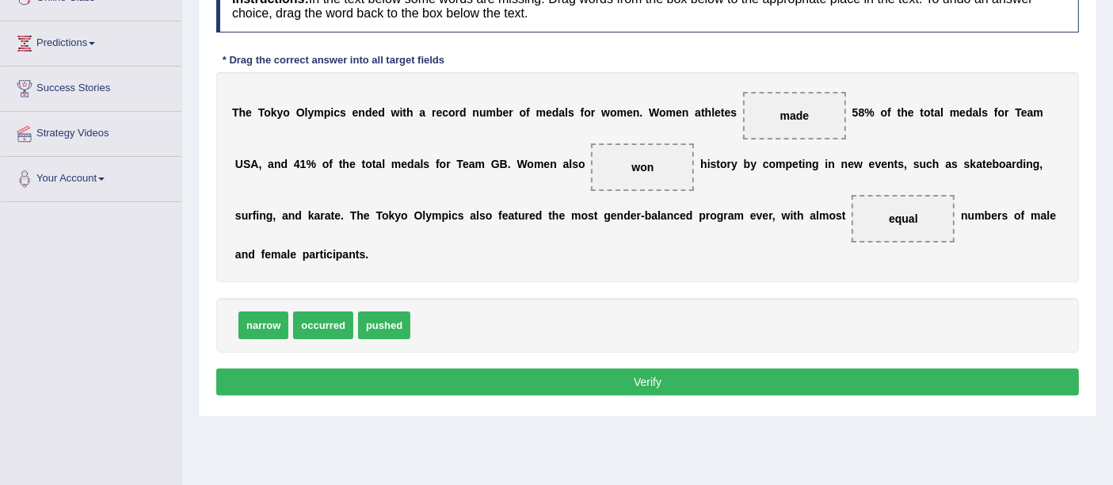
click at [539, 371] on button "Verify" at bounding box center [647, 381] width 863 height 27
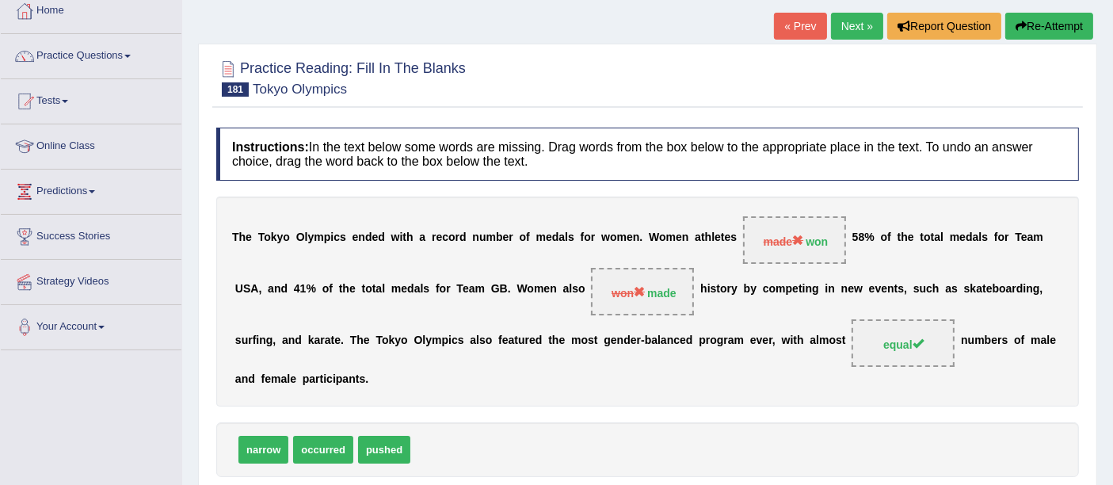
scroll to position [0, 0]
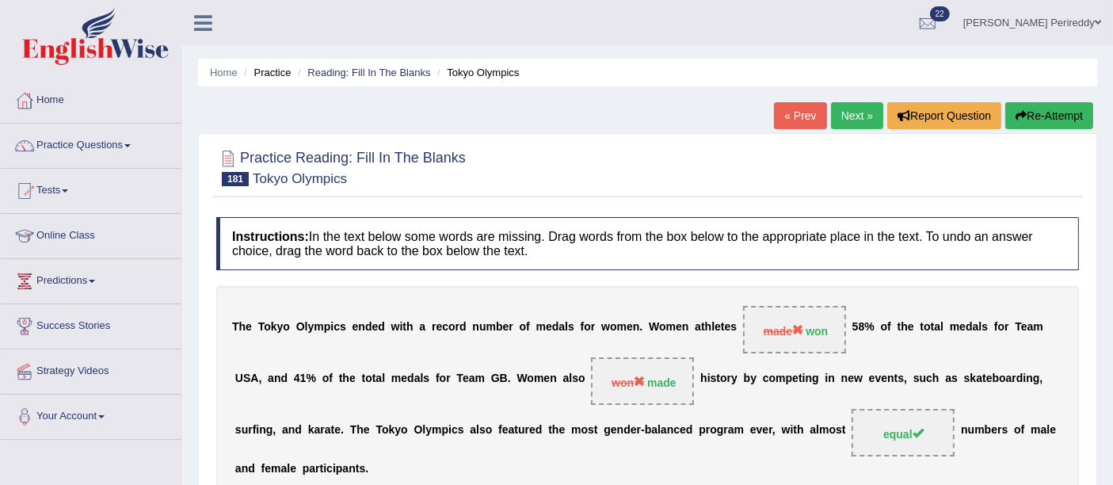
click at [846, 103] on link "Next »" at bounding box center [857, 115] width 52 height 27
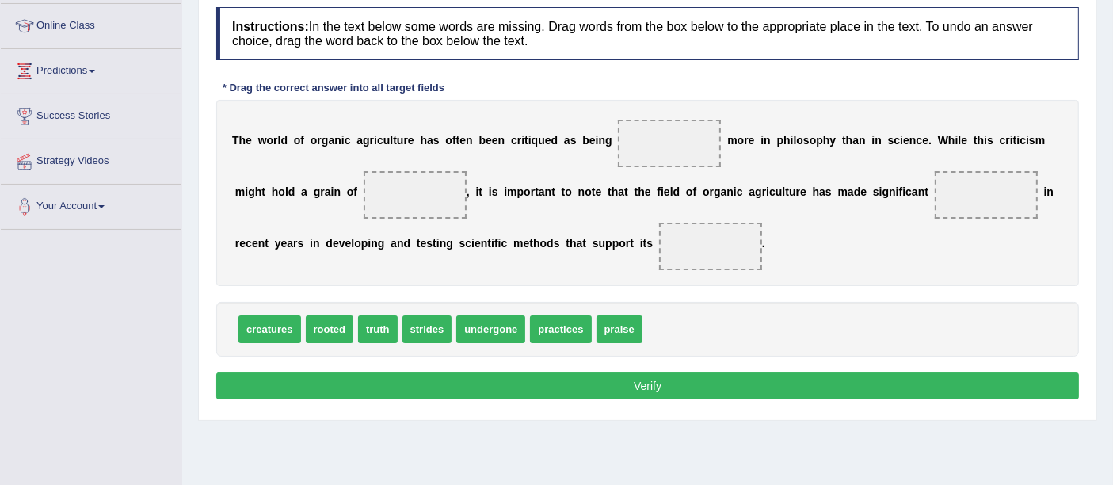
scroll to position [211, 0]
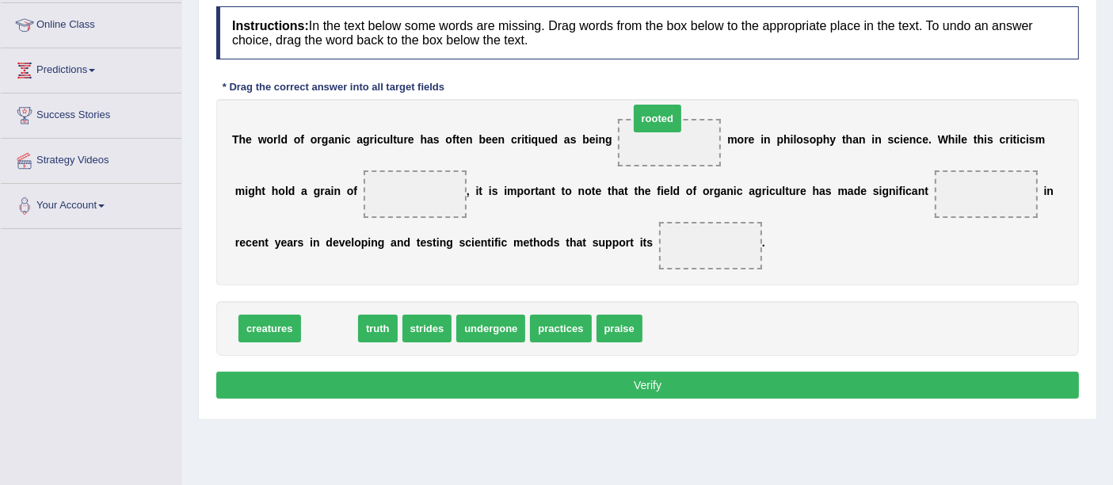
drag, startPoint x: 344, startPoint y: 322, endPoint x: 665, endPoint y: 115, distance: 382.3
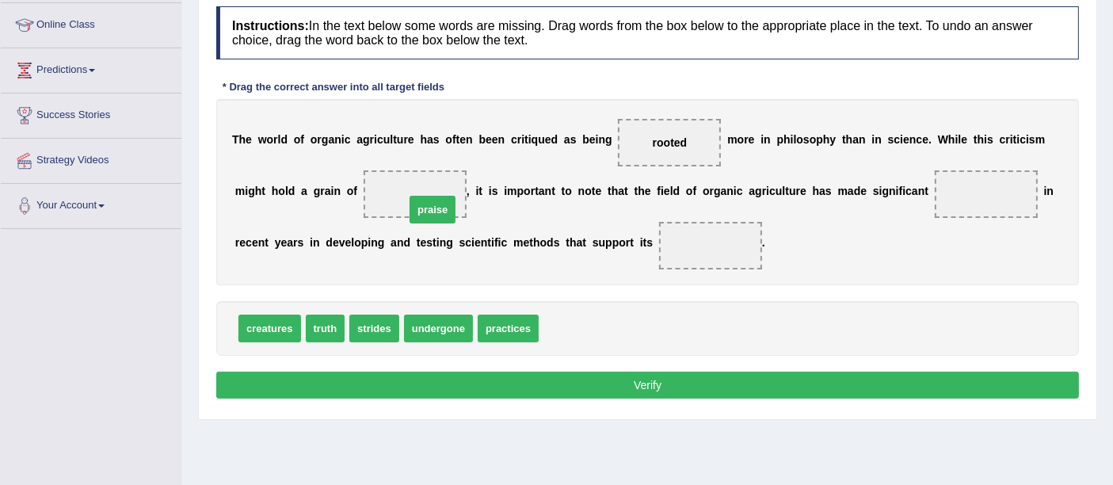
drag, startPoint x: 549, startPoint y: 326, endPoint x: 409, endPoint y: 202, distance: 186.9
drag, startPoint x: 511, startPoint y: 322, endPoint x: 523, endPoint y: 351, distance: 30.9
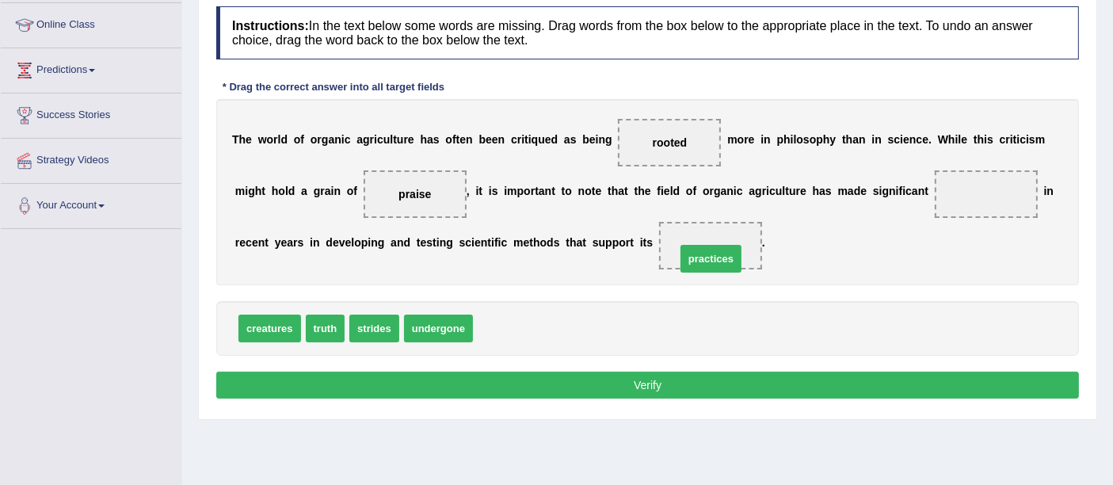
drag, startPoint x: 499, startPoint y: 333, endPoint x: 697, endPoint y: 257, distance: 212.1
drag, startPoint x: 691, startPoint y: 239, endPoint x: 962, endPoint y: 188, distance: 275.0
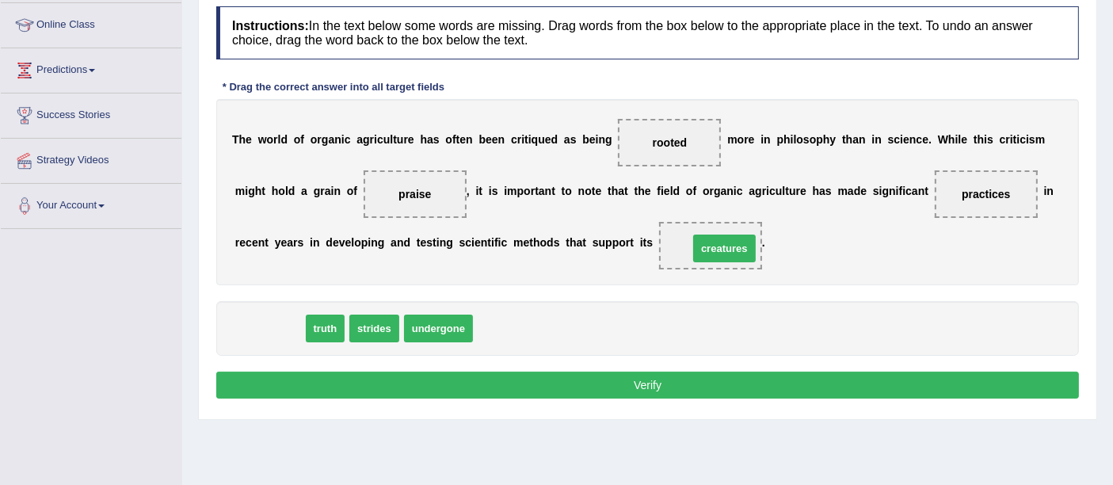
drag, startPoint x: 275, startPoint y: 327, endPoint x: 736, endPoint y: 242, distance: 468.9
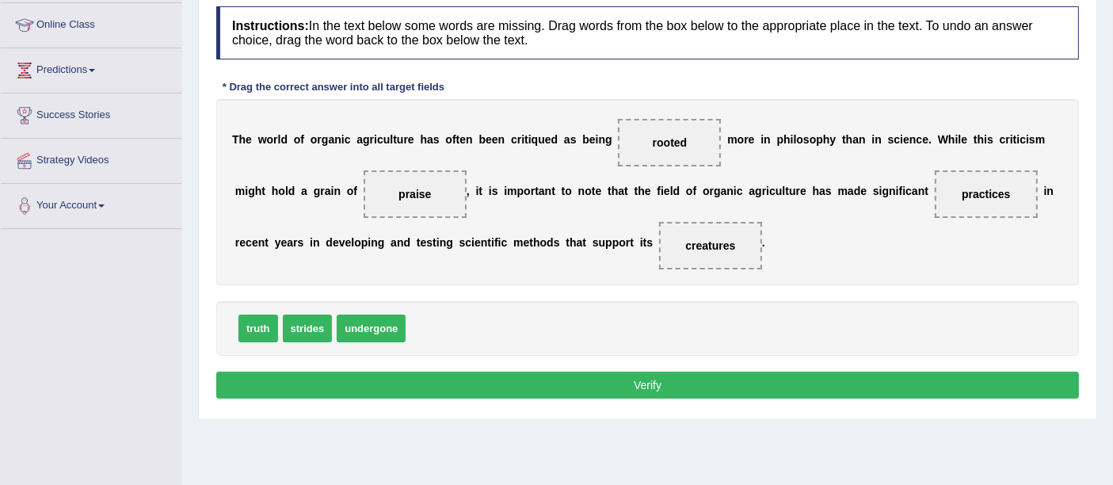
click at [631, 387] on button "Verify" at bounding box center [647, 384] width 863 height 27
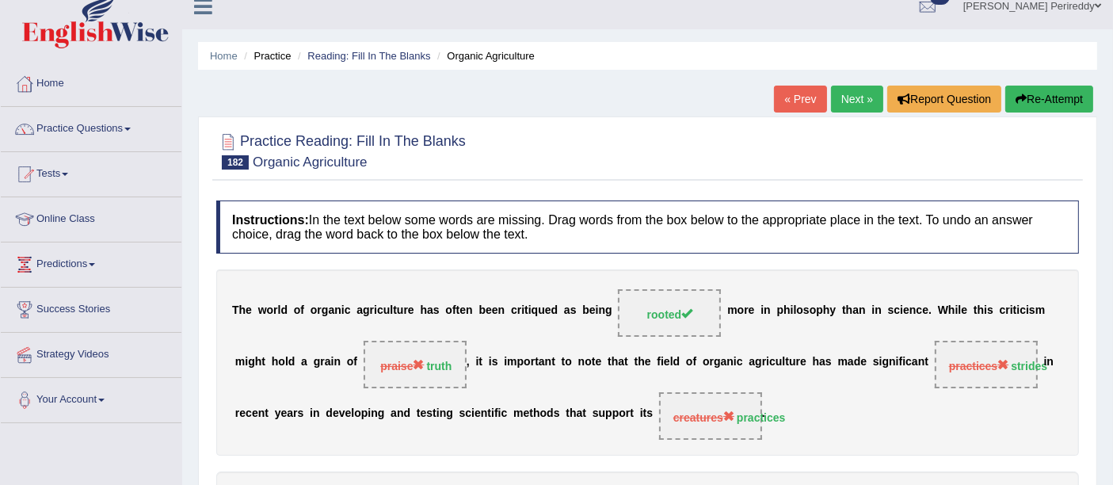
scroll to position [8, 0]
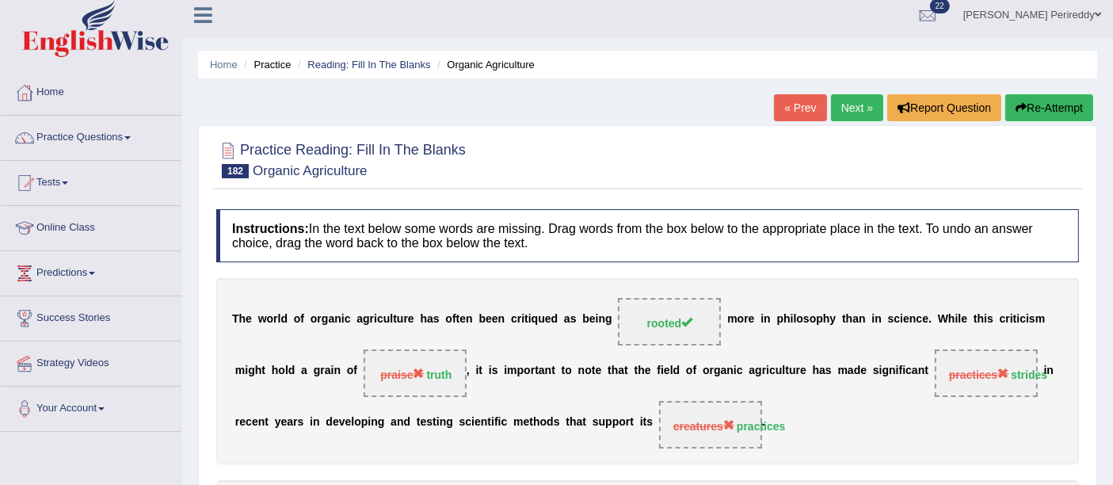
click at [841, 111] on link "Next »" at bounding box center [857, 107] width 52 height 27
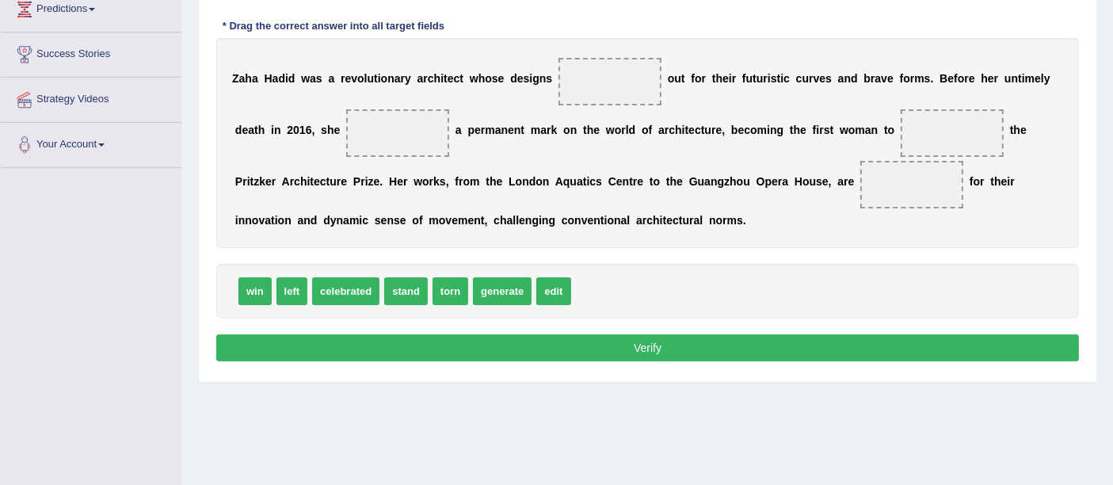
scroll to position [272, 0]
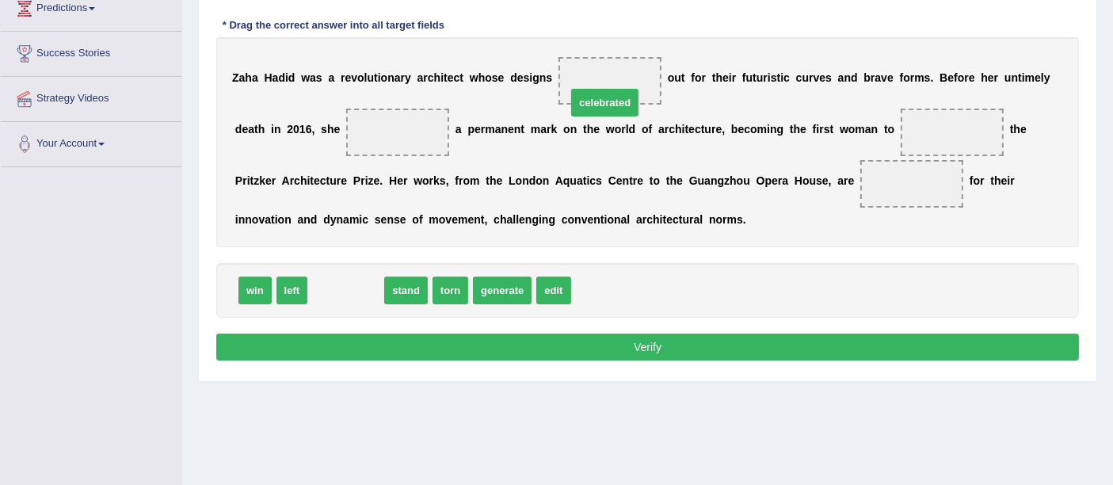
drag, startPoint x: 333, startPoint y: 288, endPoint x: 592, endPoint y: 94, distance: 323.2
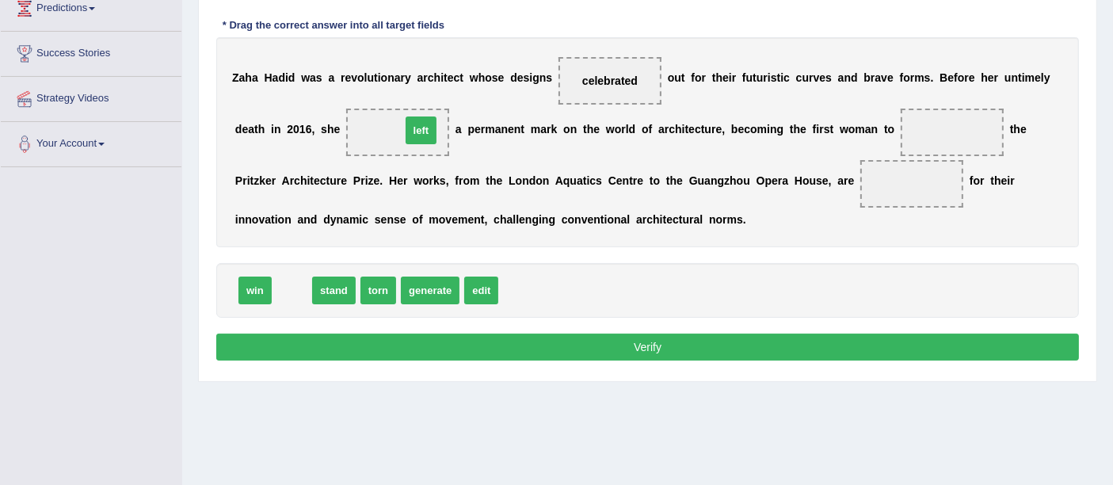
drag, startPoint x: 295, startPoint y: 295, endPoint x: 421, endPoint y: 140, distance: 199.3
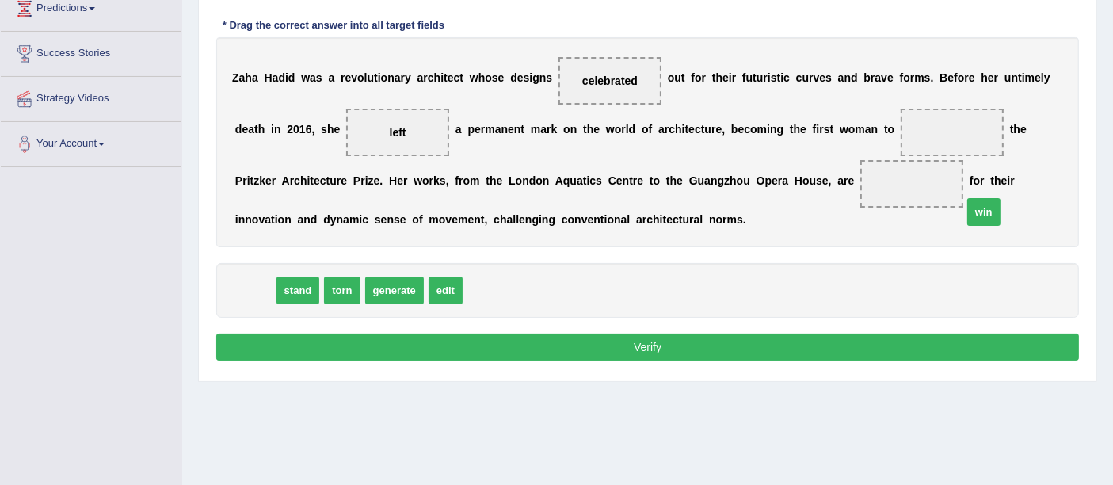
drag, startPoint x: 265, startPoint y: 291, endPoint x: 970, endPoint y: 147, distance: 720.5
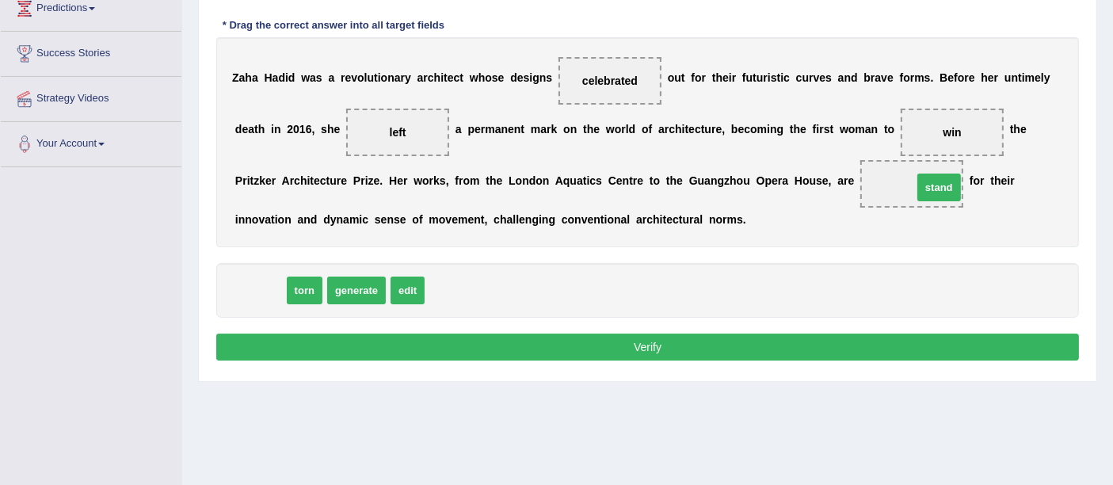
drag, startPoint x: 260, startPoint y: 295, endPoint x: 925, endPoint y: 191, distance: 673.4
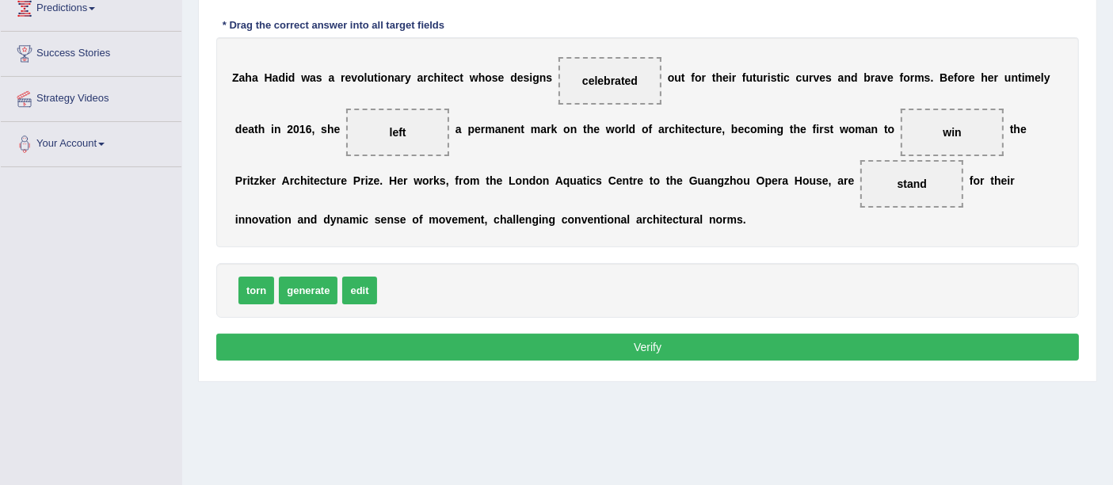
click at [652, 337] on button "Verify" at bounding box center [647, 346] width 863 height 27
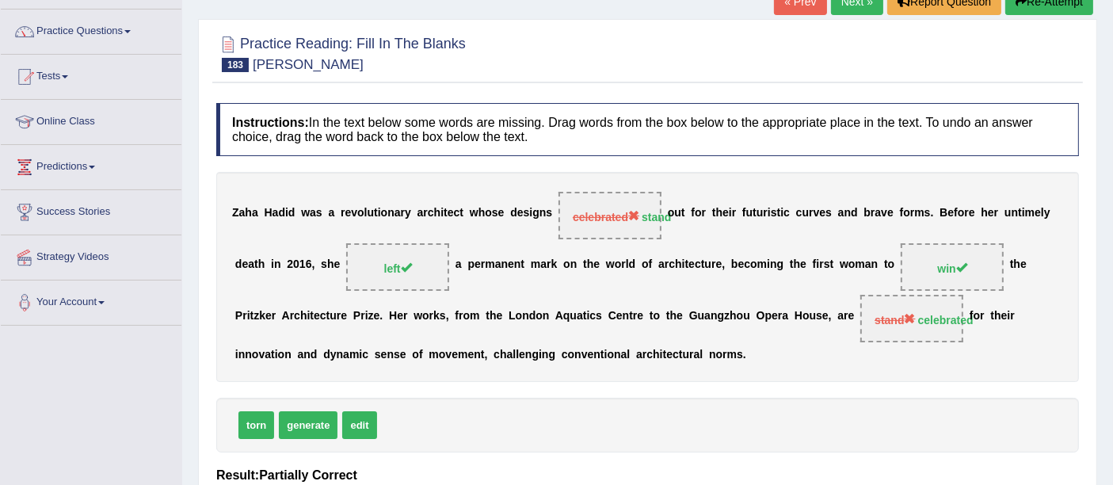
scroll to position [111, 0]
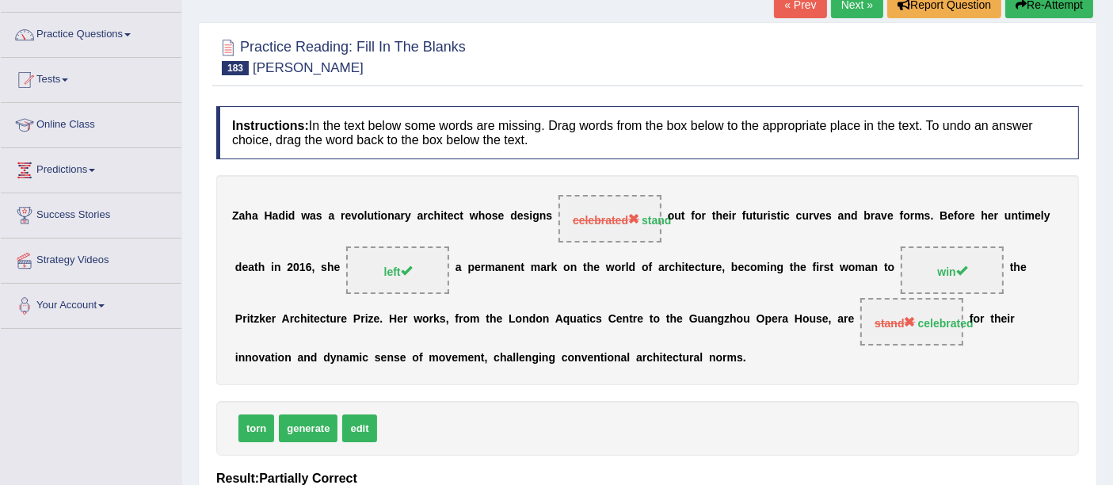
click at [843, 14] on link "Next »" at bounding box center [857, 4] width 52 height 27
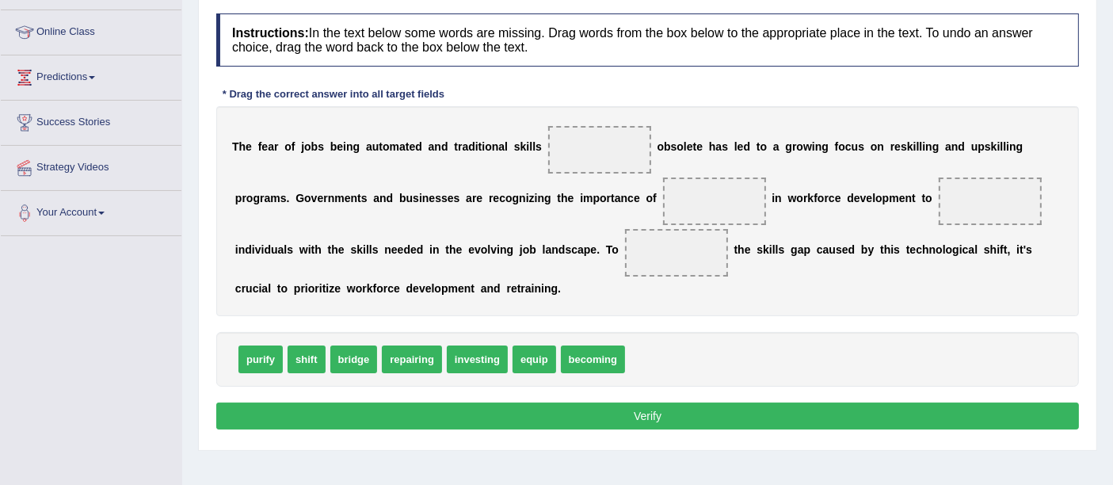
scroll to position [206, 0]
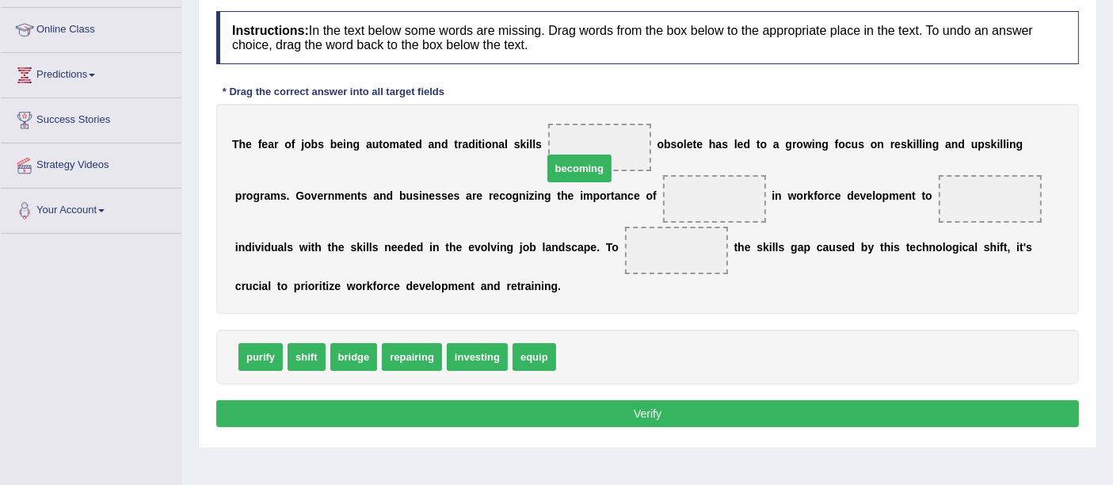
drag, startPoint x: 570, startPoint y: 358, endPoint x: 565, endPoint y: 150, distance: 207.6
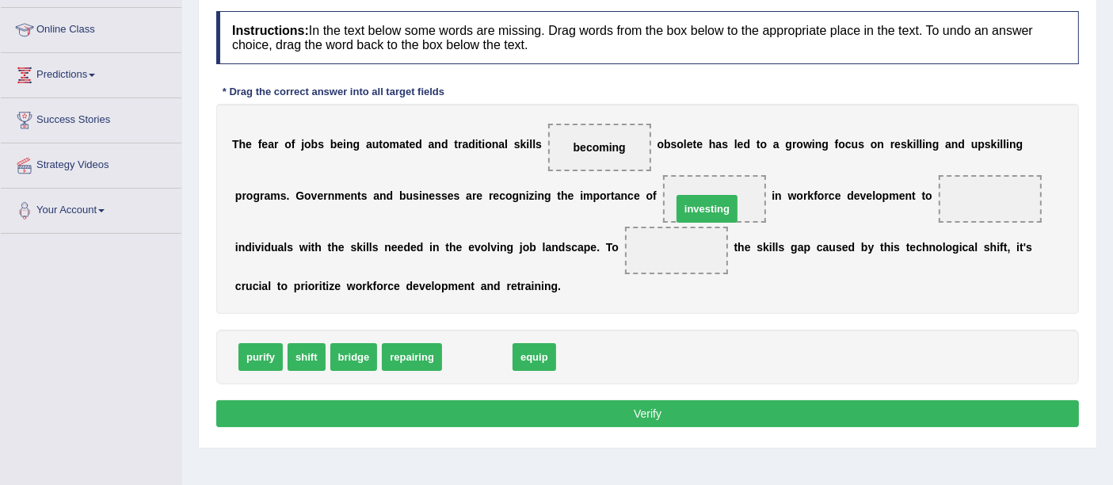
drag, startPoint x: 478, startPoint y: 356, endPoint x: 707, endPoint y: 201, distance: 276.6
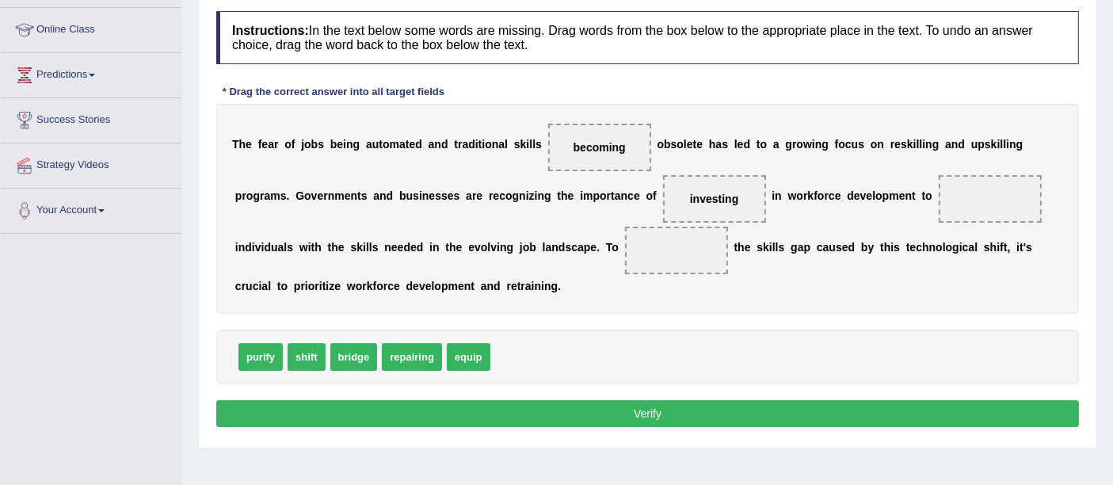
click at [699, 209] on span "investing" at bounding box center [714, 199] width 103 height 48
drag, startPoint x: 699, startPoint y: 209, endPoint x: 706, endPoint y: 197, distance: 13.9
click at [706, 197] on span "investing" at bounding box center [714, 199] width 103 height 48
drag, startPoint x: 706, startPoint y: 197, endPoint x: 982, endPoint y: 187, distance: 276.6
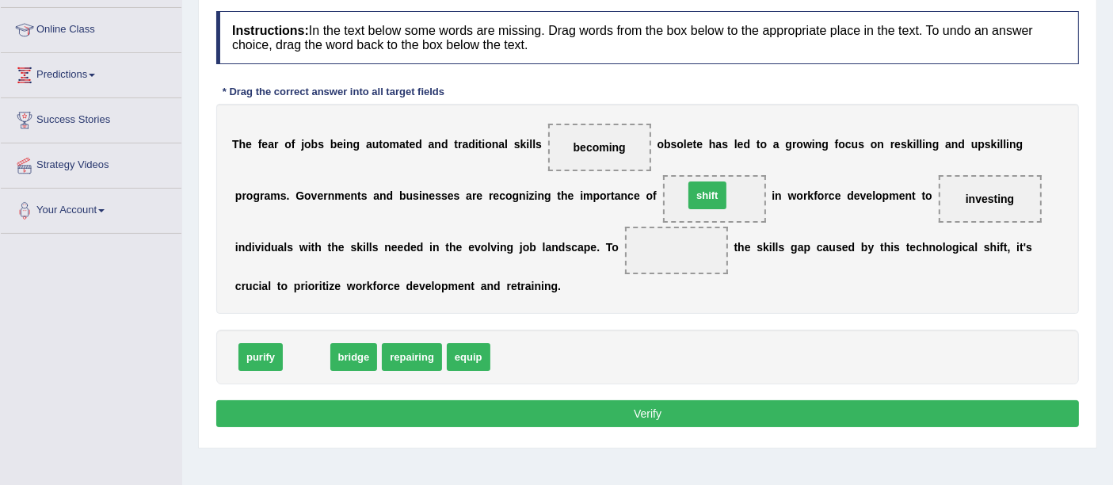
drag, startPoint x: 307, startPoint y: 352, endPoint x: 708, endPoint y: 191, distance: 432.1
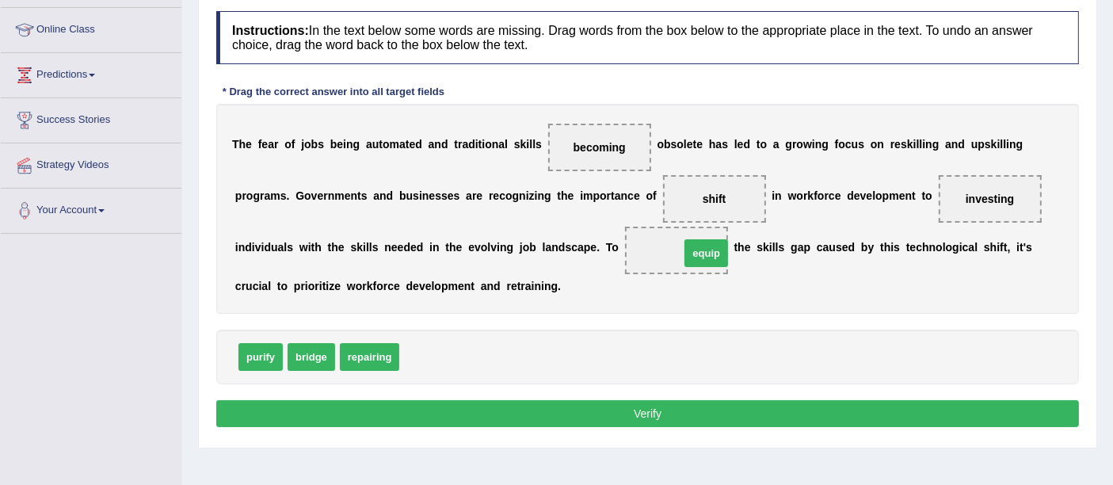
drag, startPoint x: 425, startPoint y: 355, endPoint x: 668, endPoint y: 254, distance: 263.2
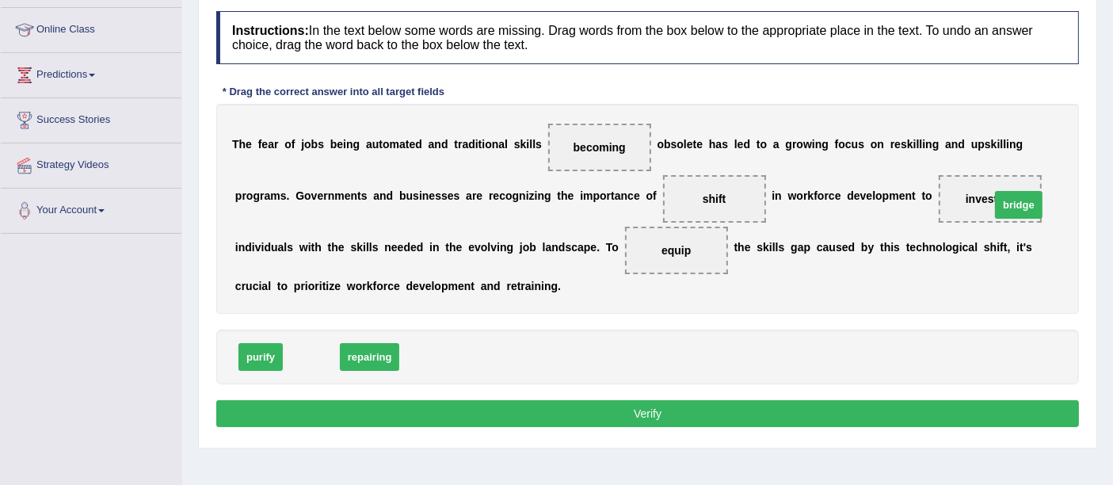
drag, startPoint x: 310, startPoint y: 360, endPoint x: 997, endPoint y: 208, distance: 704.1
click at [604, 420] on button "Verify" at bounding box center [647, 413] width 863 height 27
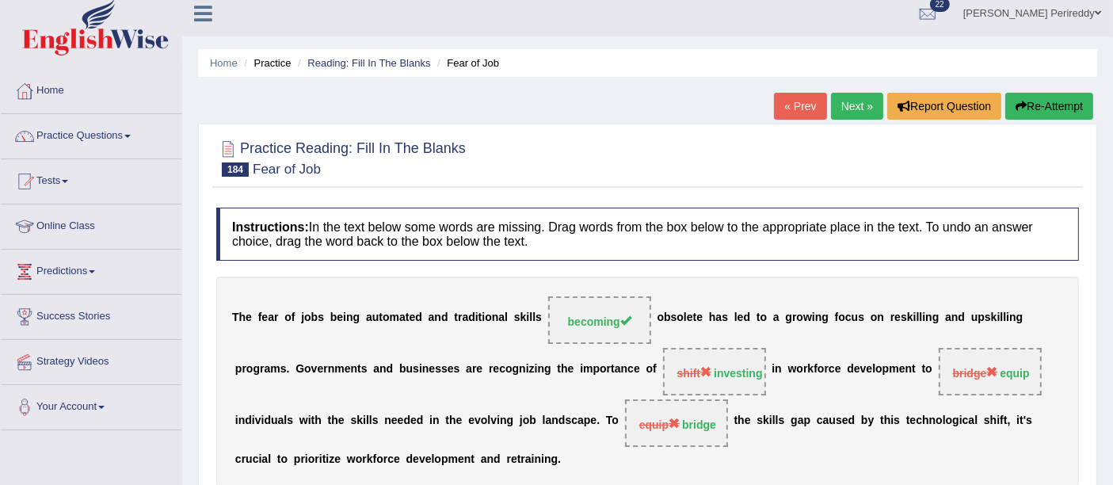
scroll to position [0, 0]
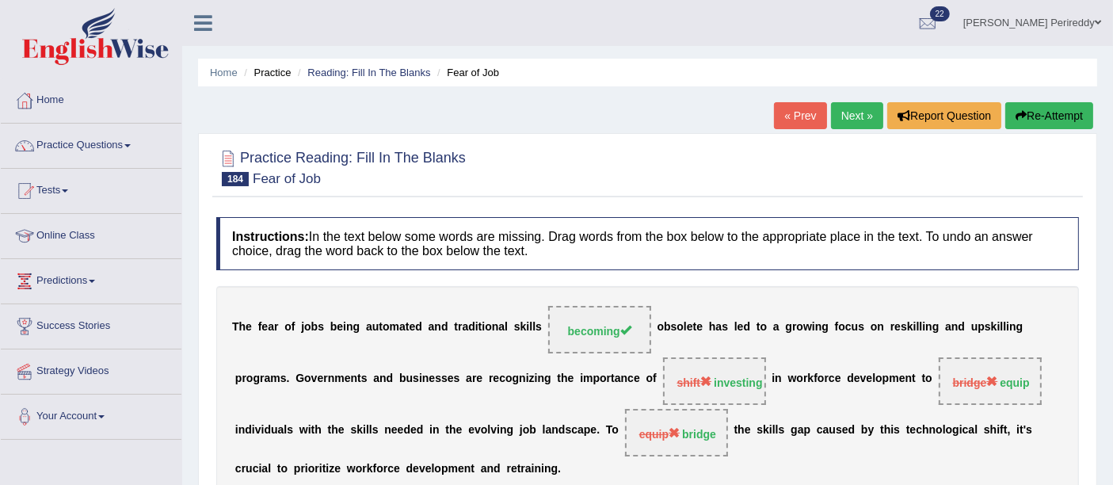
click at [865, 111] on link "Next »" at bounding box center [857, 115] width 52 height 27
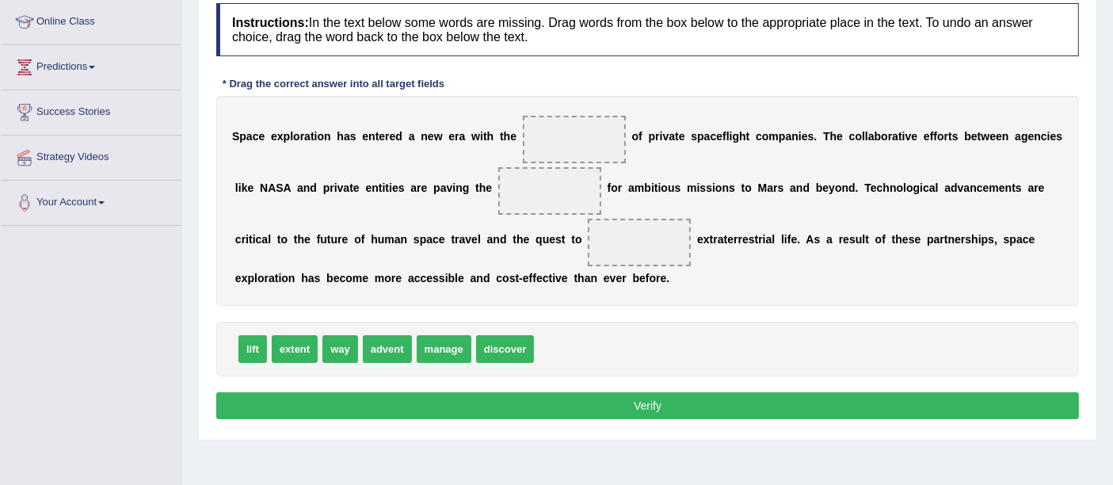
scroll to position [211, 0]
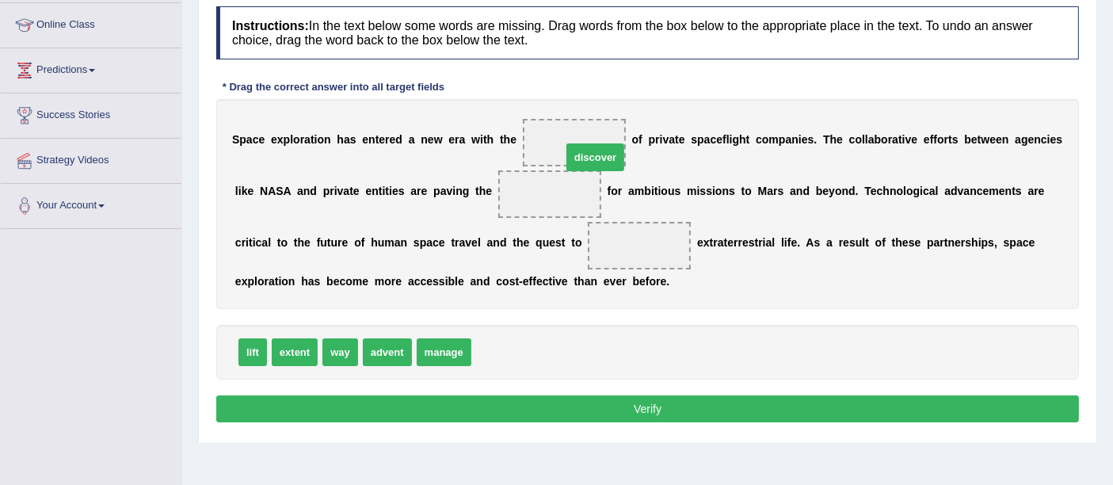
drag, startPoint x: 513, startPoint y: 344, endPoint x: 597, endPoint y: 130, distance: 229.8
drag, startPoint x: 301, startPoint y: 348, endPoint x: 546, endPoint y: 208, distance: 282.1
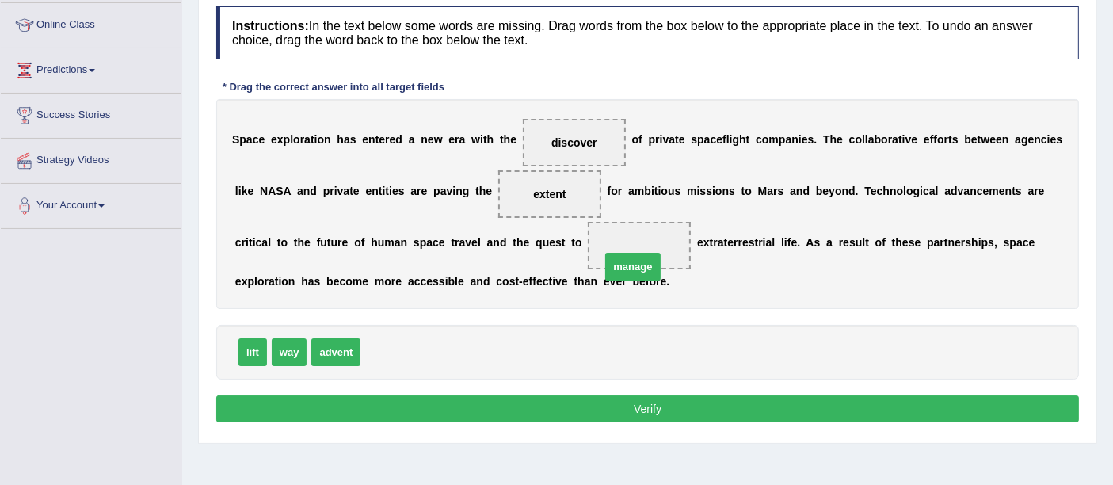
drag, startPoint x: 402, startPoint y: 354, endPoint x: 639, endPoint y: 259, distance: 255.2
click at [627, 395] on button "Verify" at bounding box center [647, 408] width 863 height 27
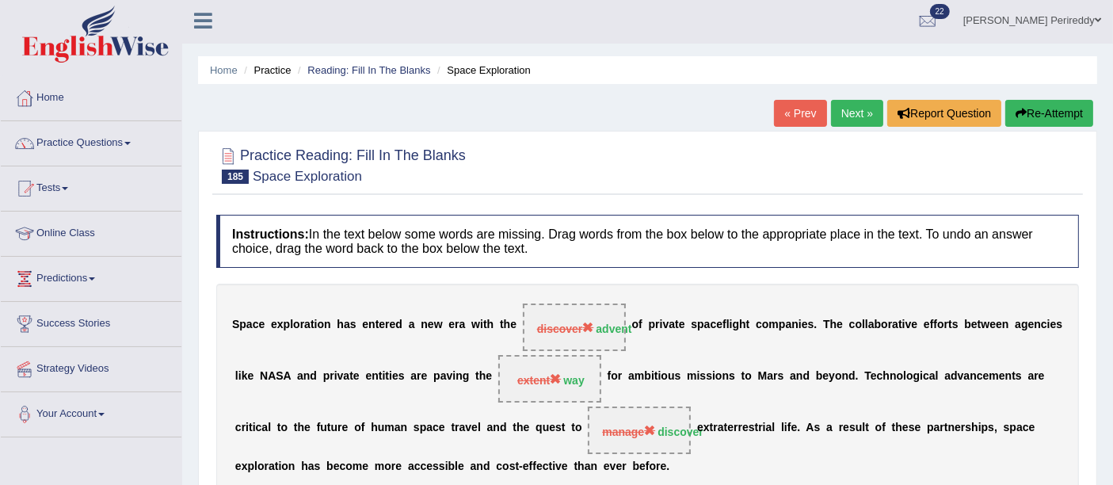
scroll to position [0, 0]
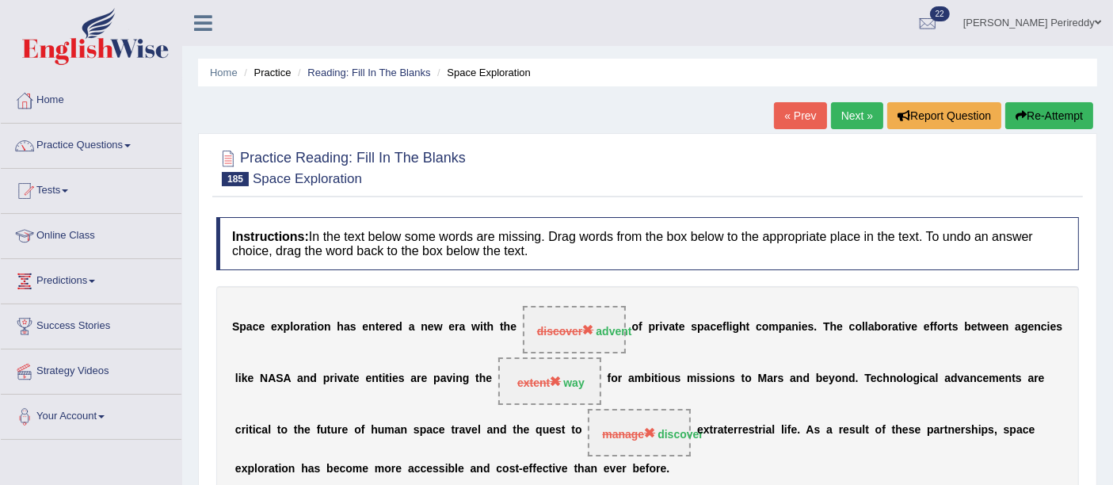
click at [868, 112] on link "Next »" at bounding box center [857, 115] width 52 height 27
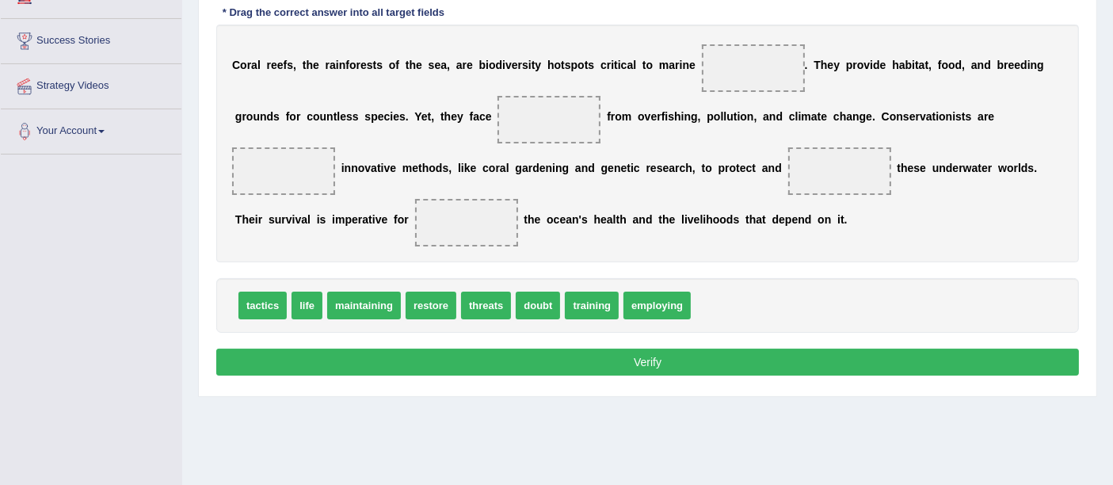
scroll to position [218, 0]
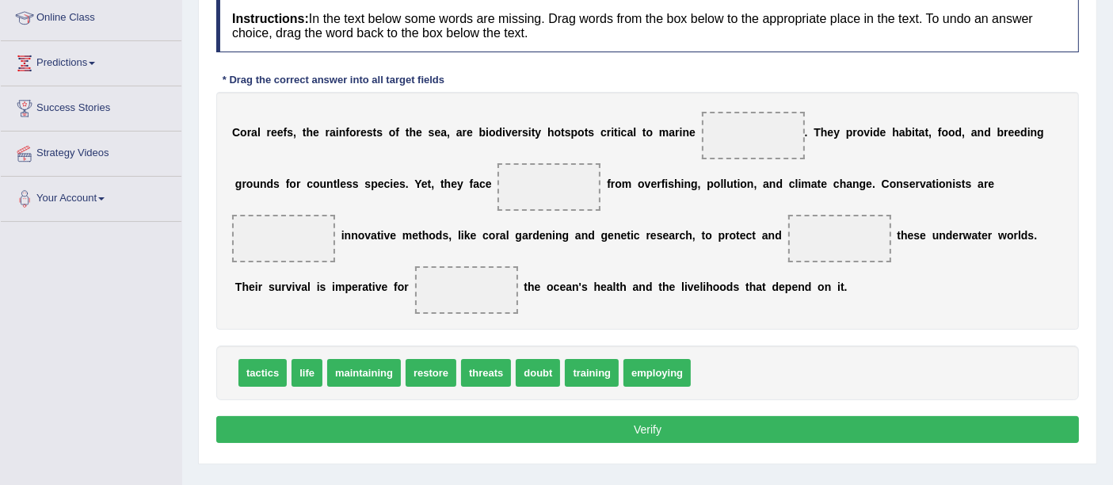
drag, startPoint x: 220, startPoint y: 128, endPoint x: 497, endPoint y: 272, distance: 312.5
click at [497, 272] on div "C o r a l r e e f s , t h e r a i n f o r e s t s o f t h e s e a , a r e b i o…" at bounding box center [647, 211] width 863 height 238
drag, startPoint x: 589, startPoint y: 283, endPoint x: 396, endPoint y: 298, distance: 193.9
click at [396, 298] on div "C o r a l r e e f s , t h e r a i n f o r e s t s o f t h e s e a , a r e b i o…" at bounding box center [647, 211] width 863 height 238
click at [460, 300] on span at bounding box center [466, 290] width 103 height 48
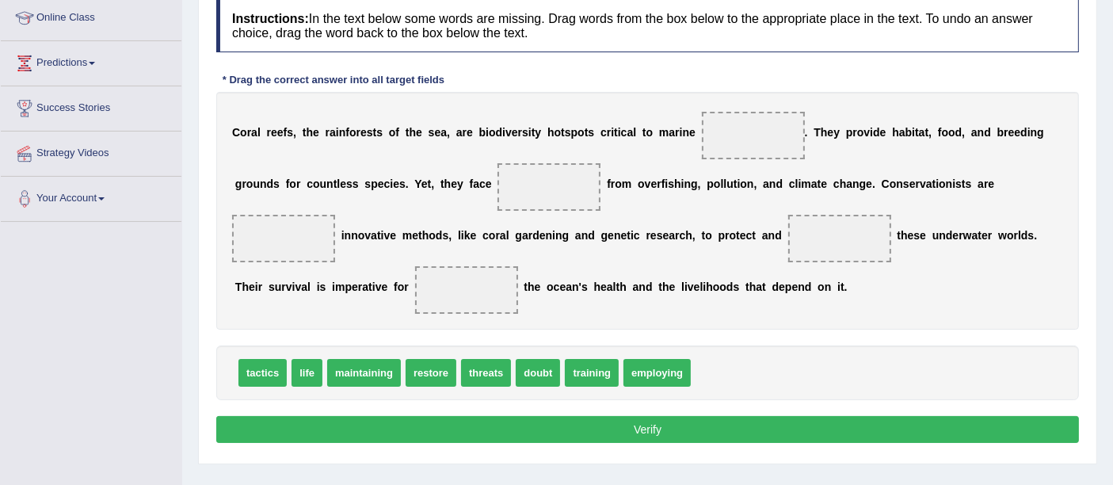
click at [460, 300] on span at bounding box center [466, 290] width 103 height 48
click at [535, 281] on b "e" at bounding box center [538, 286] width 6 height 13
drag, startPoint x: 375, startPoint y: 372, endPoint x: 760, endPoint y: 114, distance: 463.5
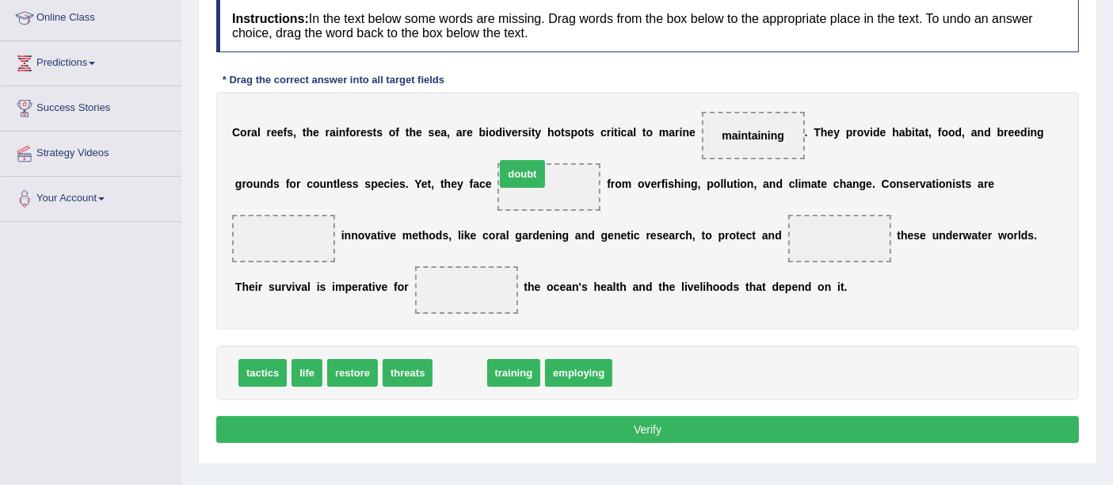
drag, startPoint x: 463, startPoint y: 368, endPoint x: 530, endPoint y: 177, distance: 202.2
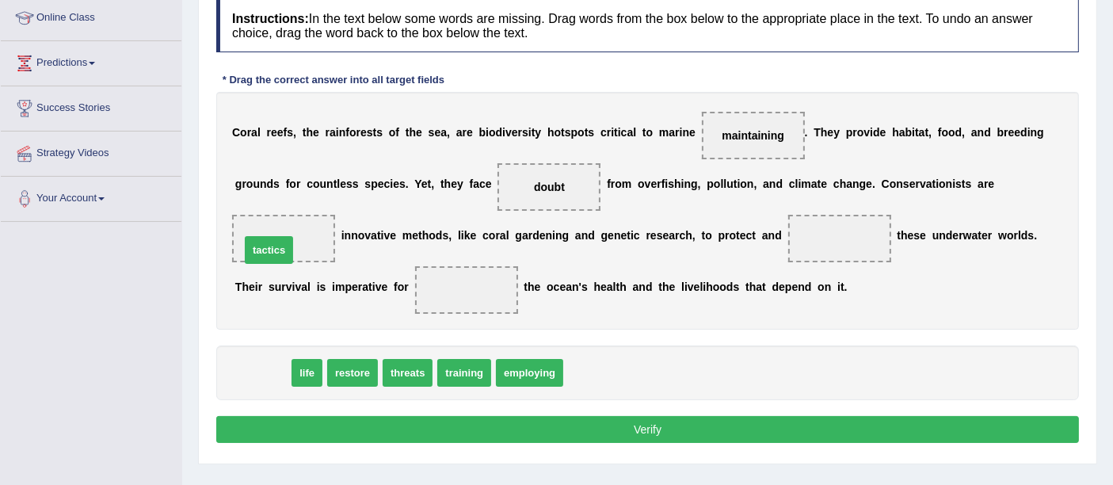
drag, startPoint x: 265, startPoint y: 363, endPoint x: 272, endPoint y: 239, distance: 123.7
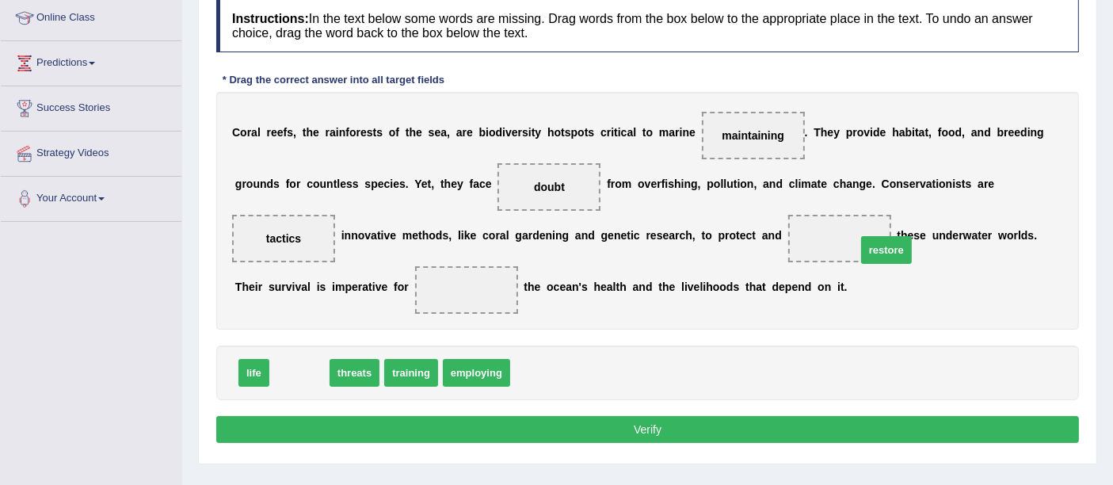
drag, startPoint x: 301, startPoint y: 374, endPoint x: 893, endPoint y: 246, distance: 605.4
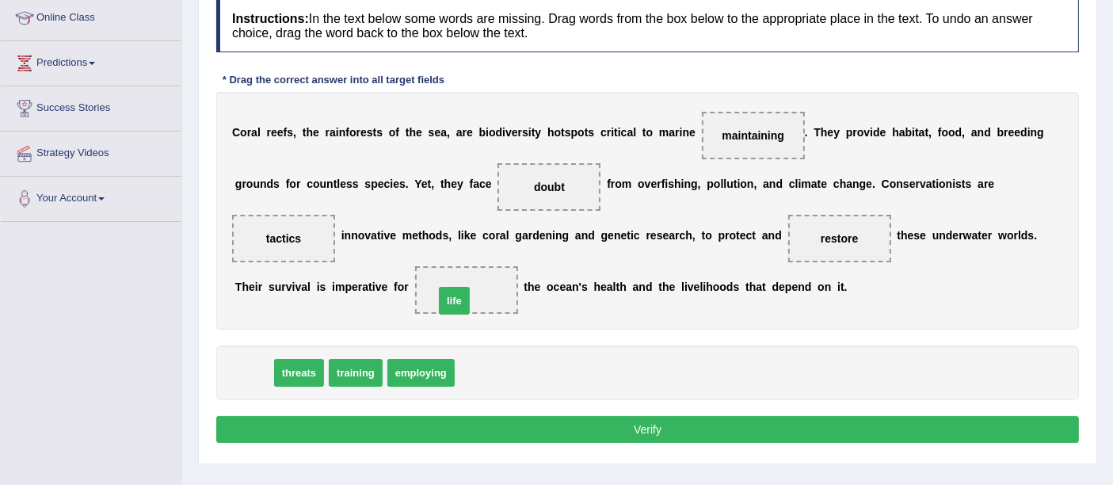
drag, startPoint x: 244, startPoint y: 370, endPoint x: 445, endPoint y: 296, distance: 214.3
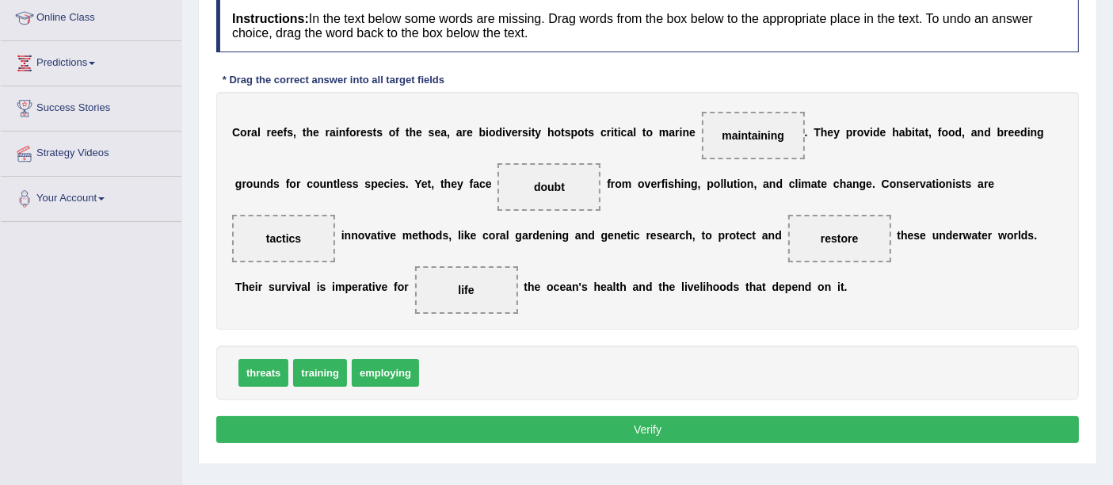
click at [571, 424] on button "Verify" at bounding box center [647, 429] width 863 height 27
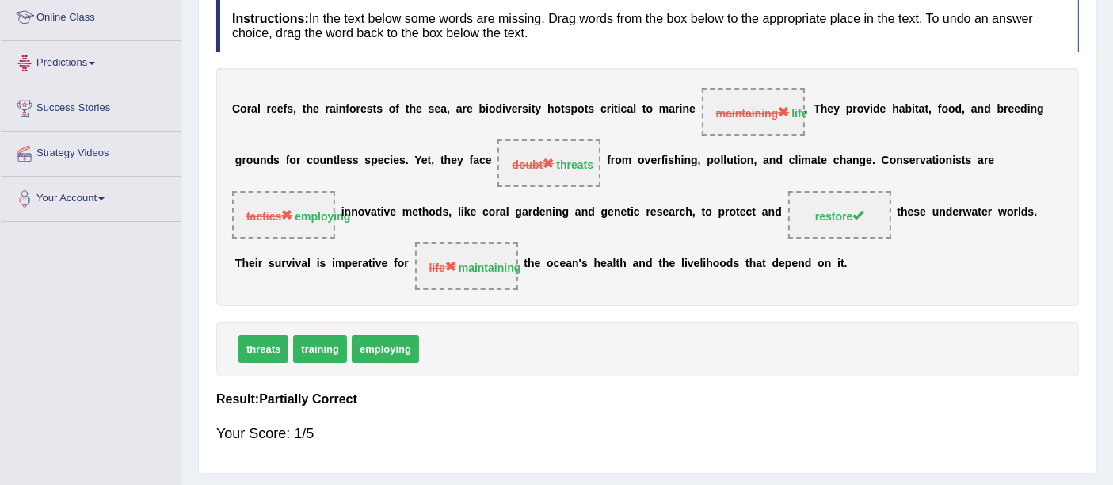
scroll to position [0, 0]
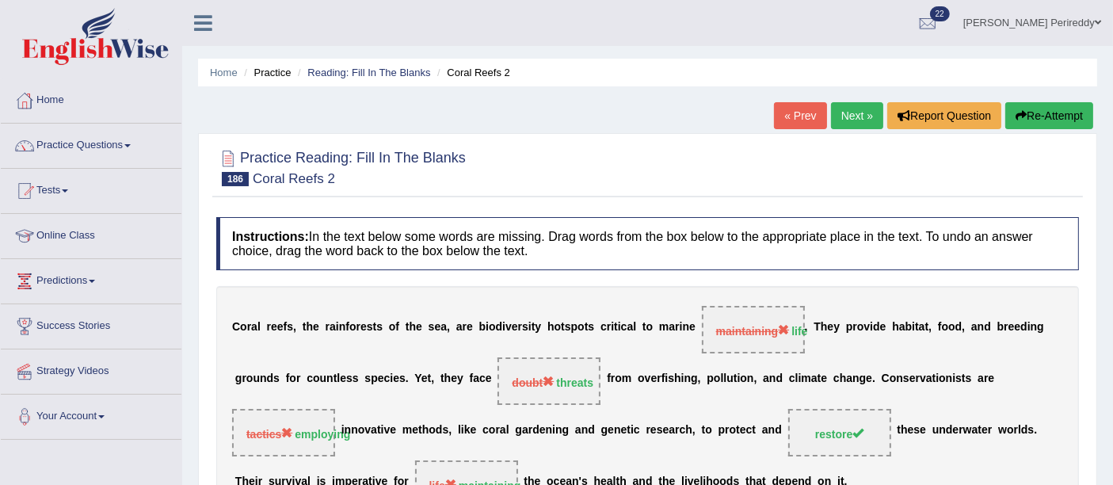
click at [69, 186] on link "Tests" at bounding box center [91, 189] width 181 height 40
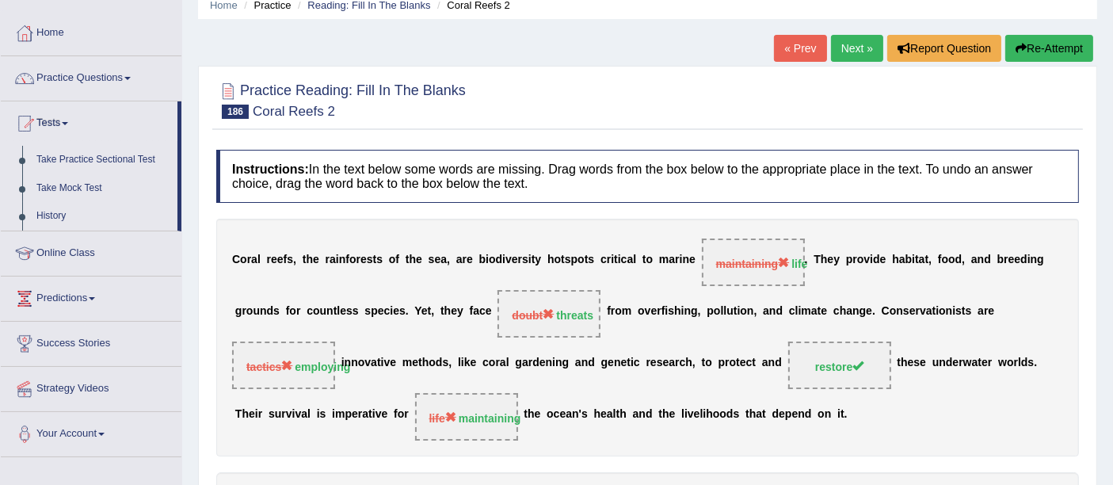
scroll to position [68, 0]
click at [69, 186] on link "Take Mock Test" at bounding box center [103, 187] width 148 height 29
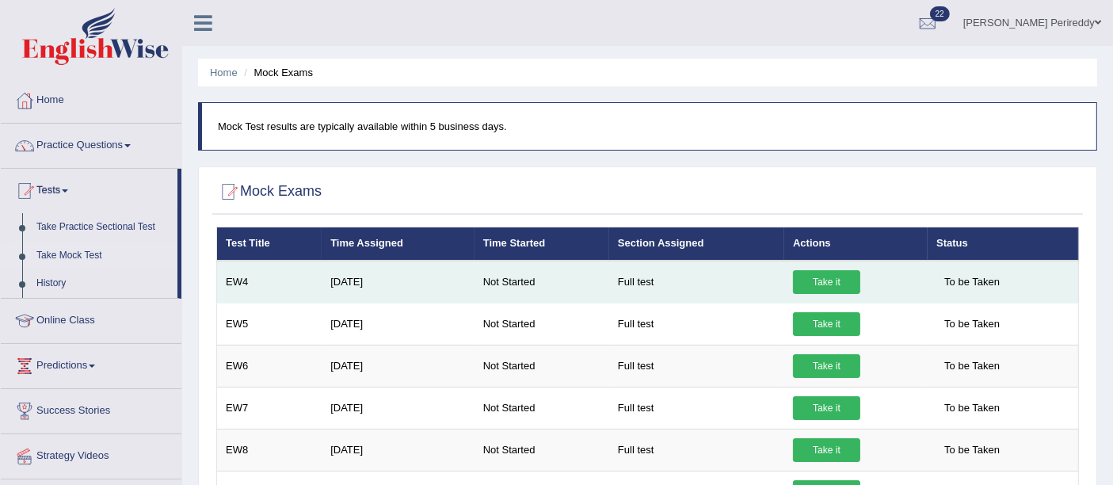
click at [825, 279] on link "Take it" at bounding box center [826, 282] width 67 height 24
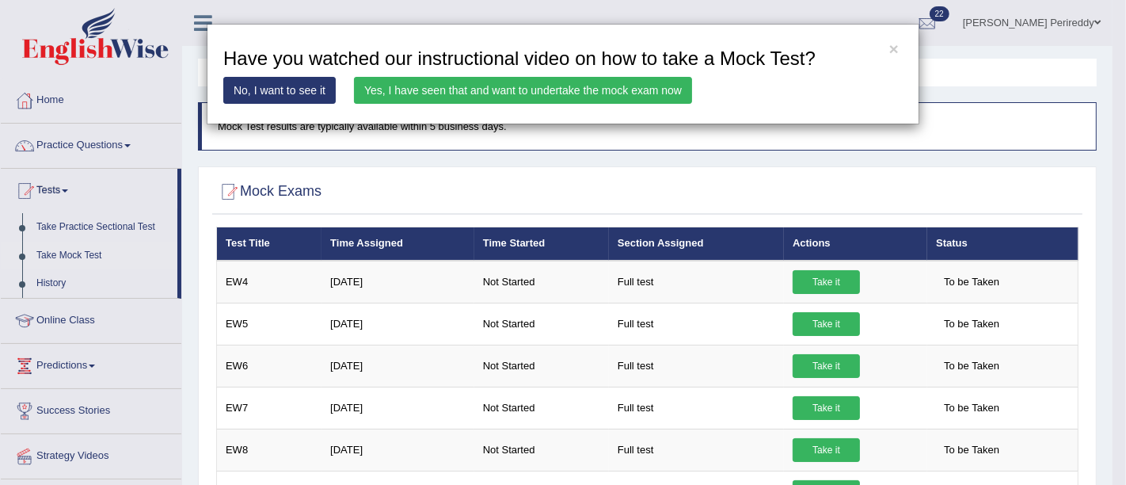
click at [552, 85] on link "Yes, I have seen that and want to undertake the mock exam now" at bounding box center [523, 90] width 338 height 27
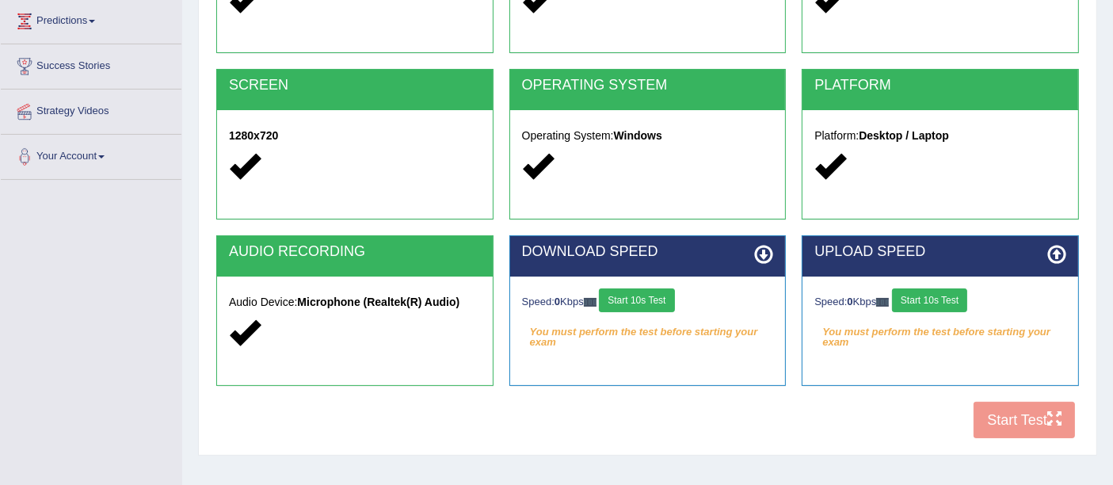
scroll to position [346, 0]
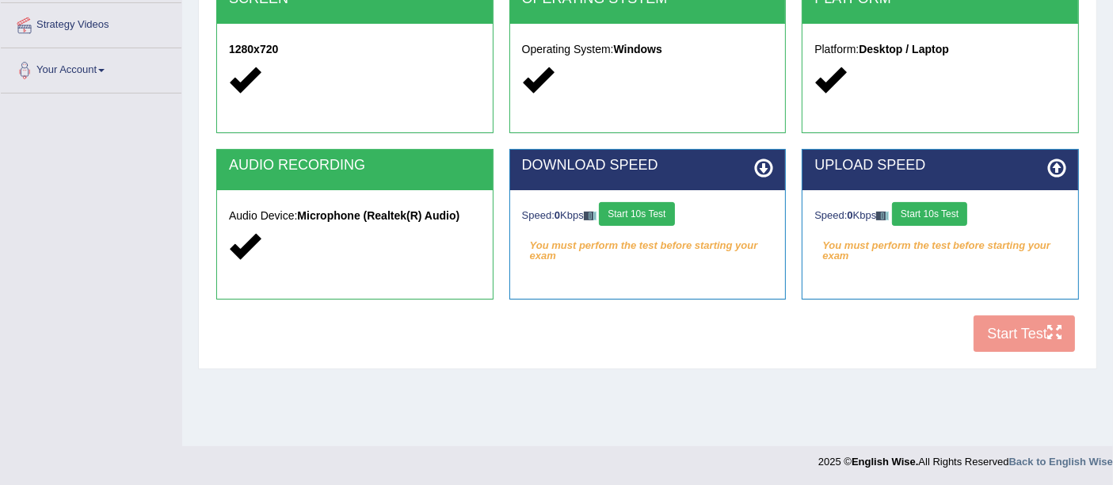
click at [650, 204] on button "Start 10s Test" at bounding box center [636, 214] width 75 height 24
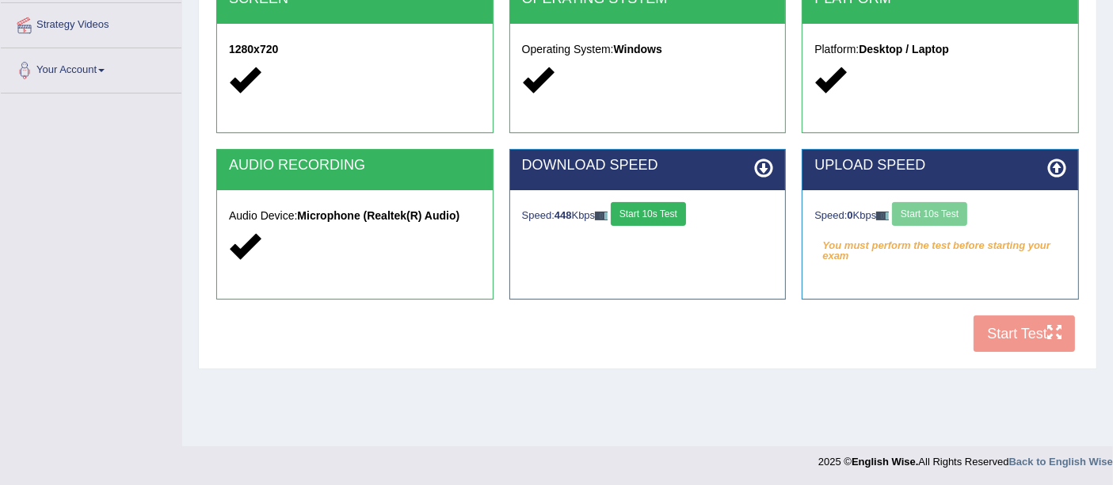
drag, startPoint x: 916, startPoint y: 227, endPoint x: 923, endPoint y: 207, distance: 21.5
click at [923, 207] on div "Speed: 0 Kbps Start 10s Test" at bounding box center [940, 216] width 252 height 28
click at [923, 207] on button "Start 10s Test" at bounding box center [929, 214] width 75 height 24
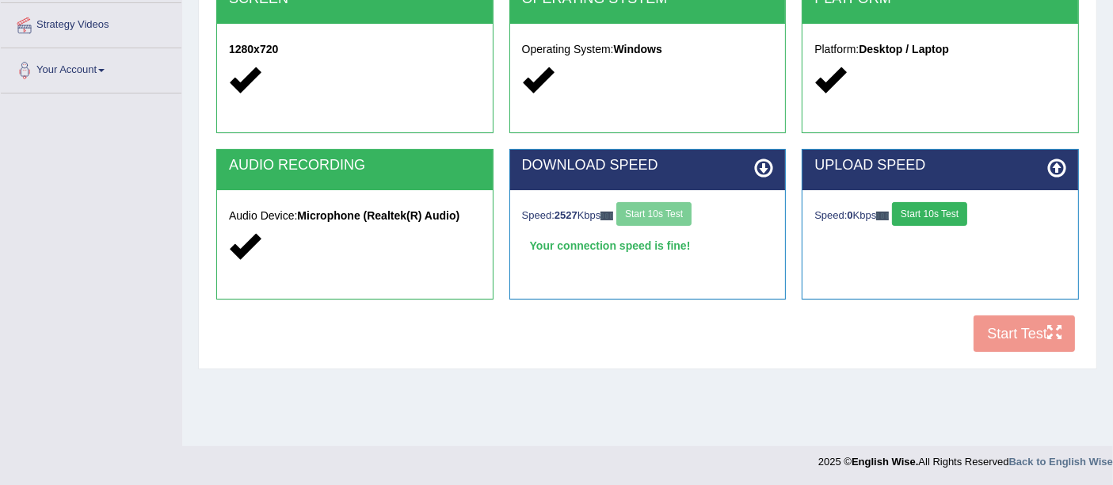
click at [923, 207] on button "Start 10s Test" at bounding box center [929, 214] width 75 height 24
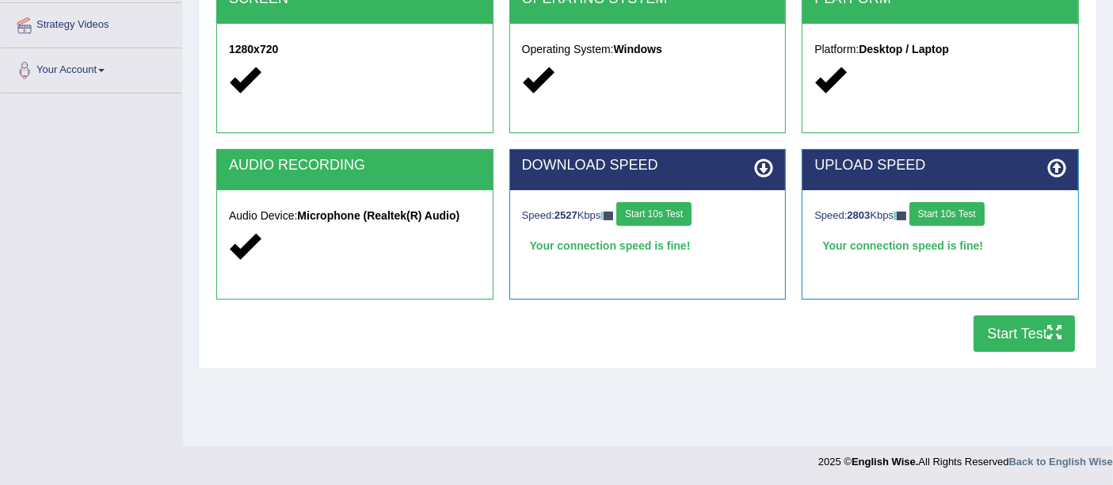
click at [1030, 341] on button "Start Test" at bounding box center [1023, 333] width 101 height 36
